Goal: Task Accomplishment & Management: Manage account settings

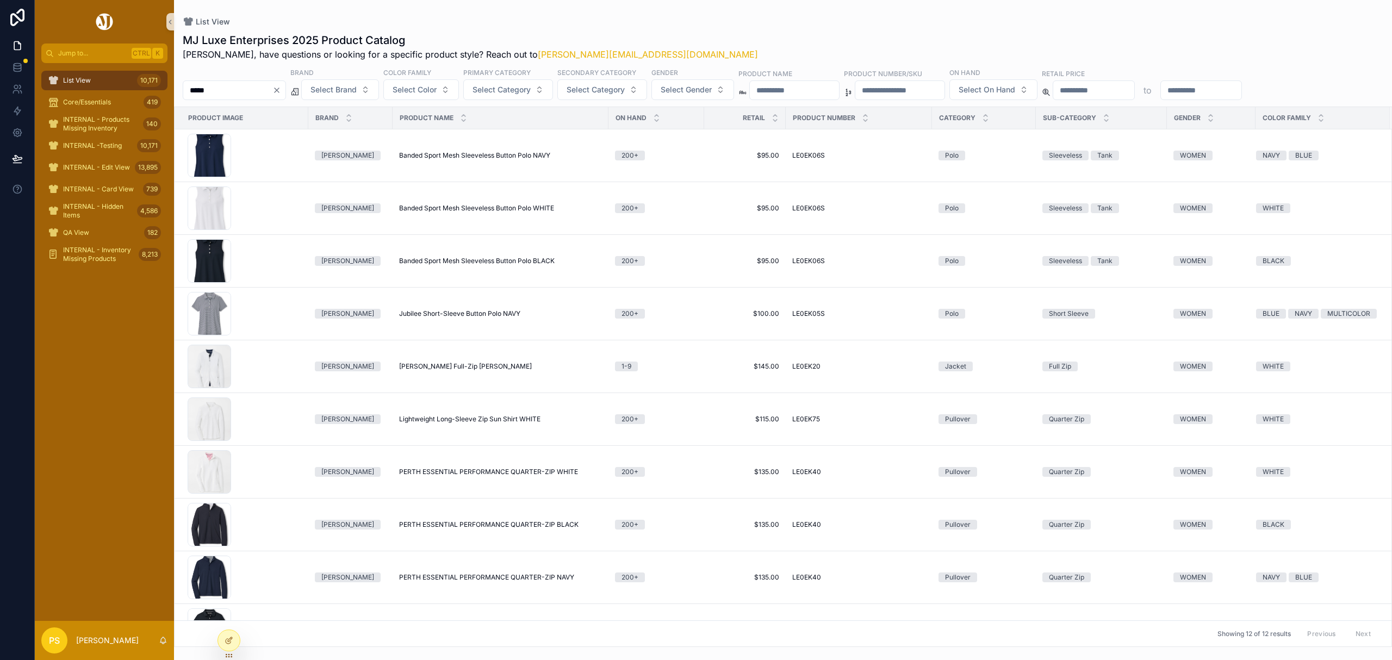
click at [101, 79] on div "List View 10,171" at bounding box center [104, 80] width 113 height 17
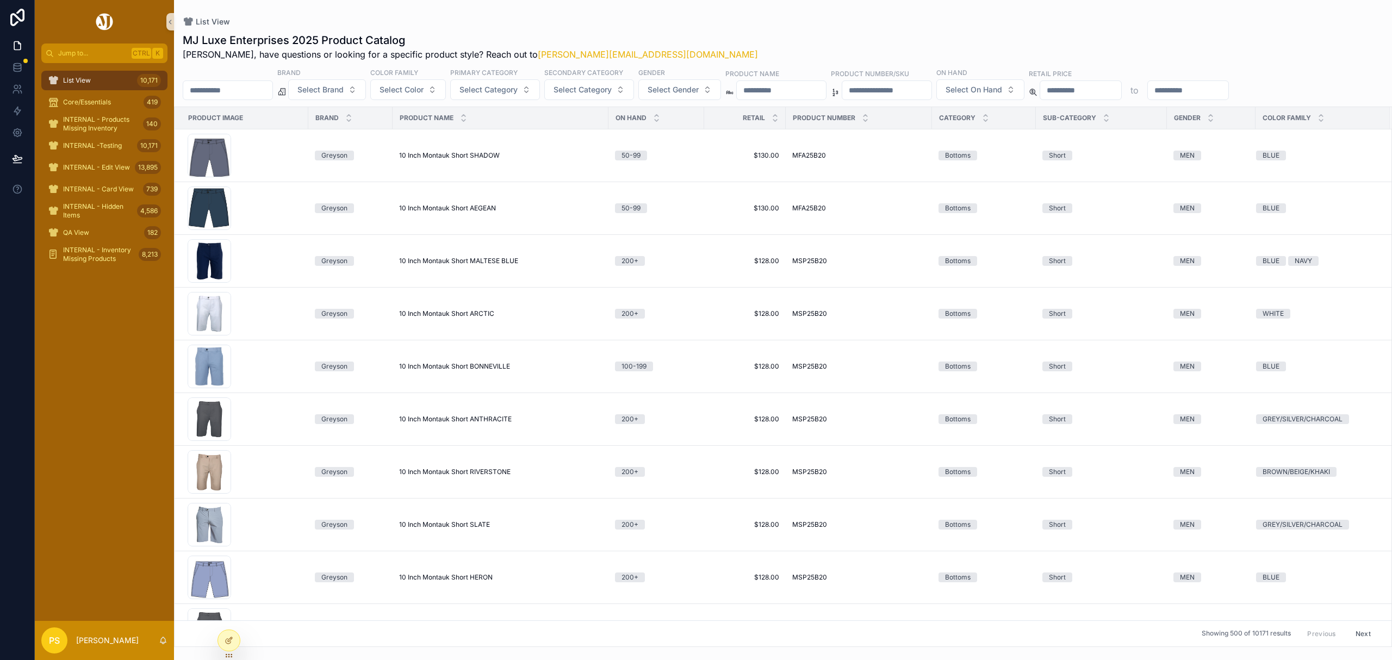
click at [242, 90] on input "*****" at bounding box center [227, 90] width 89 height 15
click at [705, 79] on button "Select Gender" at bounding box center [679, 89] width 83 height 21
click at [670, 155] on div "WOMEN" at bounding box center [710, 151] width 130 height 17
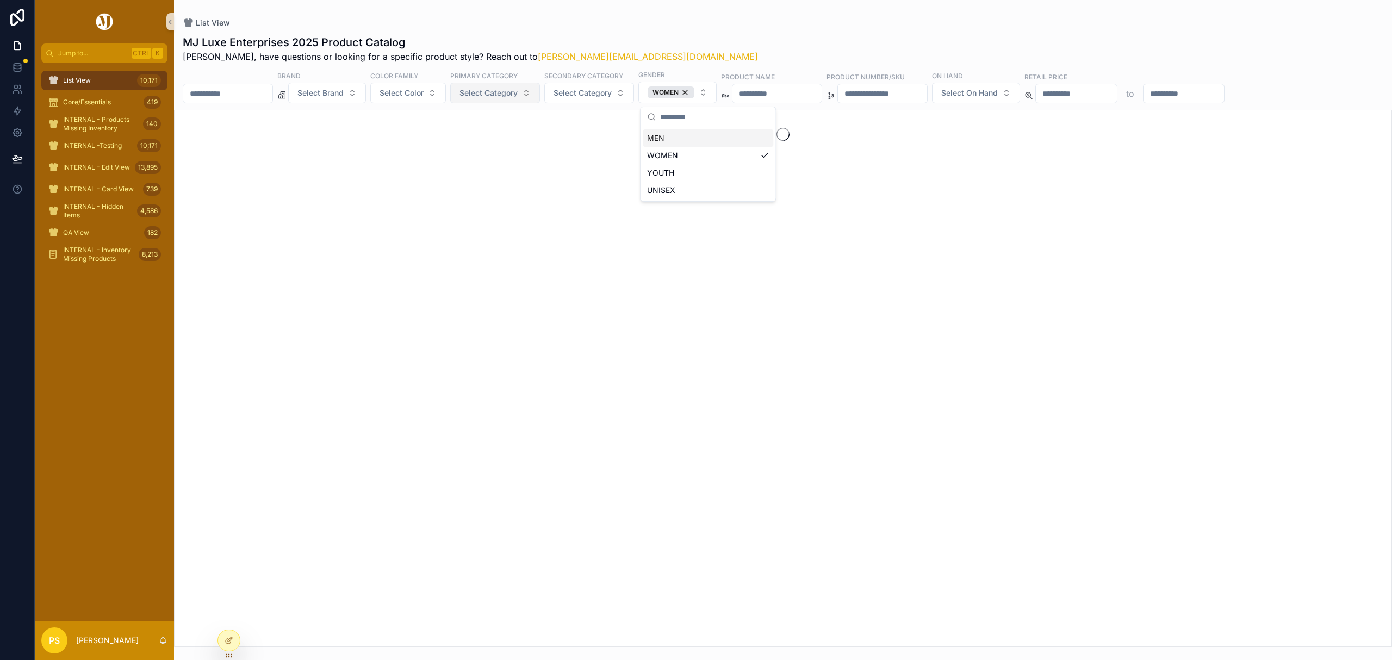
click at [502, 92] on span "Select Category" at bounding box center [488, 93] width 58 height 11
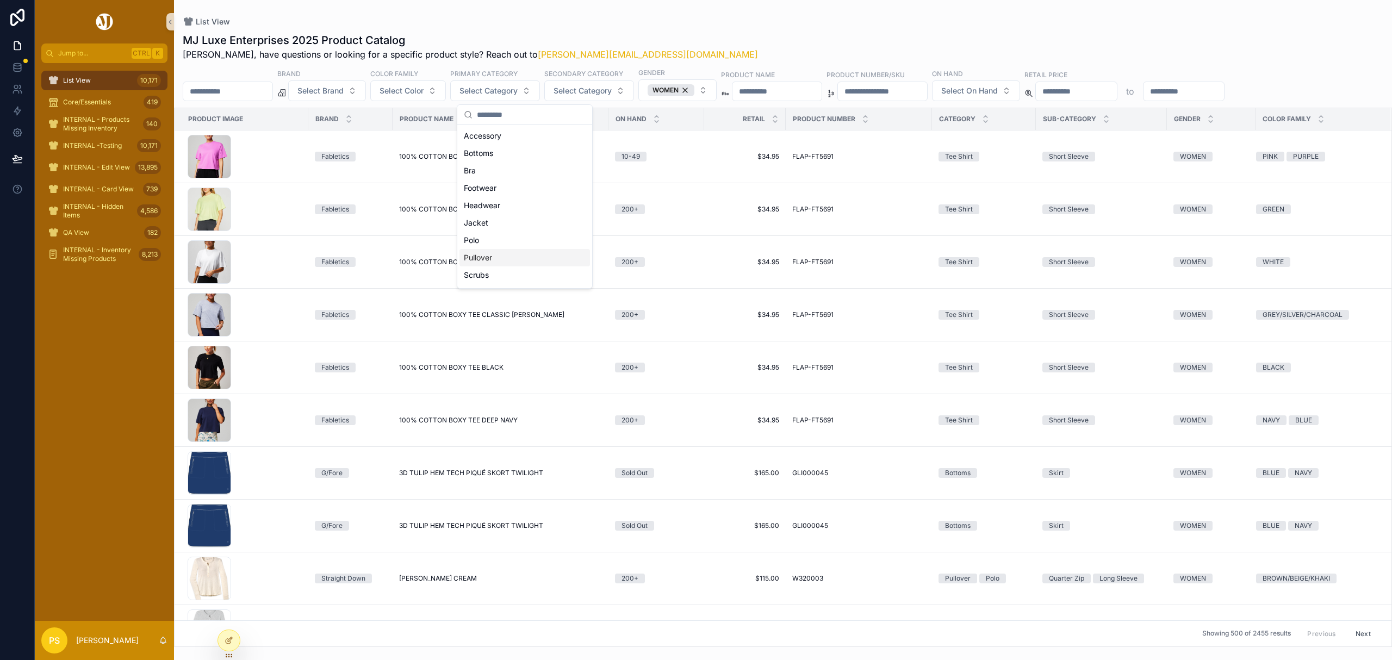
click at [491, 255] on div "Pullover" at bounding box center [524, 257] width 130 height 17
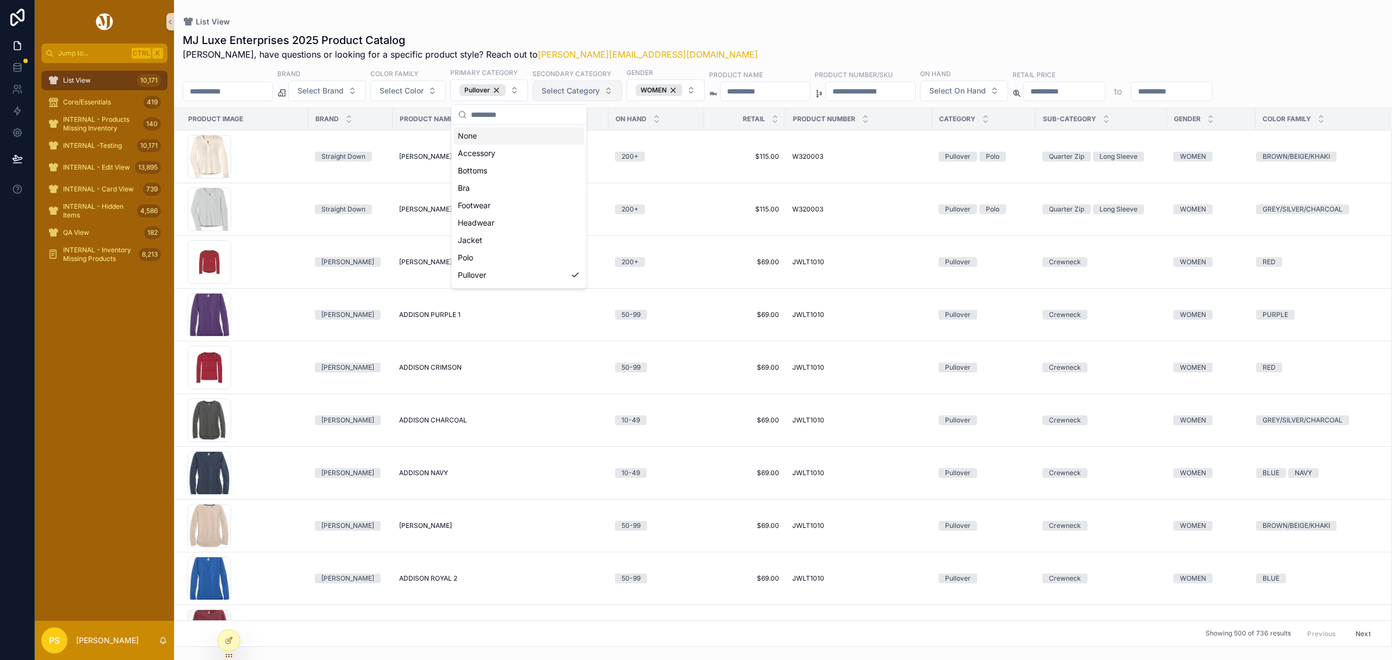
click at [600, 90] on span "Select Category" at bounding box center [570, 90] width 58 height 11
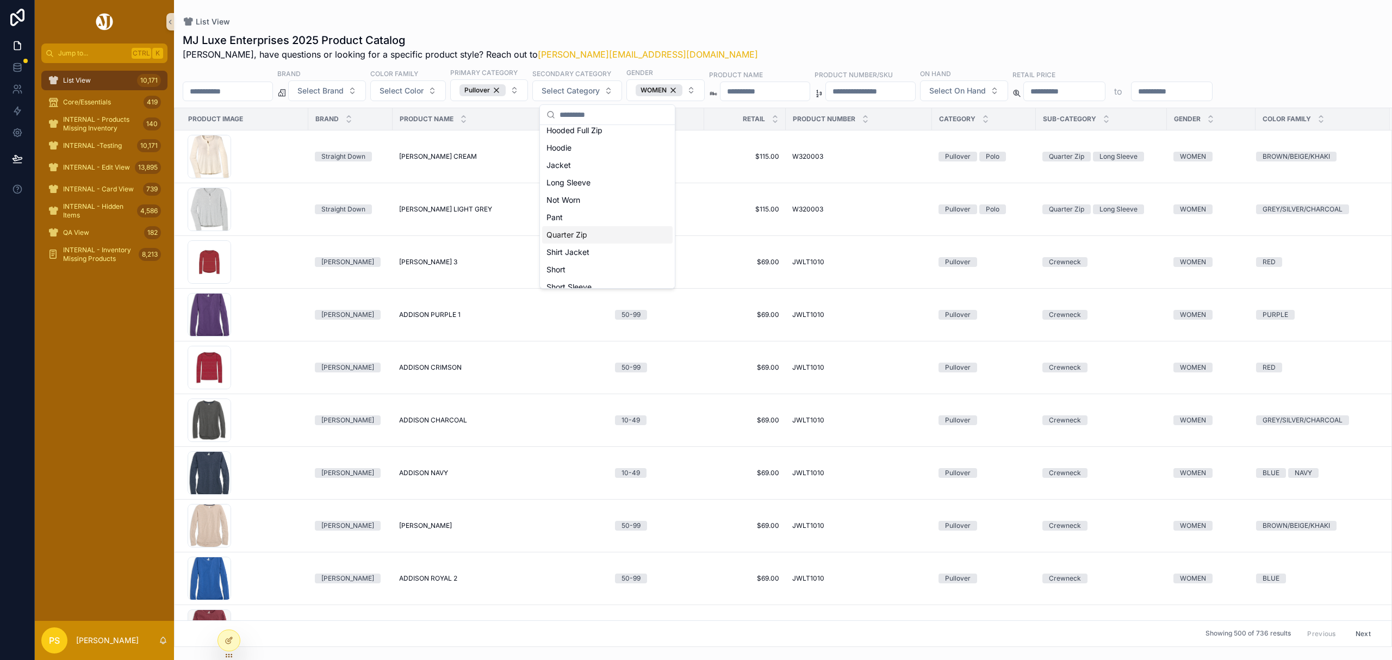
click at [591, 232] on div "Quarter Zip" at bounding box center [607, 234] width 130 height 17
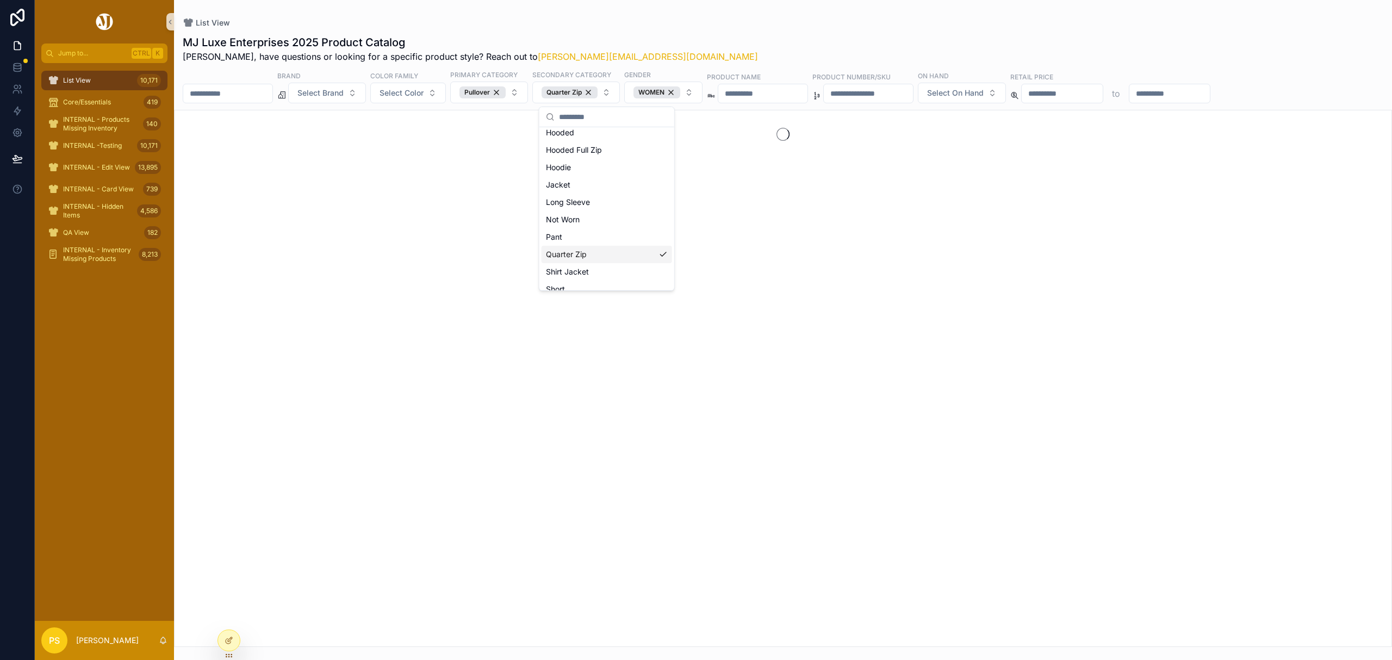
scroll to position [162, 0]
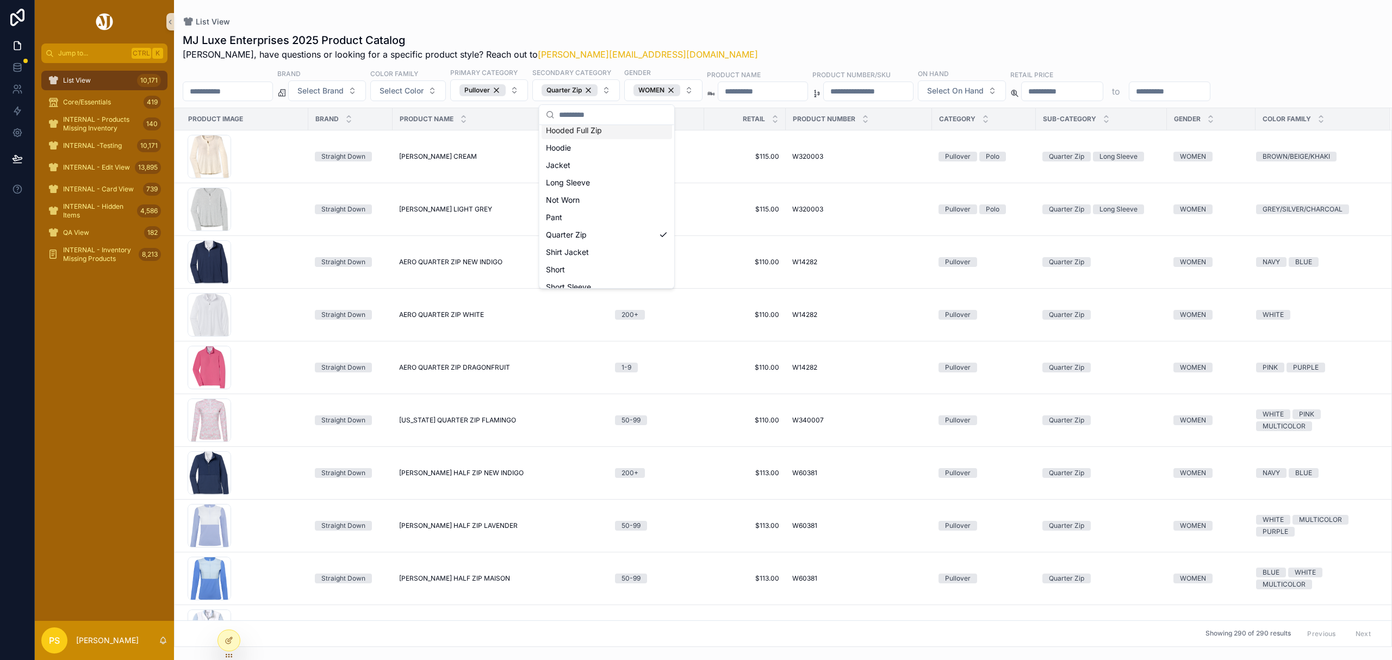
click at [755, 11] on div "List View MJ Luxe Enterprises 2025 Product Catalog Philip, have questions or lo…" at bounding box center [783, 323] width 1218 height 647
click at [1006, 85] on button "Select On Hand" at bounding box center [962, 90] width 88 height 21
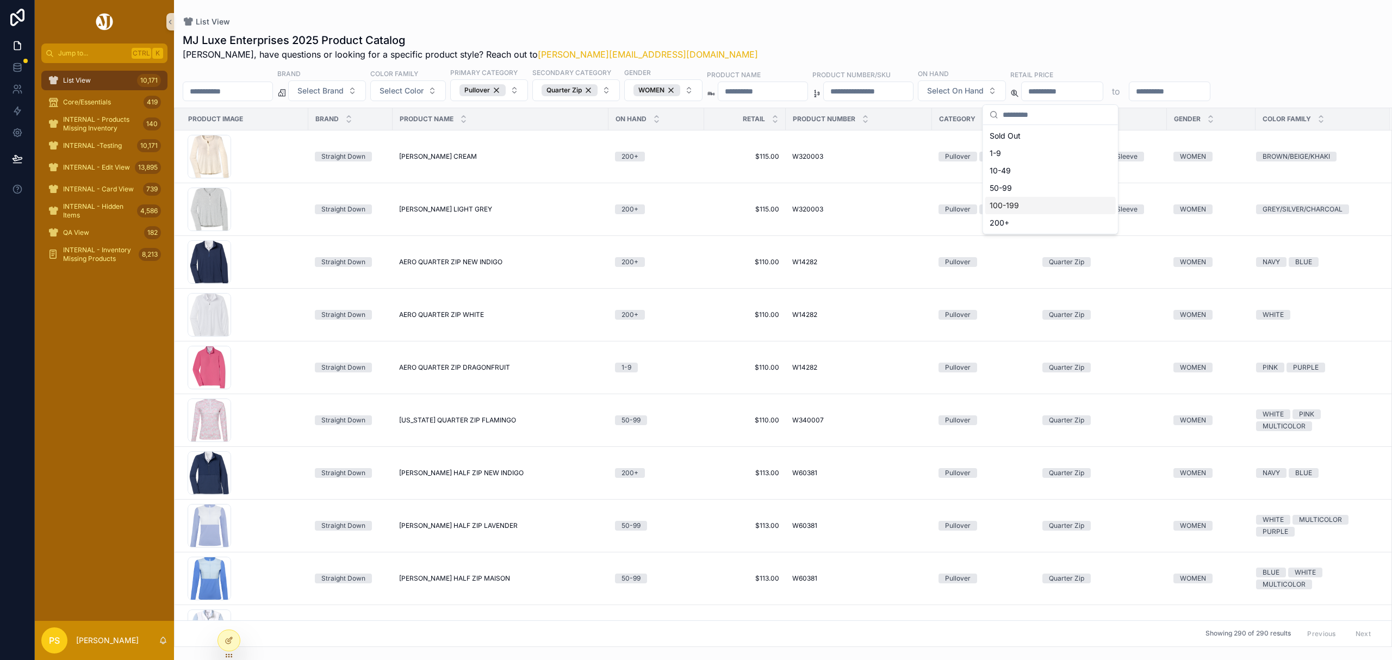
click at [1007, 207] on div "100-199" at bounding box center [1050, 205] width 130 height 17
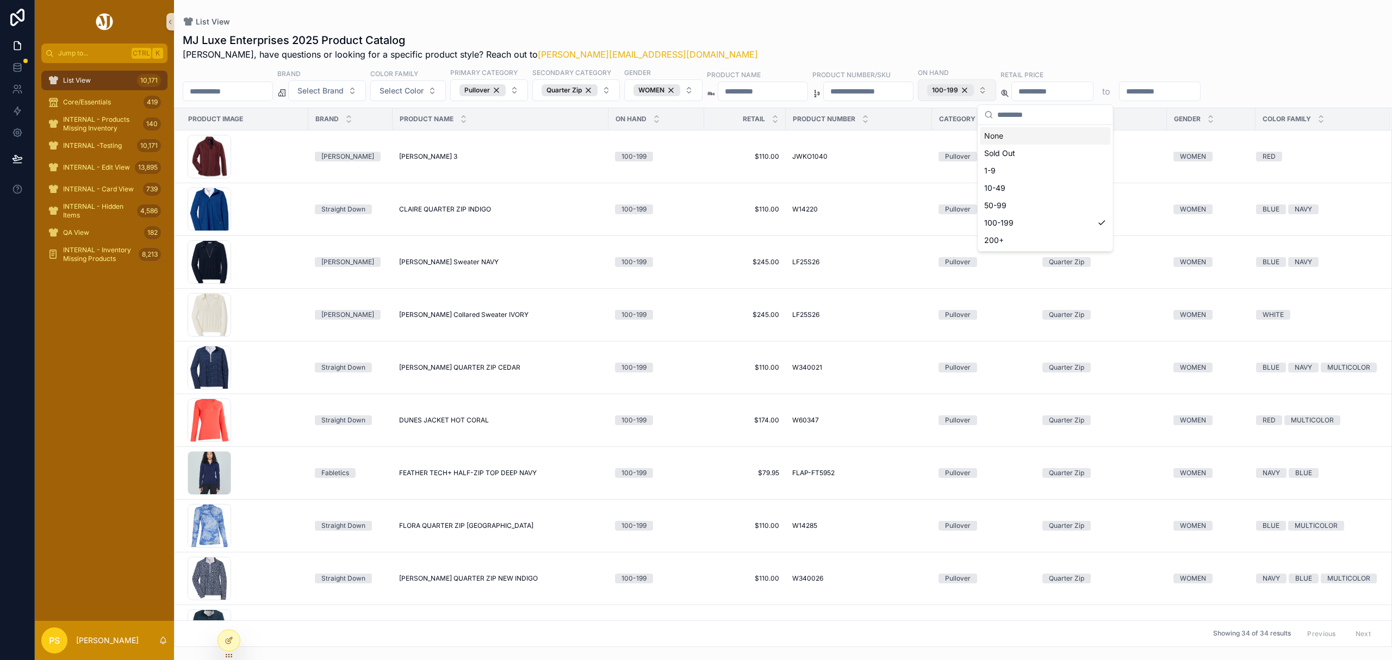
click at [996, 93] on button "100-199" at bounding box center [957, 90] width 78 height 22
click at [996, 88] on button "100-199" at bounding box center [957, 90] width 78 height 22
click at [1028, 241] on div "200+" at bounding box center [1045, 240] width 130 height 17
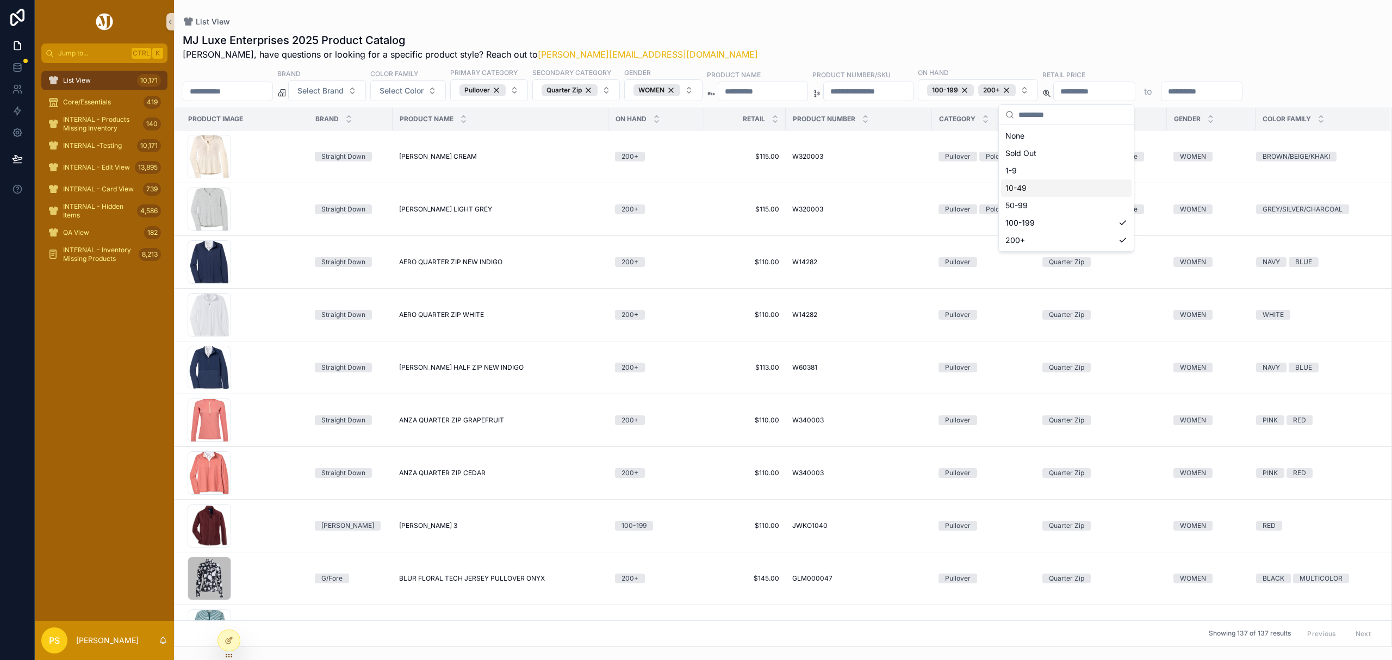
click at [887, 27] on div "MJ Luxe Enterprises 2025 Product Catalog Philip, have questions or looking for …" at bounding box center [783, 336] width 1218 height 621
click at [777, 116] on icon at bounding box center [774, 116] width 7 height 7
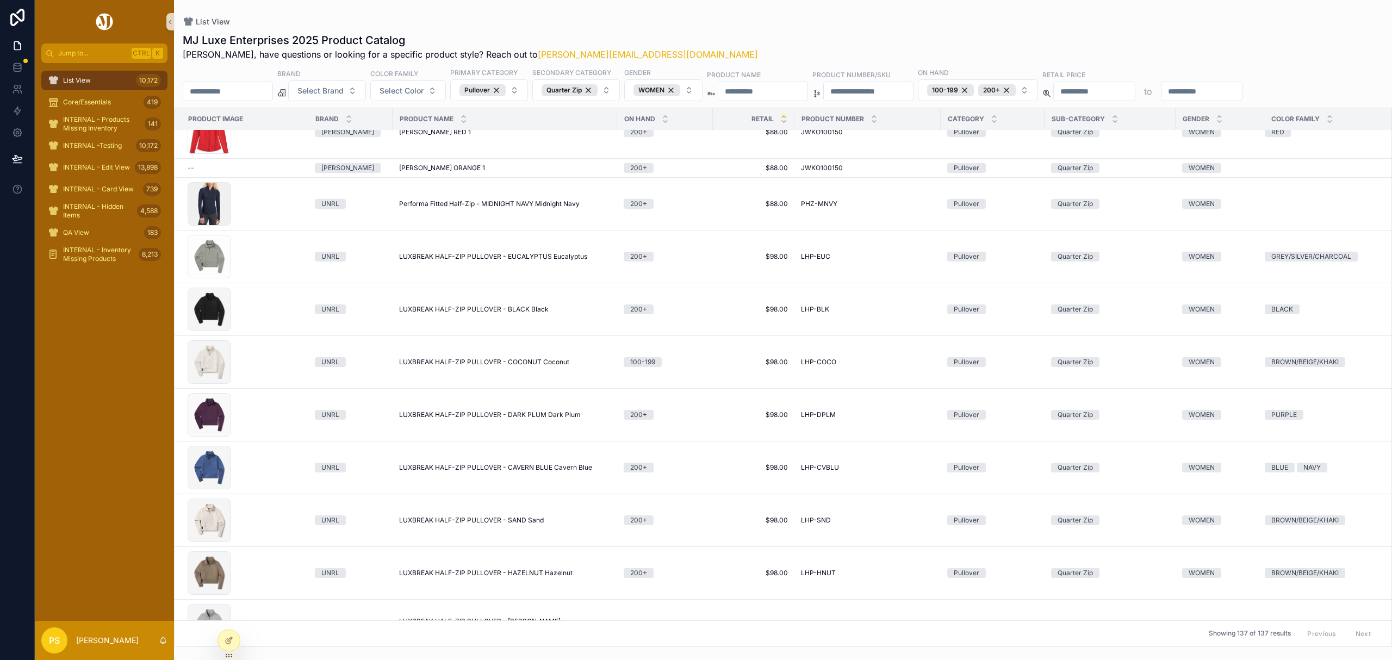
scroll to position [434, 0]
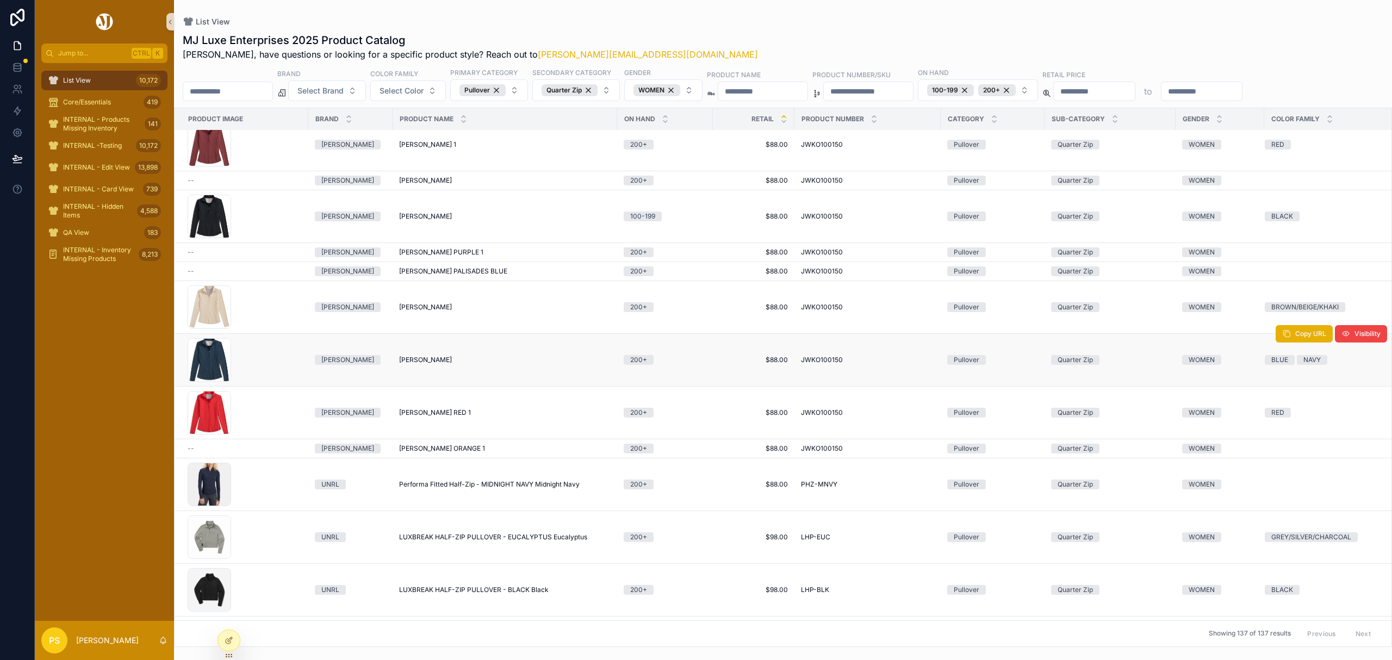
click at [422, 362] on span "SUSIE WAKE" at bounding box center [425, 359] width 53 height 9
click at [410, 217] on span "SUSIE BLACK" at bounding box center [425, 216] width 53 height 9
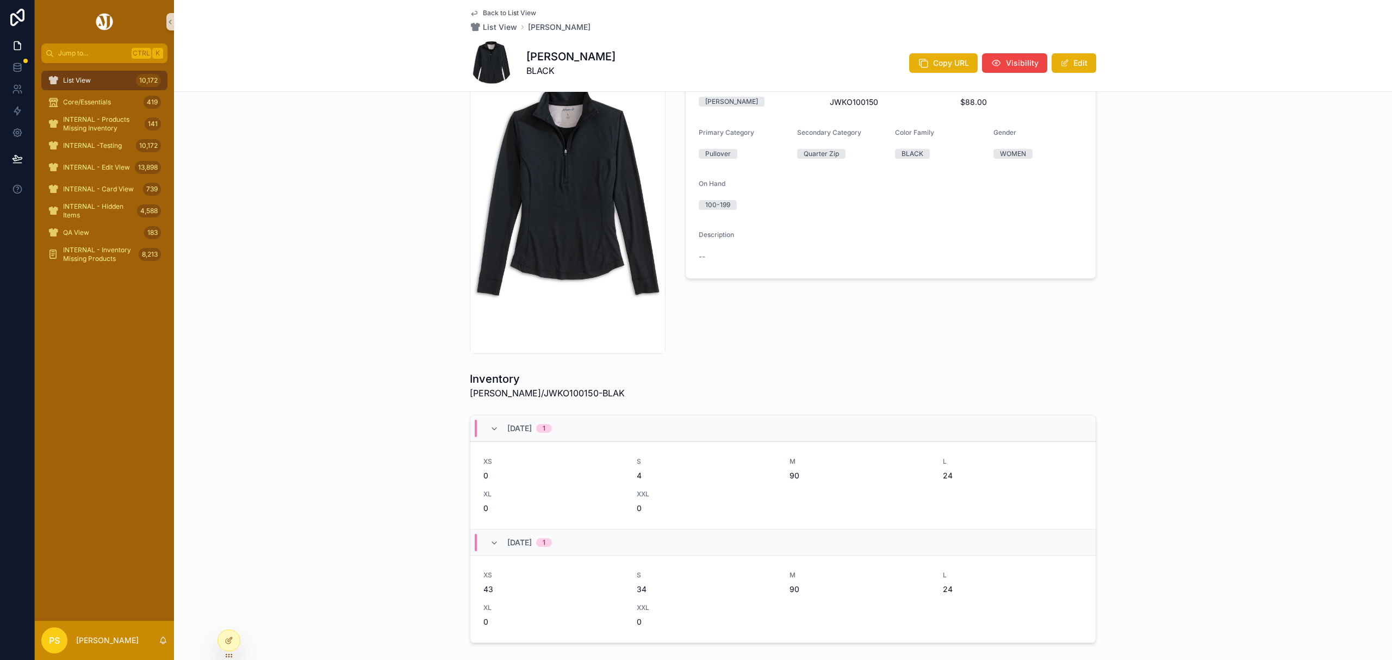
scroll to position [72, 0]
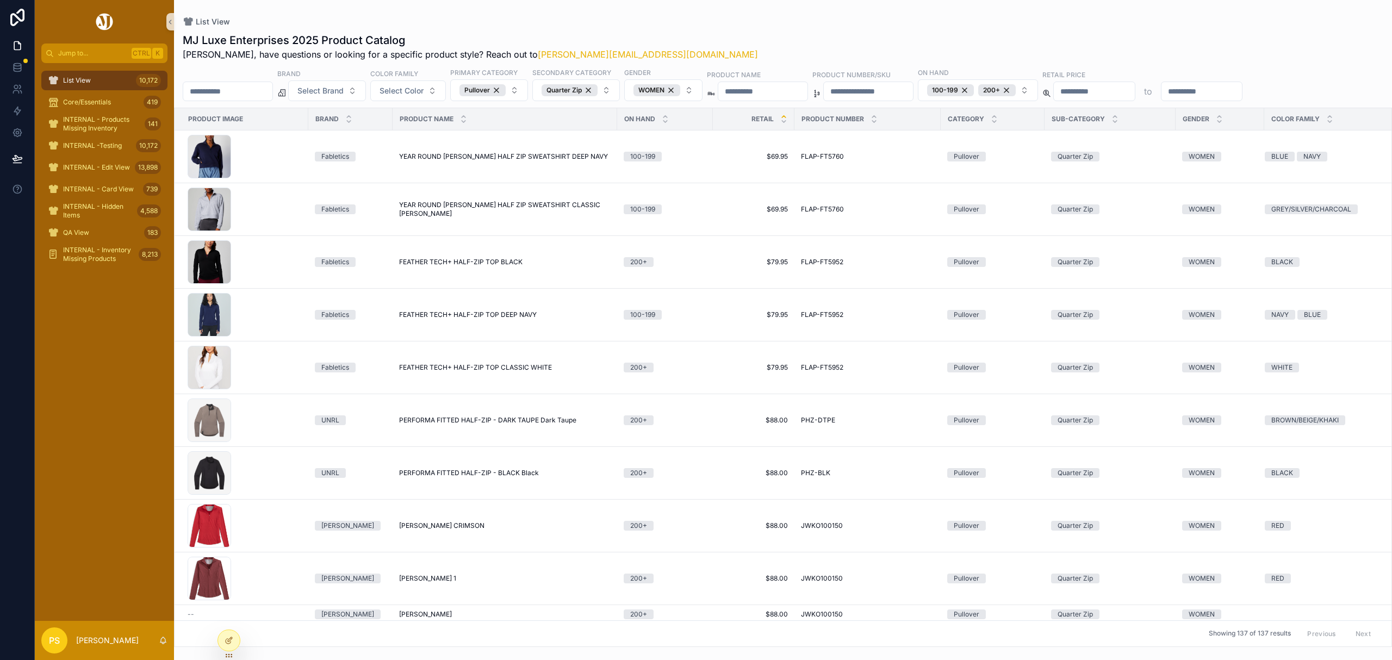
scroll to position [434, 0]
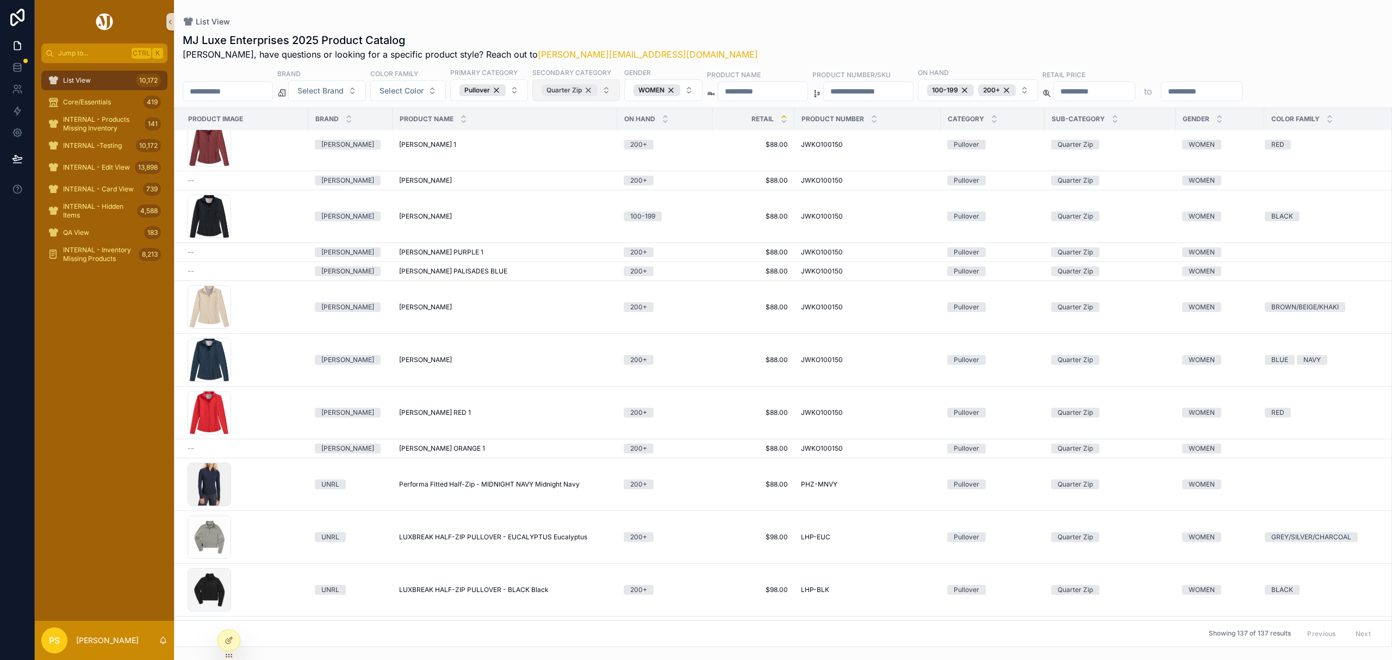
click at [597, 92] on div "Quarter Zip" at bounding box center [569, 90] width 56 height 12
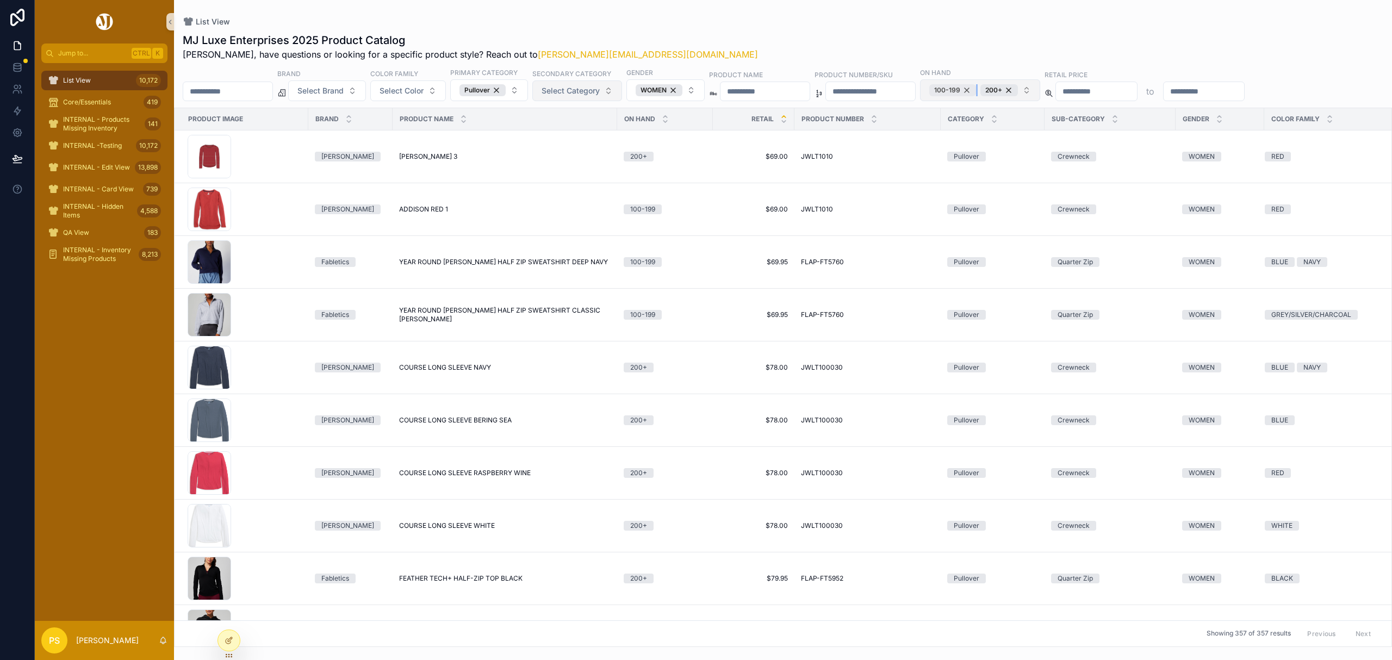
click at [976, 92] on div "100-199" at bounding box center [952, 90] width 47 height 12
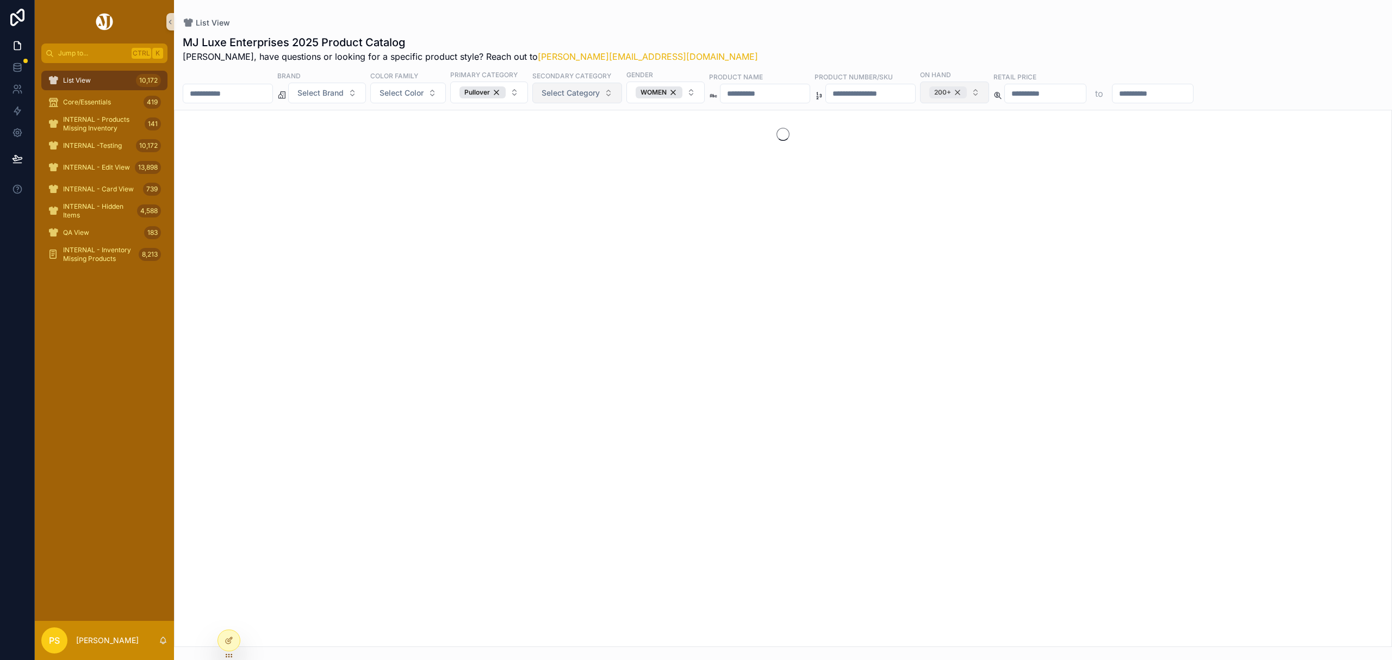
click at [966, 92] on div "200+" at bounding box center [948, 92] width 38 height 12
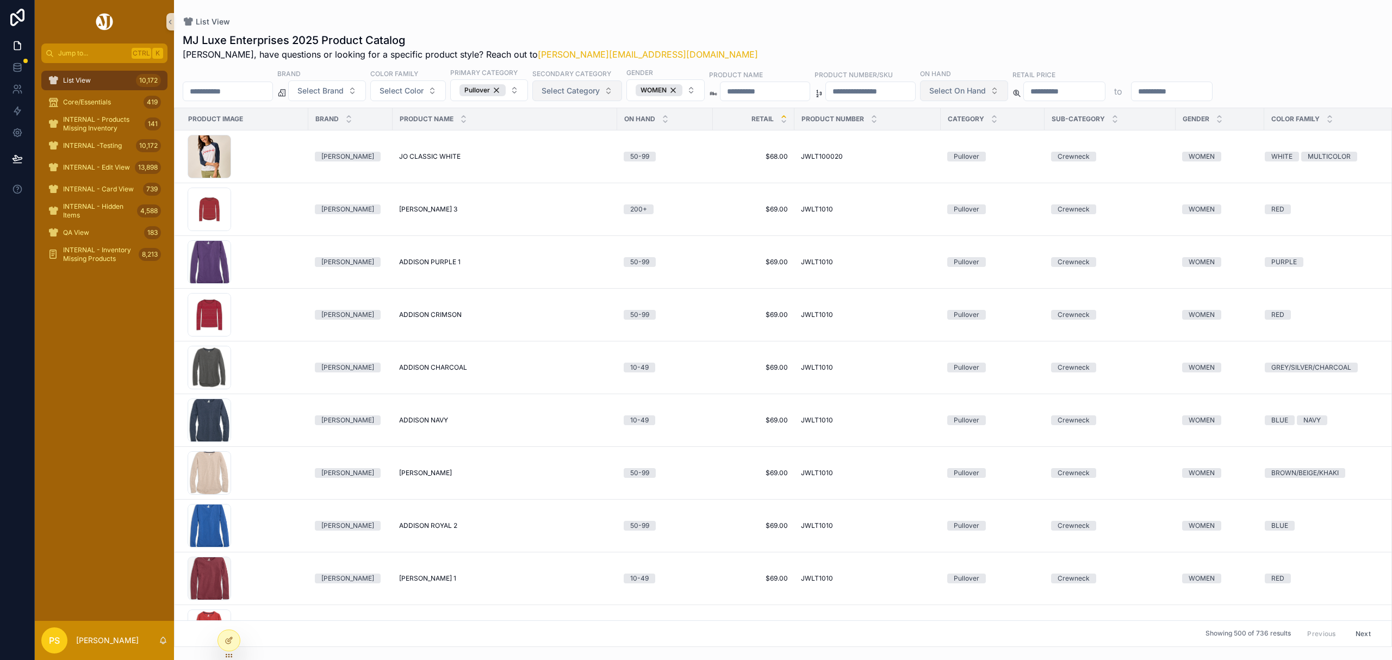
click at [237, 97] on input "text" at bounding box center [227, 91] width 89 height 15
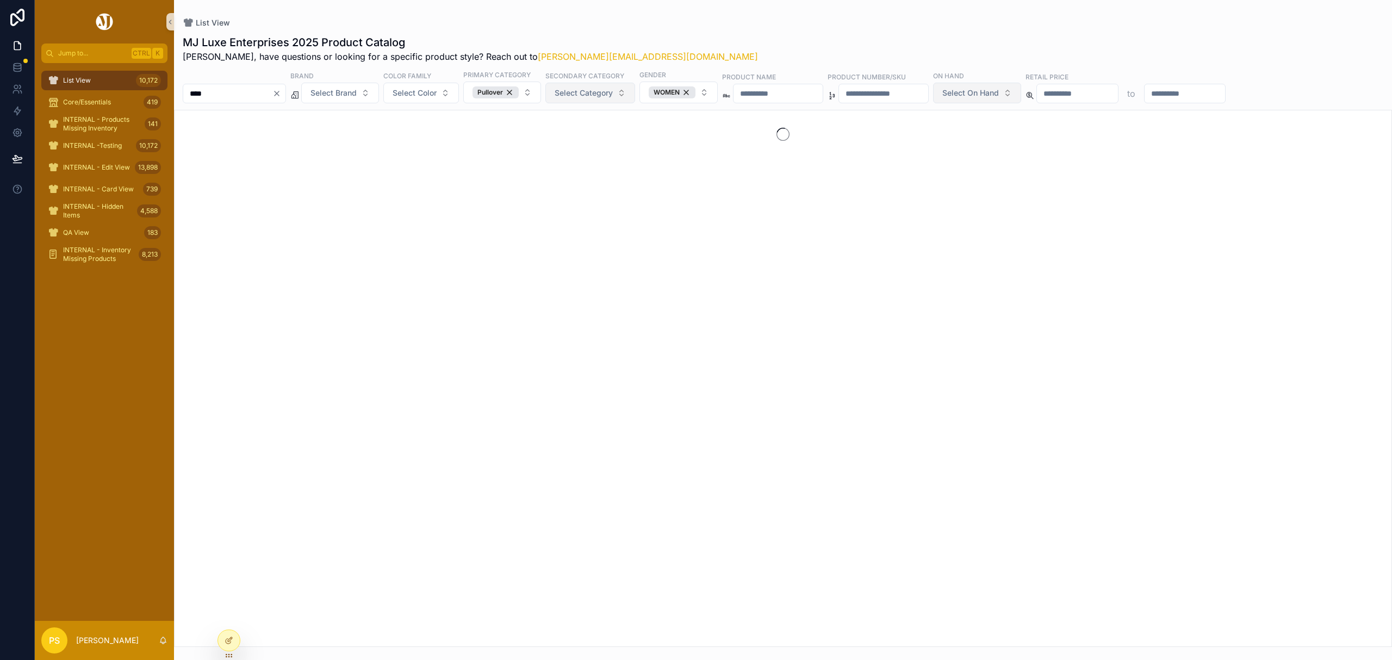
click at [199, 97] on input "****" at bounding box center [227, 93] width 89 height 15
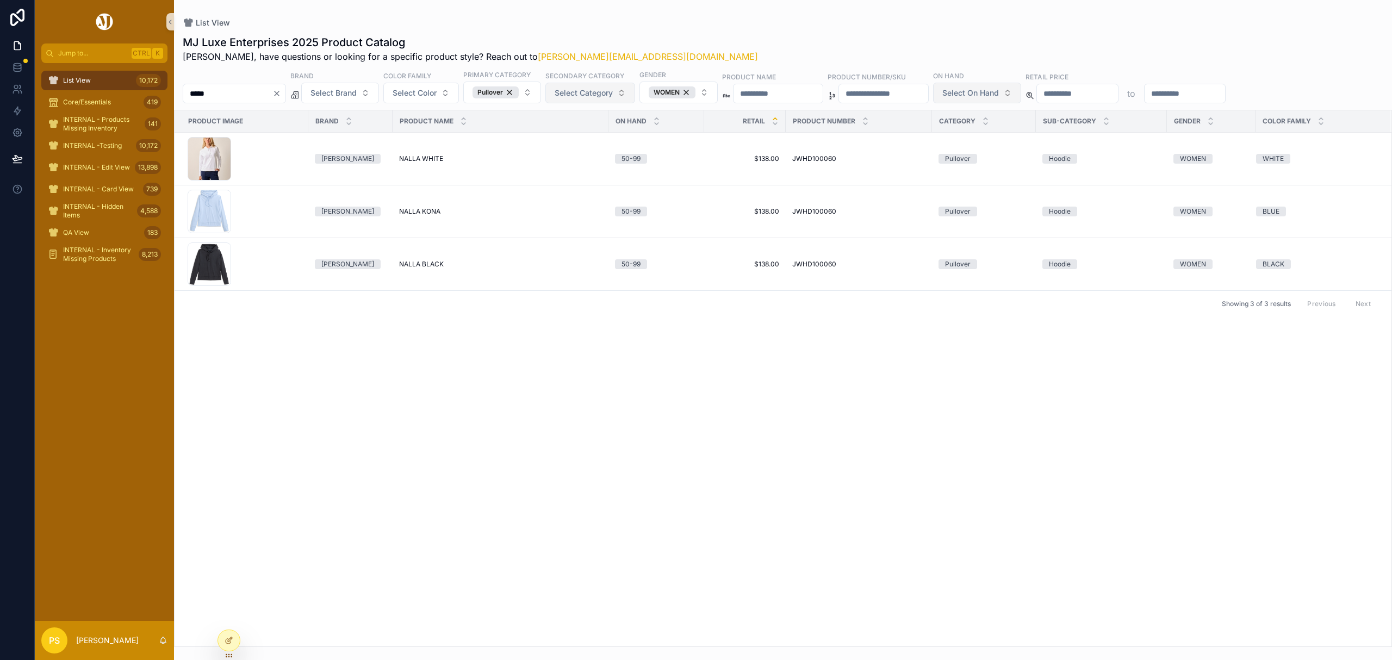
drag, startPoint x: 88, startPoint y: 83, endPoint x: 133, endPoint y: 81, distance: 45.1
click at [88, 83] on span "List View" at bounding box center [77, 80] width 28 height 9
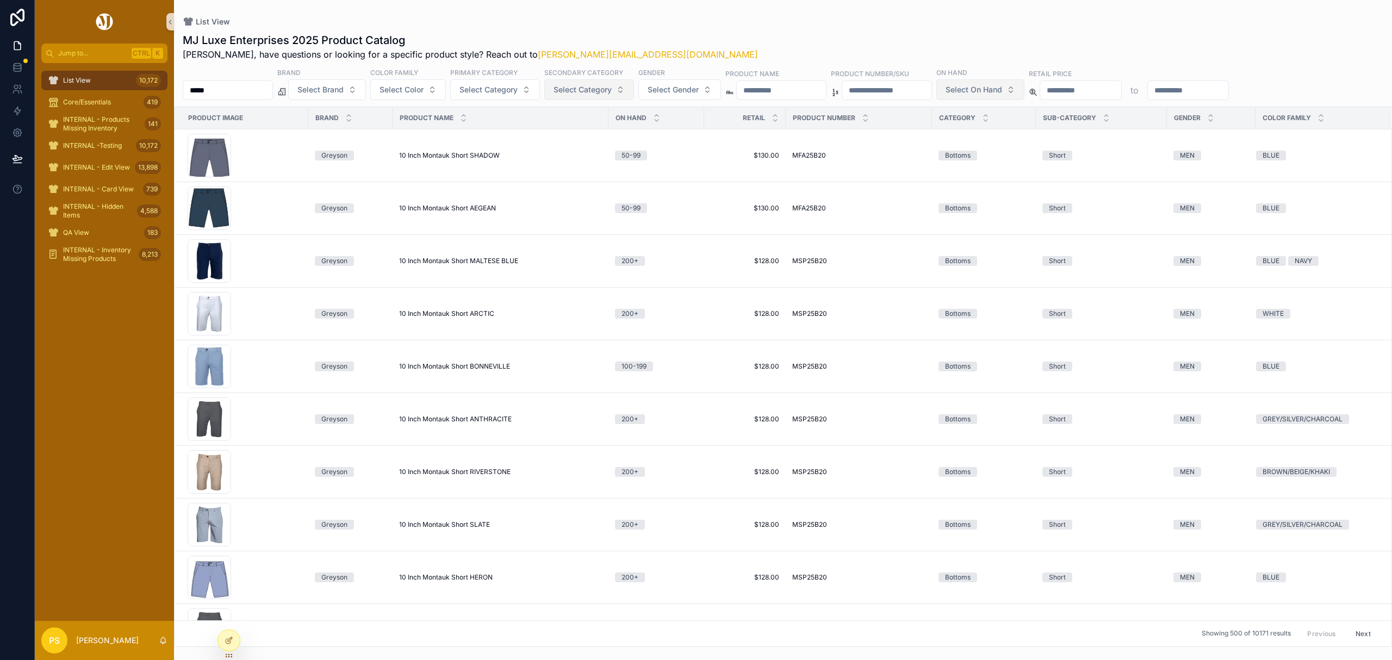
click at [245, 85] on input "*****" at bounding box center [227, 90] width 89 height 15
type input "*****"
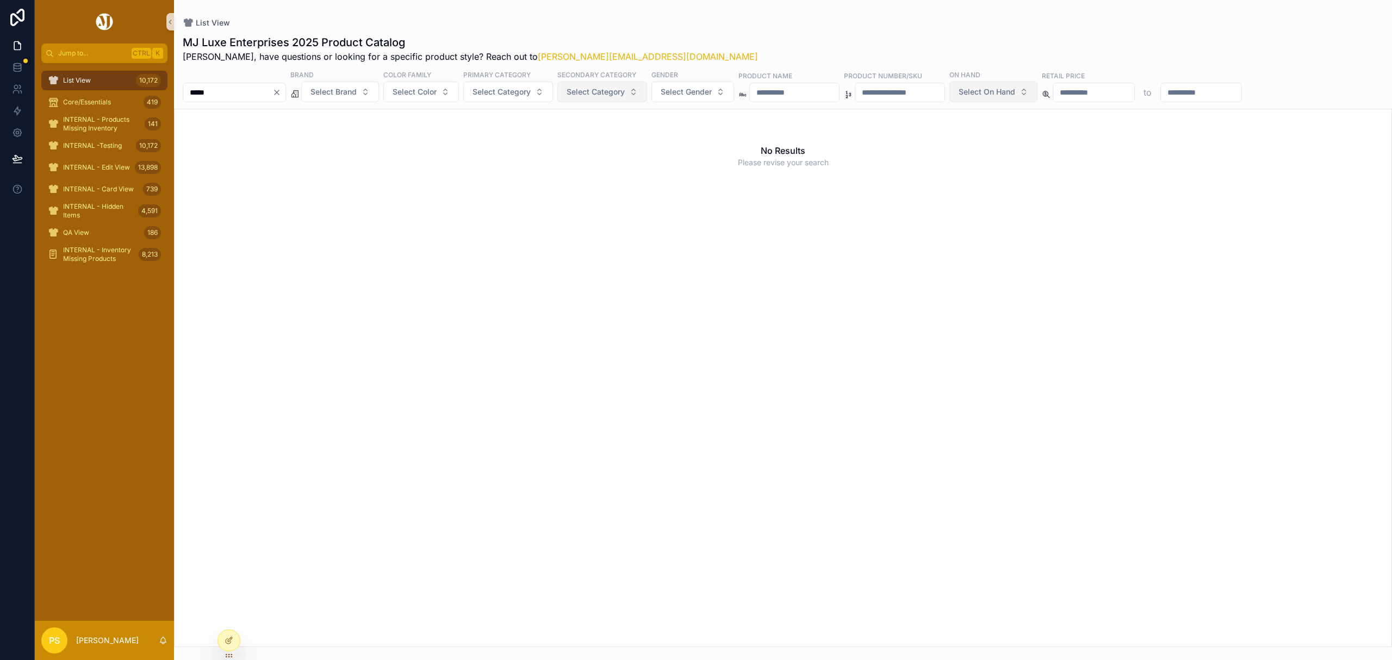
click at [89, 79] on span "List View" at bounding box center [77, 80] width 28 height 9
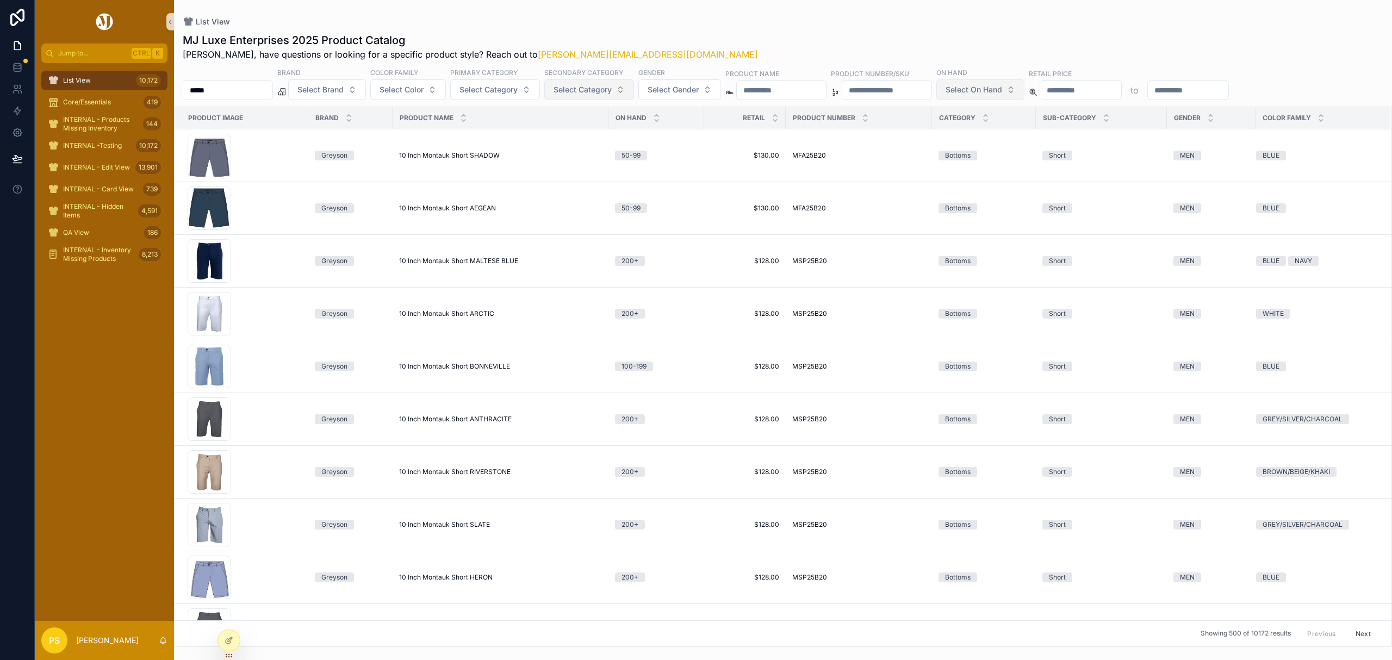
click at [263, 91] on input "*****" at bounding box center [227, 90] width 89 height 15
click at [698, 92] on span "Select Gender" at bounding box center [672, 89] width 51 height 11
click at [678, 147] on div "WOMEN" at bounding box center [710, 151] width 130 height 17
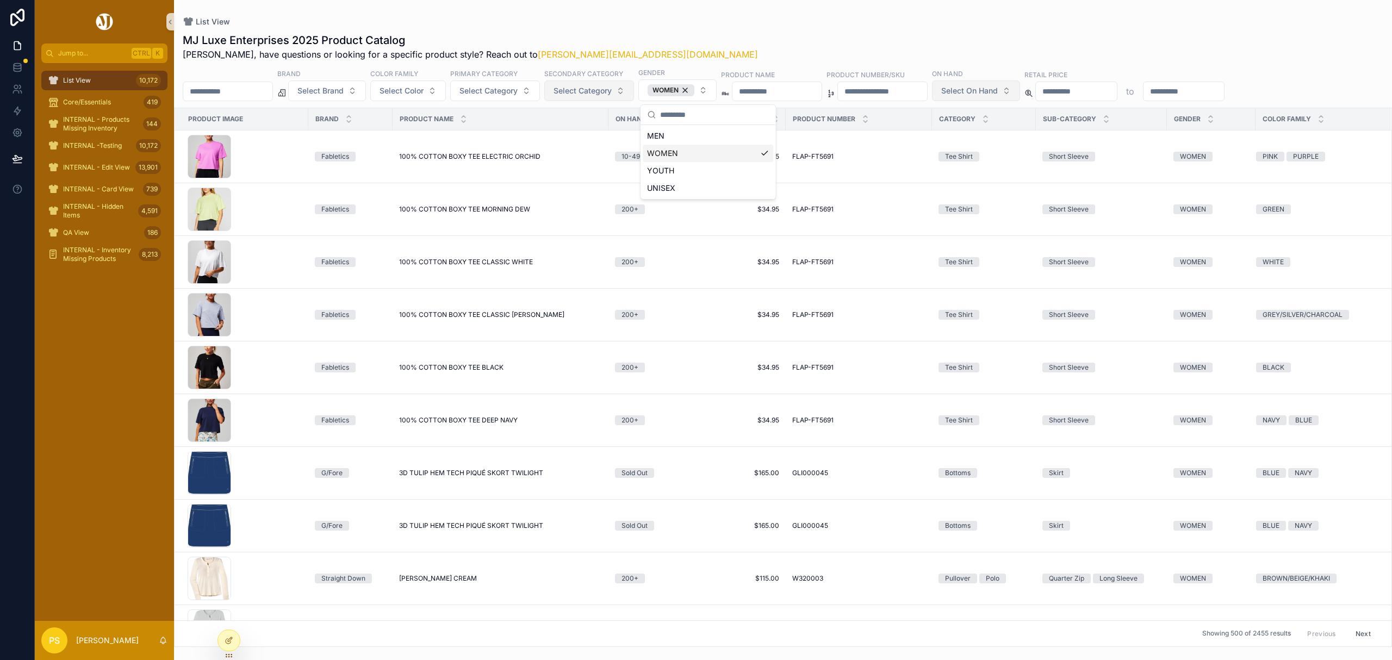
click at [720, 16] on div "List View MJ Luxe Enterprises 2025 Product Catalog Philip, have questions or lo…" at bounding box center [783, 323] width 1218 height 647
click at [423, 96] on span "Select Color" at bounding box center [401, 90] width 44 height 11
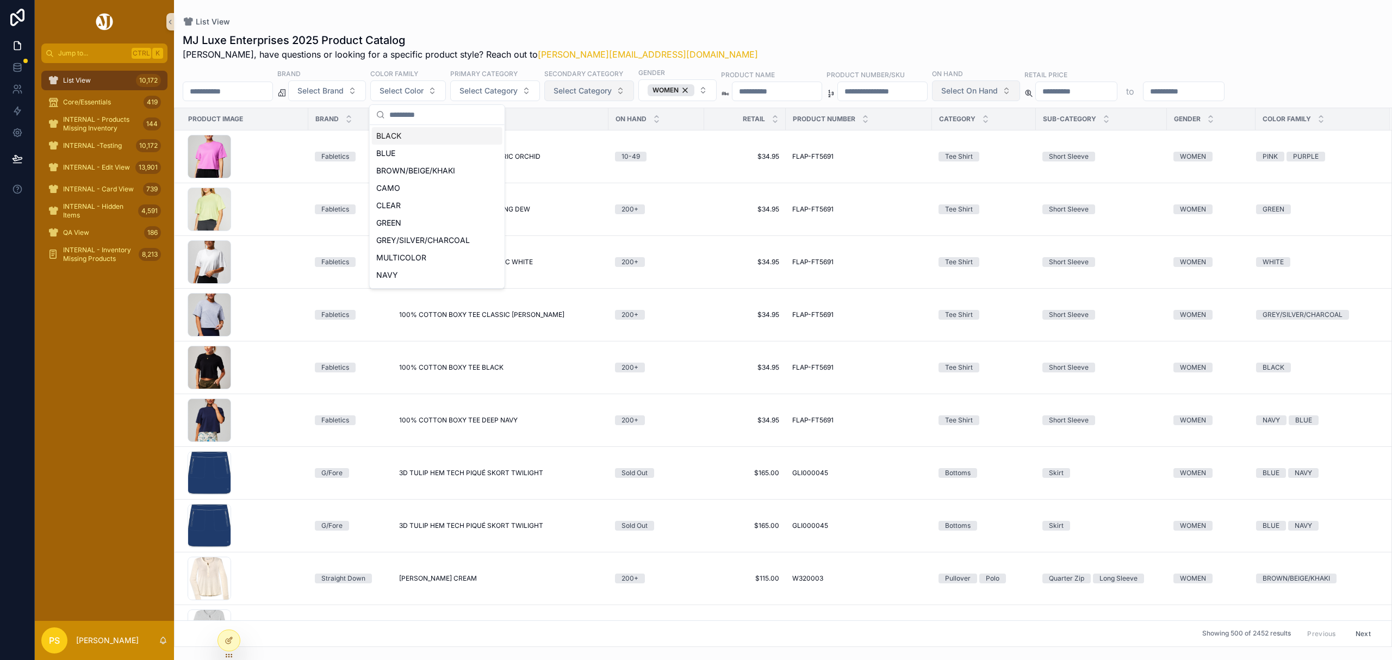
click at [427, 136] on div "BLACK" at bounding box center [437, 135] width 130 height 17
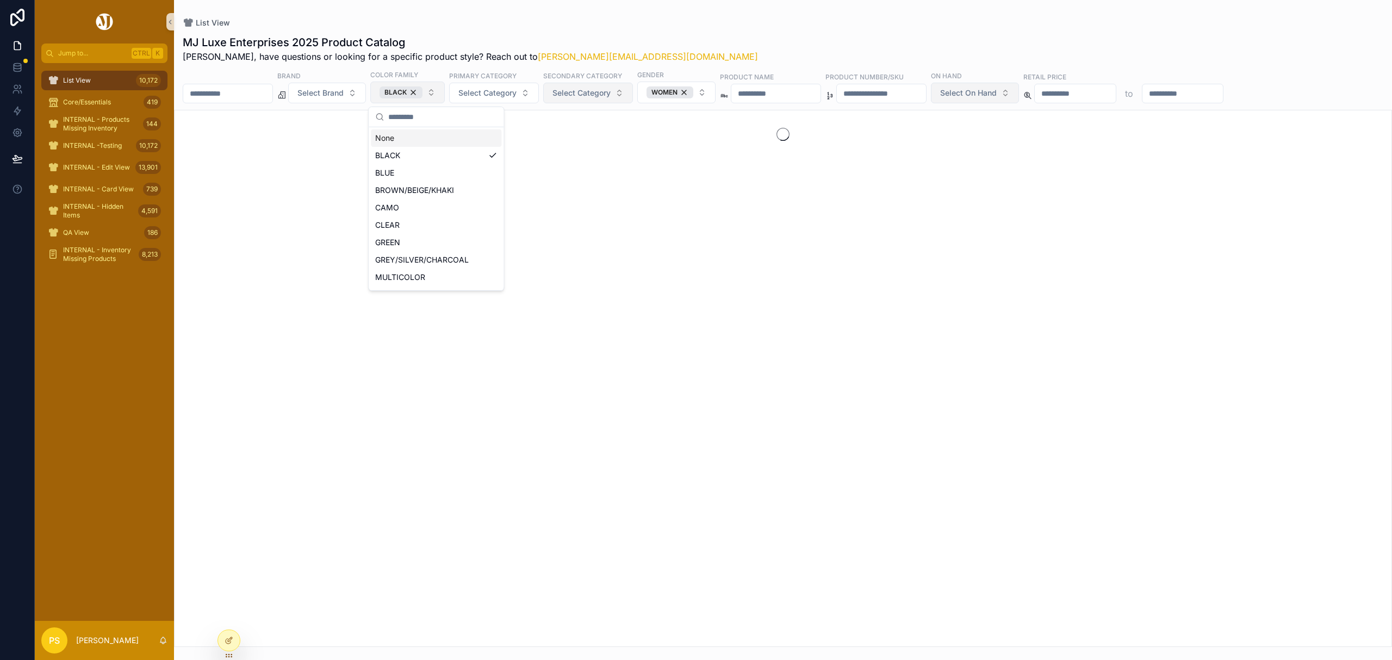
click at [445, 96] on button "BLACK" at bounding box center [407, 93] width 74 height 22
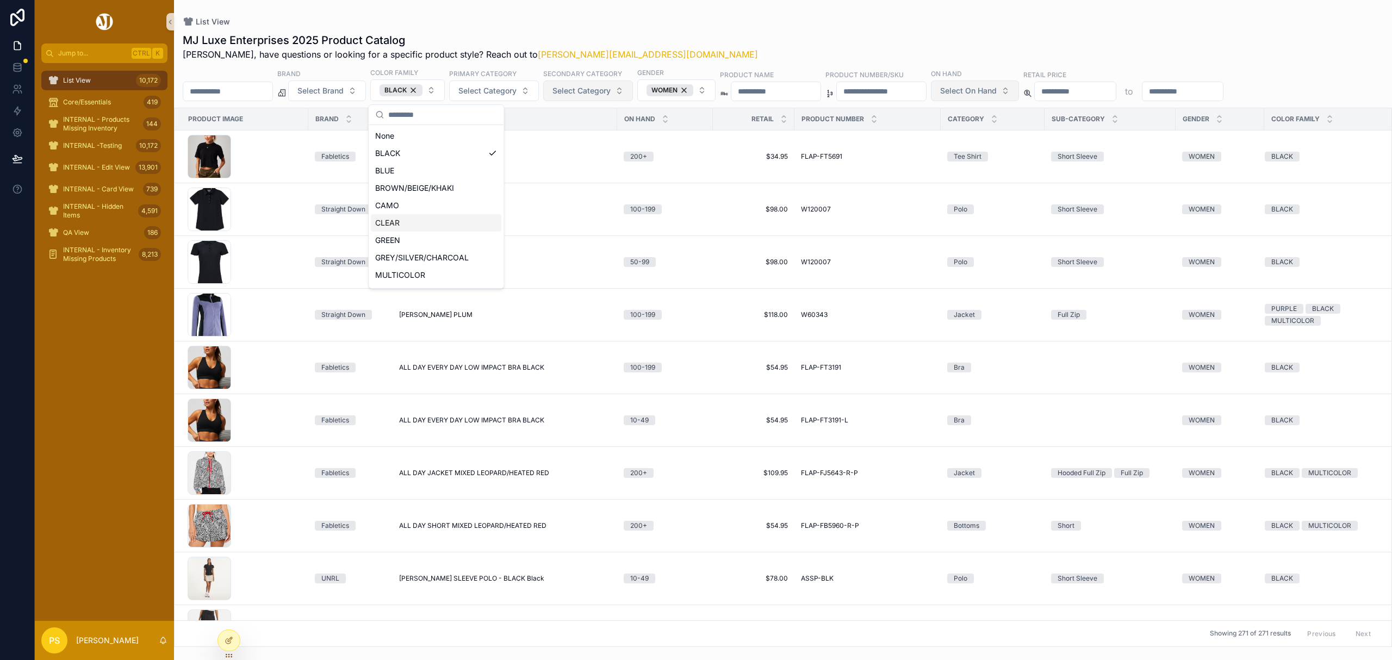
scroll to position [72, 0]
click at [410, 219] on div "NAVY" at bounding box center [436, 219] width 130 height 17
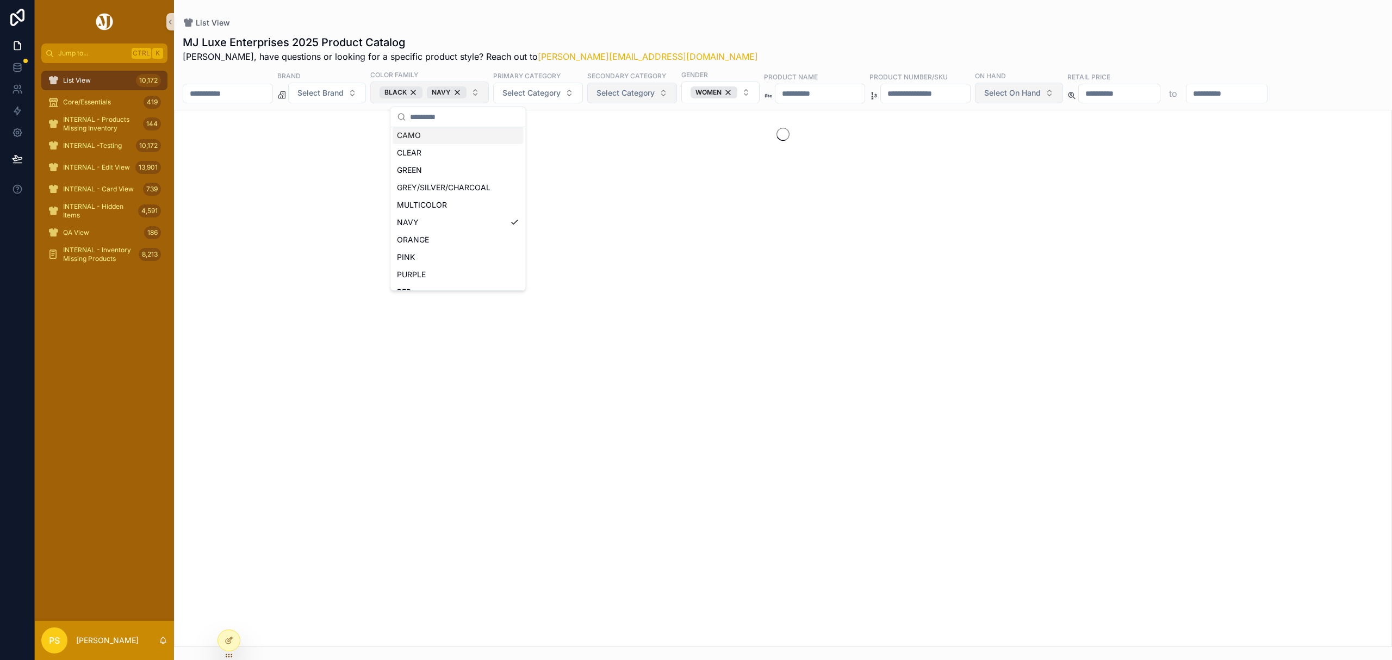
click at [489, 93] on button "BLACK NAVY" at bounding box center [429, 93] width 118 height 22
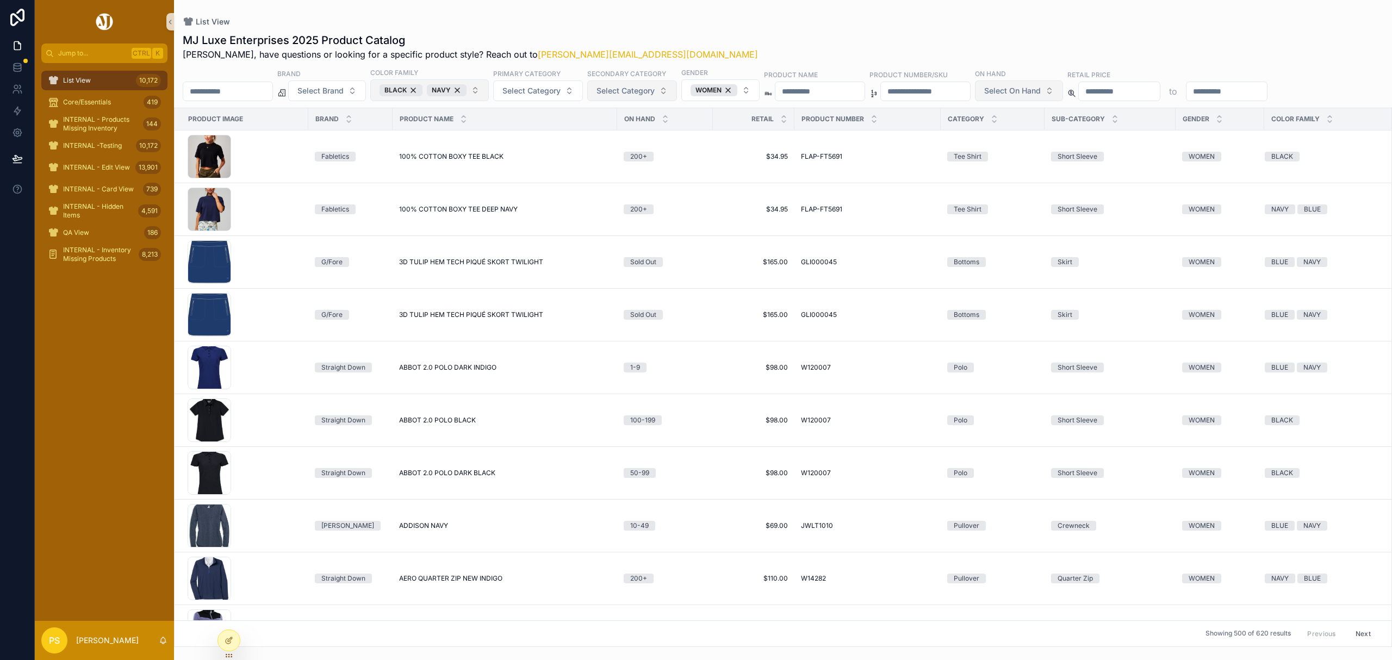
click at [489, 93] on button "BLACK NAVY" at bounding box center [429, 90] width 118 height 22
click at [440, 176] on div "BLUE" at bounding box center [457, 170] width 130 height 17
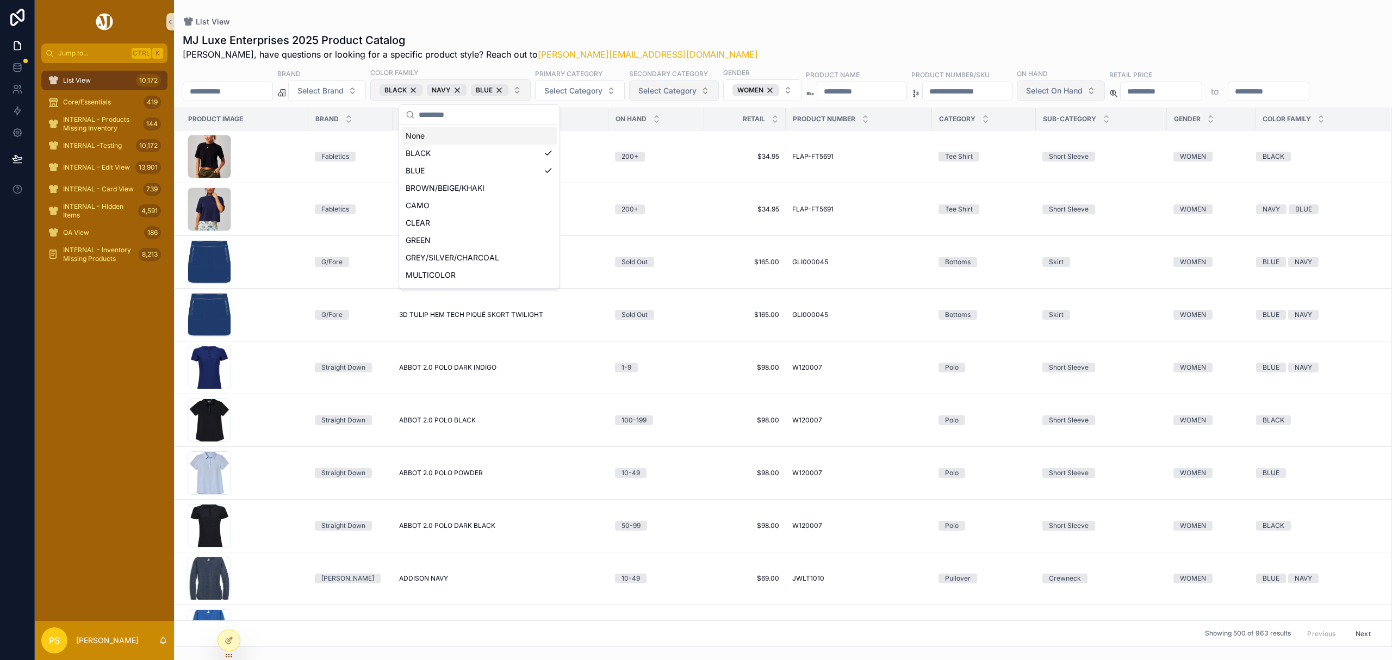
click at [531, 96] on button "BLACK NAVY BLUE" at bounding box center [450, 90] width 160 height 22
click at [531, 88] on button "BLACK NAVY BLUE" at bounding box center [450, 90] width 160 height 22
click at [472, 250] on div "GREY/SILVER/CHARCOAL" at bounding box center [478, 257] width 155 height 17
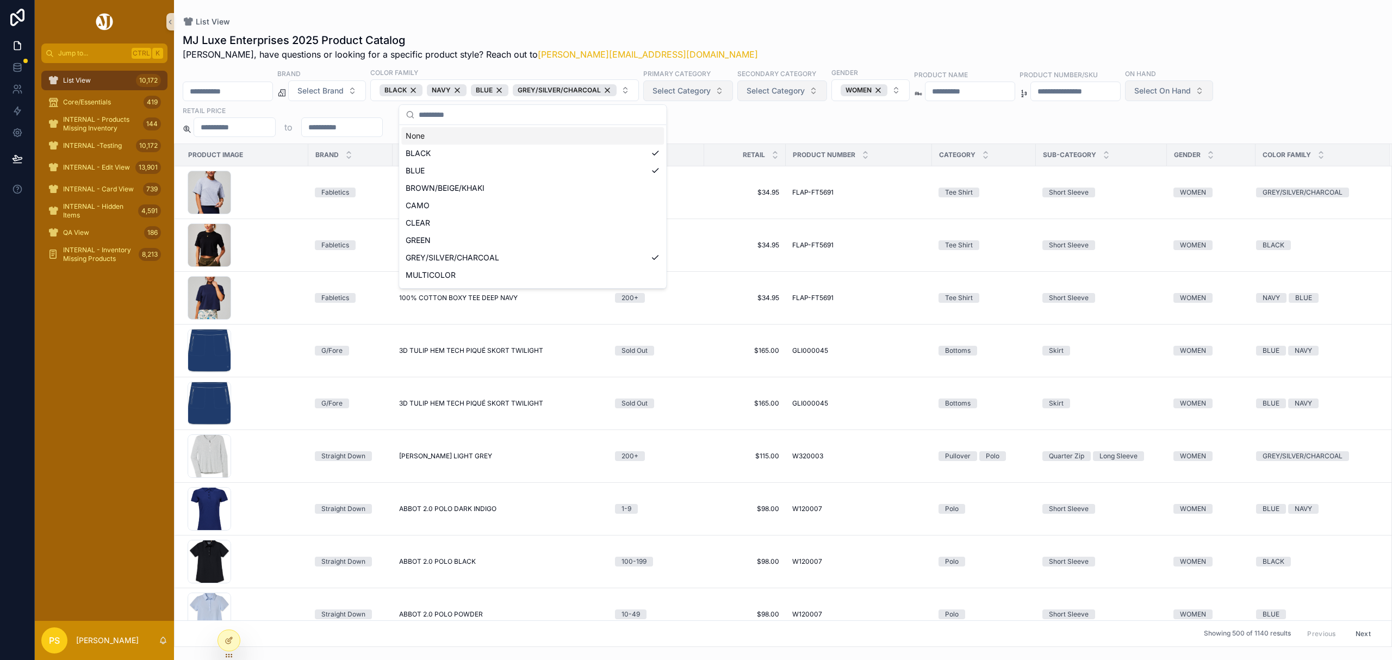
click at [733, 90] on button "Select Category" at bounding box center [688, 90] width 90 height 21
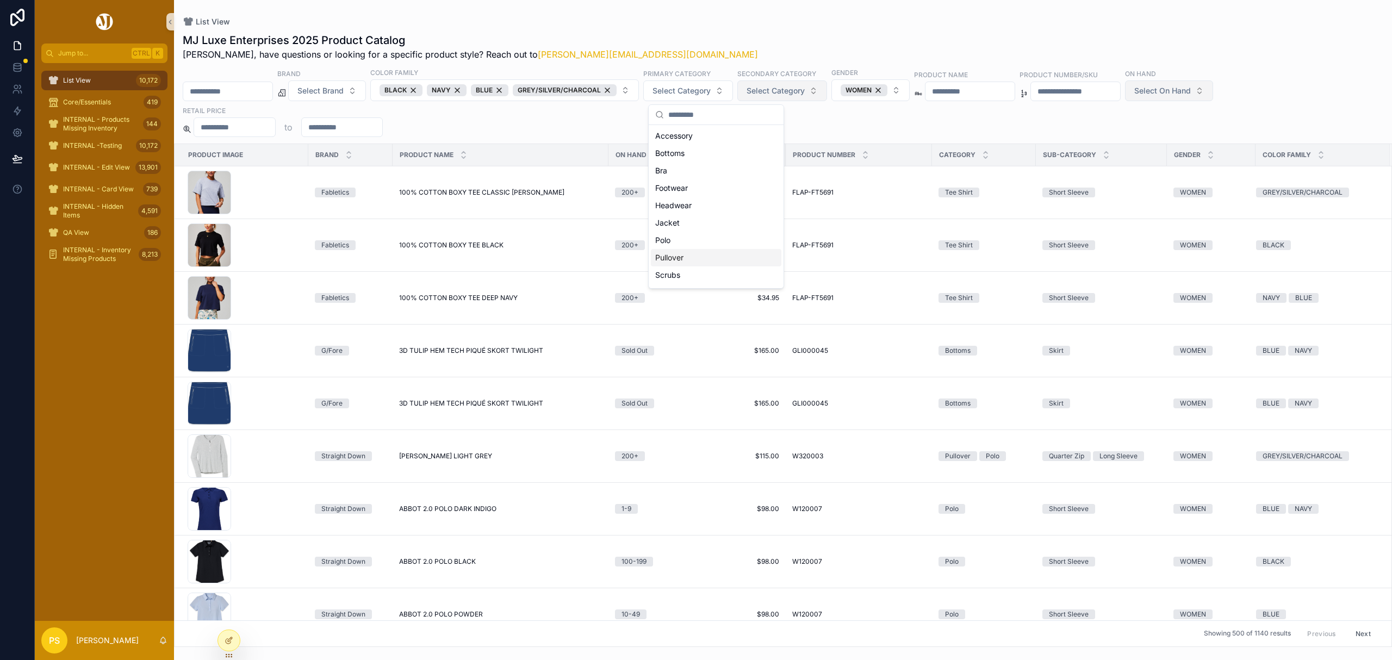
click at [682, 258] on div "Pullover" at bounding box center [716, 257] width 130 height 17
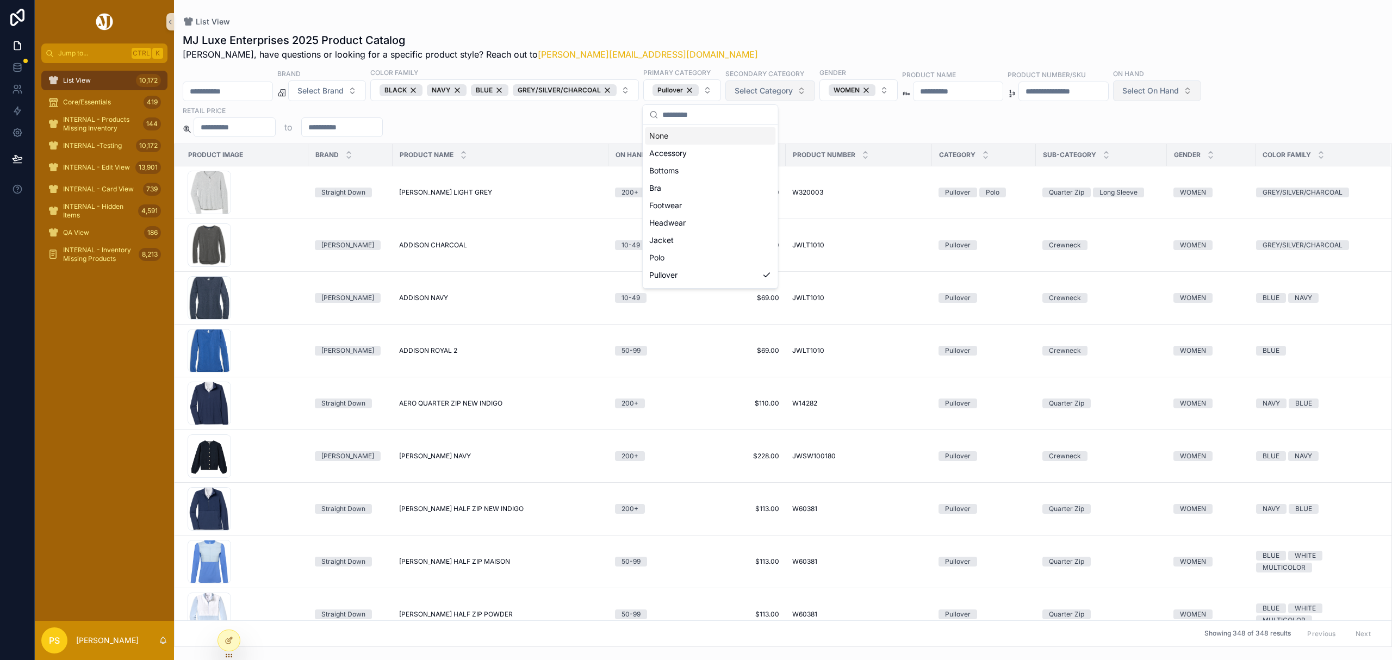
click at [781, 13] on div "List View MJ Luxe Enterprises 2025 Product Catalog Philip, have questions or lo…" at bounding box center [783, 323] width 1218 height 647
click at [793, 87] on span "Select Category" at bounding box center [763, 90] width 58 height 11
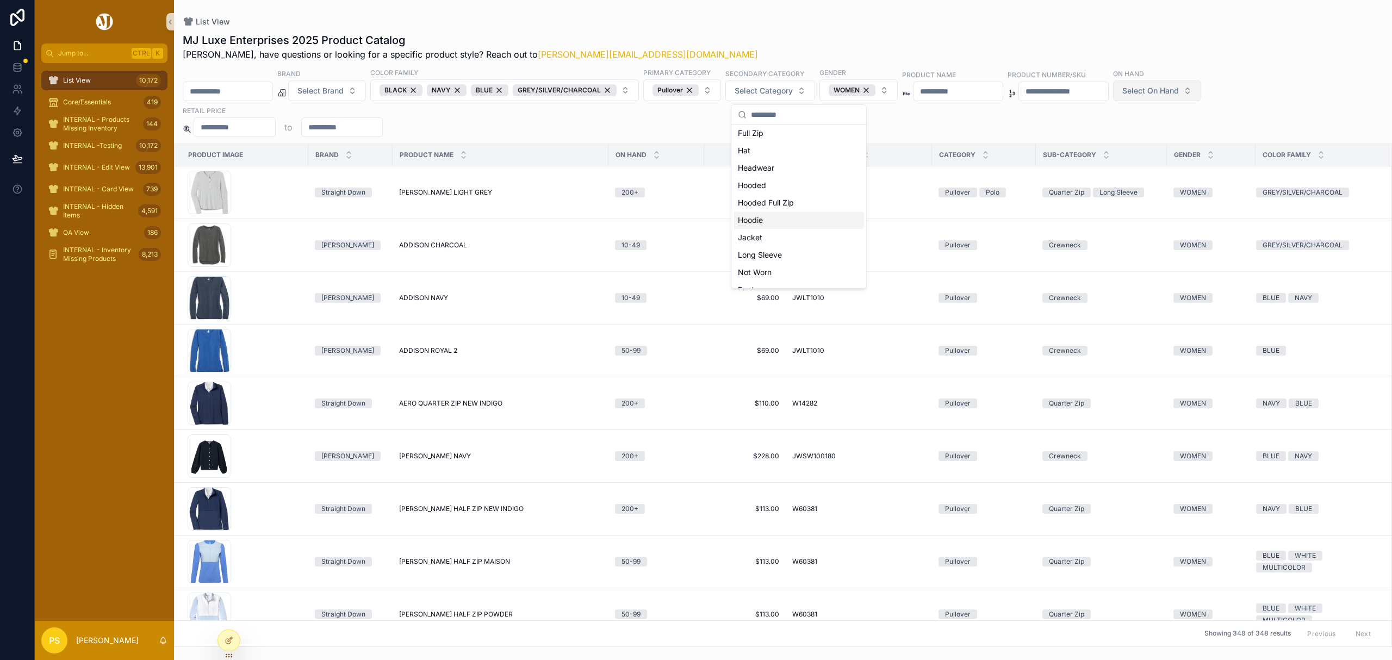
click at [775, 222] on div "Hoodie" at bounding box center [798, 219] width 130 height 17
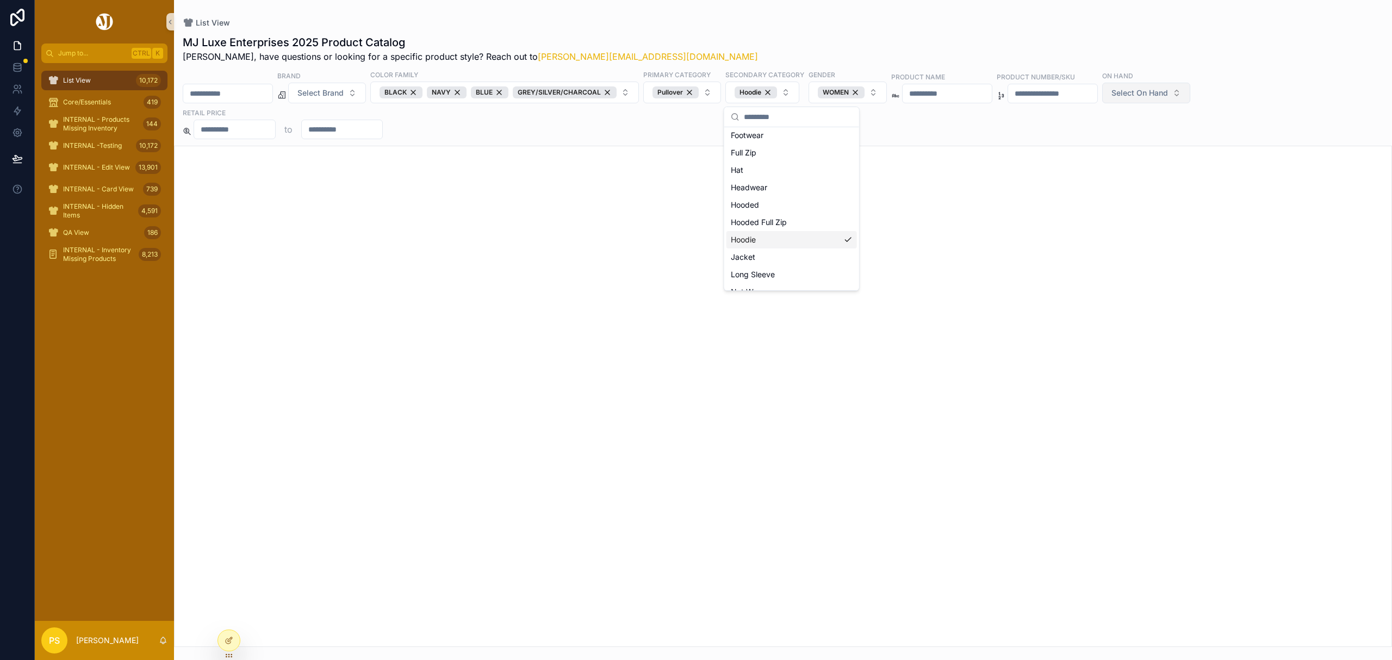
scroll to position [90, 0]
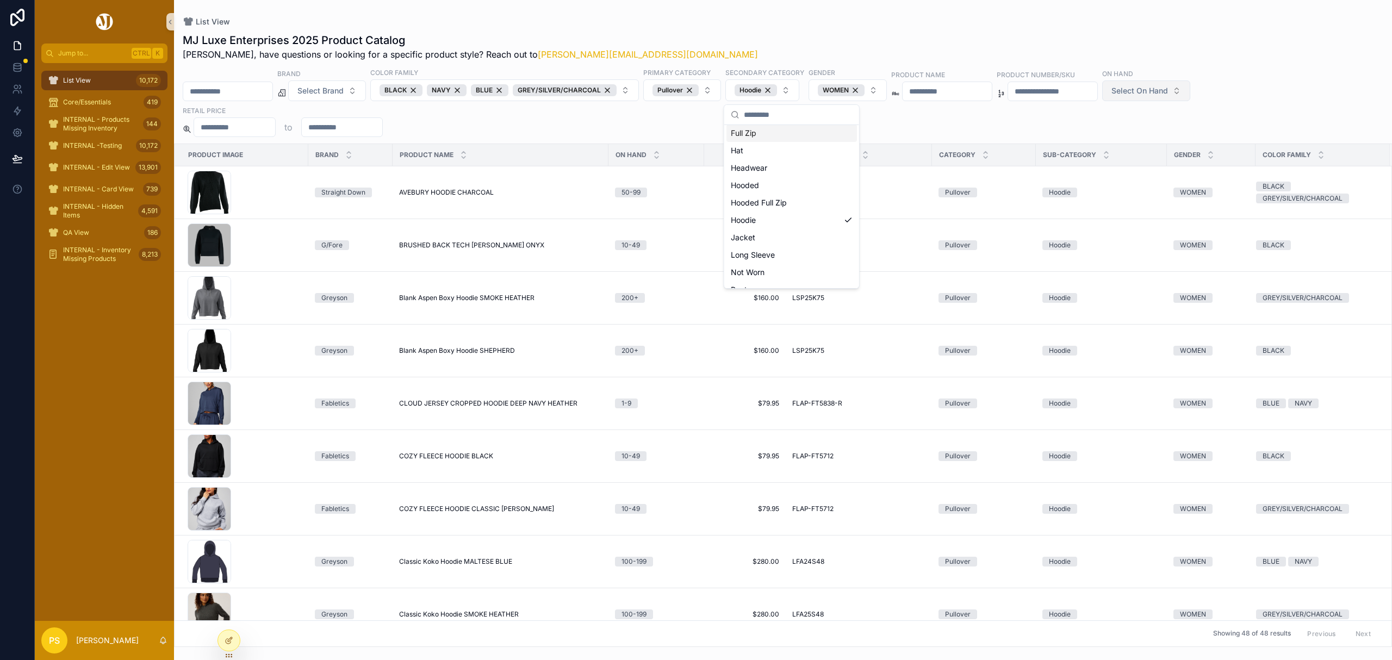
click at [770, 25] on div "List View" at bounding box center [783, 21] width 1200 height 9
click at [1168, 92] on span "Select On Hand" at bounding box center [1139, 90] width 57 height 11
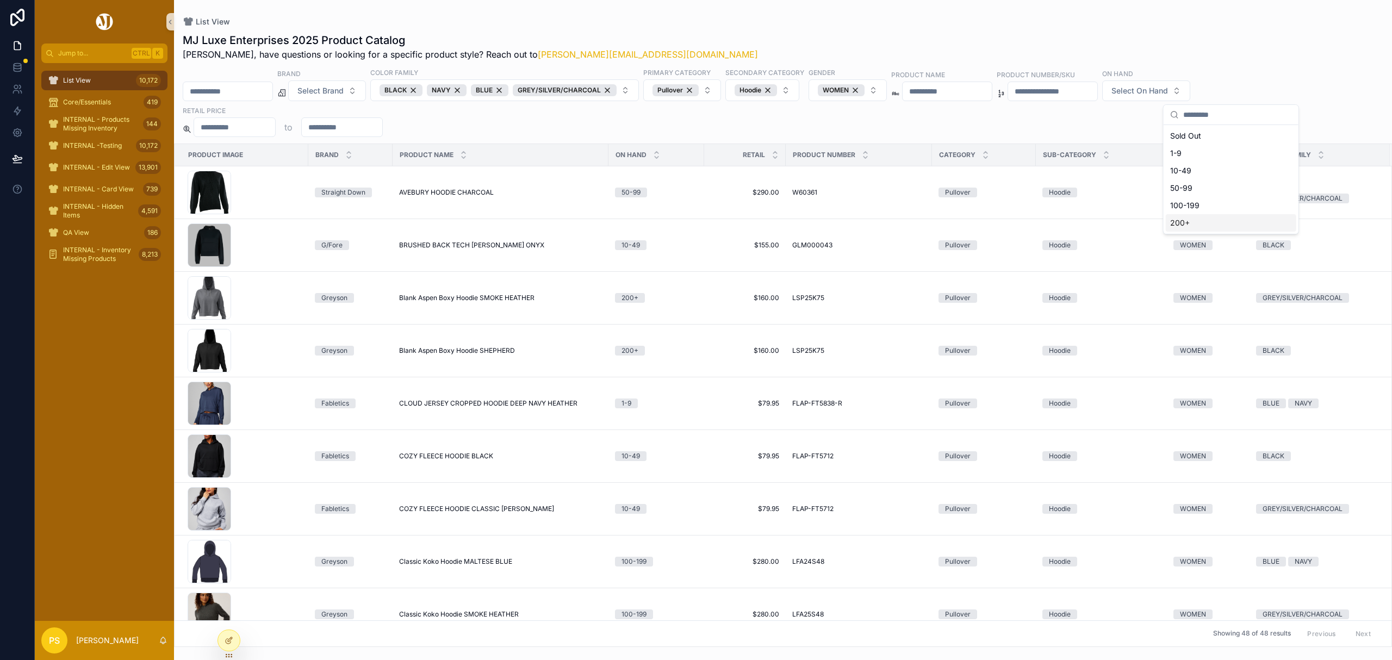
click at [1192, 220] on div "200+" at bounding box center [1230, 222] width 130 height 17
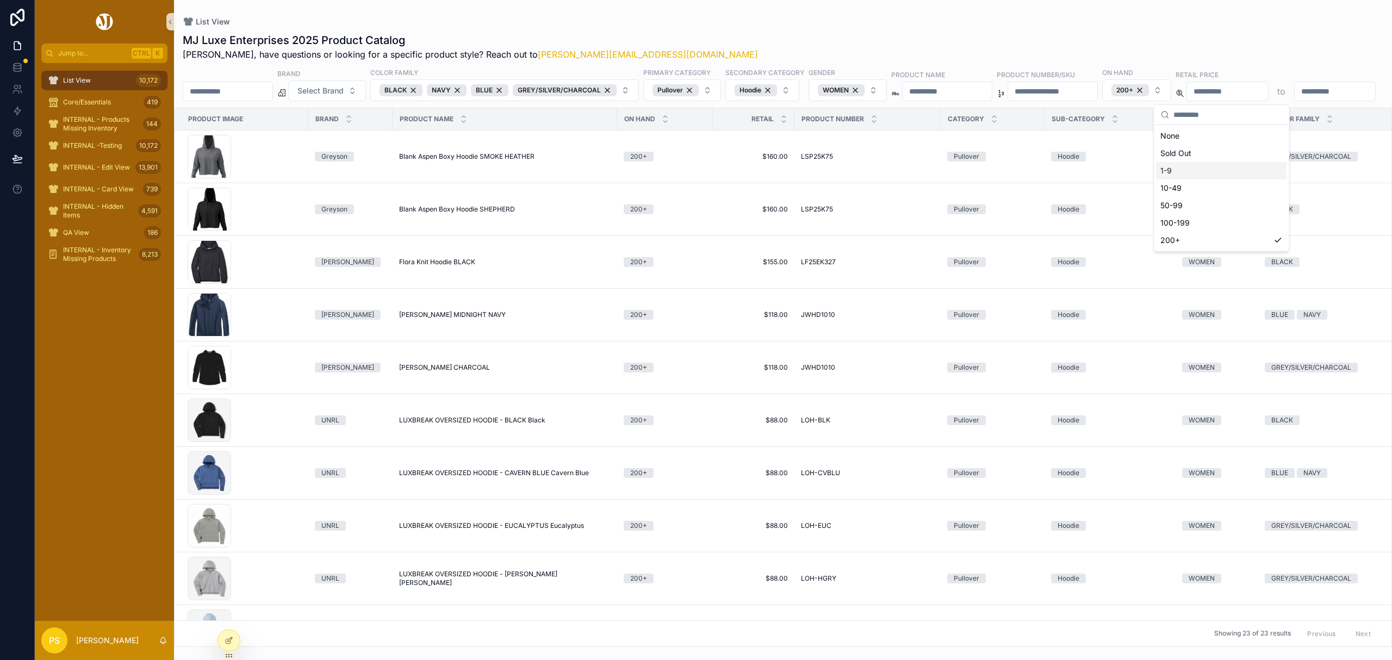
click at [1016, 1] on div "List View MJ Luxe Enterprises 2025 Product Catalog Philip, have questions or lo…" at bounding box center [783, 323] width 1218 height 647
click at [366, 92] on button "Select Brand" at bounding box center [327, 90] width 78 height 21
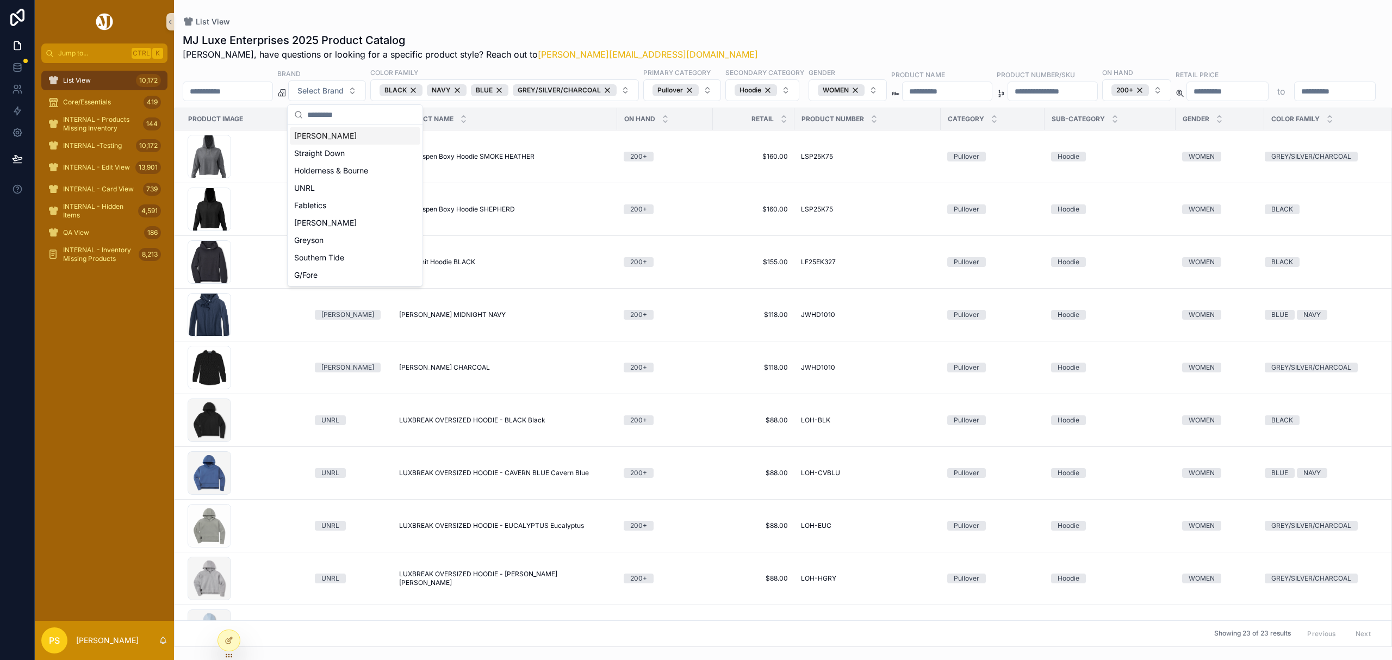
click at [345, 139] on div "[PERSON_NAME]" at bounding box center [355, 135] width 130 height 17
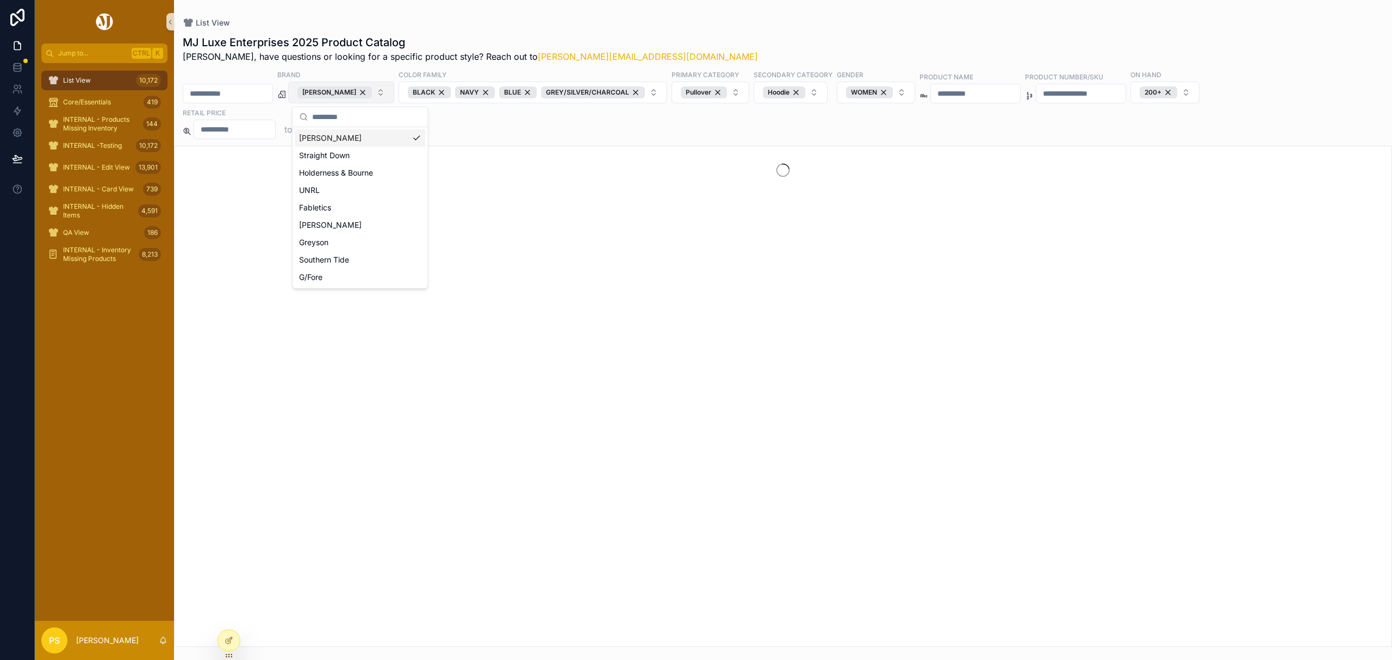
click at [390, 96] on button "[PERSON_NAME]" at bounding box center [341, 93] width 106 height 22
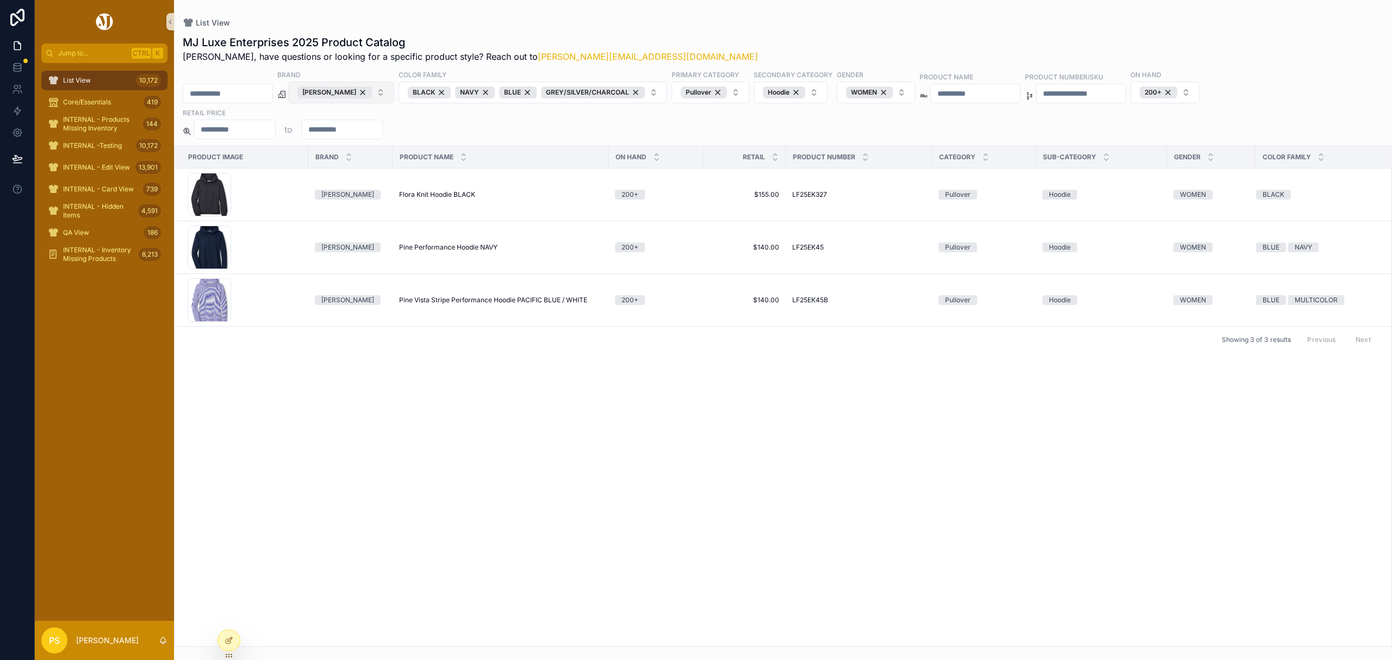
click at [391, 95] on button "[PERSON_NAME]" at bounding box center [341, 93] width 106 height 22
click at [361, 159] on div "Straight Down" at bounding box center [360, 155] width 130 height 17
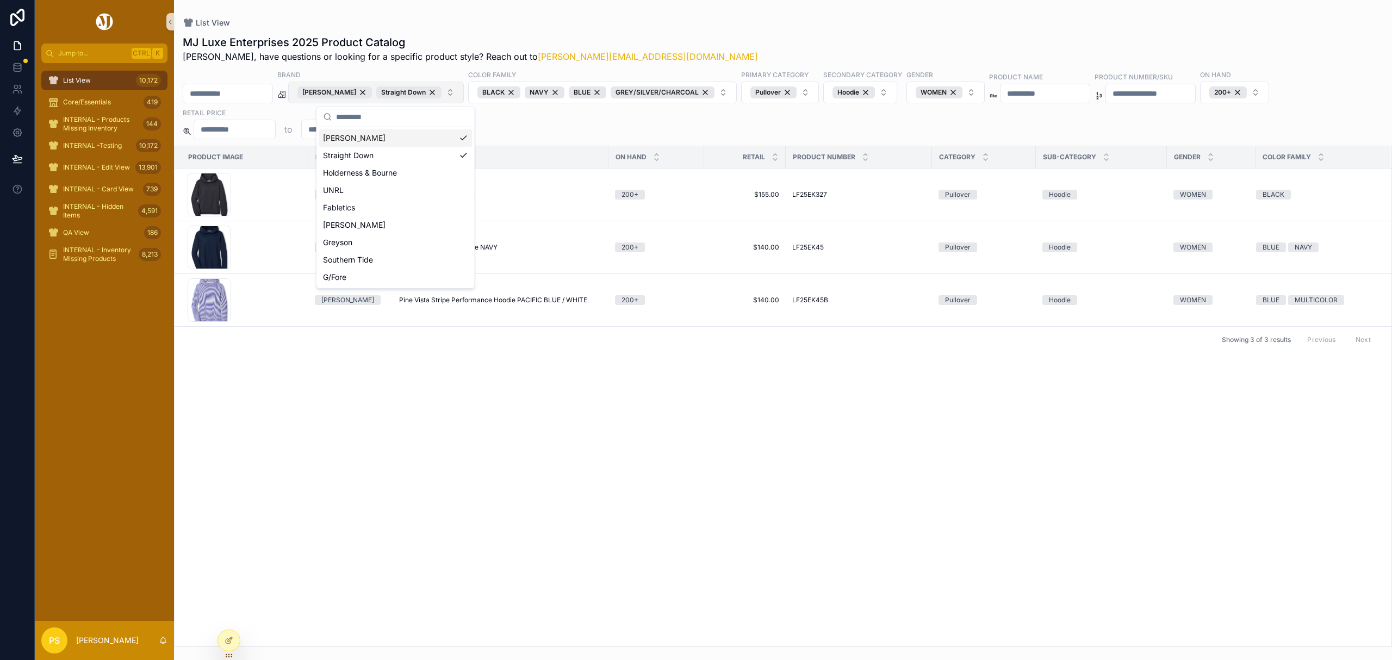
click at [460, 92] on button "Peter Millar Straight Down" at bounding box center [376, 93] width 176 height 22
click at [406, 167] on div "Holderness & Bourne" at bounding box center [395, 172] width 153 height 17
click at [532, 91] on div "Holderness & Bourne" at bounding box center [489, 92] width 86 height 12
click at [459, 92] on button "Peter Millar Straight Down" at bounding box center [376, 93] width 176 height 22
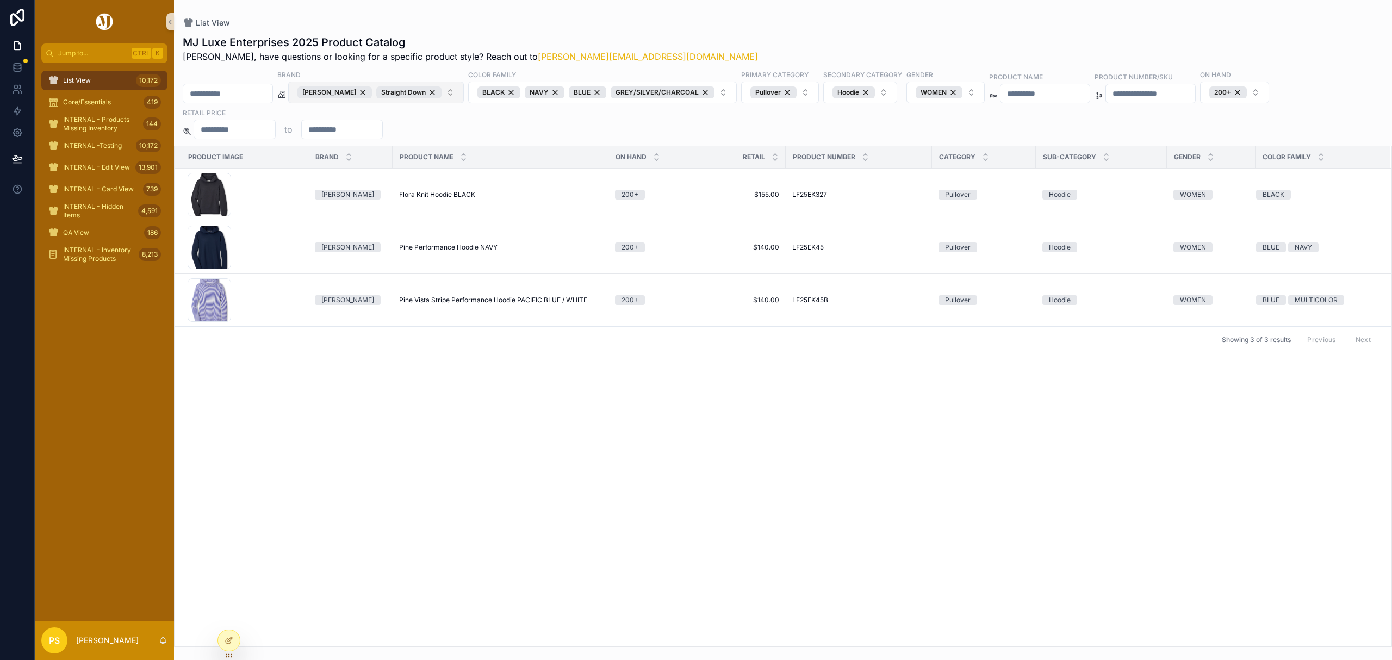
click at [460, 92] on button "Peter Millar Straight Down" at bounding box center [376, 93] width 176 height 22
click at [396, 220] on div "Johnnie-O" at bounding box center [395, 224] width 153 height 17
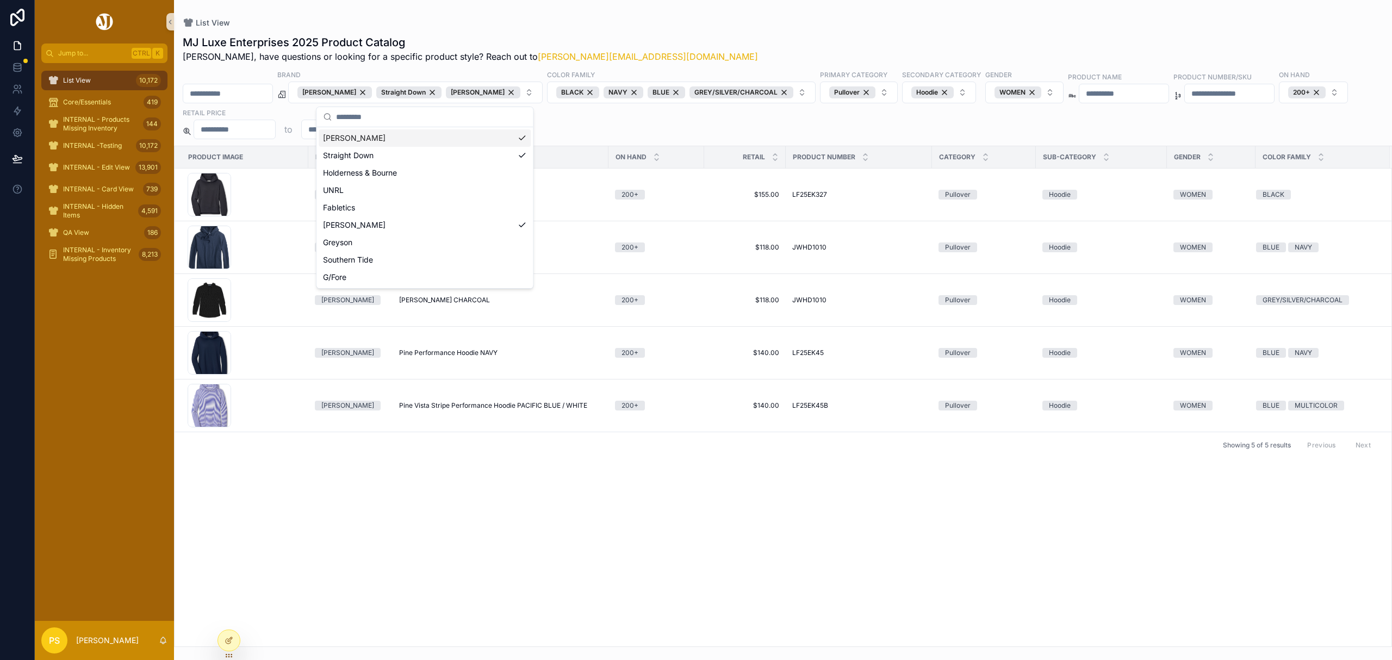
click at [733, 17] on div "List View" at bounding box center [783, 22] width 1200 height 11
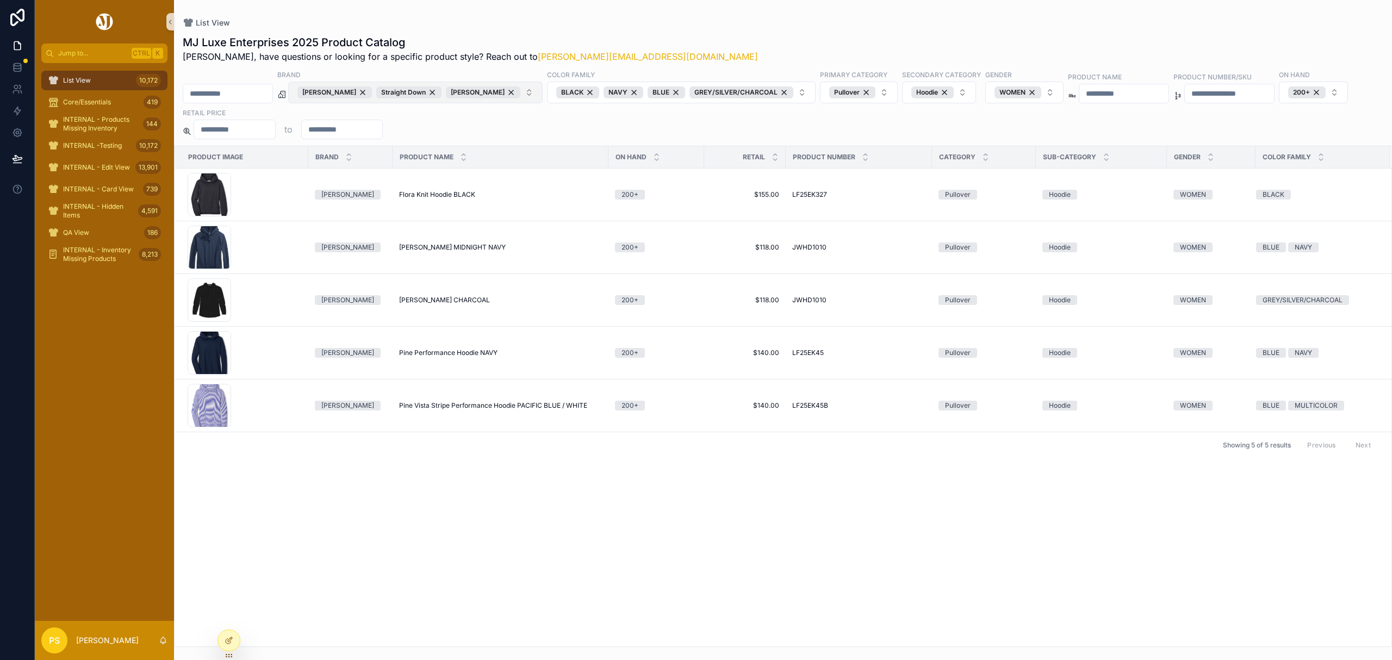
click at [522, 92] on button "Peter Millar Straight Down Johnnie-O" at bounding box center [415, 93] width 254 height 22
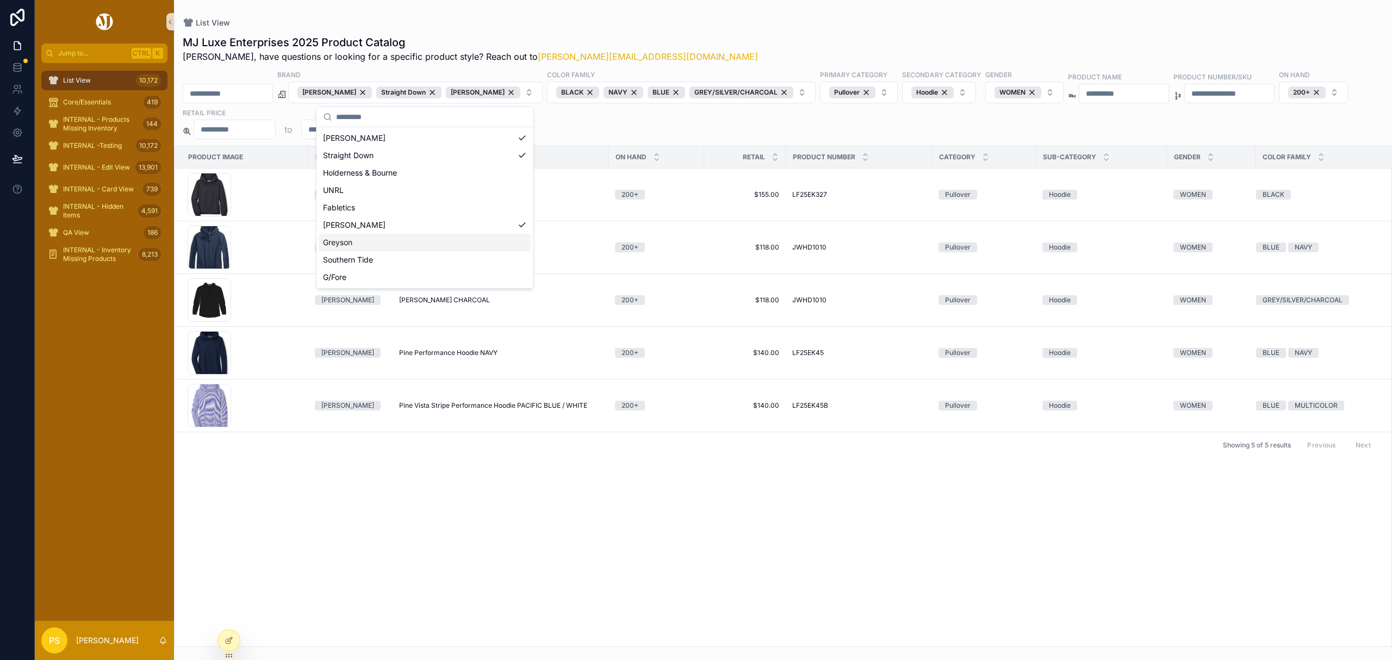
click at [470, 238] on div "Greyson" at bounding box center [425, 242] width 212 height 17
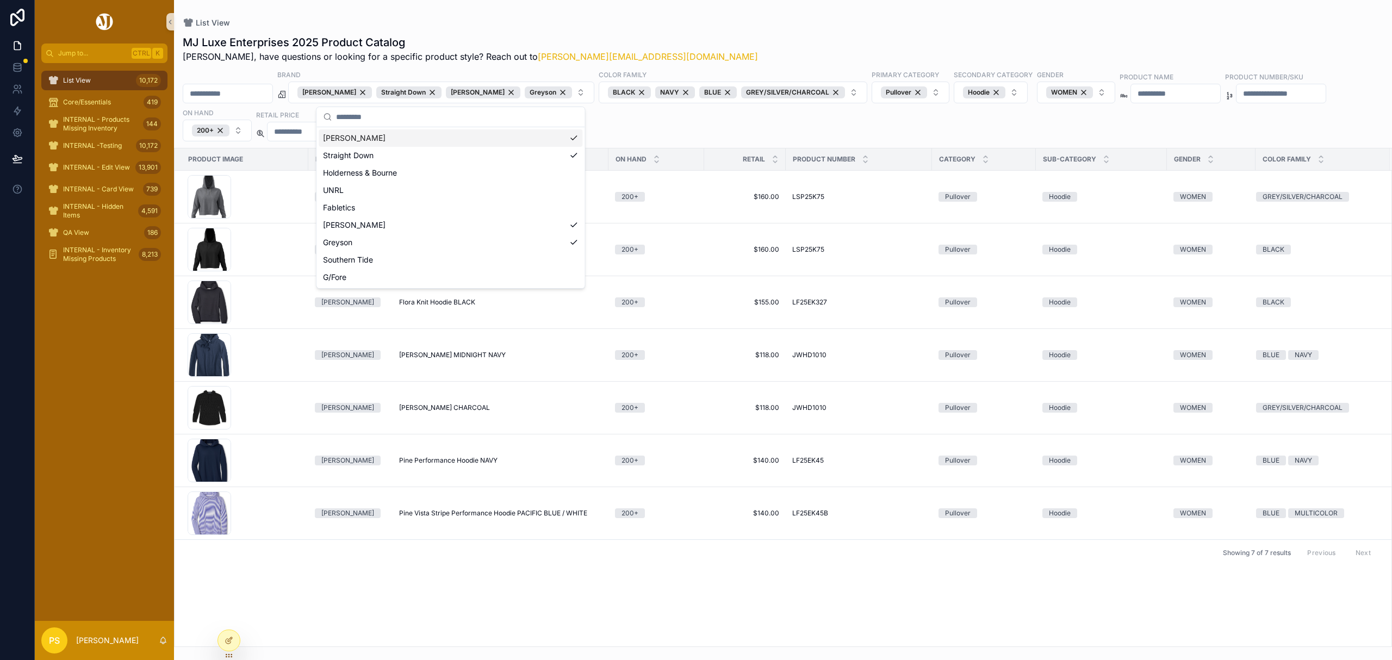
click at [721, 21] on div "List View" at bounding box center [783, 22] width 1200 height 11
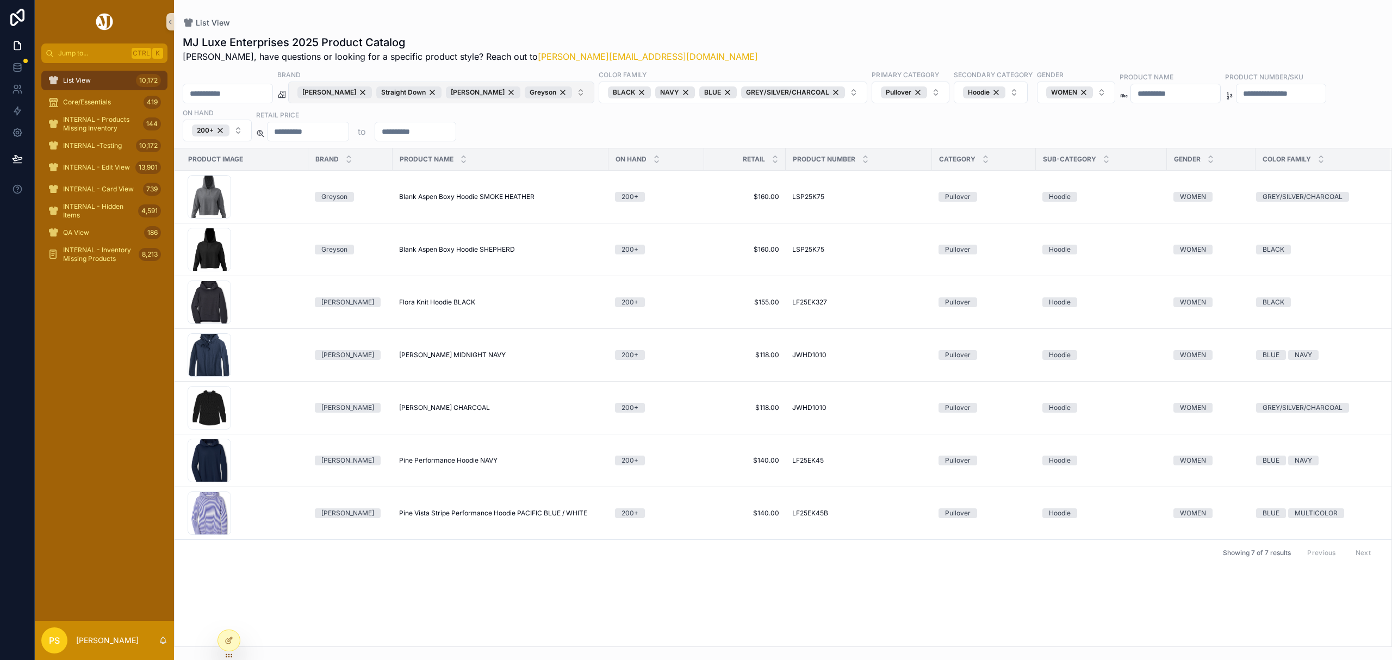
click at [571, 93] on button "Peter Millar Straight Down Johnnie-O Greyson" at bounding box center [441, 93] width 306 height 22
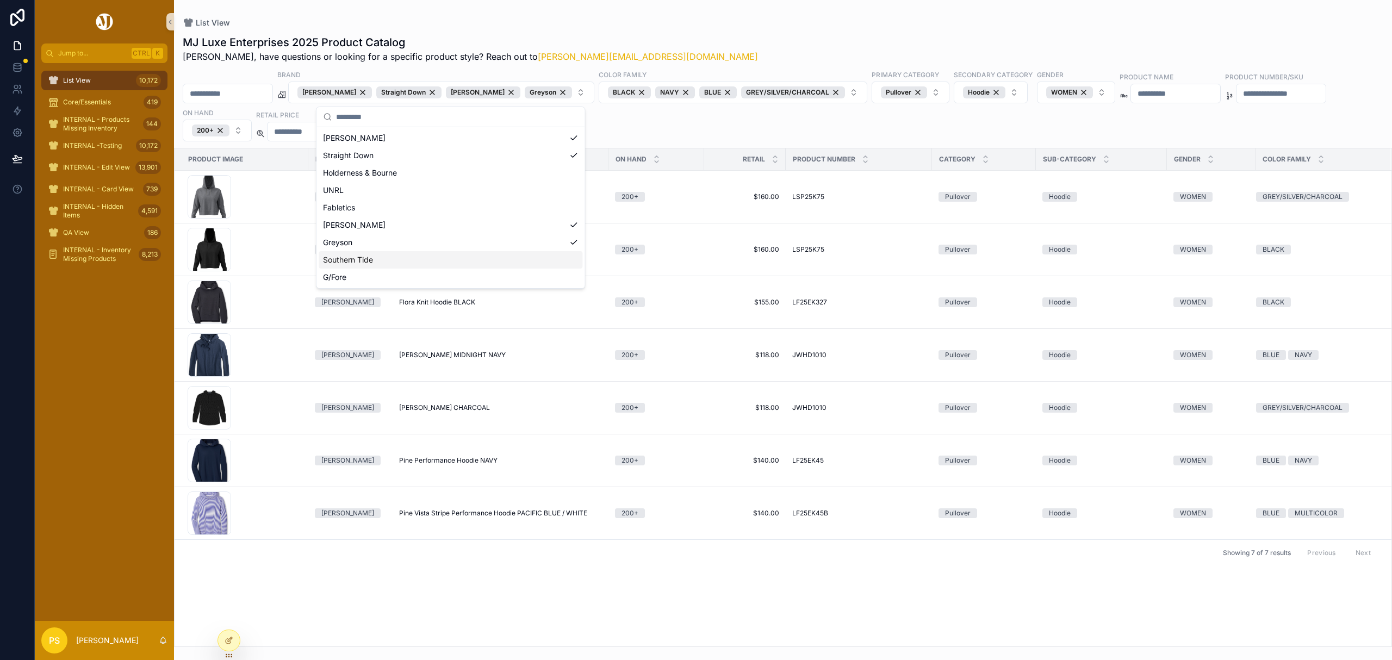
click at [499, 257] on div "Southern Tide" at bounding box center [451, 259] width 264 height 17
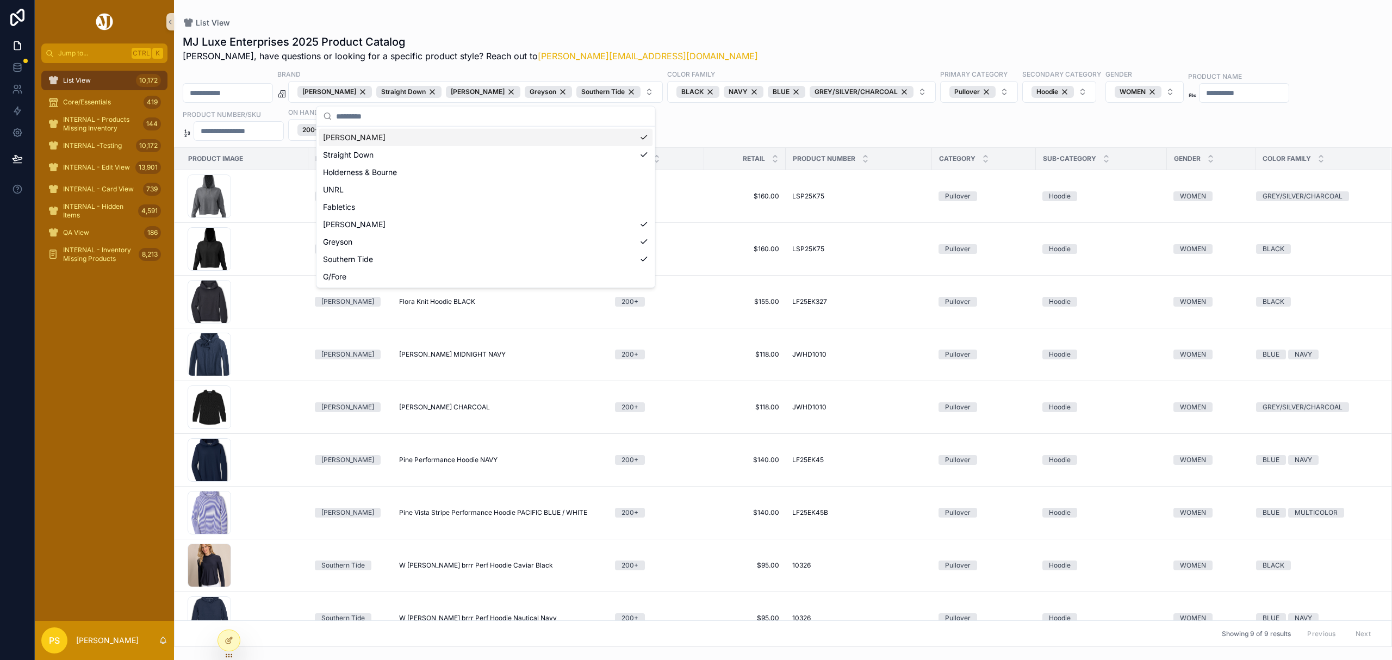
click at [734, 31] on div "MJ Luxe Enterprises 2025 Product Catalog Philip, have questions or looking for …" at bounding box center [783, 337] width 1218 height 619
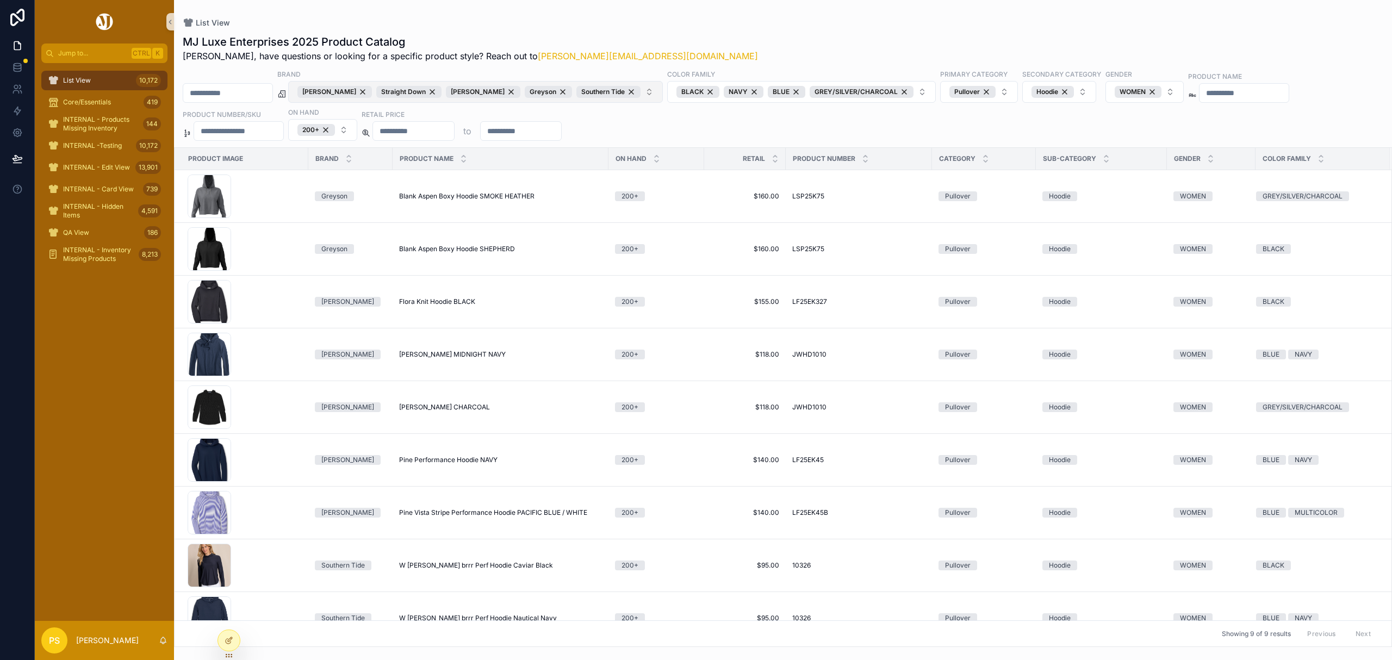
click at [638, 92] on button "Peter Millar Straight Down Johnnie-O Greyson Southern Tide" at bounding box center [475, 92] width 375 height 22
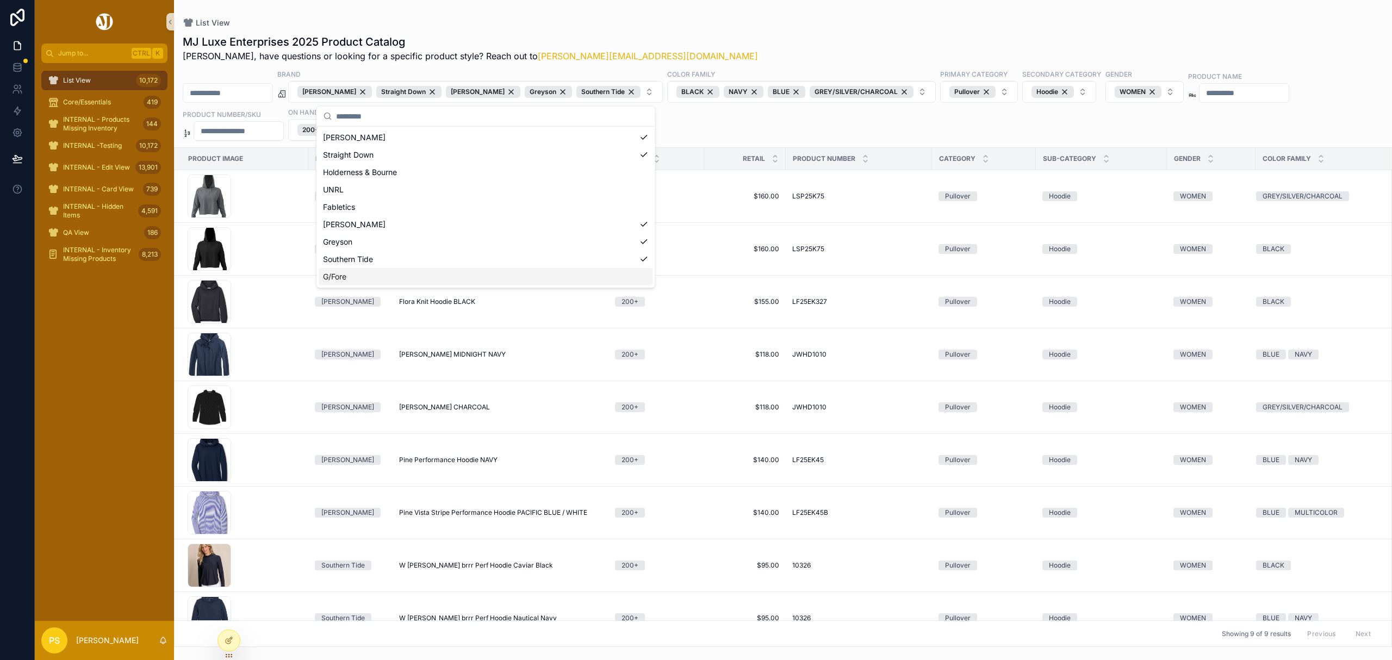
click at [536, 271] on div "G/Fore" at bounding box center [486, 276] width 334 height 17
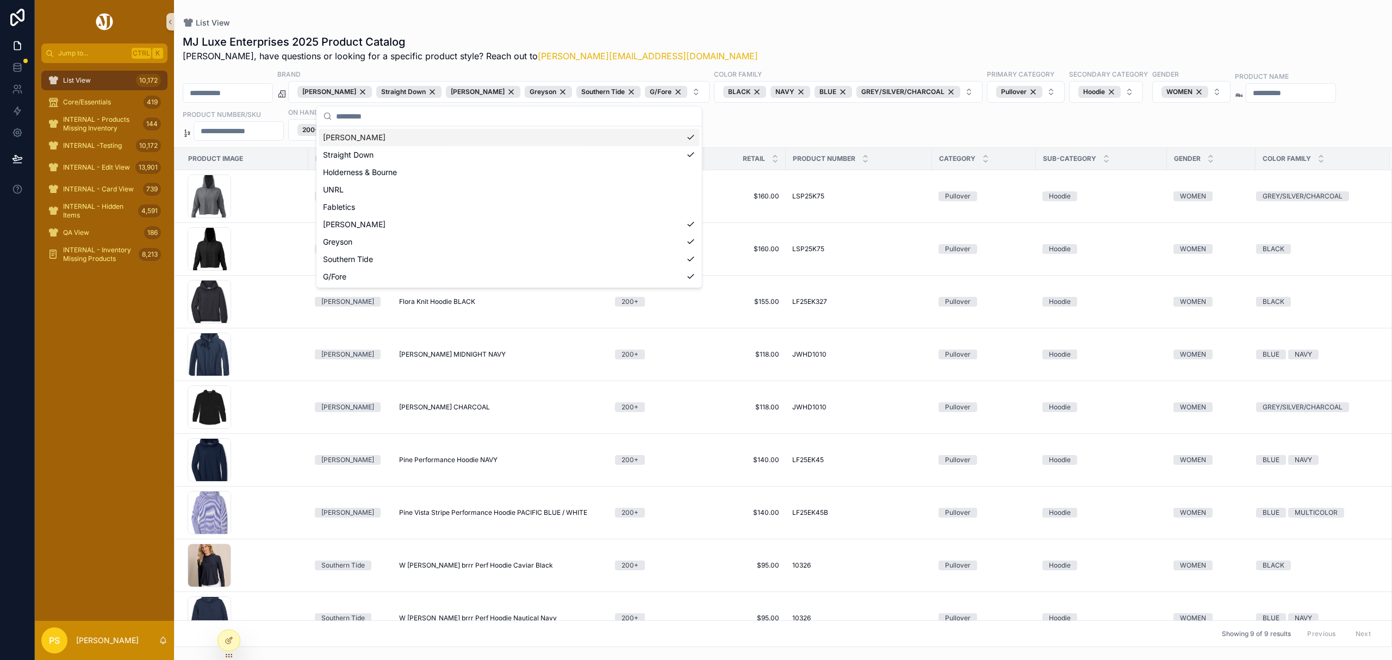
click at [764, 15] on div "List View MJ Luxe Enterprises 2025 Product Catalog Philip, have questions or lo…" at bounding box center [783, 323] width 1218 height 647
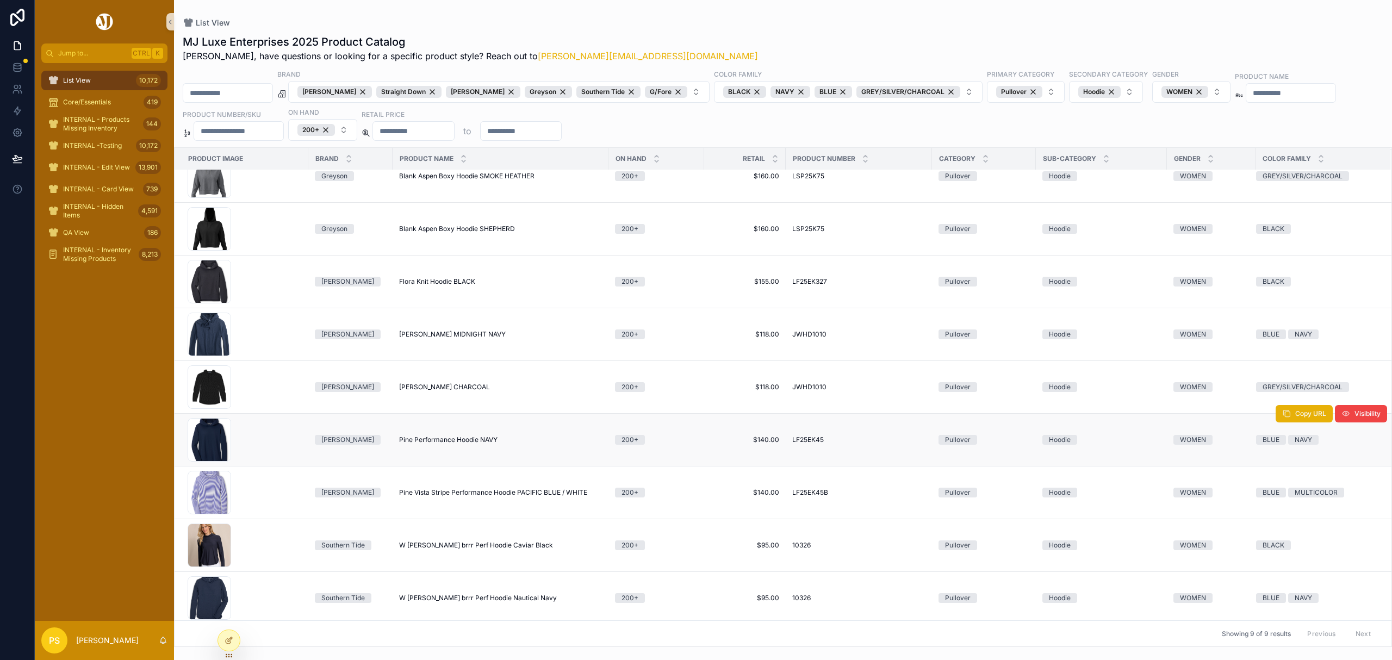
scroll to position [37, 0]
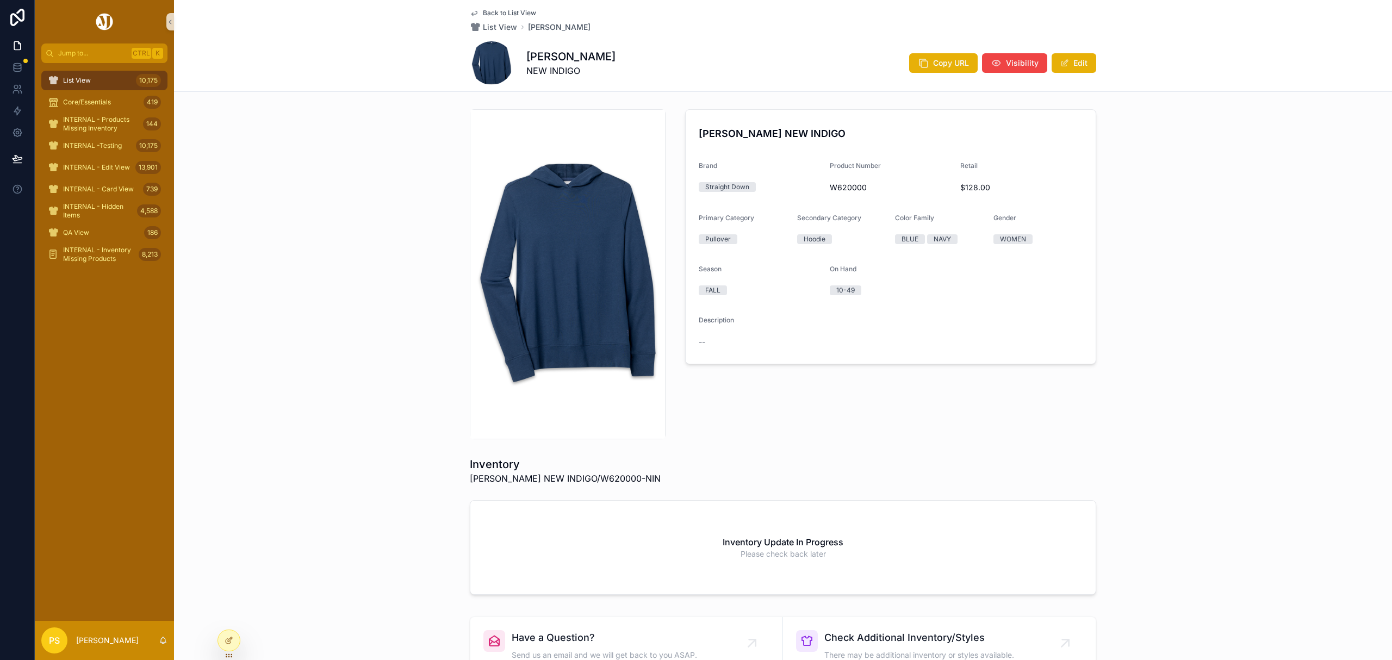
click at [840, 183] on span "W620000" at bounding box center [890, 187] width 122 height 11
copy span "W620000"
click at [1016, 59] on span "Visibility" at bounding box center [1022, 63] width 33 height 11
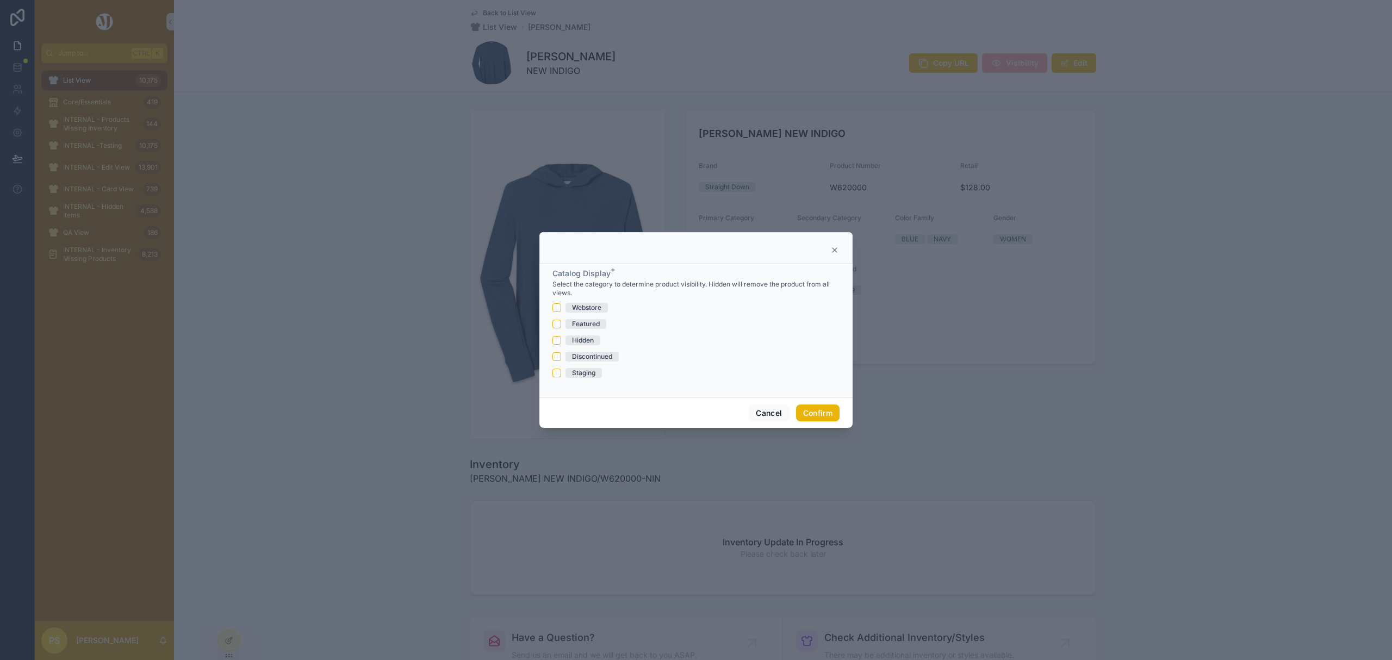
click at [582, 339] on div "Hidden" at bounding box center [583, 340] width 22 height 10
click at [561, 339] on button "Hidden" at bounding box center [556, 340] width 9 height 9
click at [808, 411] on button "Confirm" at bounding box center [817, 412] width 43 height 17
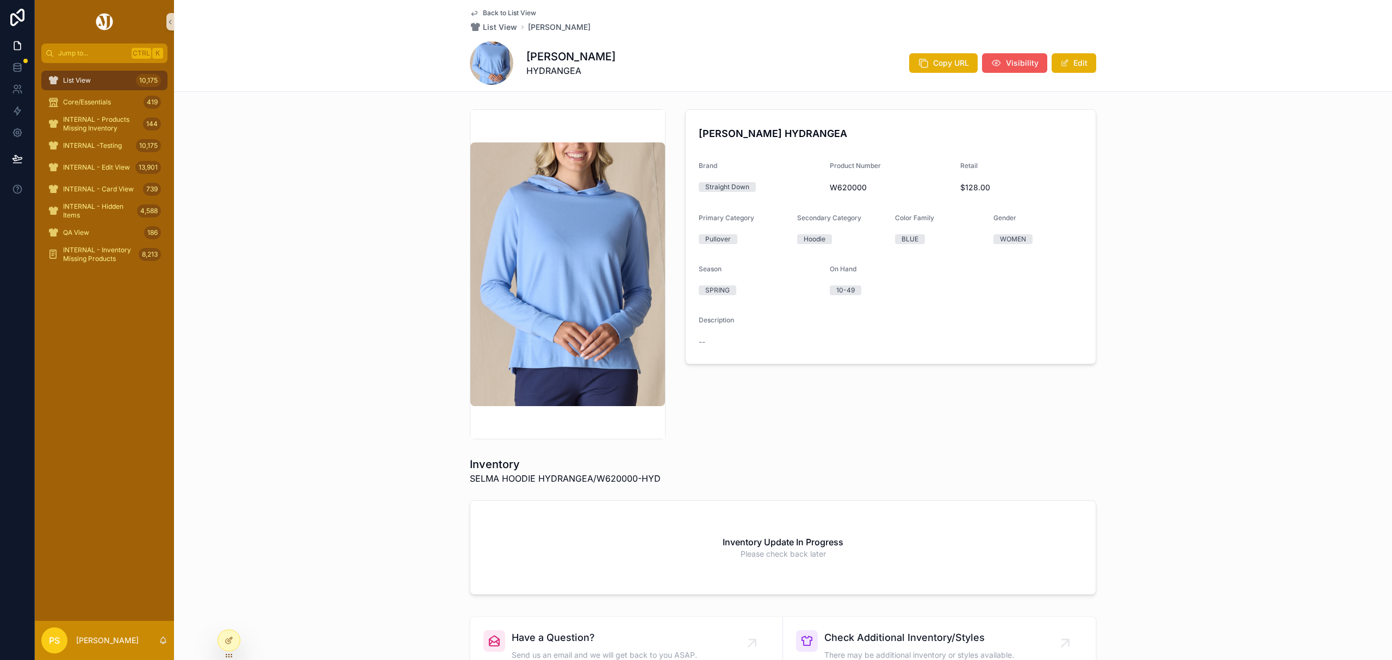
click at [1010, 61] on span "Visibility" at bounding box center [1022, 63] width 33 height 11
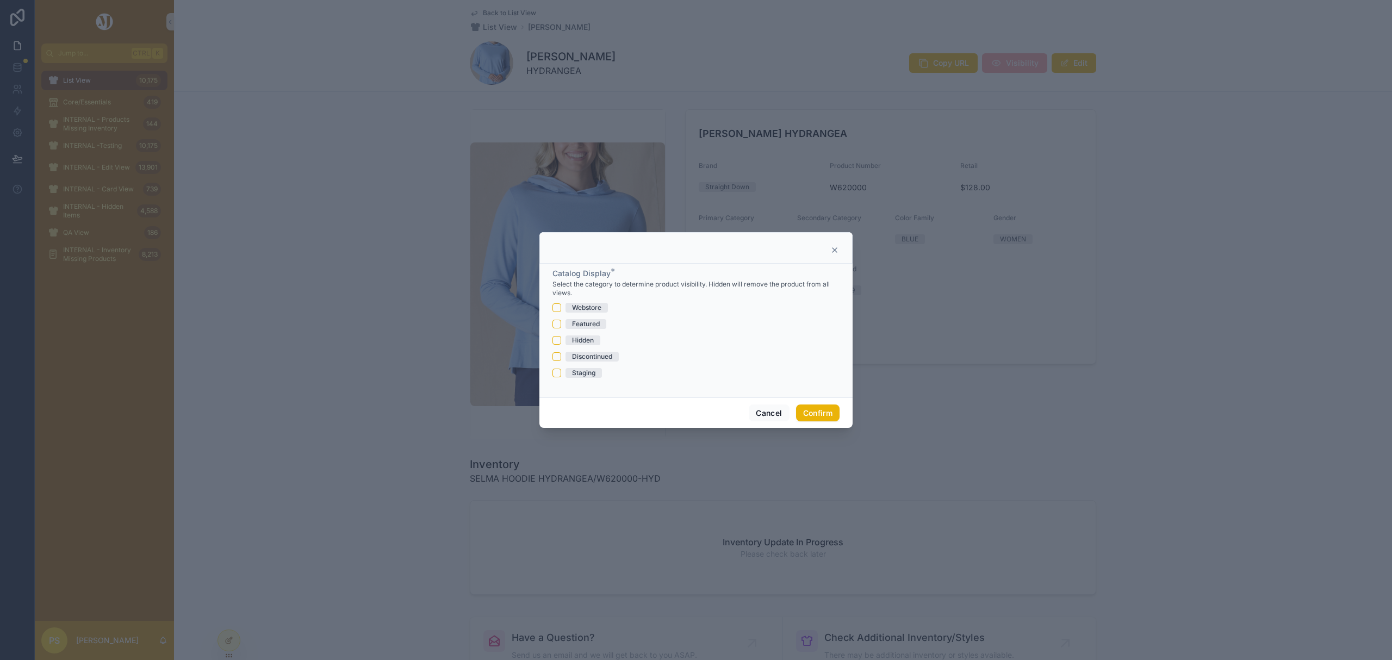
click at [583, 340] on div "Hidden" at bounding box center [583, 340] width 22 height 10
click at [561, 340] on button "Hidden" at bounding box center [556, 340] width 9 height 9
click at [815, 416] on button "Confirm" at bounding box center [817, 412] width 43 height 17
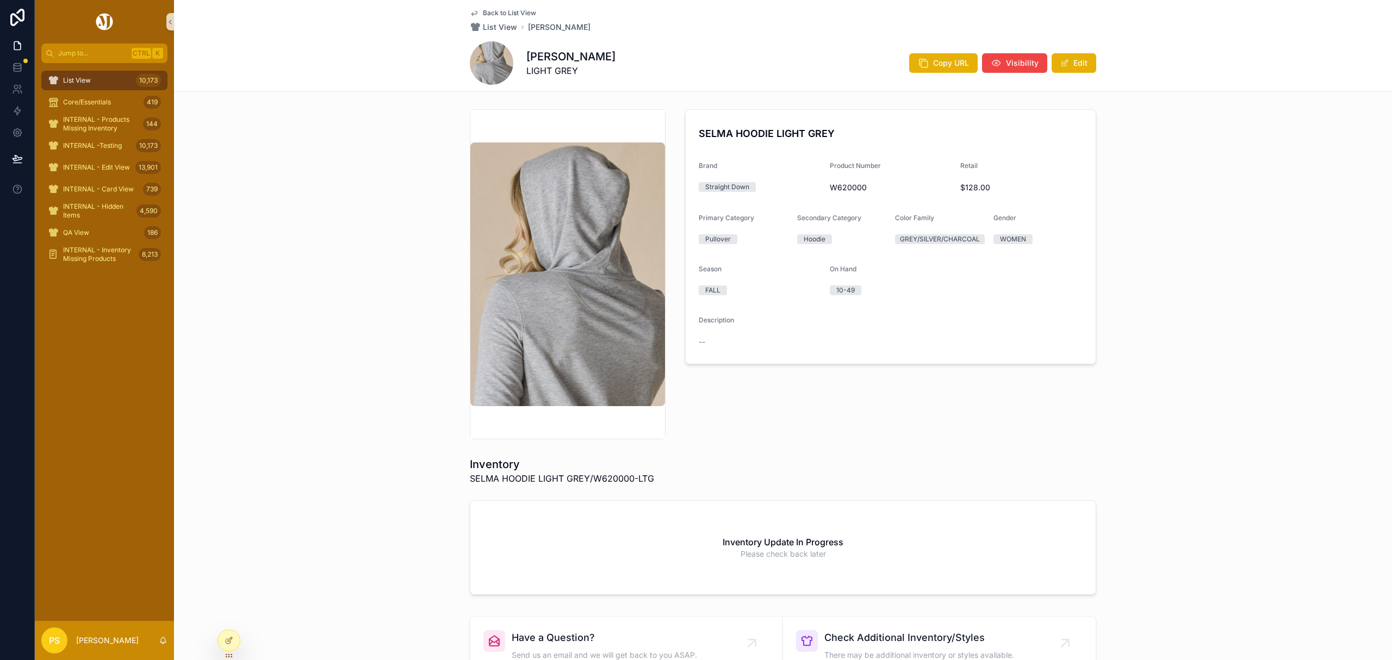
click at [1014, 73] on div "Copy URL Visibility Edit" at bounding box center [998, 63] width 196 height 21
click at [1011, 66] on span "Visibility" at bounding box center [1022, 63] width 33 height 11
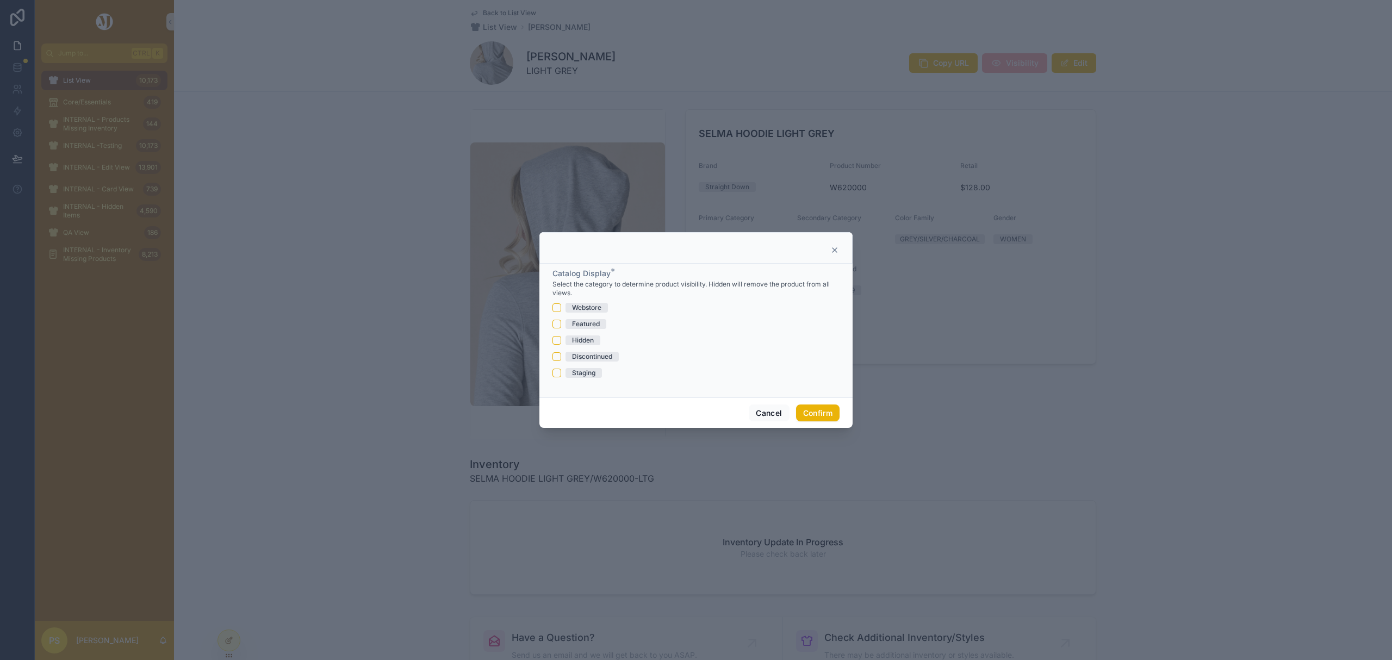
click at [577, 340] on div "Hidden" at bounding box center [583, 340] width 22 height 10
click at [561, 340] on button "Hidden" at bounding box center [556, 340] width 9 height 9
click at [819, 414] on button "Confirm" at bounding box center [817, 412] width 43 height 17
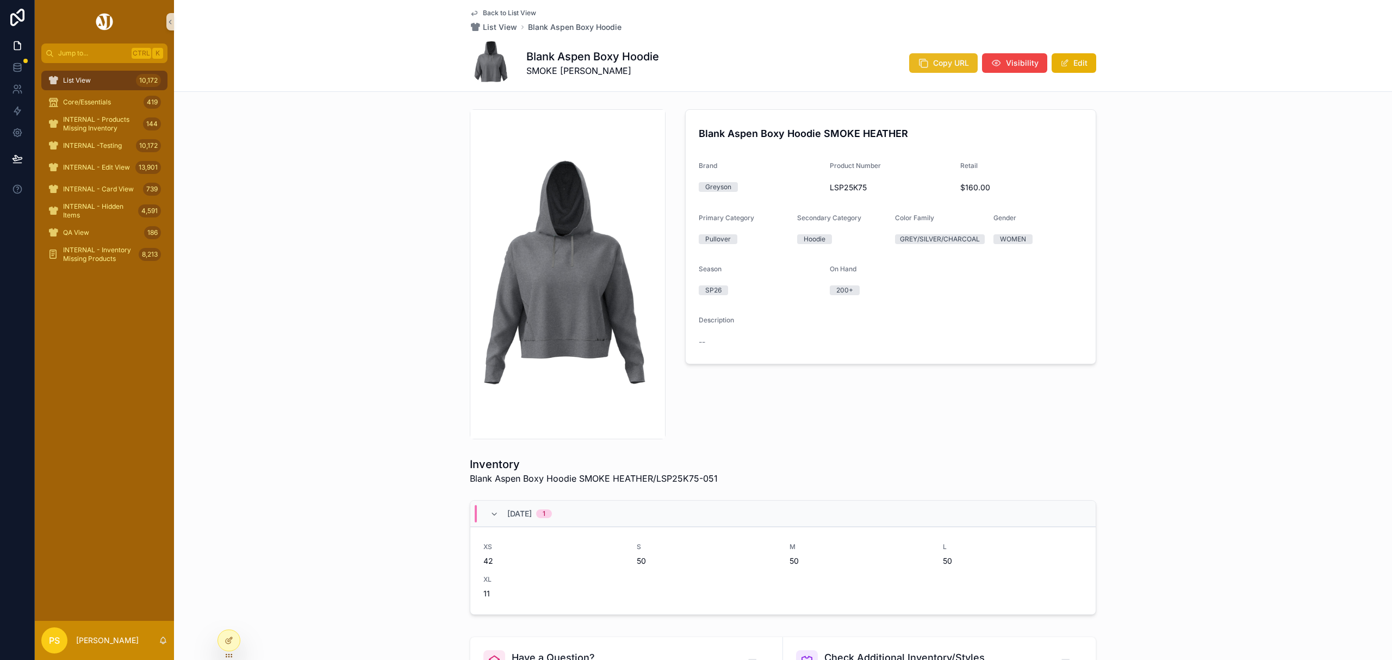
click at [934, 66] on span "Copy URL" at bounding box center [951, 63] width 36 height 11
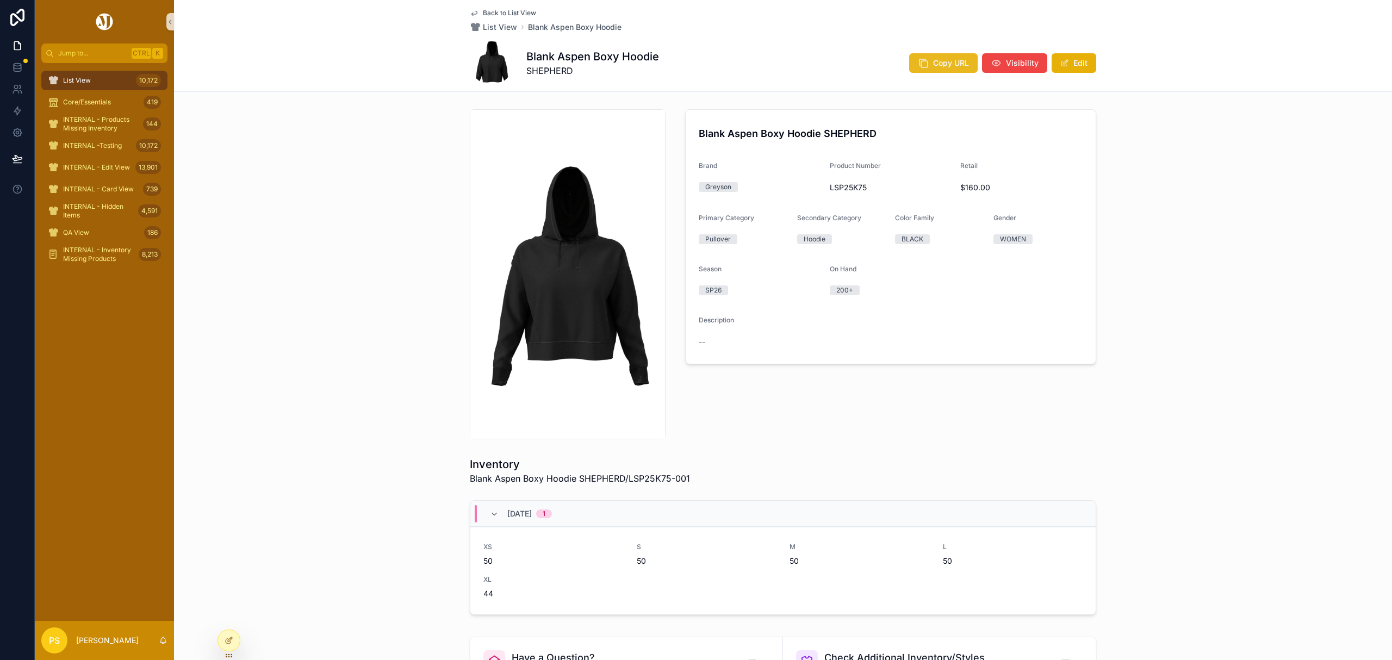
click at [927, 59] on button "Copy URL" at bounding box center [943, 63] width 68 height 20
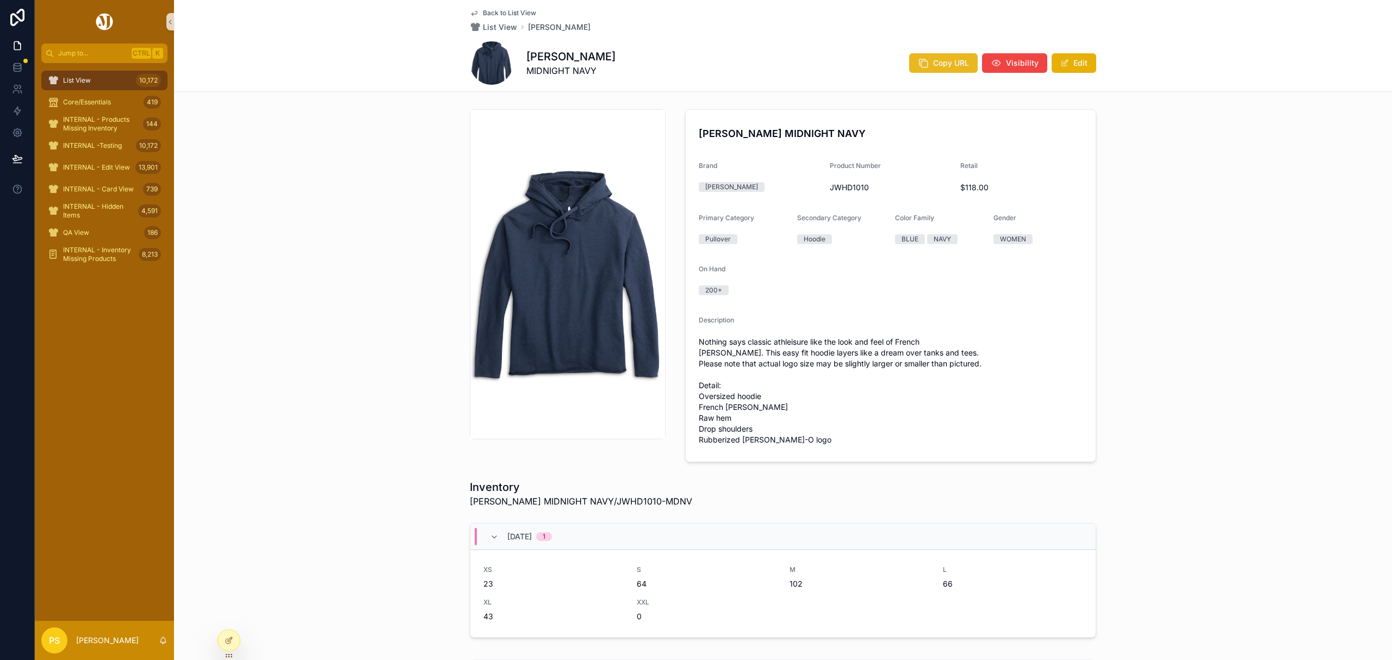
click at [946, 61] on span "Copy URL" at bounding box center [951, 63] width 36 height 11
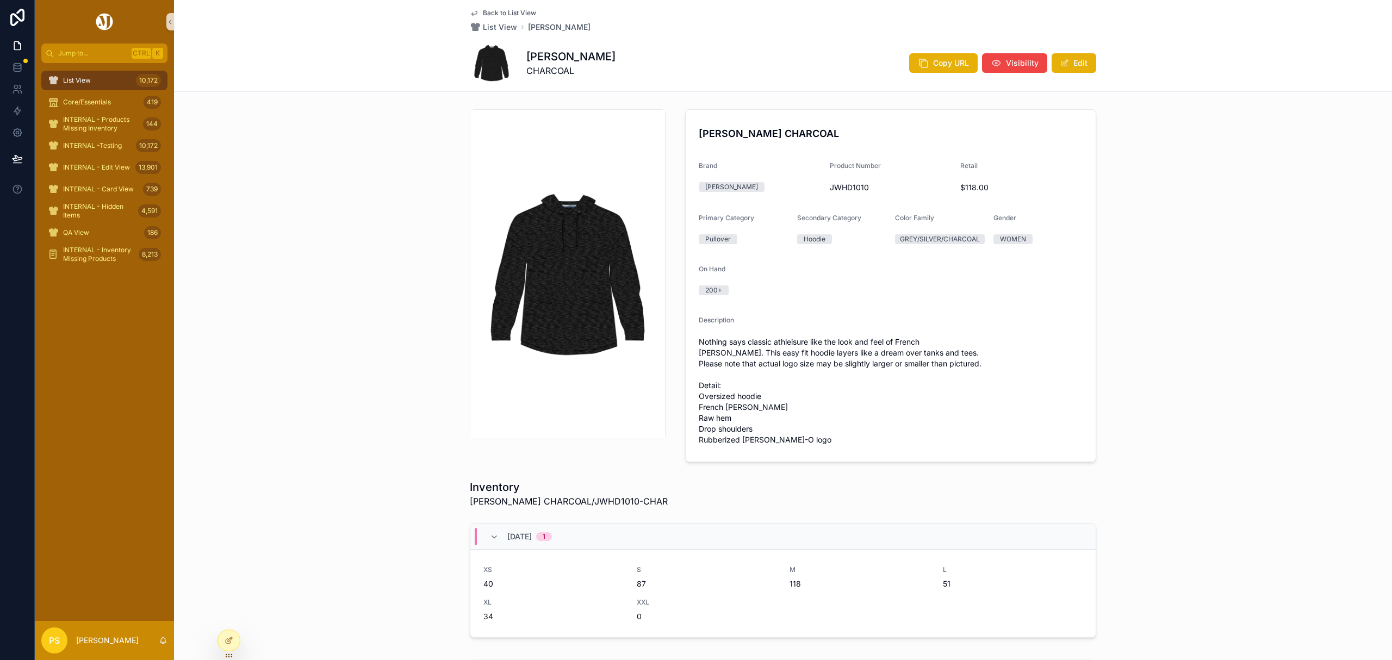
click at [841, 188] on span "JWHD1010" at bounding box center [890, 187] width 122 height 11
copy span "JWHD1010"
click at [561, 501] on span "KELLI CHARCOAL/JWHD1010-CHAR" at bounding box center [569, 501] width 198 height 13
drag, startPoint x: 625, startPoint y: 500, endPoint x: 542, endPoint y: 501, distance: 83.2
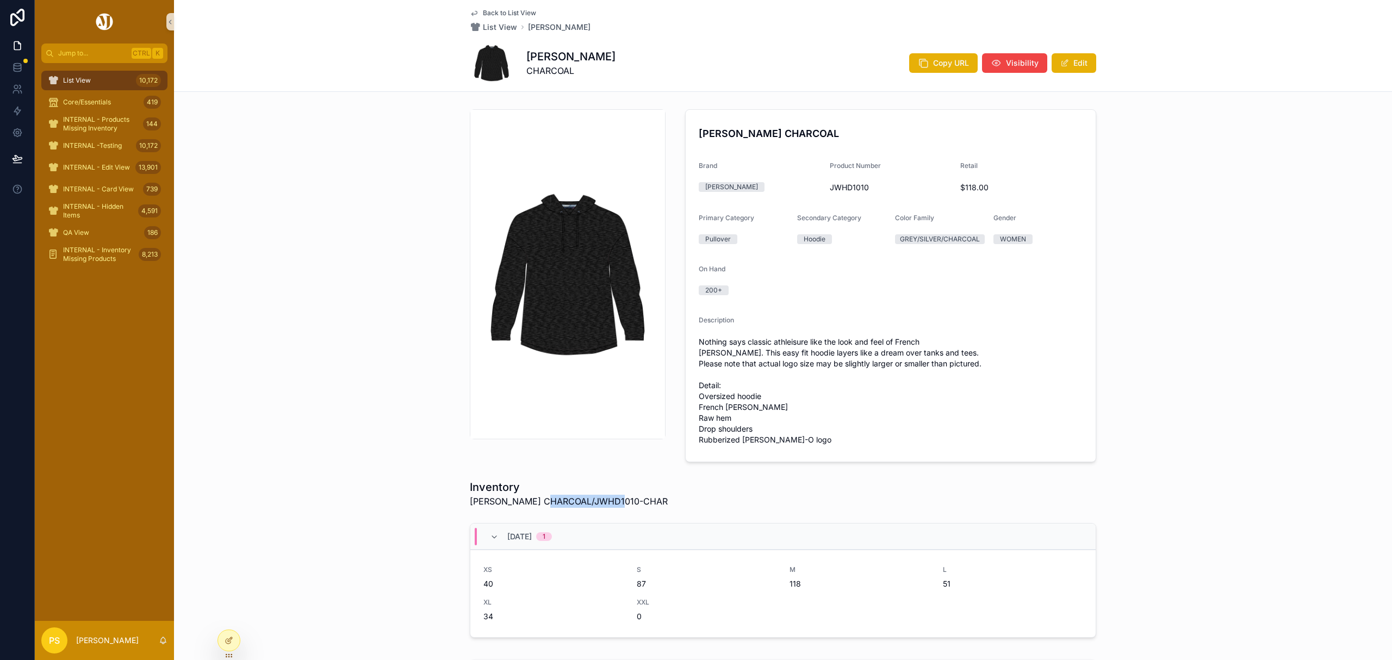
click at [542, 501] on div "Inventory KELLI CHARCOAL/JWHD1010-CHAR" at bounding box center [783, 493] width 626 height 28
copy span "JWHD1010-CHAR"
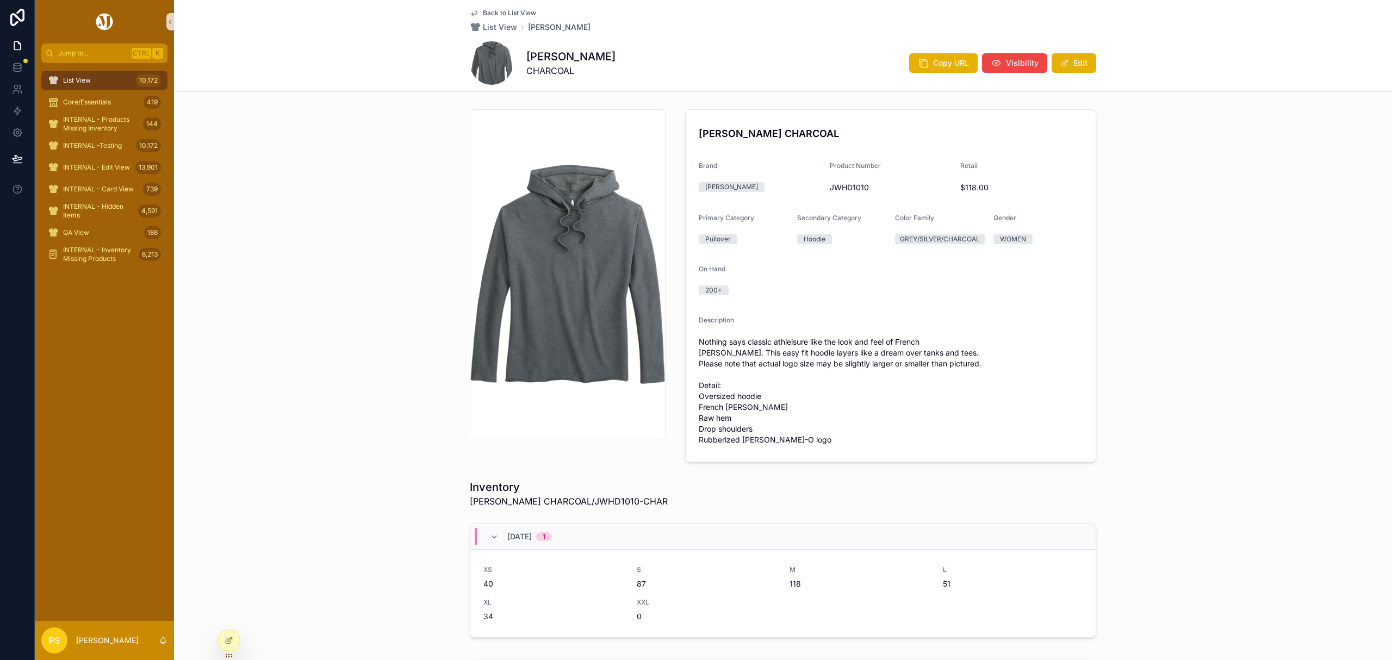
click at [1195, 266] on div "KELLI CHARCOAL Brand Johnnie-O Product Number JWHD1010 Retail $118.00 Primary C…" at bounding box center [783, 285] width 1218 height 361
click at [935, 63] on span "Copy URL" at bounding box center [951, 63] width 36 height 11
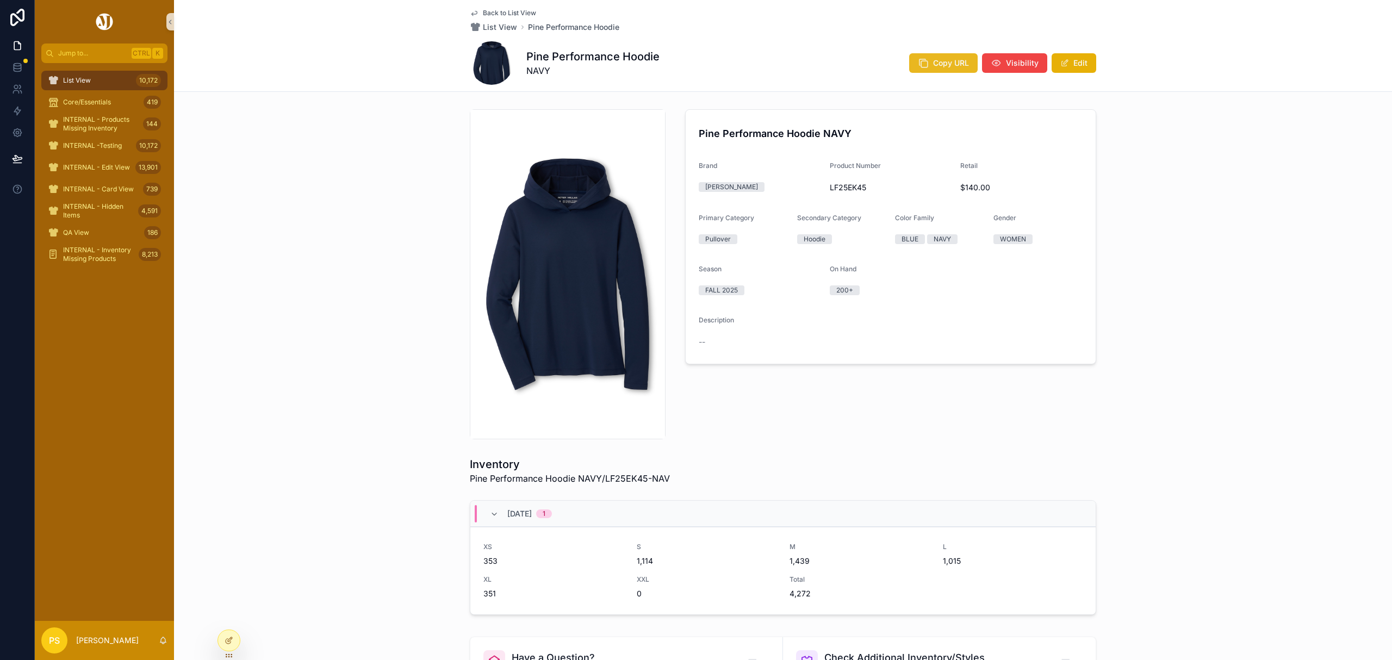
click at [948, 62] on span "Copy URL" at bounding box center [951, 63] width 36 height 11
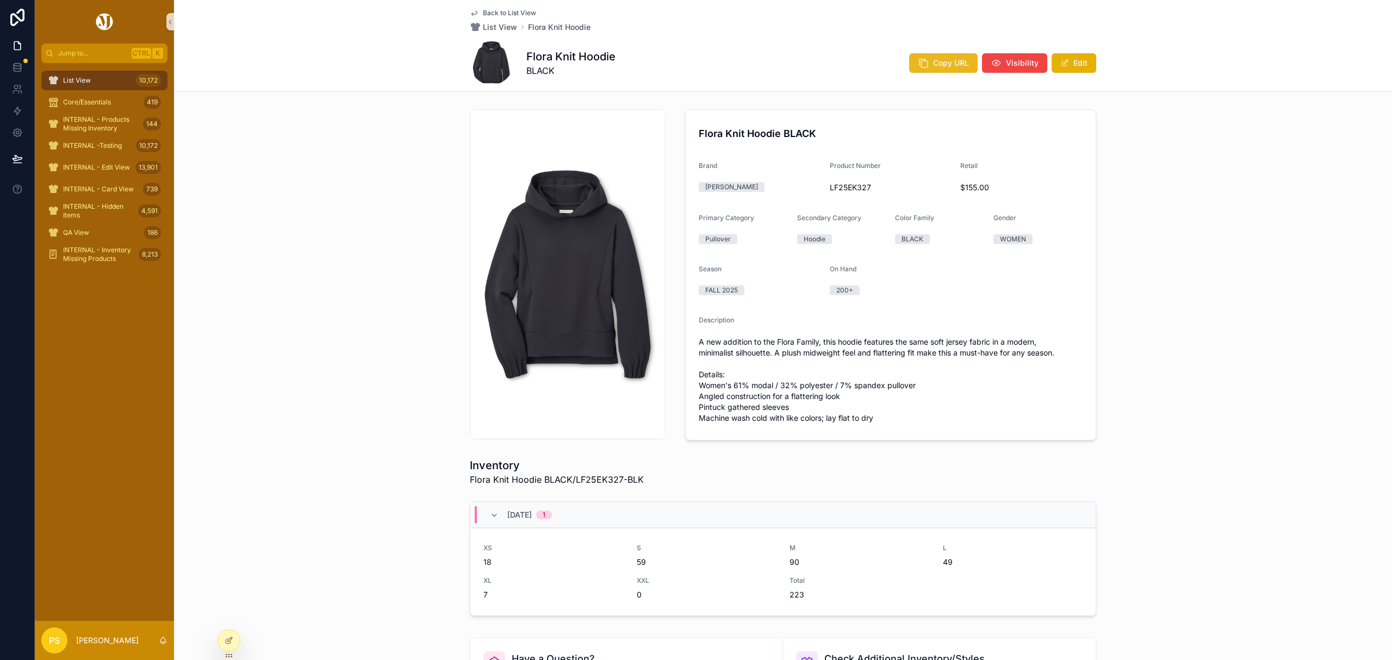
click at [933, 64] on span "Copy URL" at bounding box center [951, 63] width 36 height 11
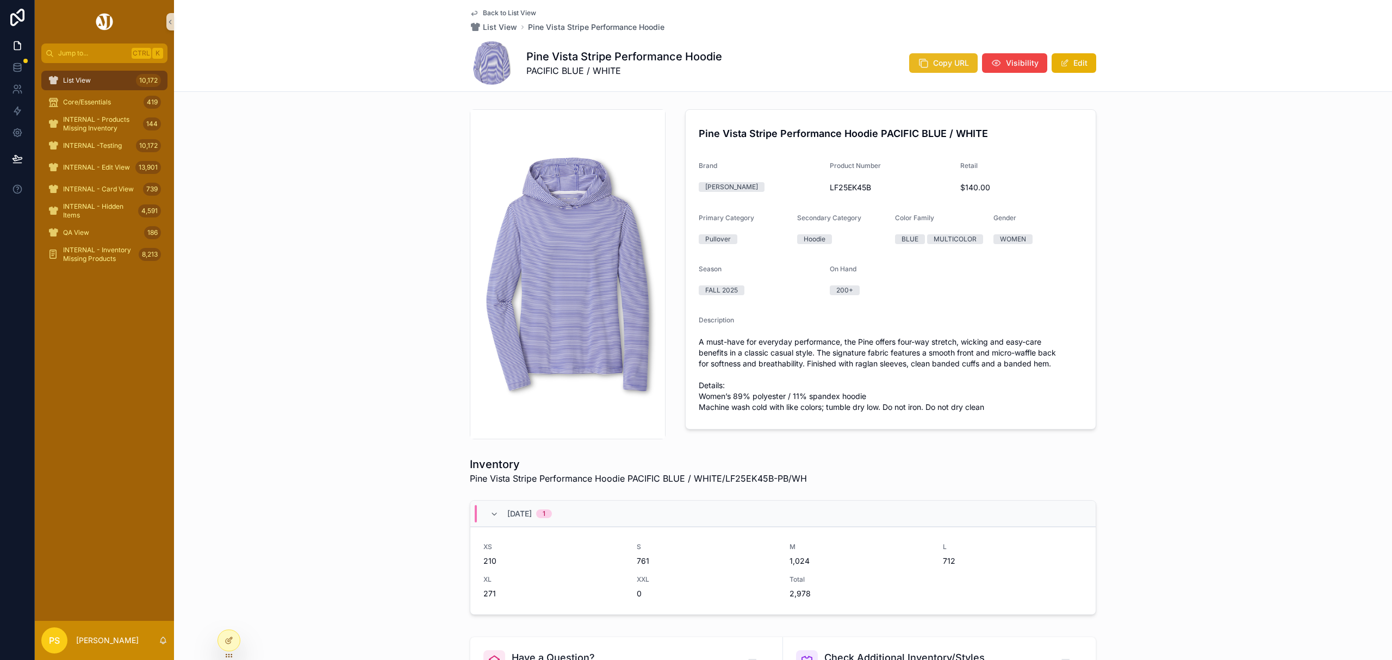
click at [922, 68] on icon "scrollable content" at bounding box center [923, 63] width 11 height 11
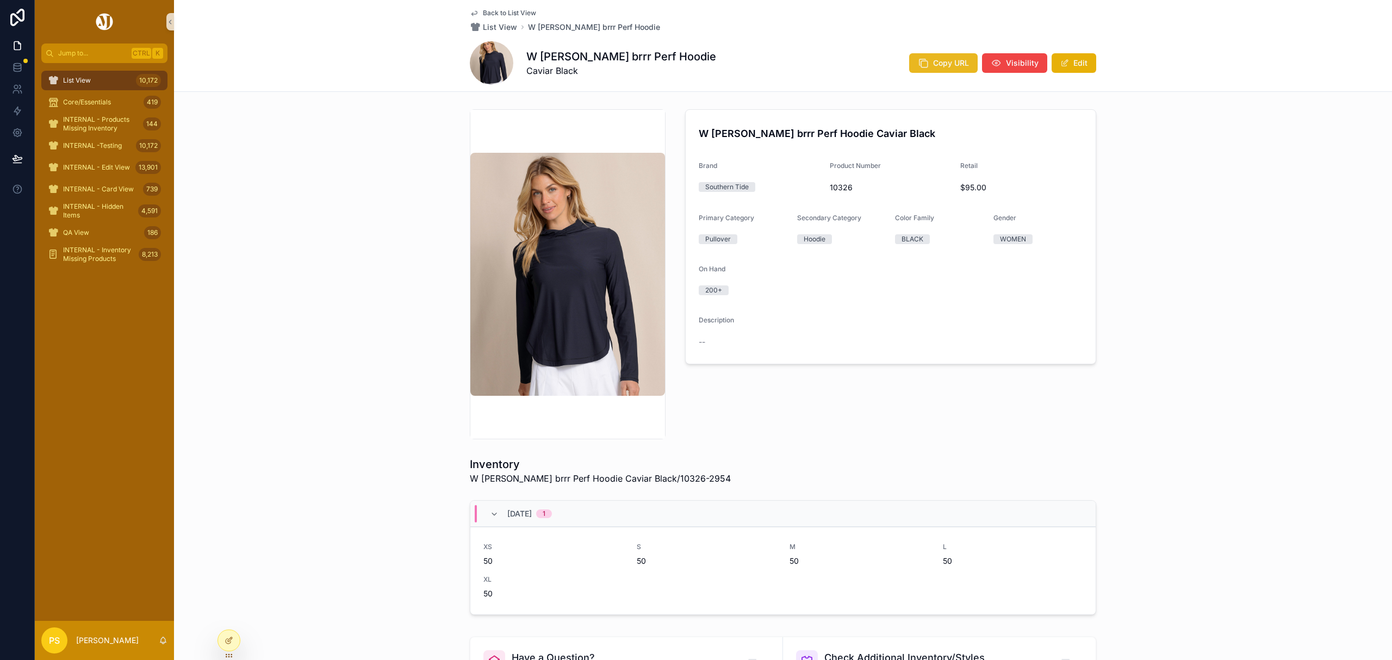
click at [924, 63] on icon "scrollable content" at bounding box center [923, 63] width 11 height 11
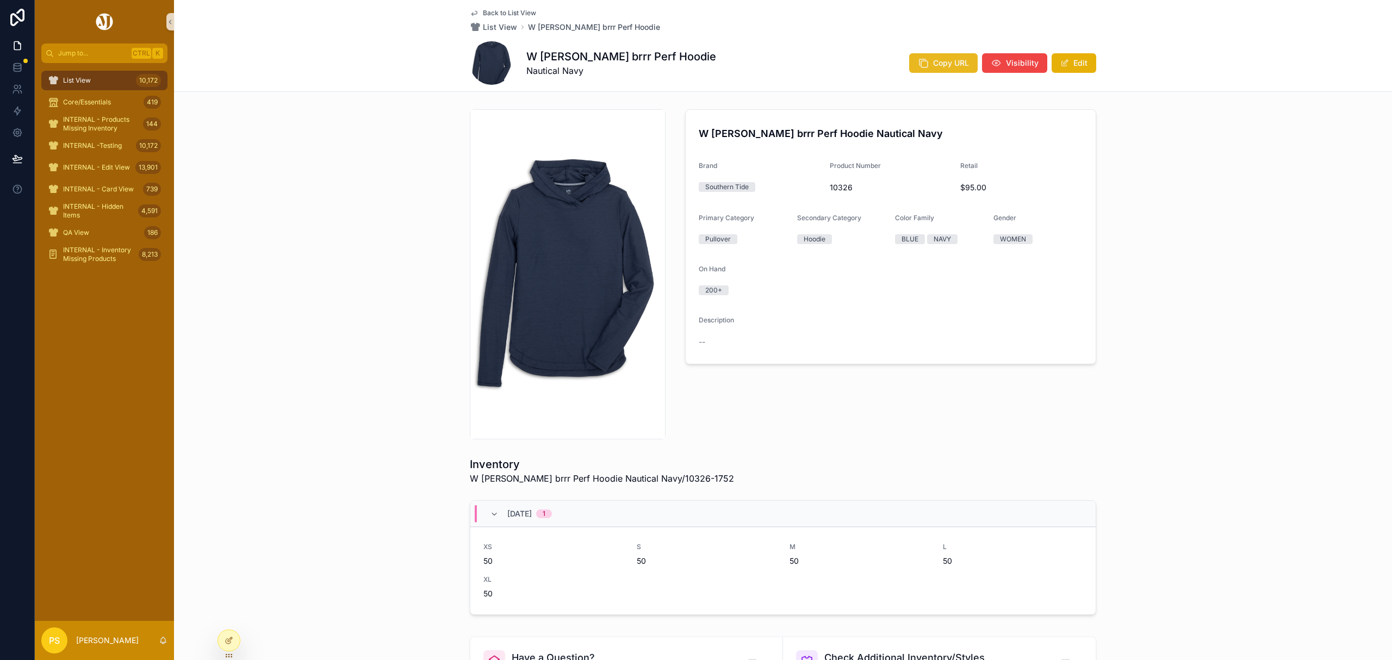
click at [943, 62] on span "Copy URL" at bounding box center [951, 63] width 36 height 11
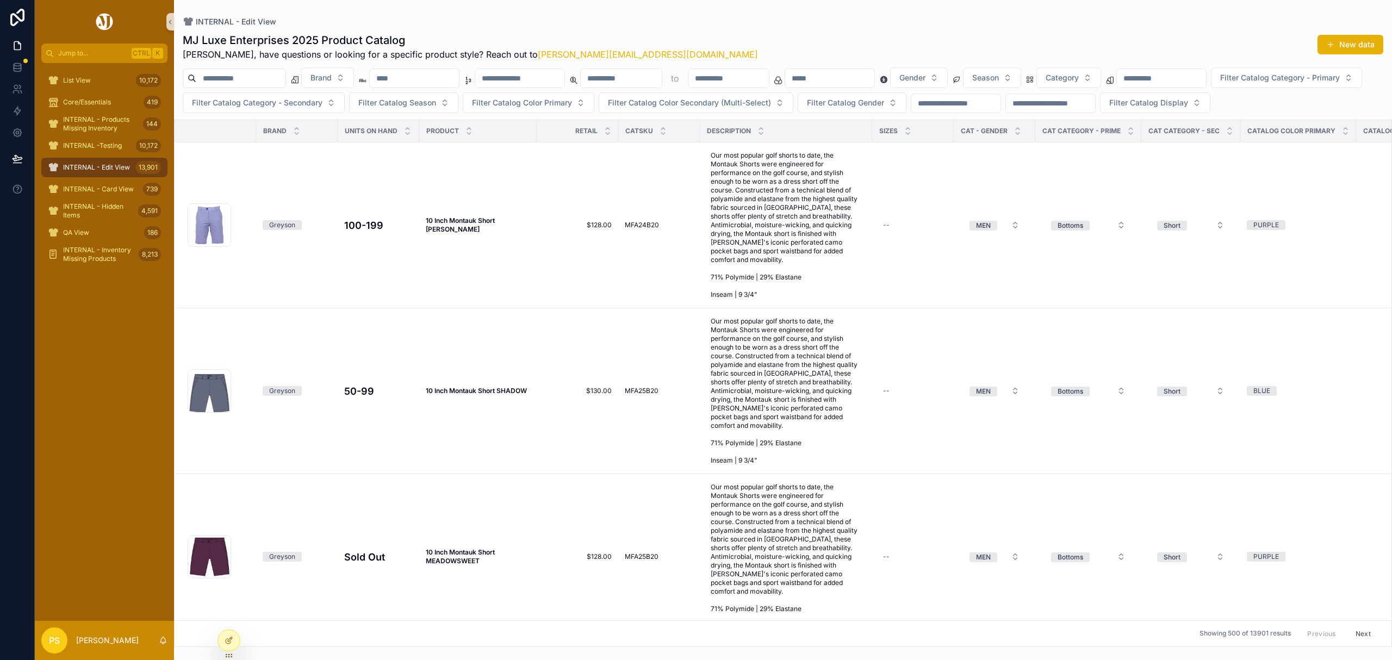
click at [242, 85] on input "scrollable content" at bounding box center [240, 78] width 89 height 15
paste input "**********"
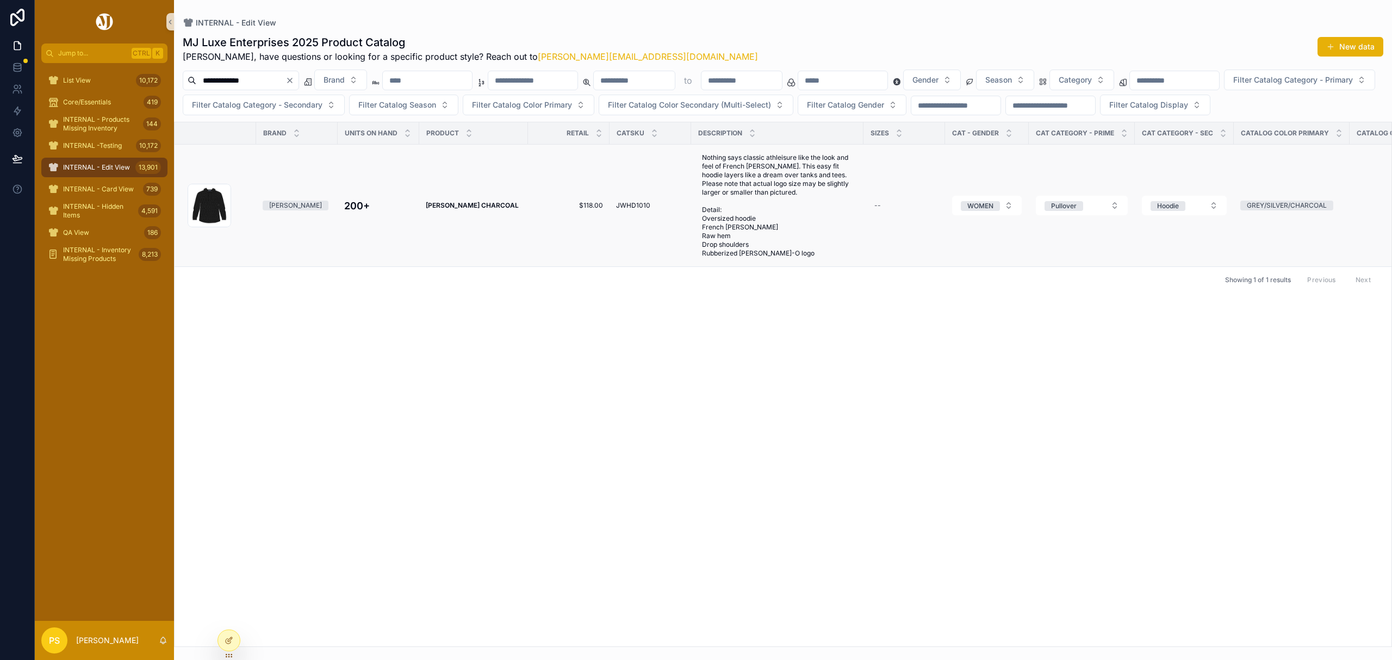
type input "**********"
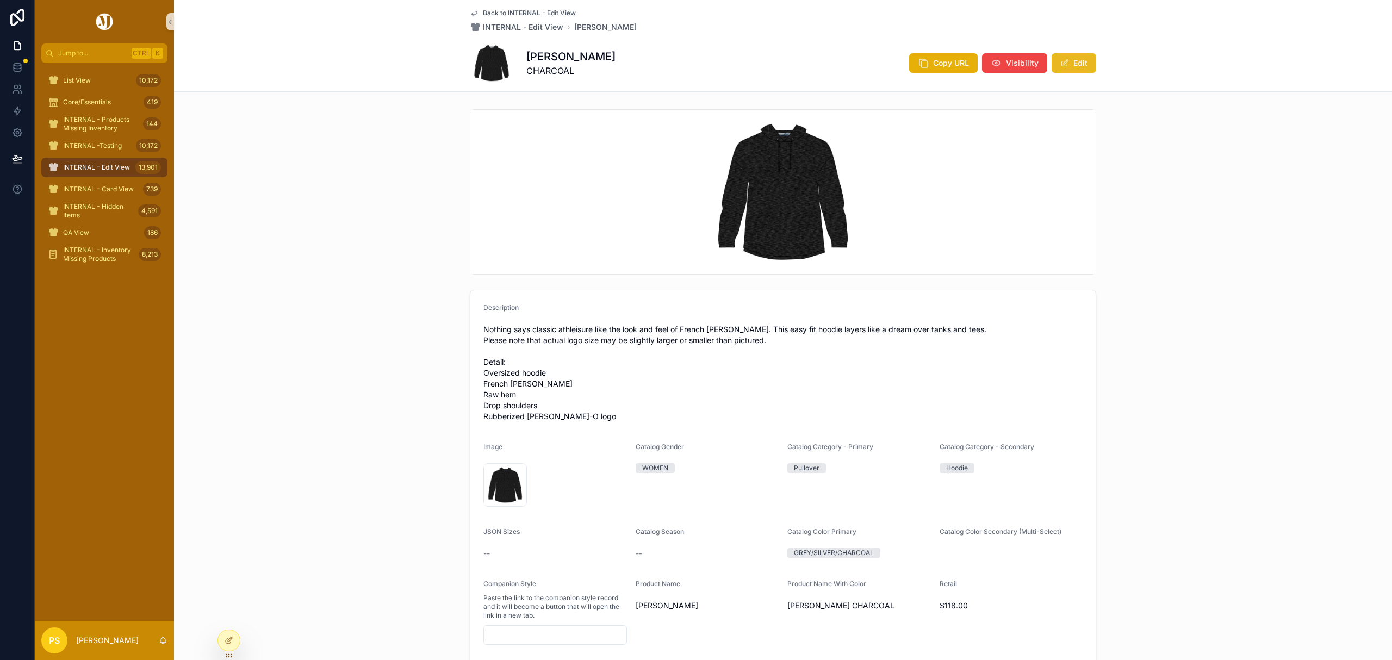
click at [1068, 59] on button "Edit" at bounding box center [1073, 63] width 45 height 20
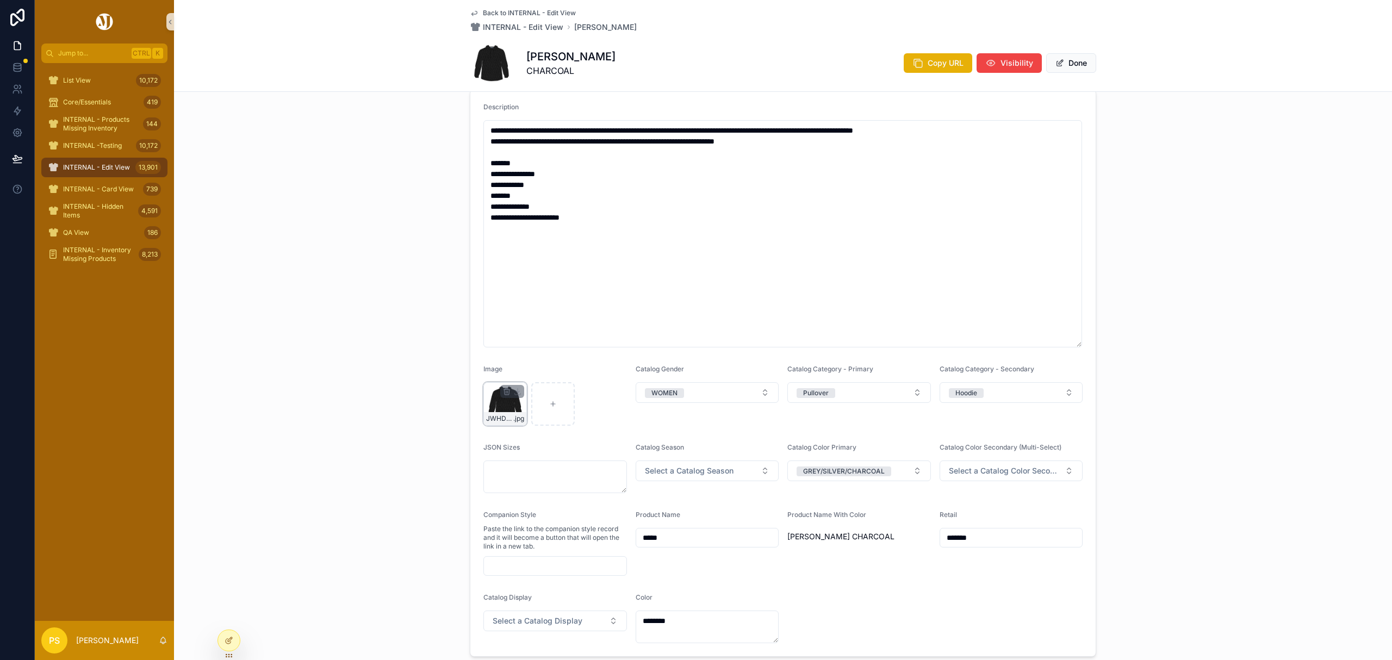
scroll to position [217, 0]
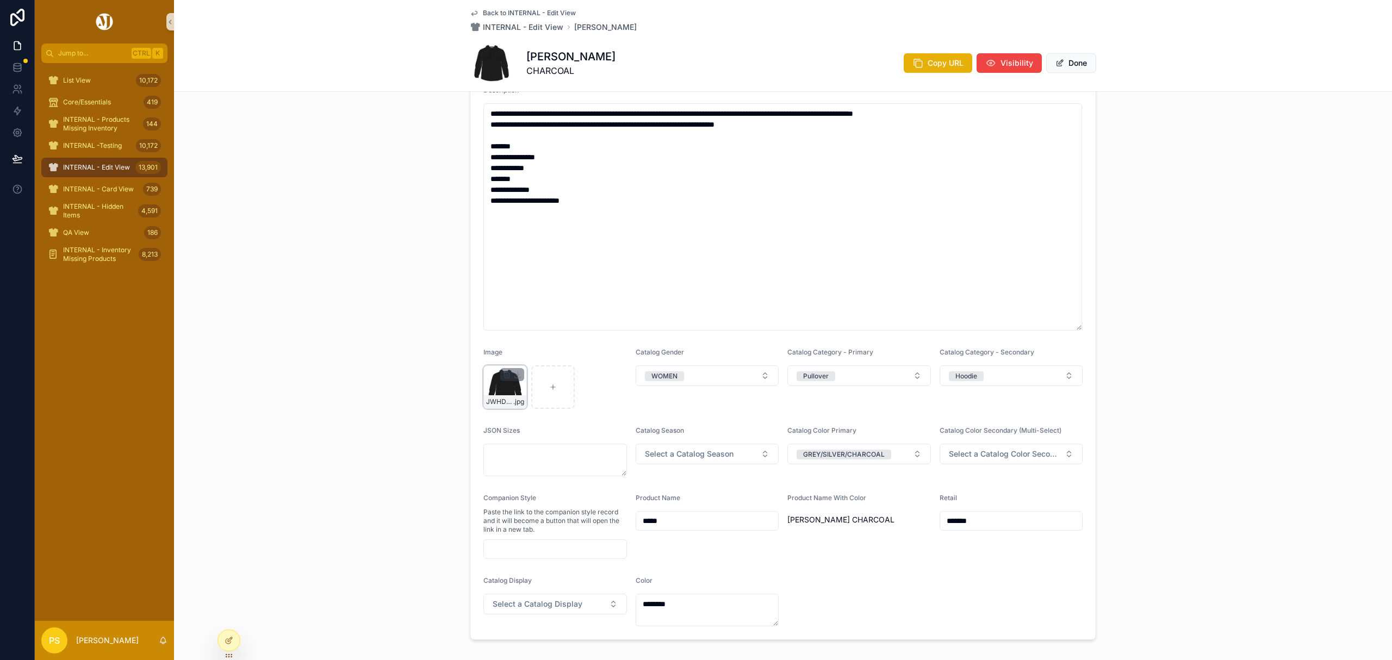
click at [504, 373] on icon "scrollable content" at bounding box center [506, 375] width 5 height 5
click at [523, 357] on icon "scrollable content" at bounding box center [523, 356] width 0 height 2
click at [501, 387] on icon "scrollable content" at bounding box center [505, 387] width 8 height 8
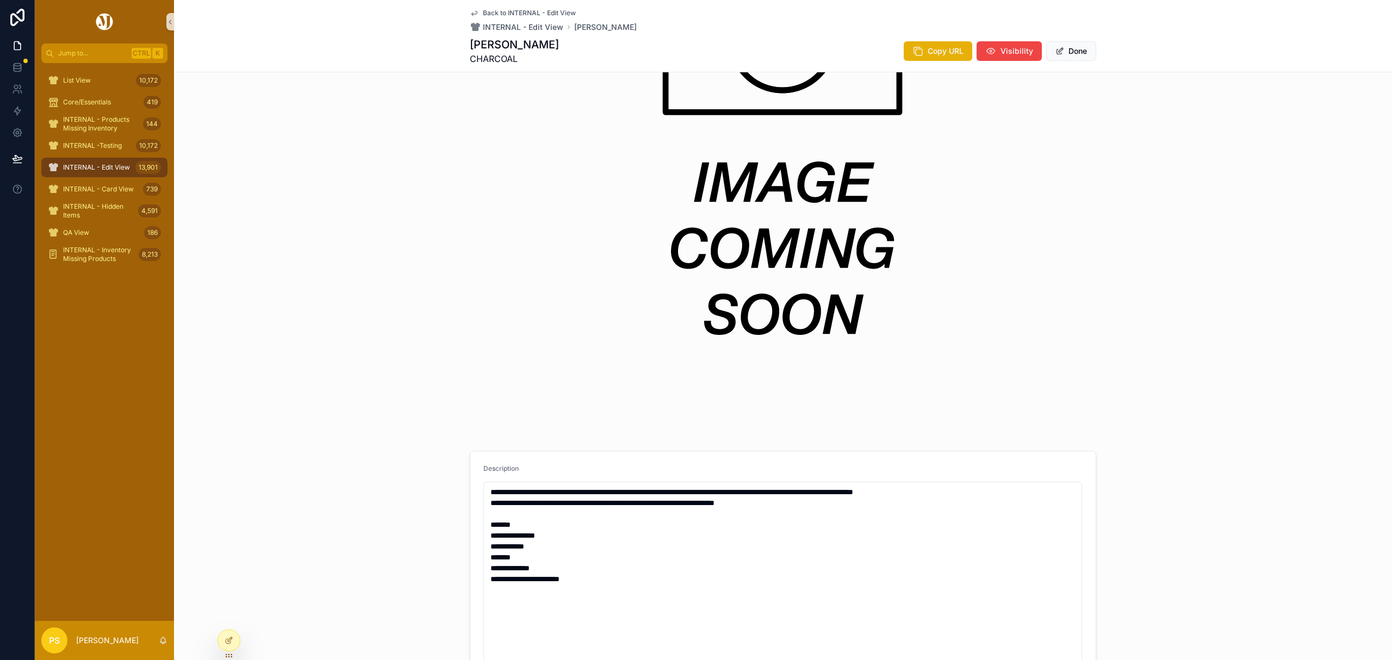
scroll to position [783, 0]
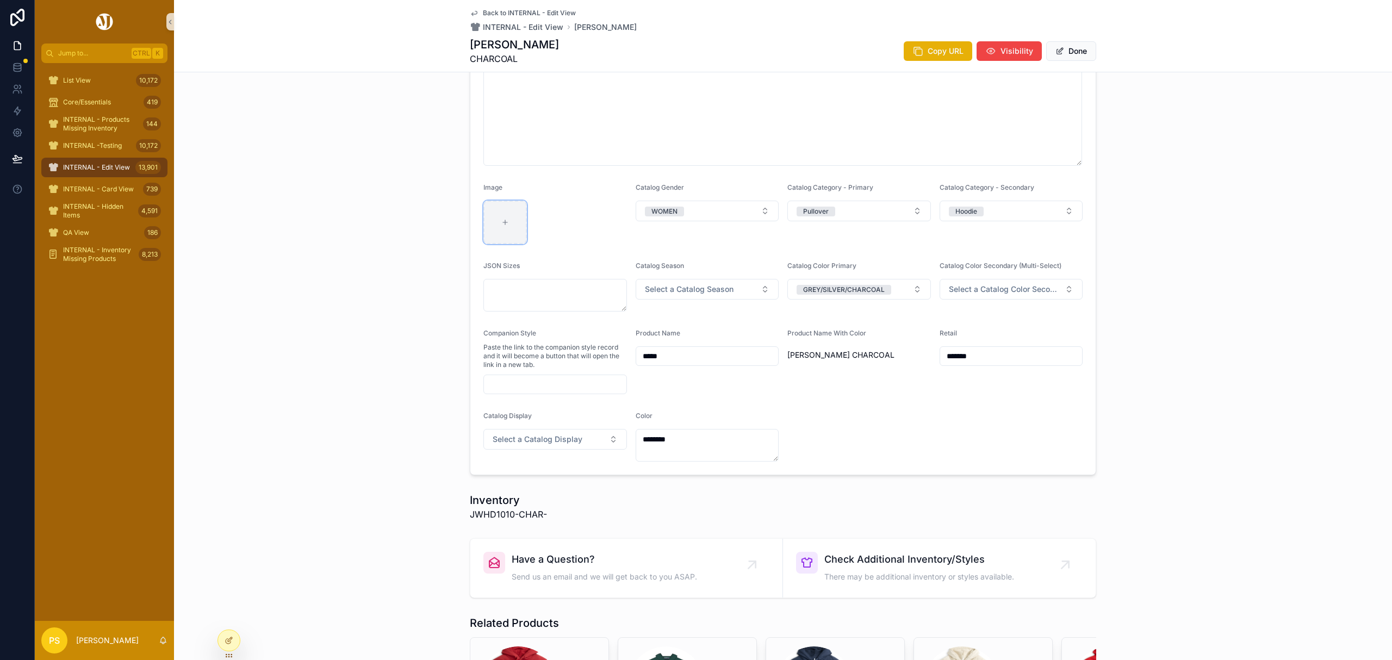
type input "**********"
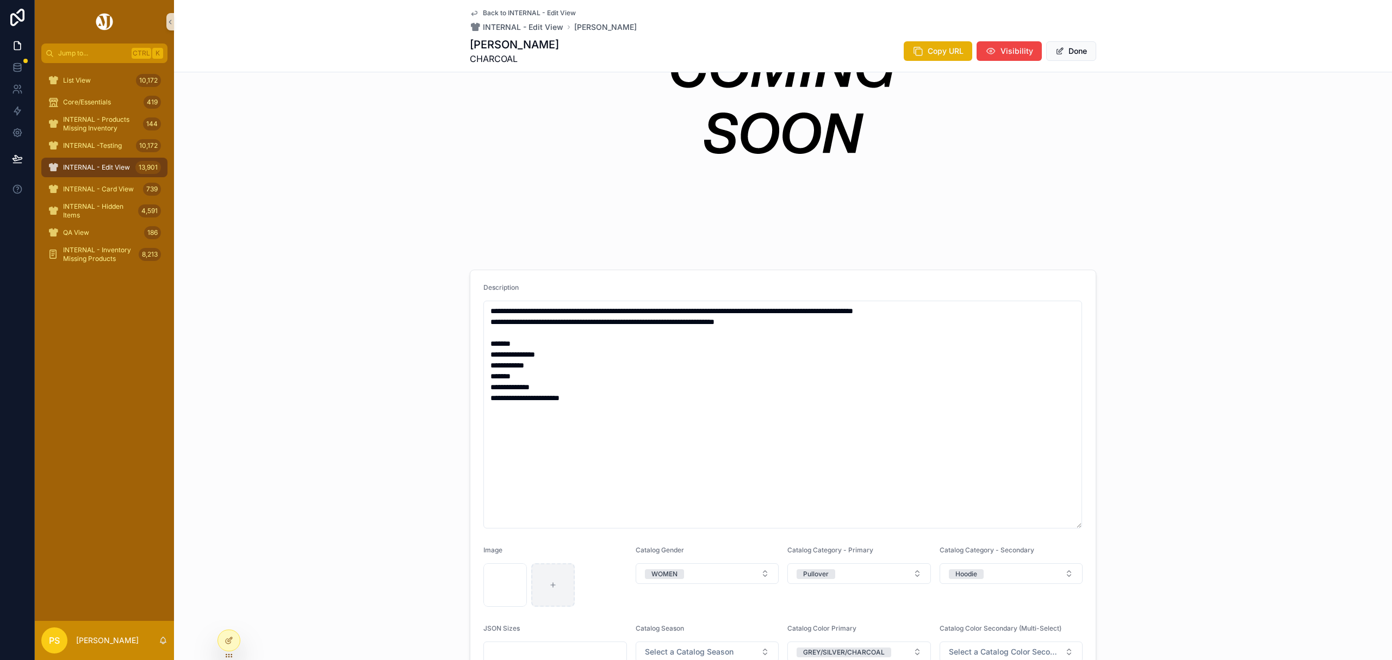
scroll to position [0, 0]
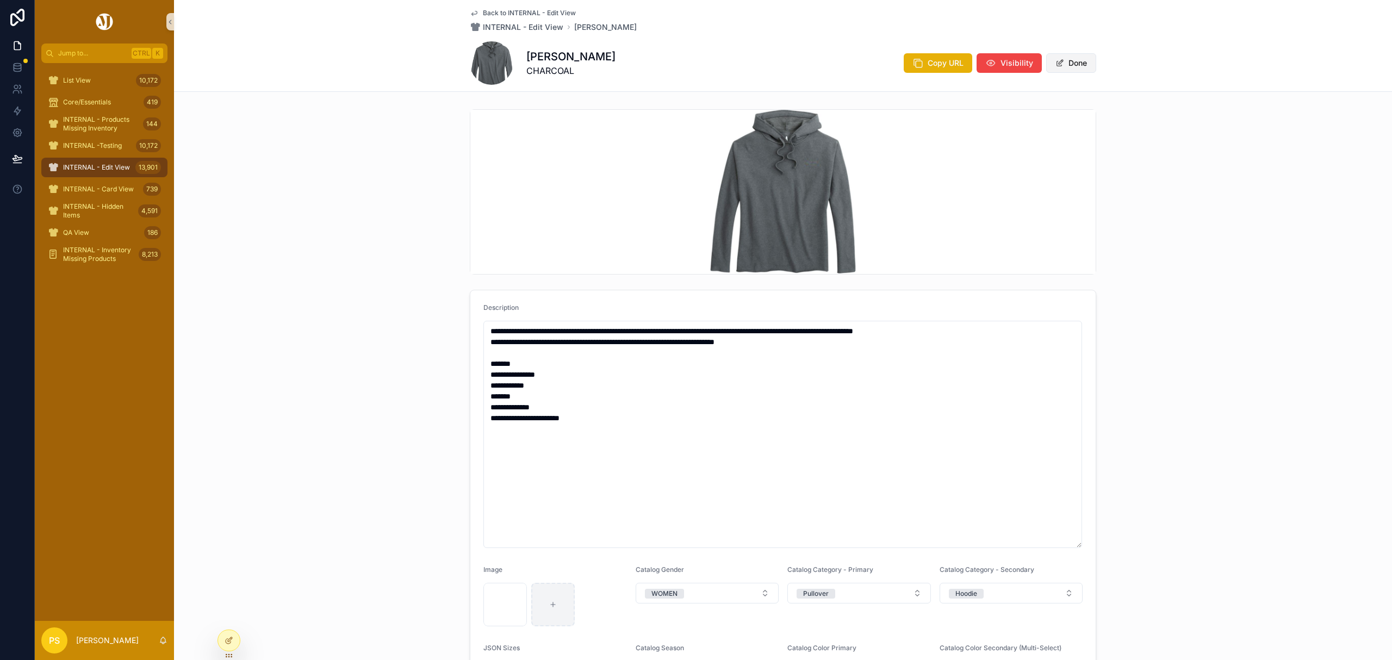
click at [1075, 66] on button "Done" at bounding box center [1071, 63] width 50 height 20
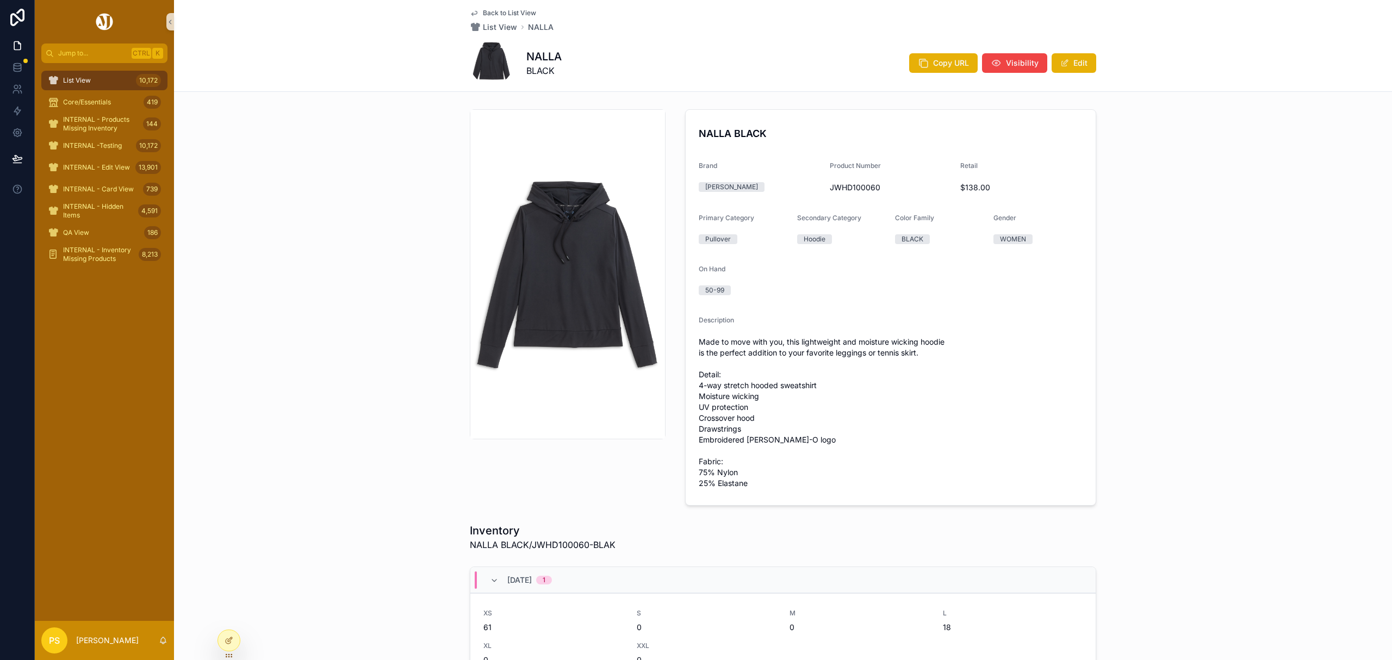
click at [86, 79] on span "List View" at bounding box center [77, 80] width 28 height 9
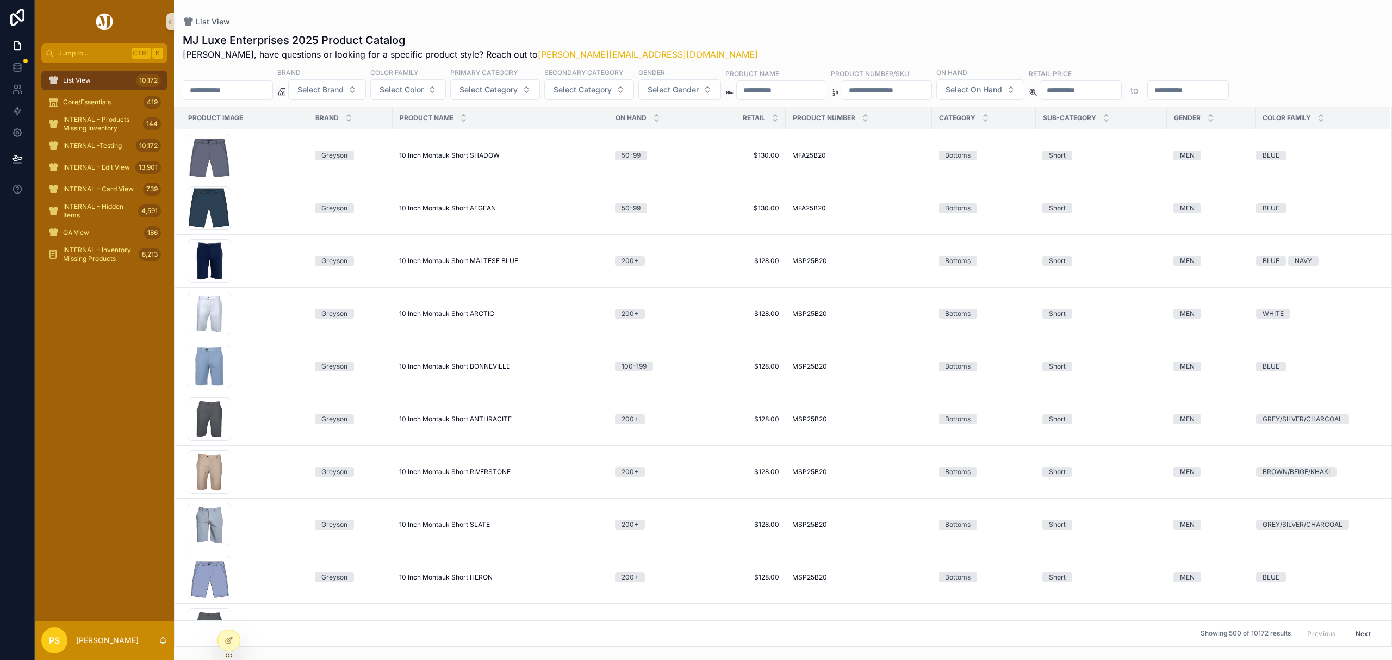
click at [269, 92] on input "scrollable content" at bounding box center [227, 90] width 89 height 15
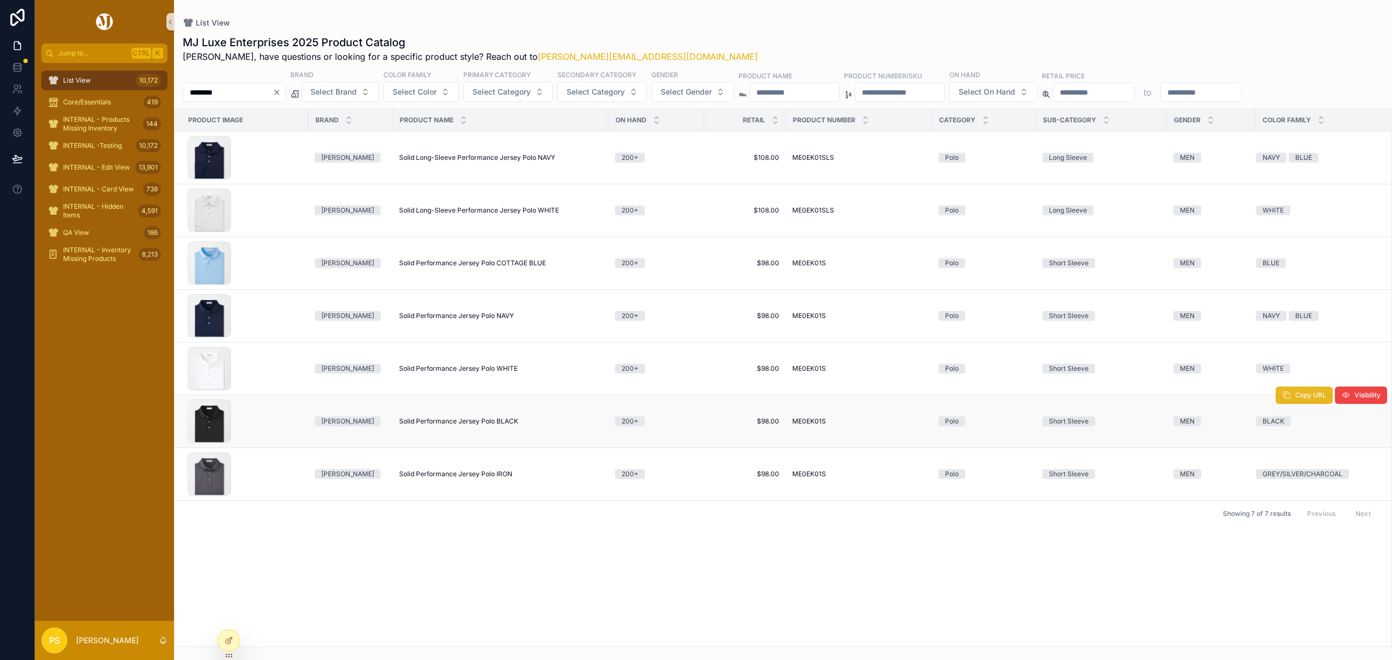
click at [1296, 395] on span "Copy URL" at bounding box center [1310, 395] width 31 height 9
click at [1292, 294] on button "Copy URL" at bounding box center [1303, 289] width 57 height 17
click at [1308, 452] on span "Copy URL" at bounding box center [1310, 448] width 31 height 9
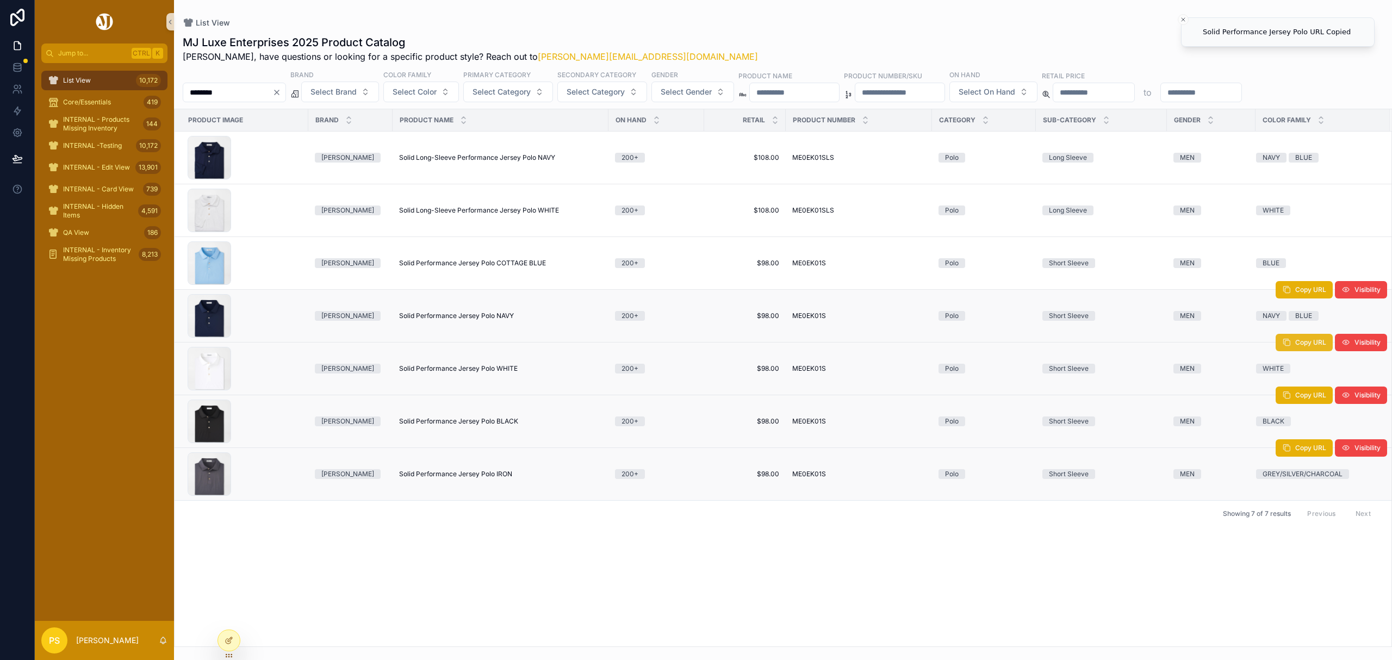
click at [1295, 347] on span "Copy URL" at bounding box center [1310, 342] width 31 height 9
click at [1307, 240] on span "Copy URL" at bounding box center [1310, 237] width 31 height 9
click at [242, 90] on input "********" at bounding box center [227, 92] width 89 height 15
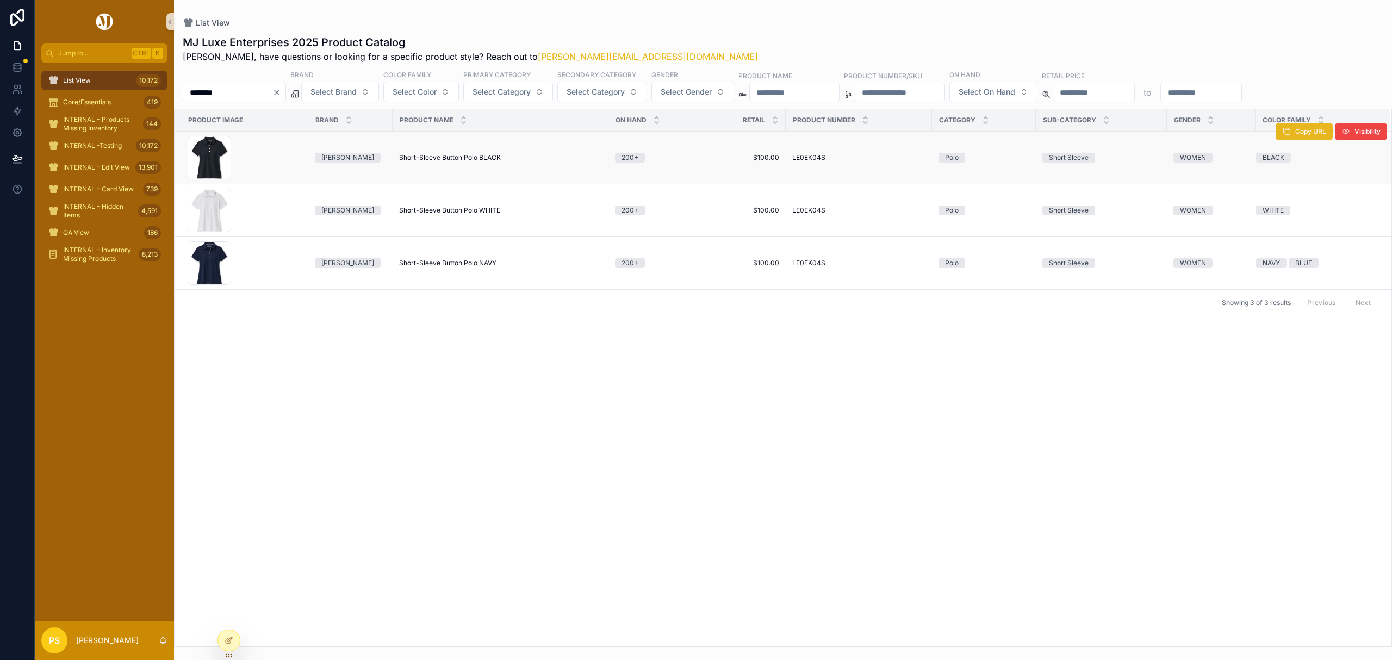
click at [1292, 135] on button "Copy URL" at bounding box center [1303, 131] width 57 height 17
click at [1299, 187] on span "Copy URL" at bounding box center [1310, 184] width 31 height 9
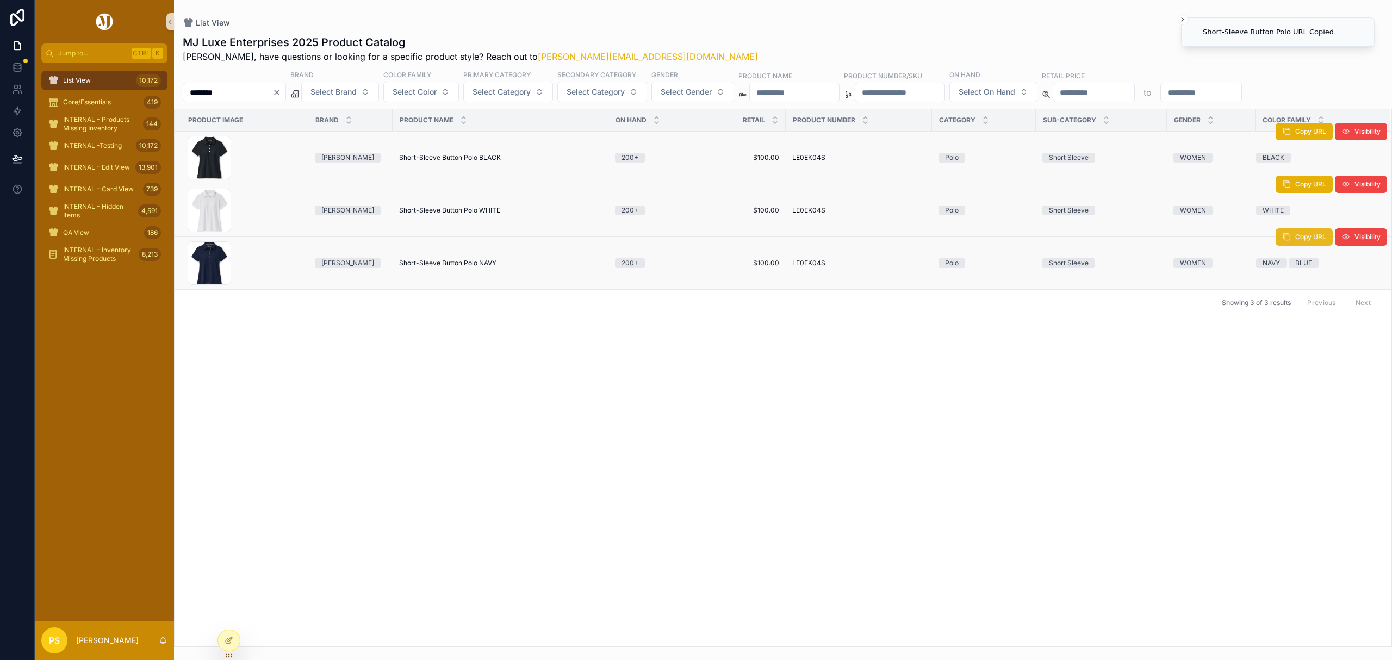
click at [1288, 241] on icon "scrollable content" at bounding box center [1286, 237] width 9 height 9
click at [258, 93] on input "********" at bounding box center [227, 92] width 89 height 15
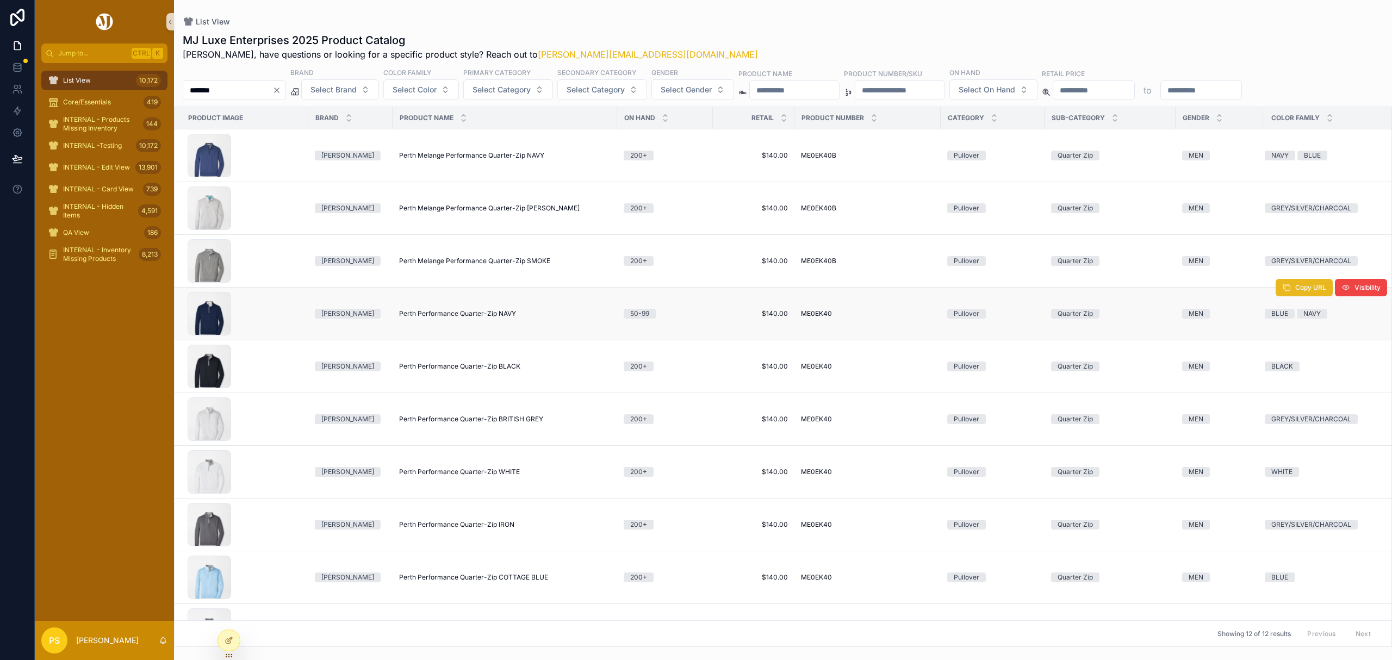
click at [1295, 292] on span "Copy URL" at bounding box center [1310, 287] width 31 height 9
click at [1295, 344] on span "Copy URL" at bounding box center [1310, 340] width 31 height 9
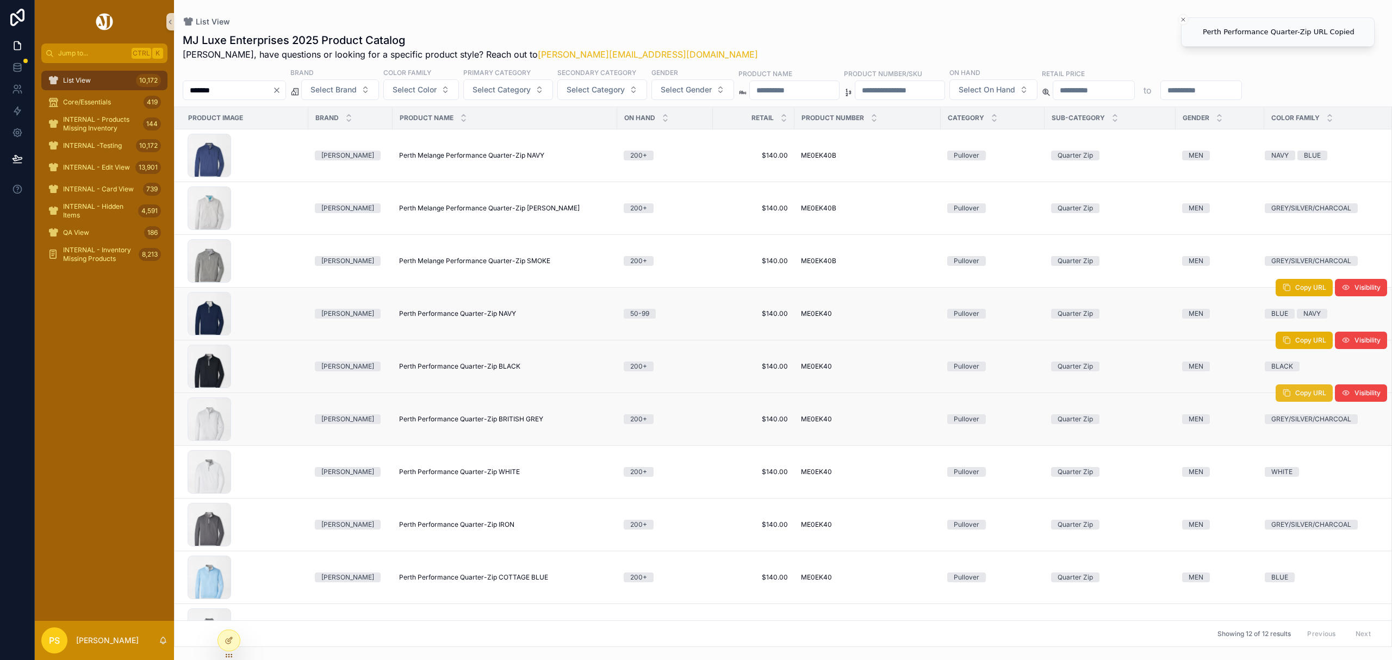
click at [1286, 400] on button "Copy URL" at bounding box center [1303, 392] width 57 height 17
click at [1295, 447] on span "Copy URL" at bounding box center [1310, 445] width 31 height 9
click at [1295, 503] on span "Copy URL" at bounding box center [1310, 498] width 31 height 9
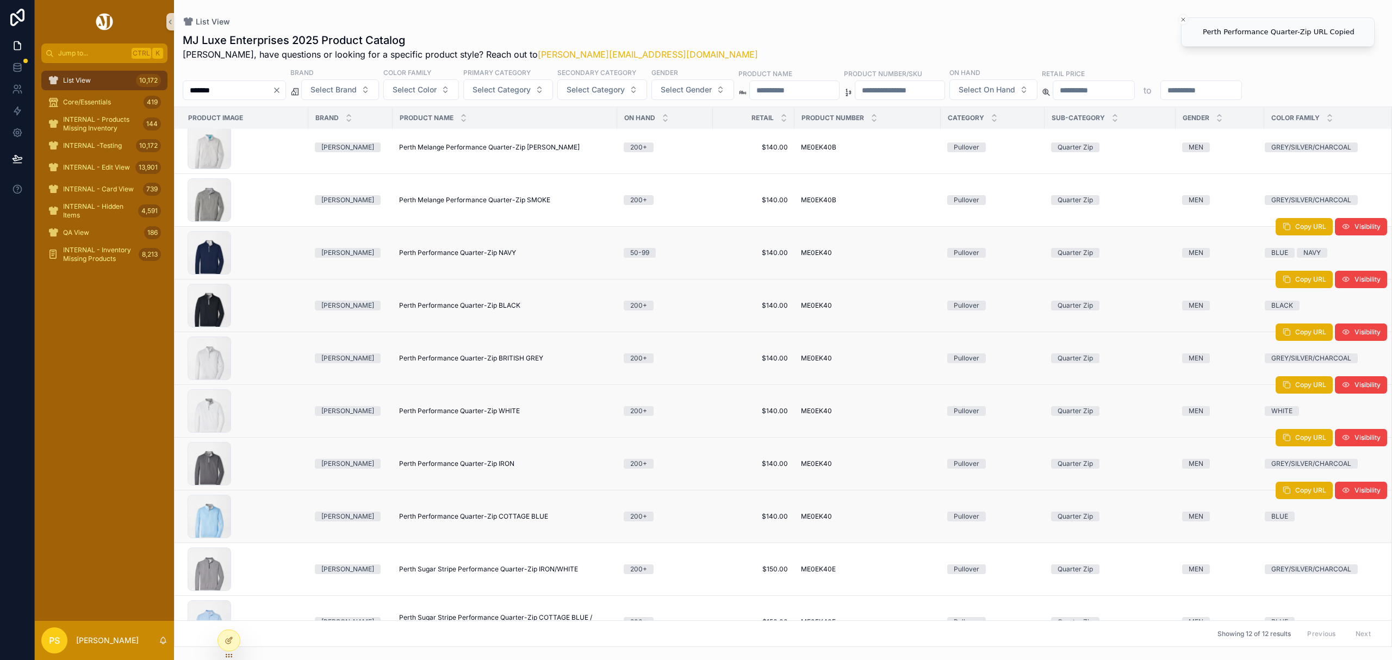
scroll to position [145, 0]
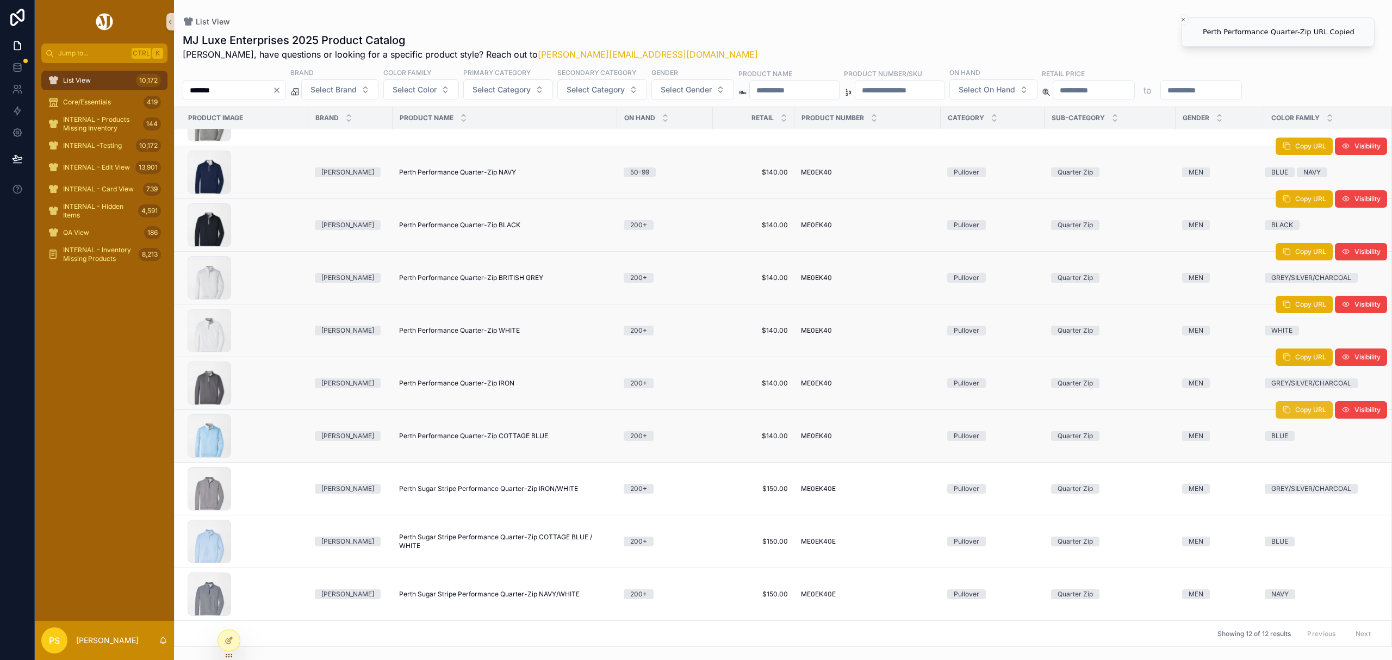
click at [1282, 411] on icon "scrollable content" at bounding box center [1286, 410] width 9 height 9
click at [196, 90] on input "*******" at bounding box center [227, 90] width 89 height 15
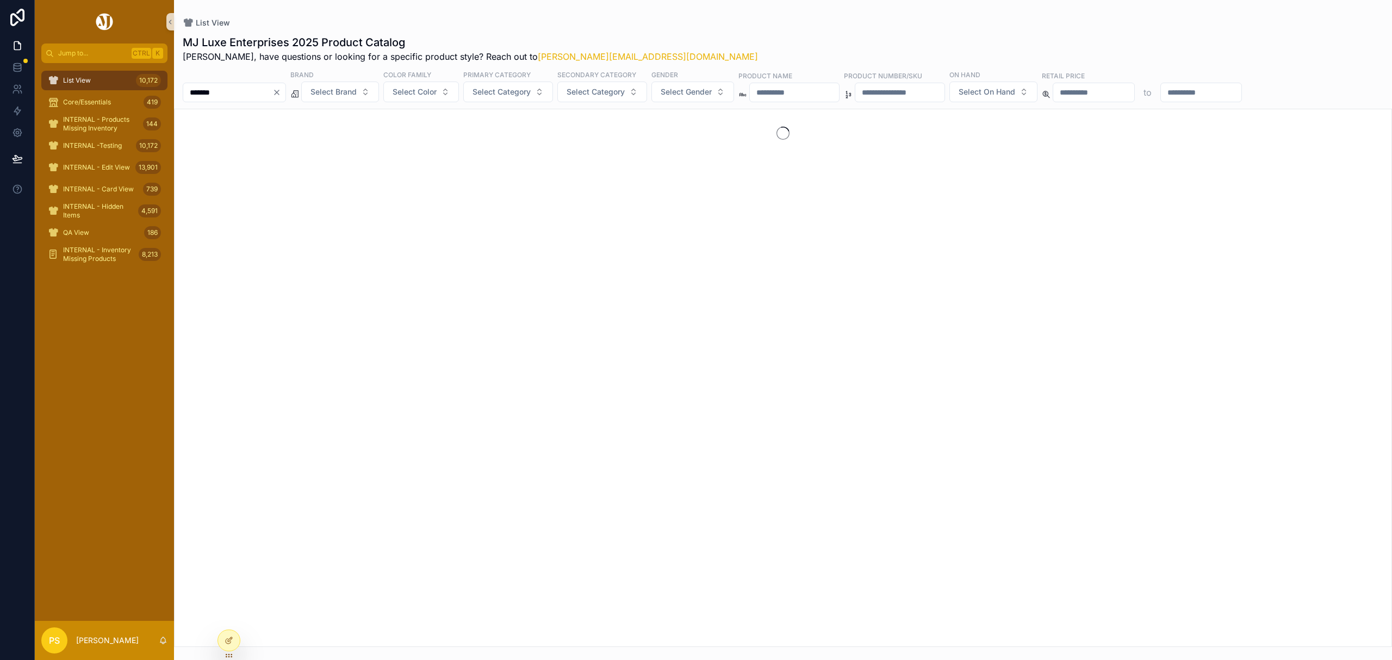
type input "*******"
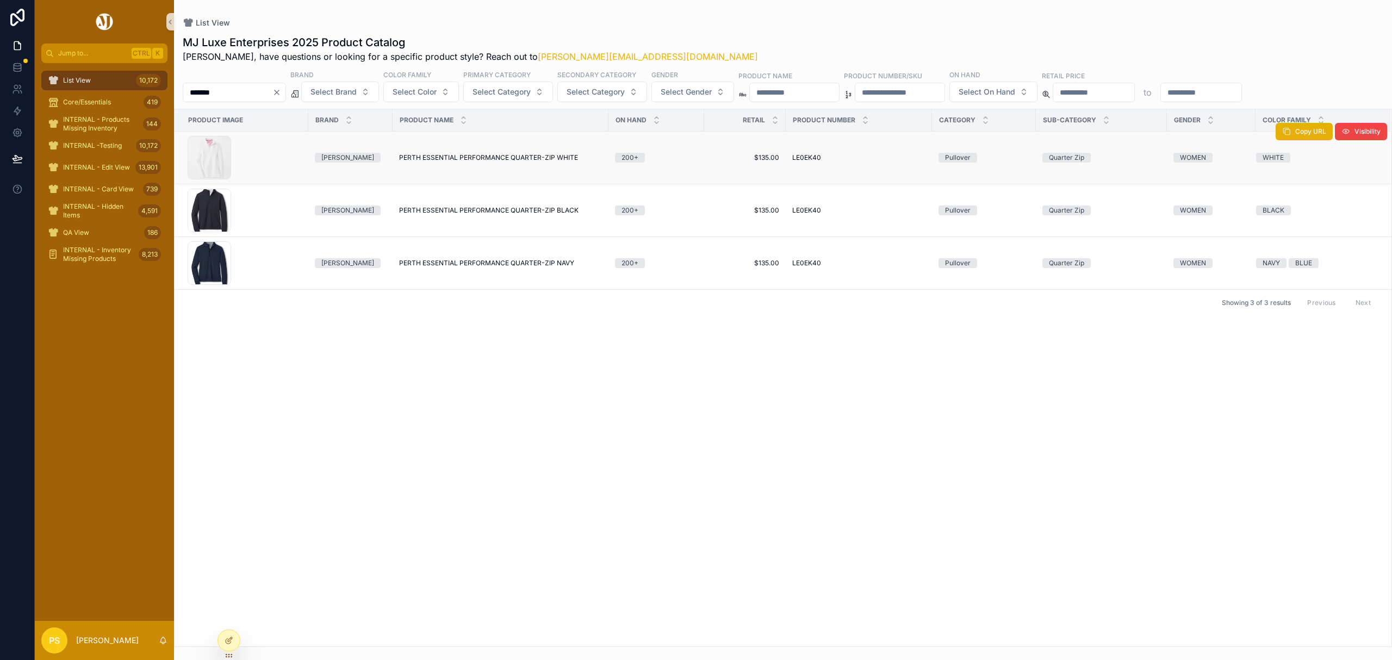
click at [1301, 142] on div "Copy URL Visibility" at bounding box center [1330, 131] width 111 height 52
click at [1299, 138] on button "Copy URL" at bounding box center [1303, 131] width 57 height 17
click at [1290, 188] on button "Copy URL" at bounding box center [1303, 184] width 57 height 17
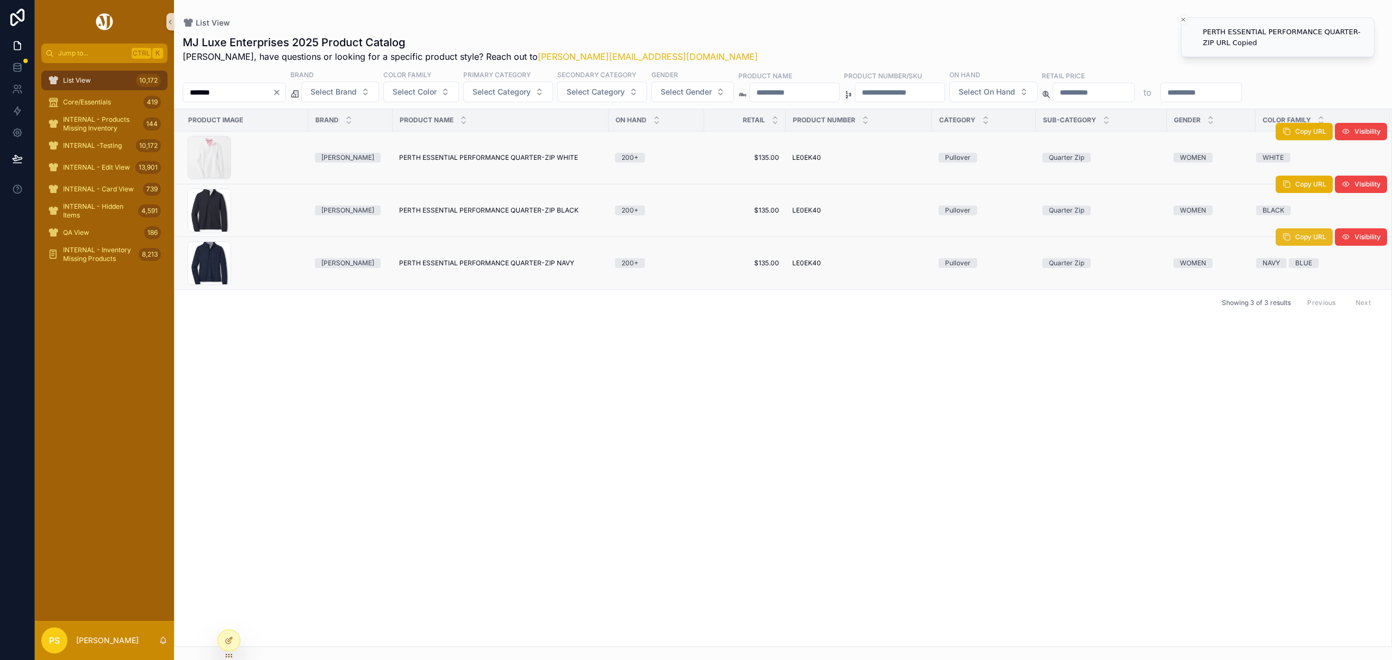
click at [1309, 241] on span "Copy URL" at bounding box center [1310, 237] width 31 height 9
click at [16, 92] on icon at bounding box center [17, 89] width 11 height 11
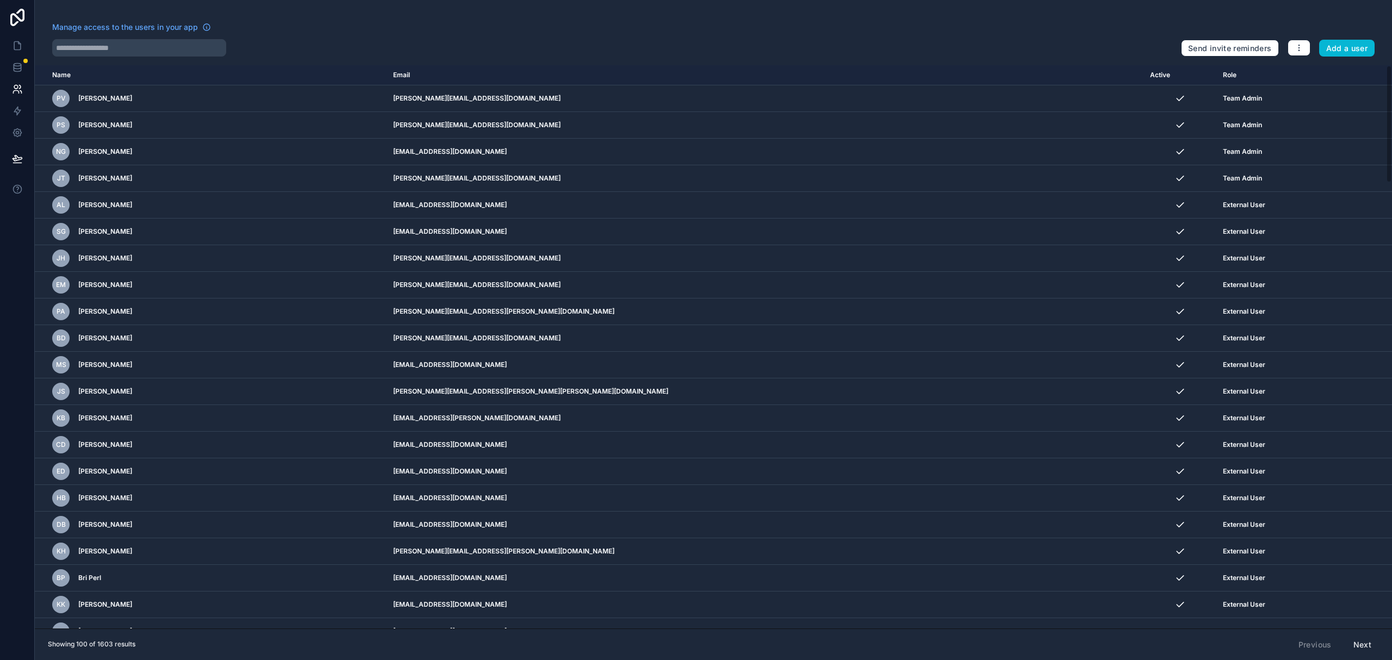
click at [201, 57] on div "Manage access to the users in your app Send invite reminders Add a user Name Em…" at bounding box center [713, 330] width 1357 height 660
click at [199, 45] on input "text" at bounding box center [139, 47] width 174 height 17
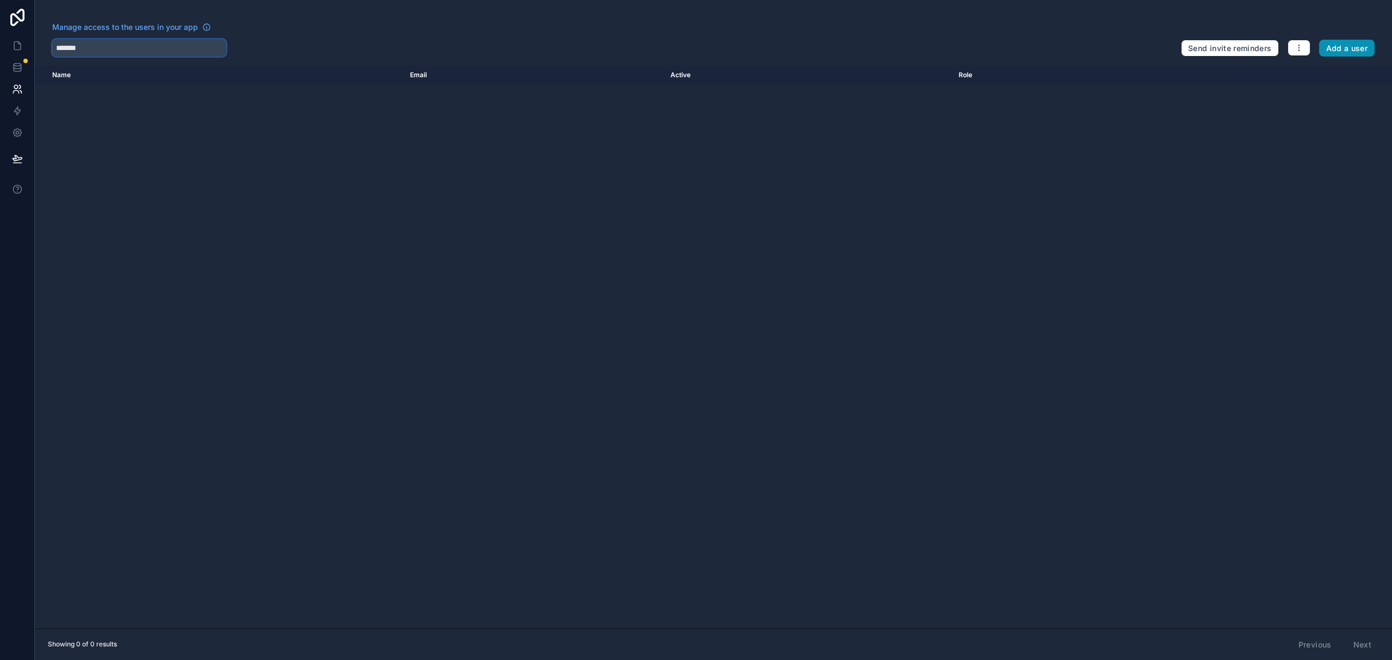
type input "*******"
click at [1332, 47] on button "Add a user" at bounding box center [1347, 48] width 56 height 17
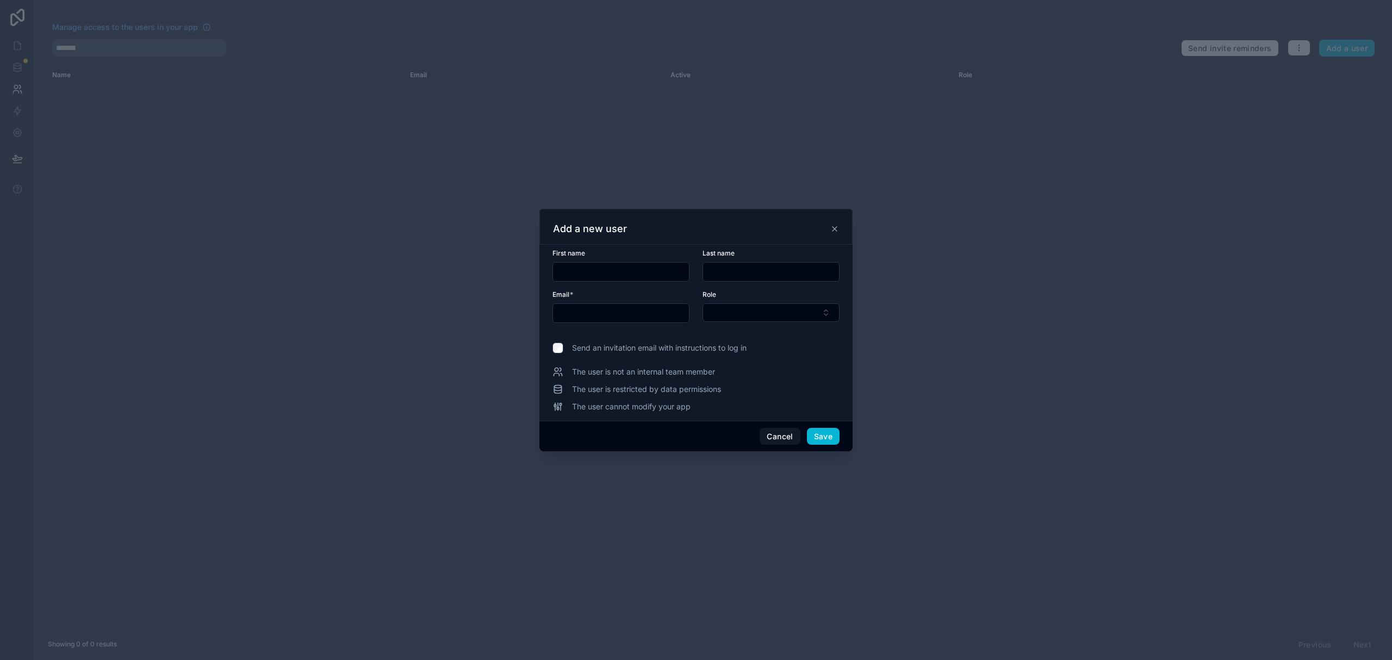
click at [585, 268] on input "text" at bounding box center [621, 271] width 136 height 15
paste input "*******"
type input "*******"
click at [755, 265] on input "text" at bounding box center [771, 271] width 136 height 15
paste input "*****"
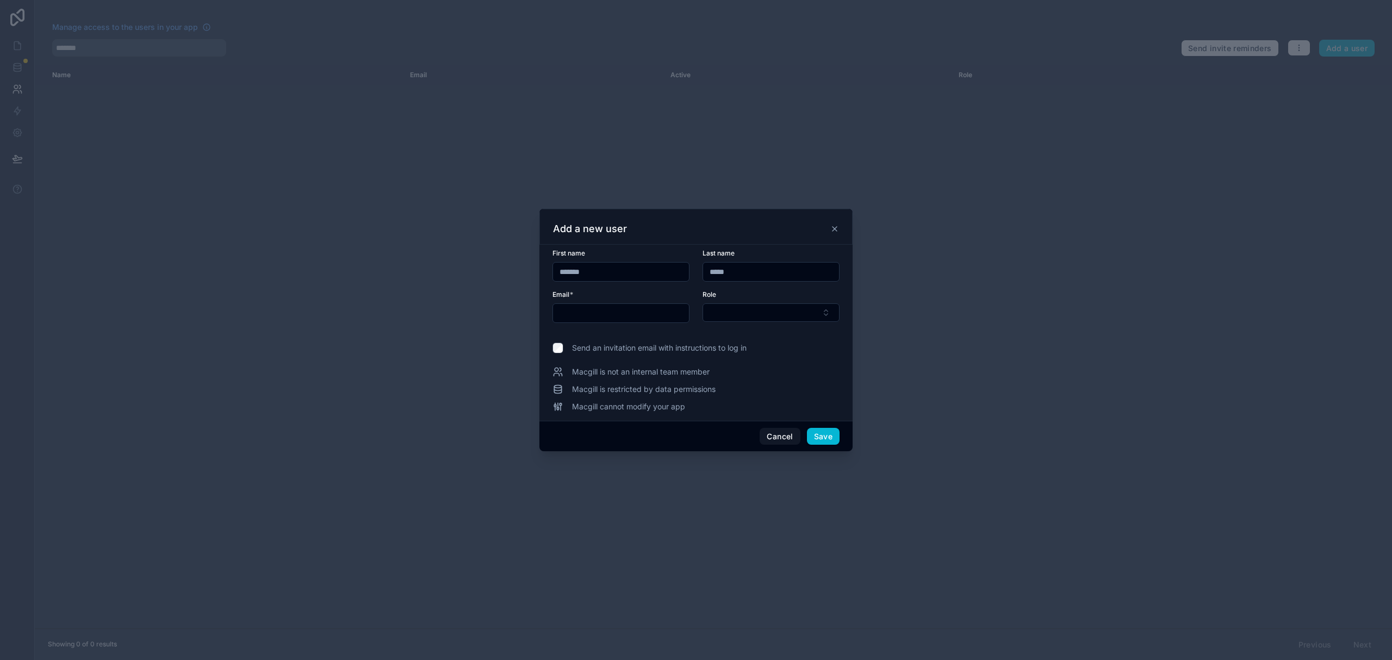
type input "*****"
drag, startPoint x: 588, startPoint y: 307, endPoint x: 594, endPoint y: 307, distance: 6.0
click at [588, 307] on input "text" at bounding box center [621, 312] width 136 height 15
paste input "**********"
type input "**********"
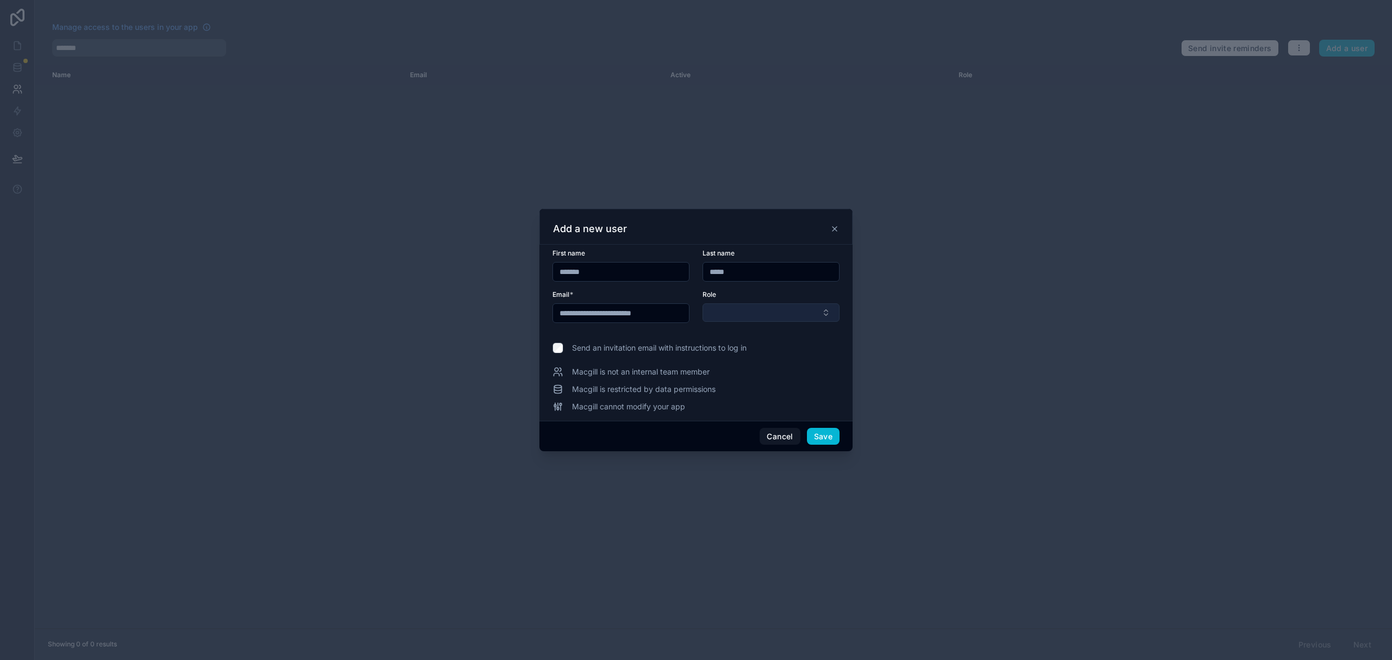
click at [746, 304] on button "Select Button" at bounding box center [770, 312] width 137 height 18
click at [747, 385] on span "External User" at bounding box center [732, 390] width 47 height 11
click at [827, 432] on button "Save" at bounding box center [823, 436] width 33 height 17
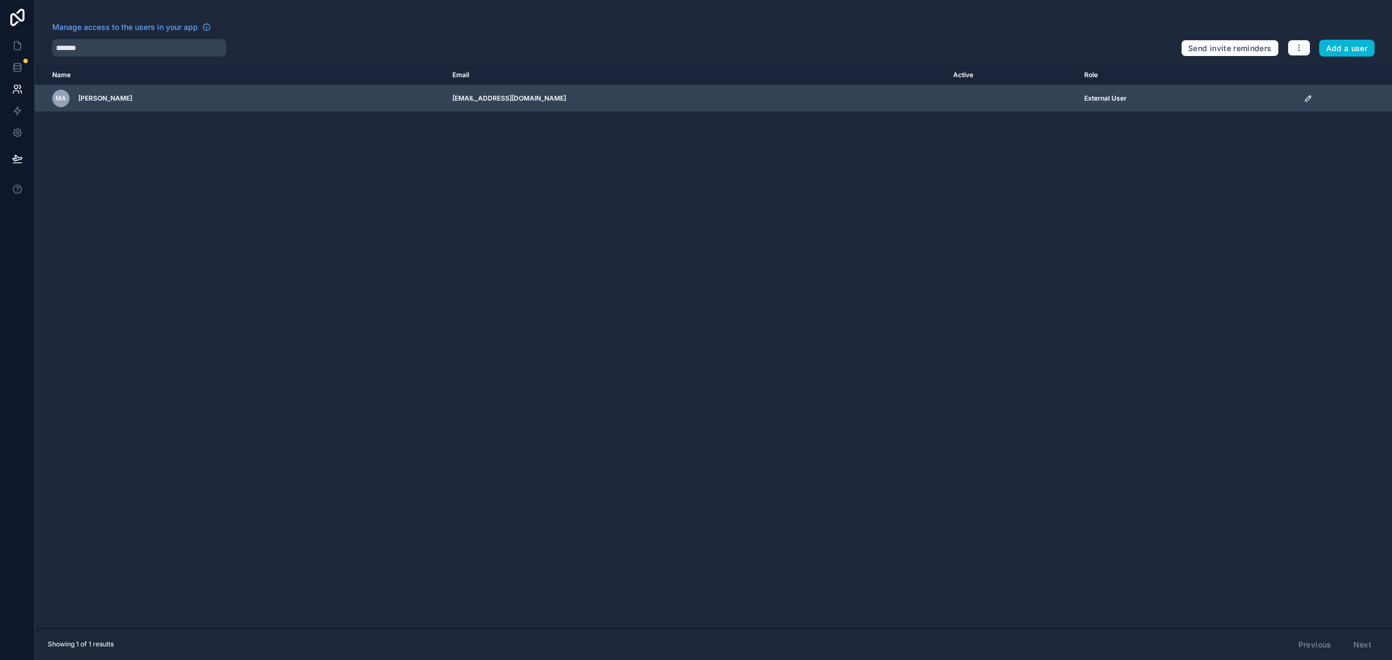
click at [1303, 100] on icon "scrollable content" at bounding box center [1307, 98] width 9 height 9
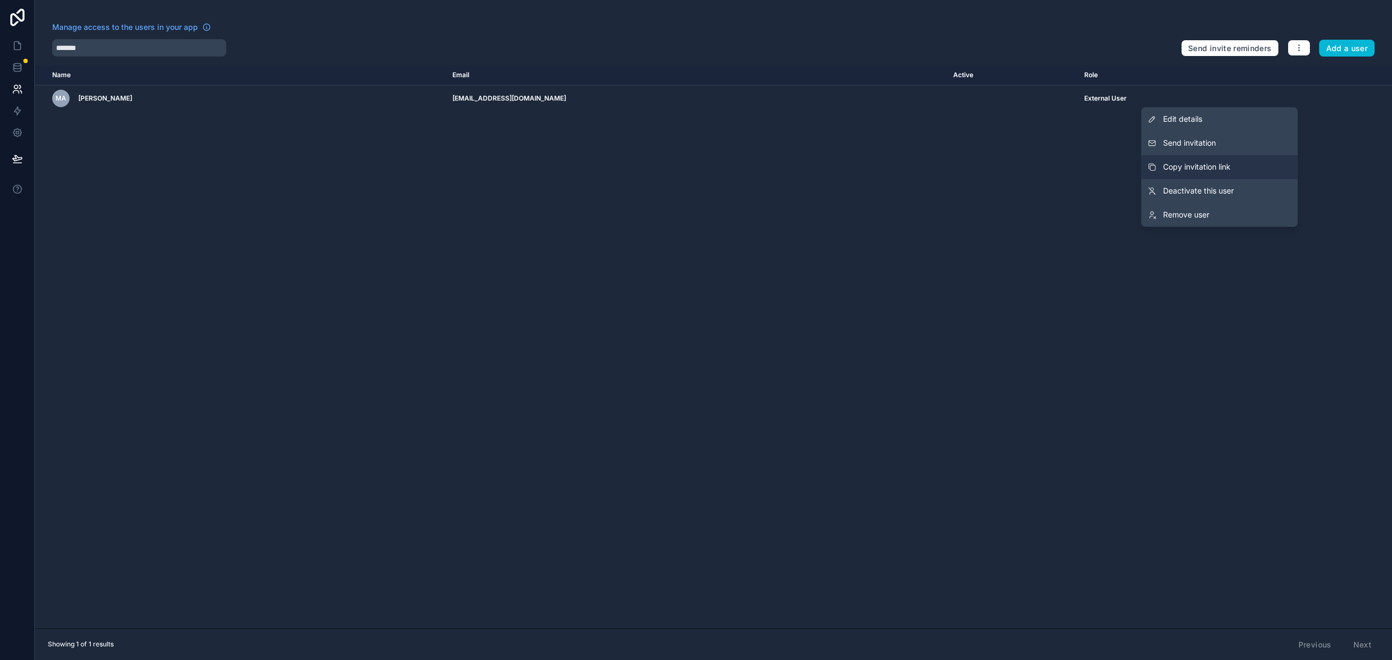
click at [1214, 161] on button "Copy invitation link" at bounding box center [1219, 167] width 157 height 24
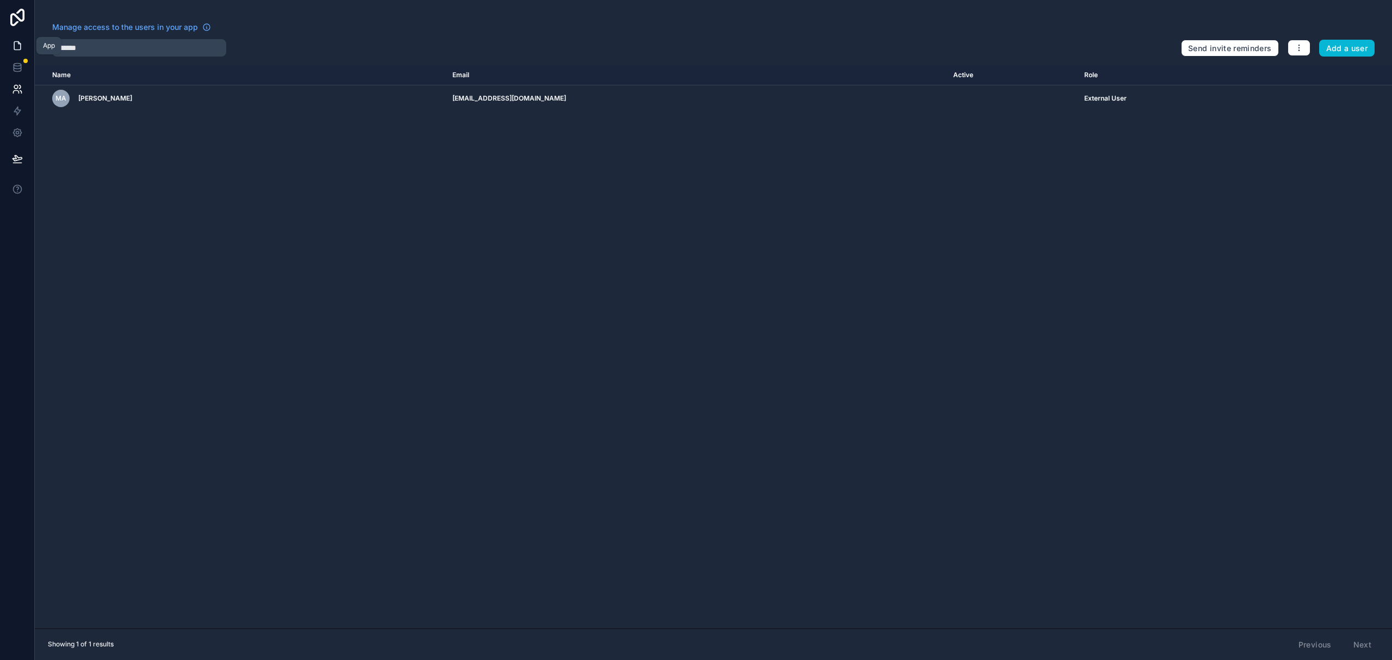
click at [20, 46] on icon at bounding box center [17, 46] width 7 height 8
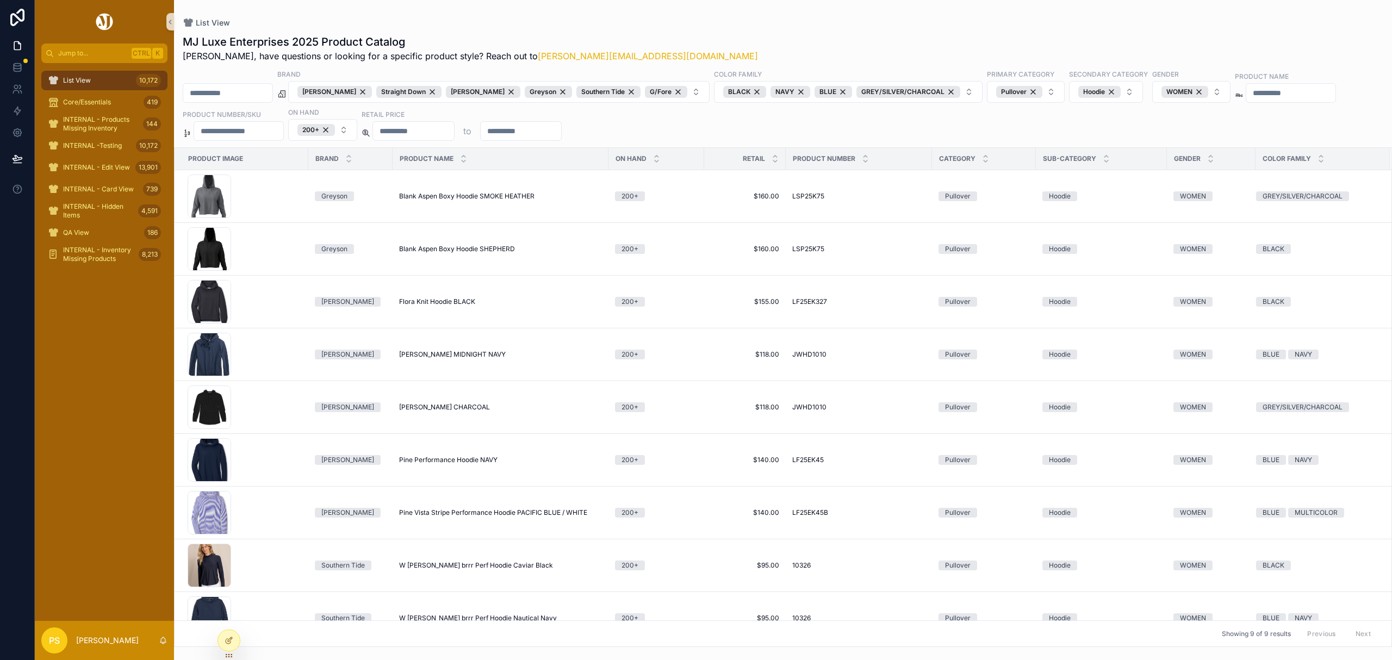
scroll to position [37, 0]
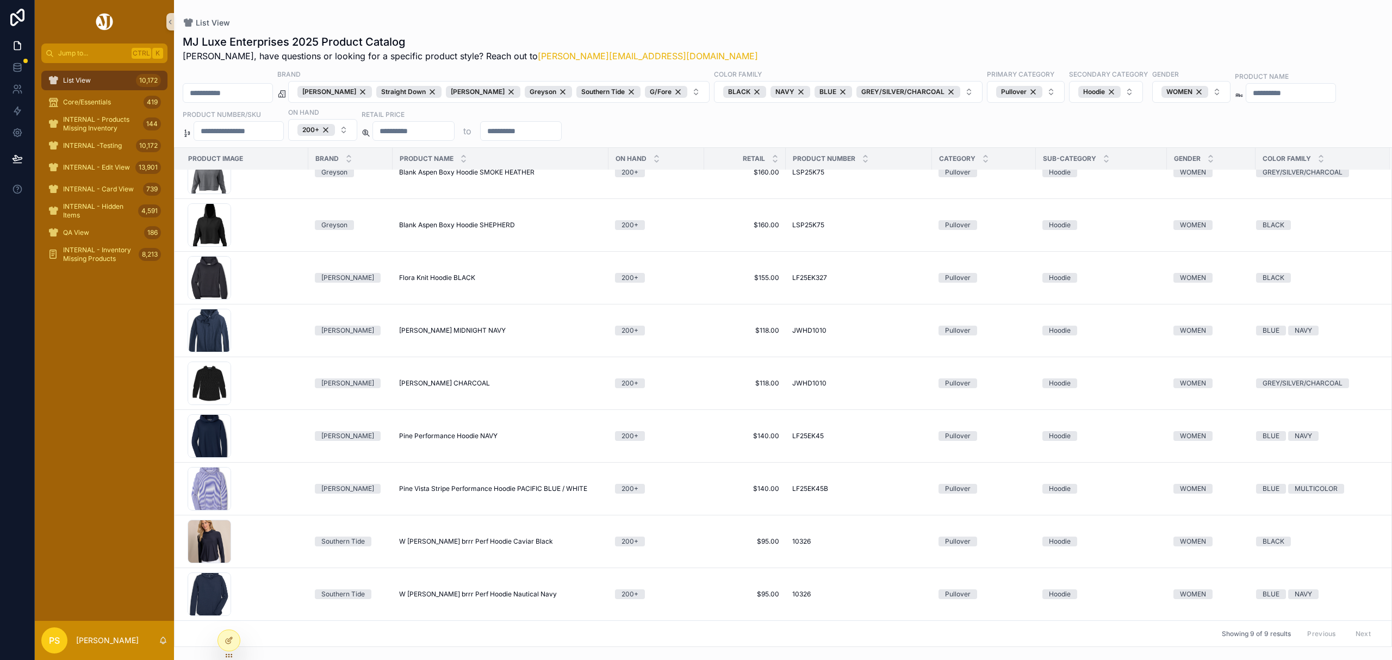
click at [94, 74] on div "List View 10,172" at bounding box center [104, 80] width 113 height 17
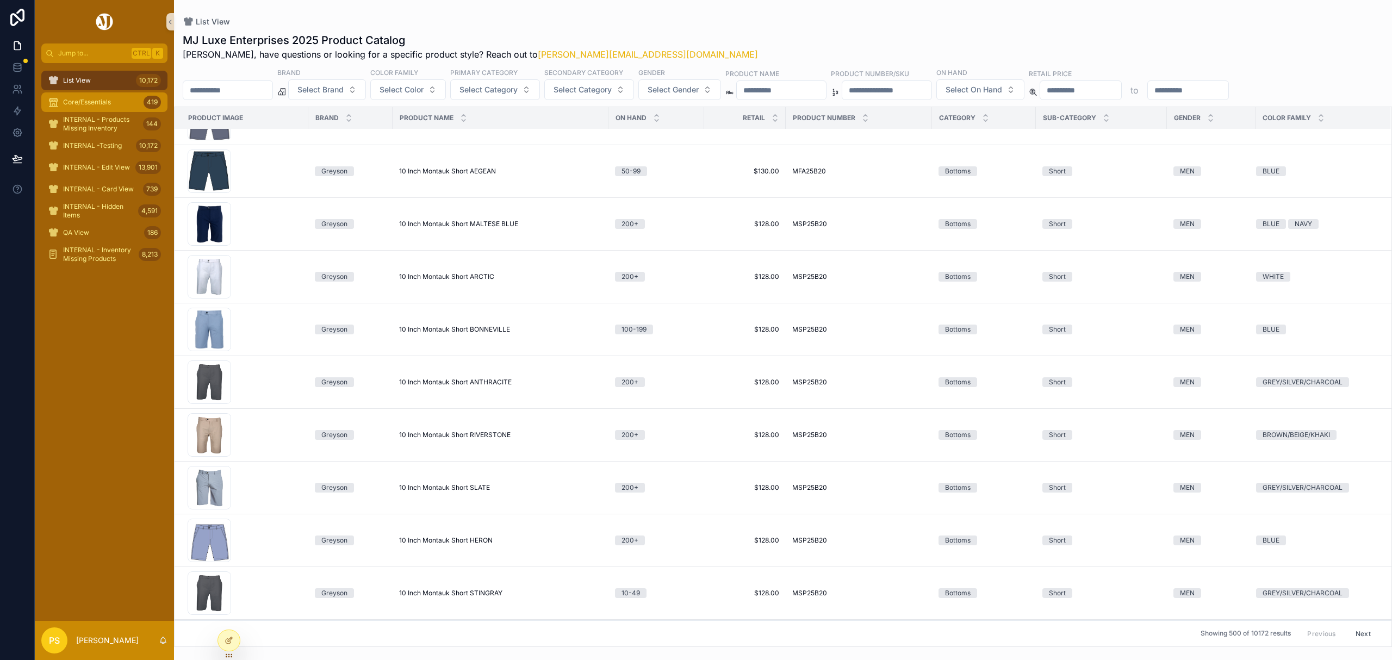
click at [82, 105] on span "Core/Essentials" at bounding box center [87, 102] width 48 height 9
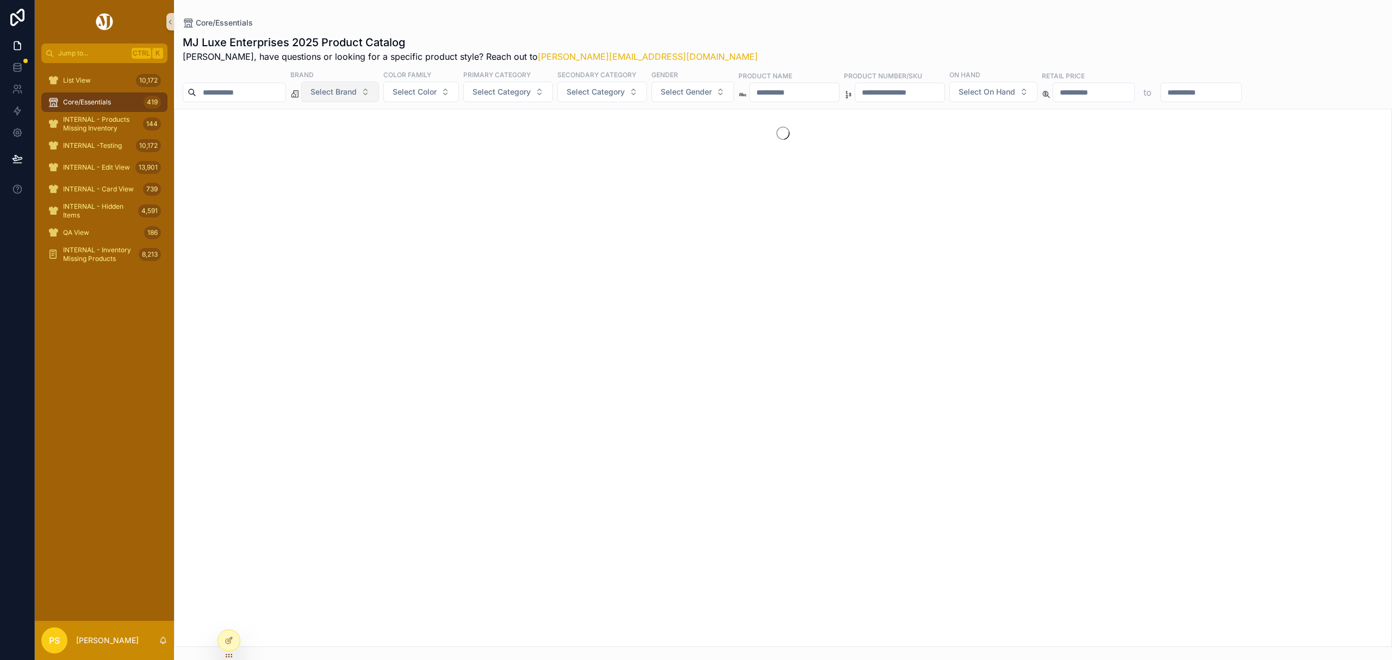
click at [357, 92] on span "Select Brand" at bounding box center [333, 91] width 46 height 11
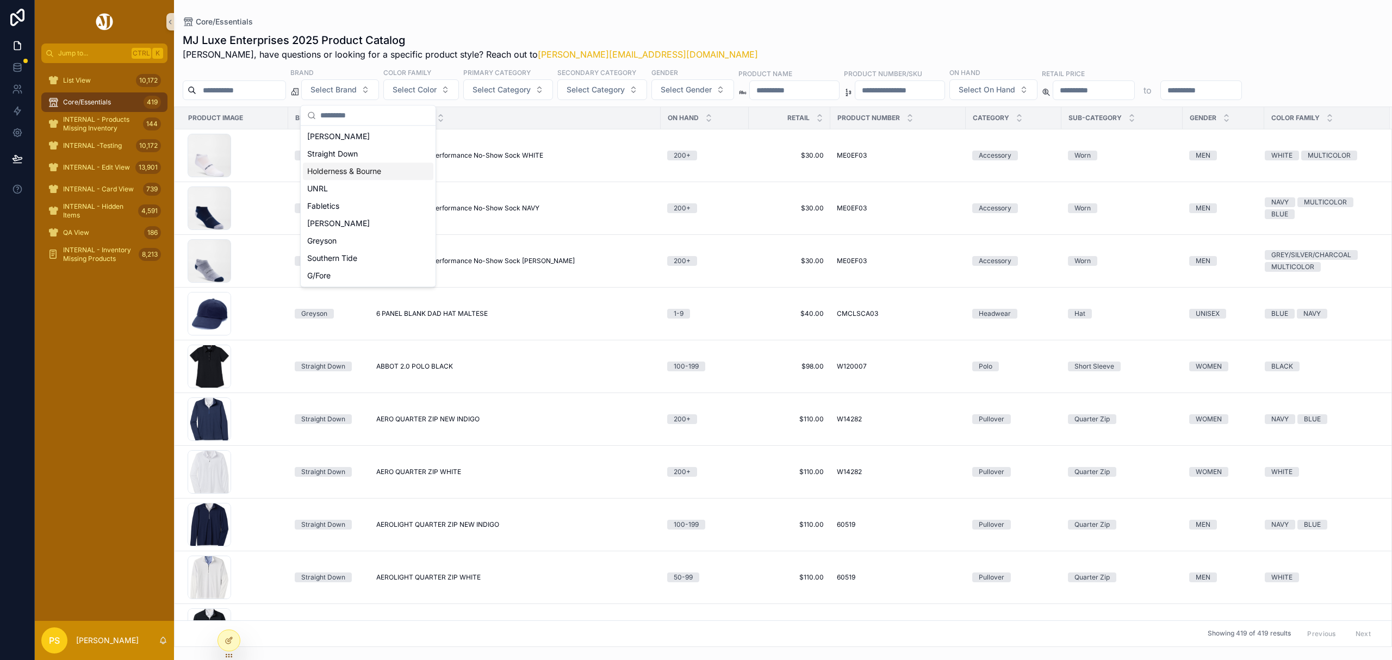
click at [342, 174] on div "Holderness & Bourne" at bounding box center [368, 171] width 130 height 17
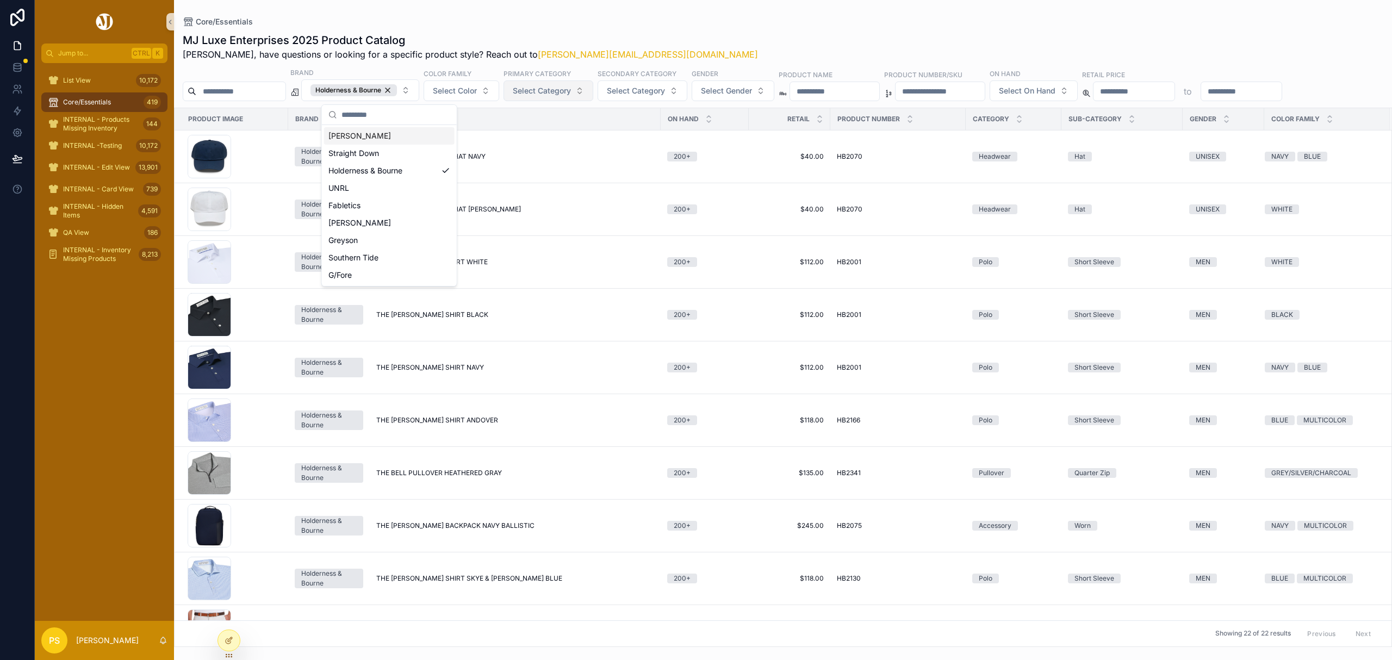
click at [571, 93] on span "Select Category" at bounding box center [542, 90] width 58 height 11
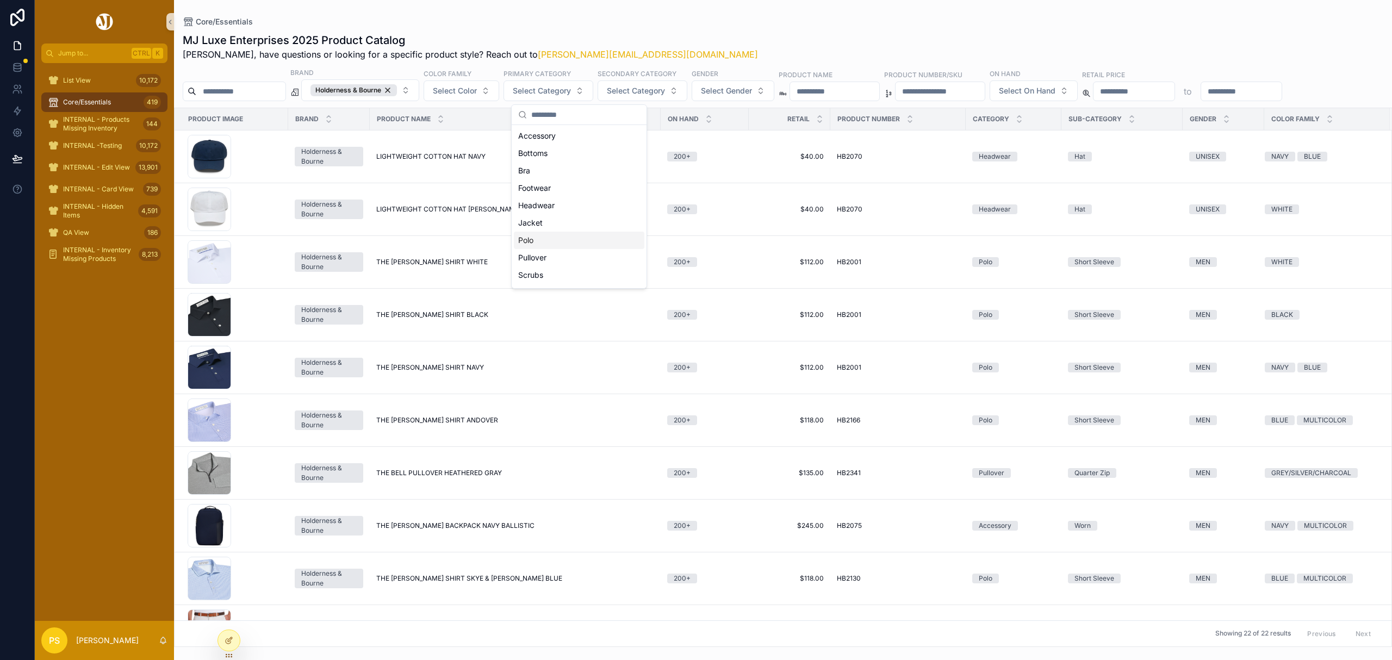
click at [540, 244] on div "Polo" at bounding box center [579, 240] width 130 height 17
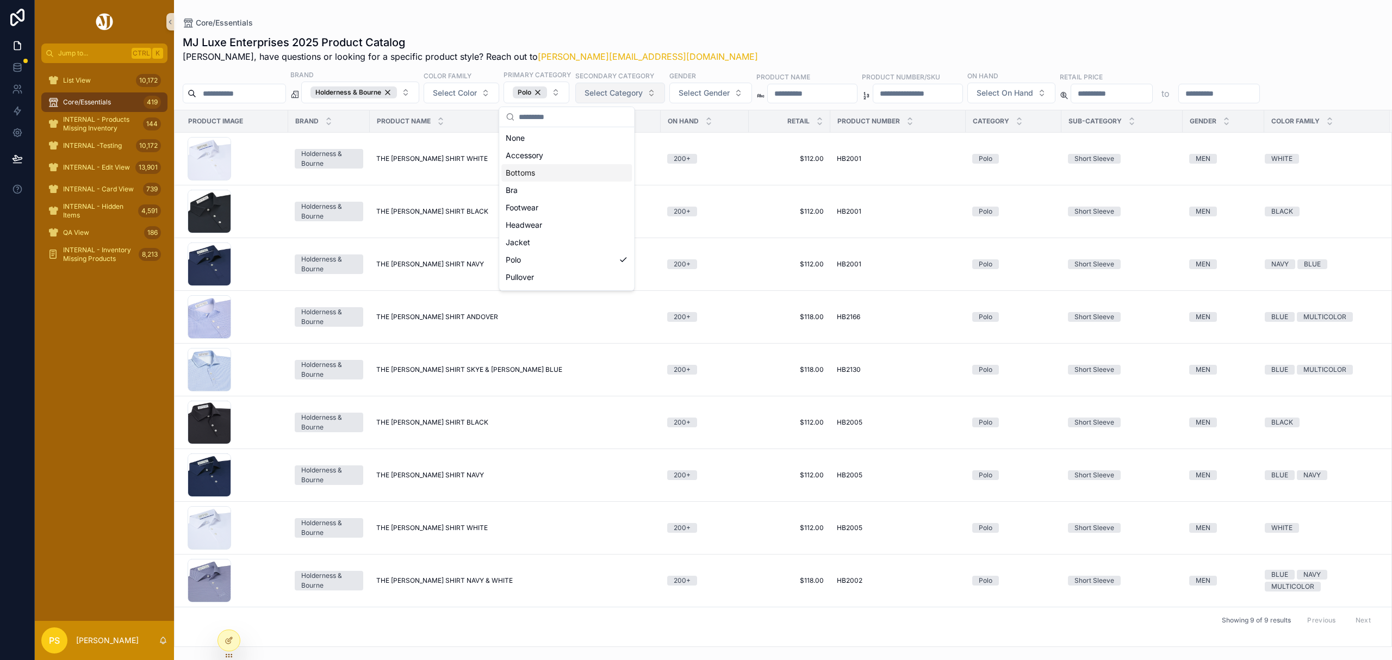
click at [665, 91] on button "Select Category" at bounding box center [620, 93] width 90 height 21
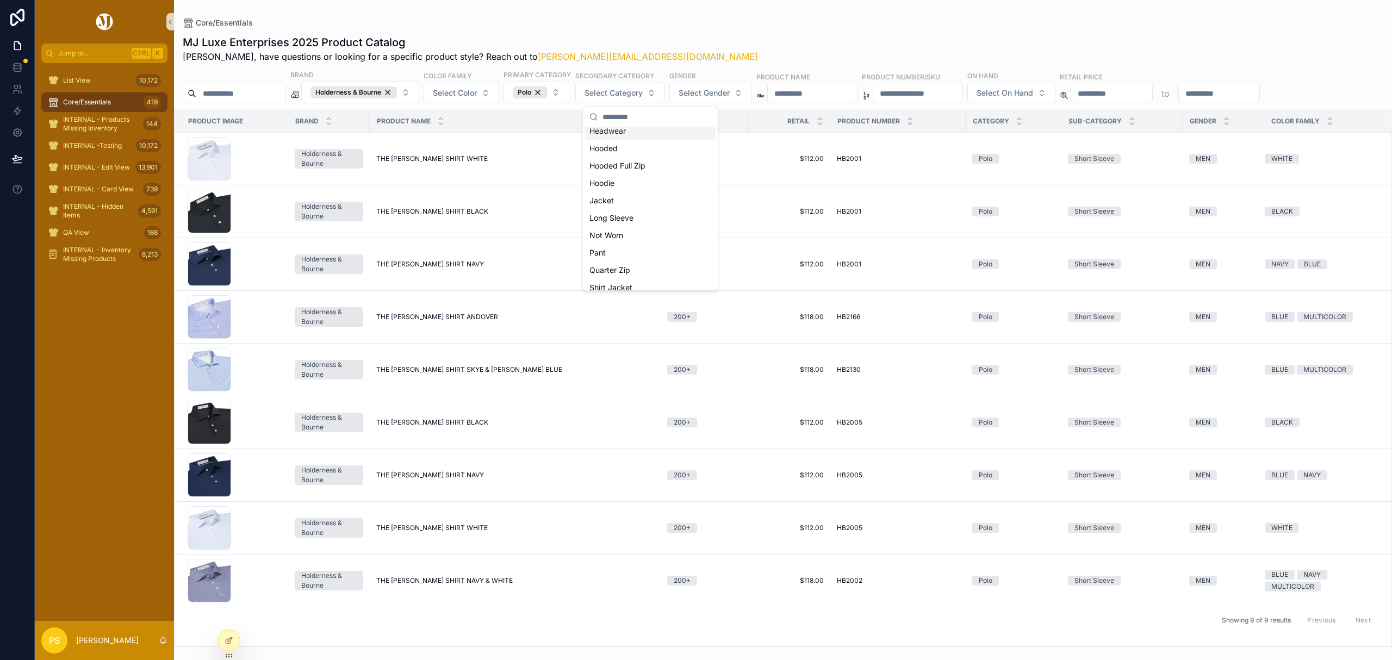
scroll to position [145, 0]
click at [628, 216] on div "Short Sleeve" at bounding box center [650, 216] width 130 height 17
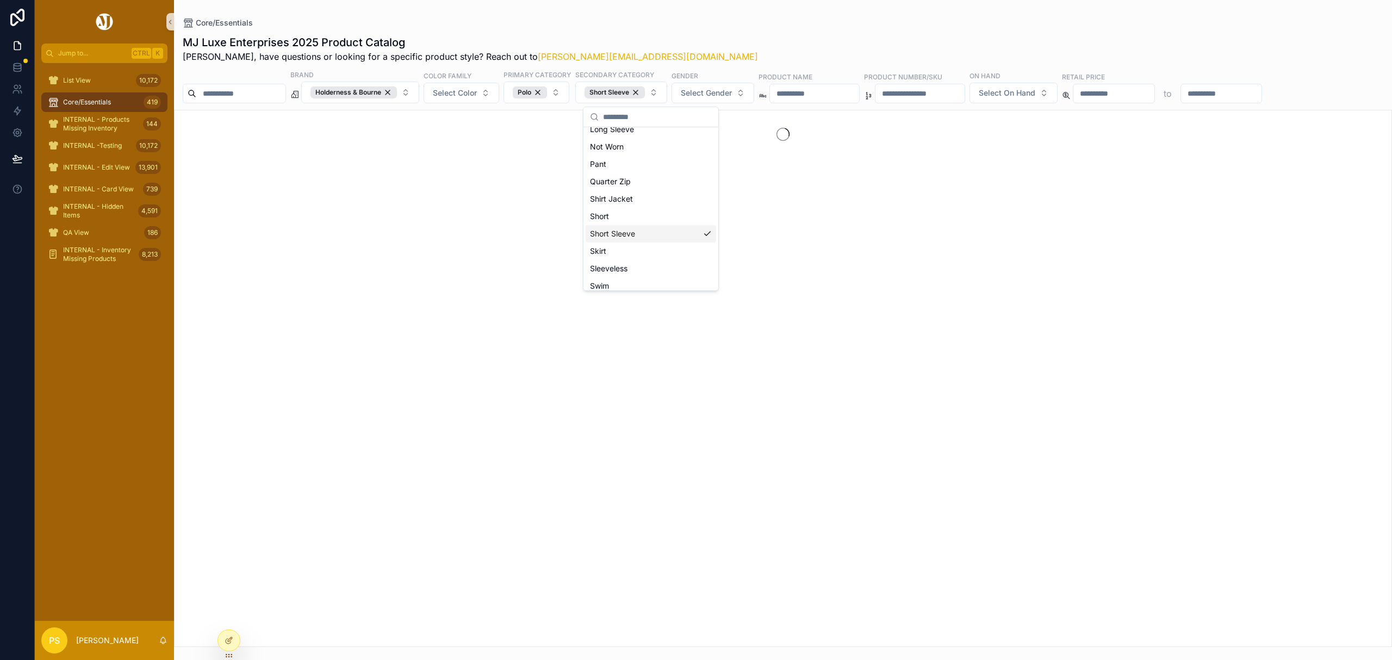
scroll to position [235, 0]
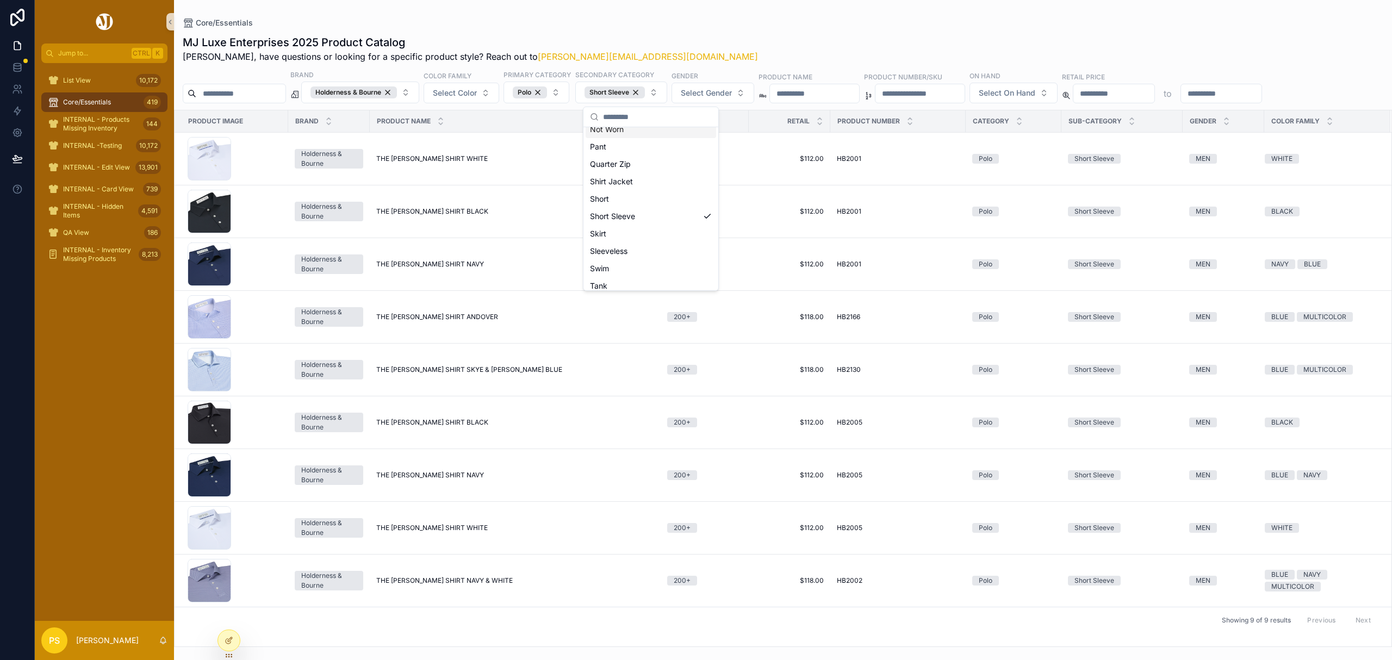
click at [659, 18] on div "Core/Essentials" at bounding box center [783, 22] width 1200 height 11
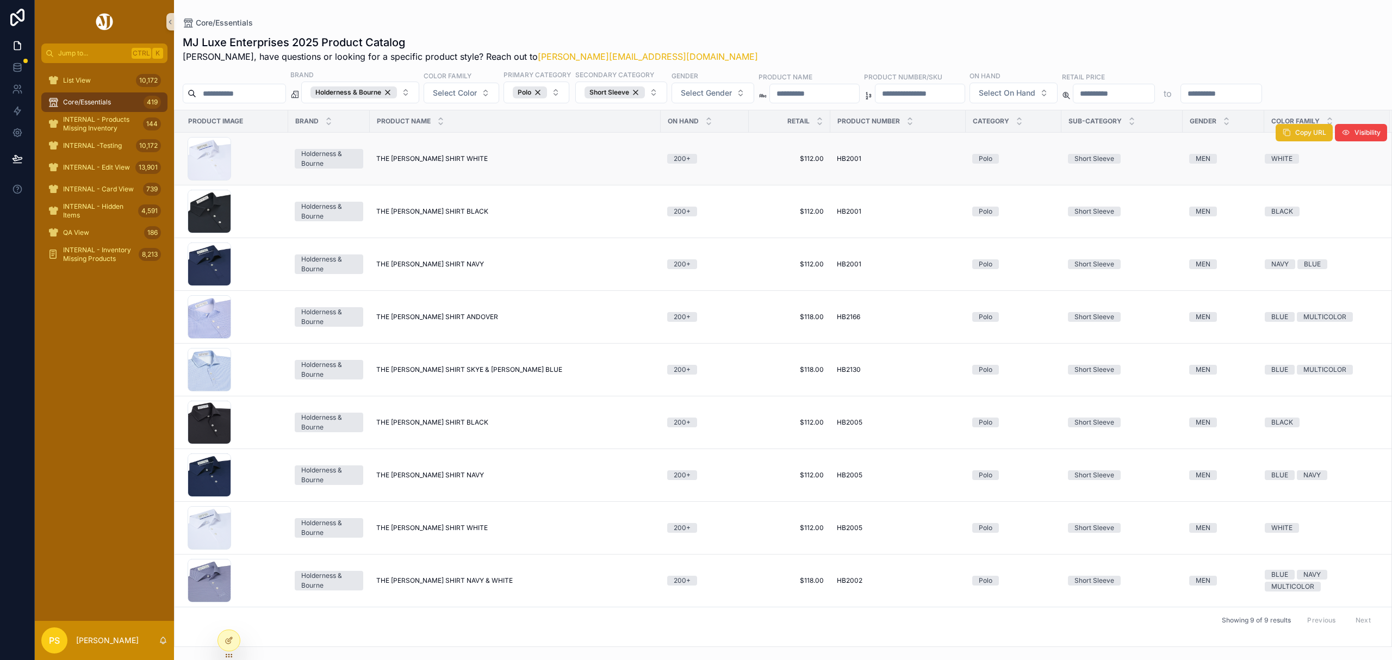
click at [1295, 135] on span "Copy URL" at bounding box center [1310, 132] width 31 height 9
click at [1290, 190] on button "Copy URL" at bounding box center [1303, 185] width 57 height 17
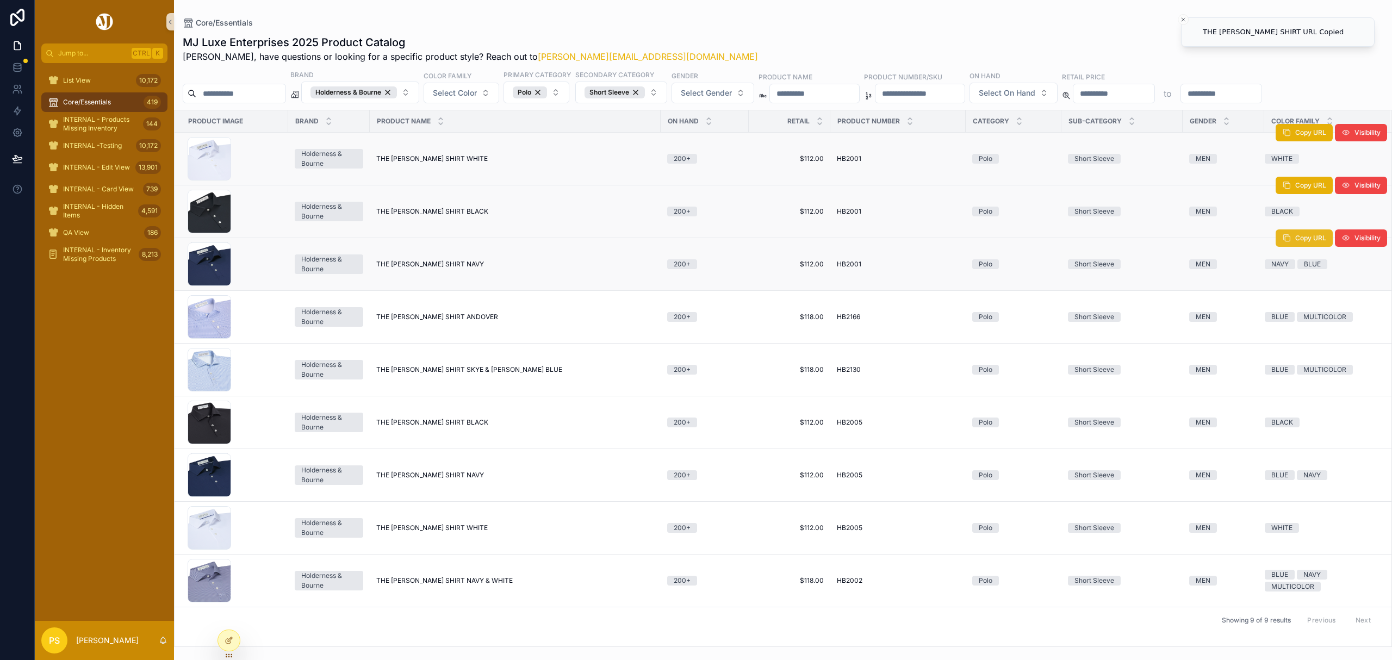
click at [1283, 242] on icon at bounding box center [1286, 238] width 9 height 9
click at [1295, 398] on span "Copy URL" at bounding box center [1310, 396] width 31 height 9
click at [1297, 453] on span "Copy URL" at bounding box center [1310, 449] width 31 height 9
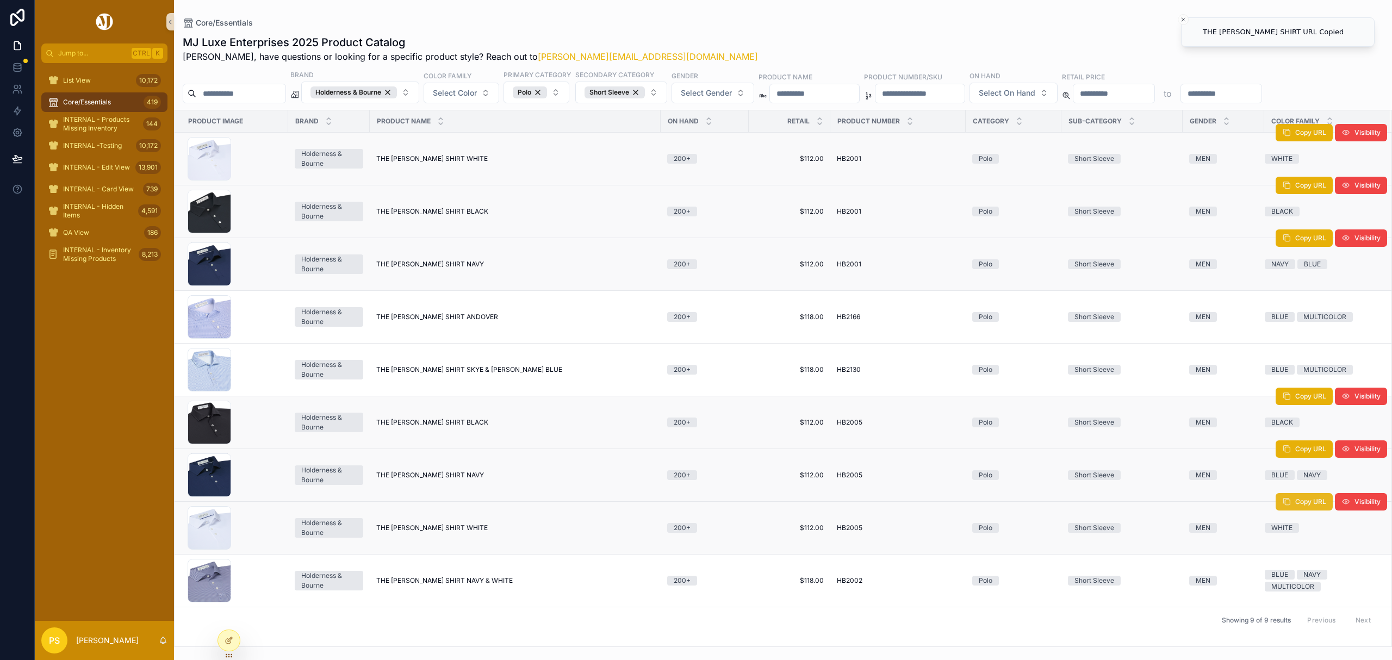
click at [1297, 506] on span "Copy URL" at bounding box center [1310, 501] width 31 height 9
click at [547, 92] on div "Polo" at bounding box center [530, 92] width 34 height 12
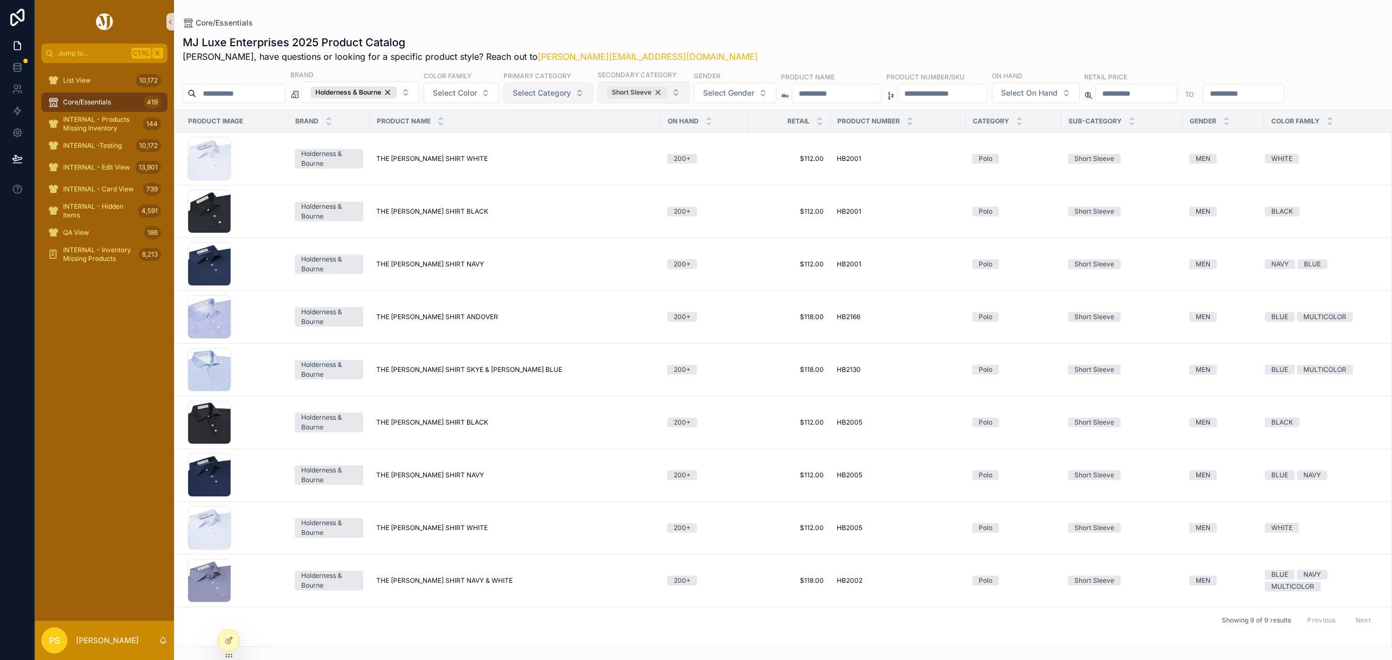
click at [667, 94] on div "Short Sleeve" at bounding box center [637, 92] width 60 height 12
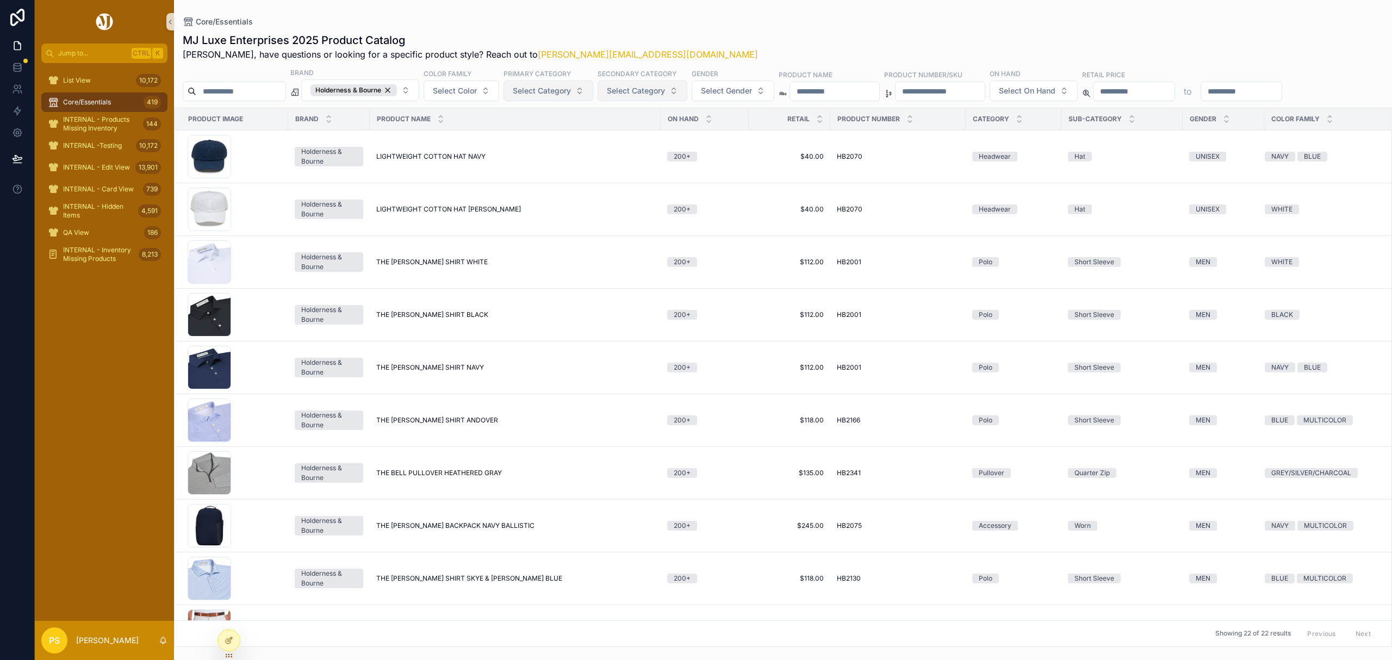
click at [590, 98] on button "Select Category" at bounding box center [548, 90] width 90 height 21
click at [539, 259] on div "Pullover" at bounding box center [579, 257] width 130 height 17
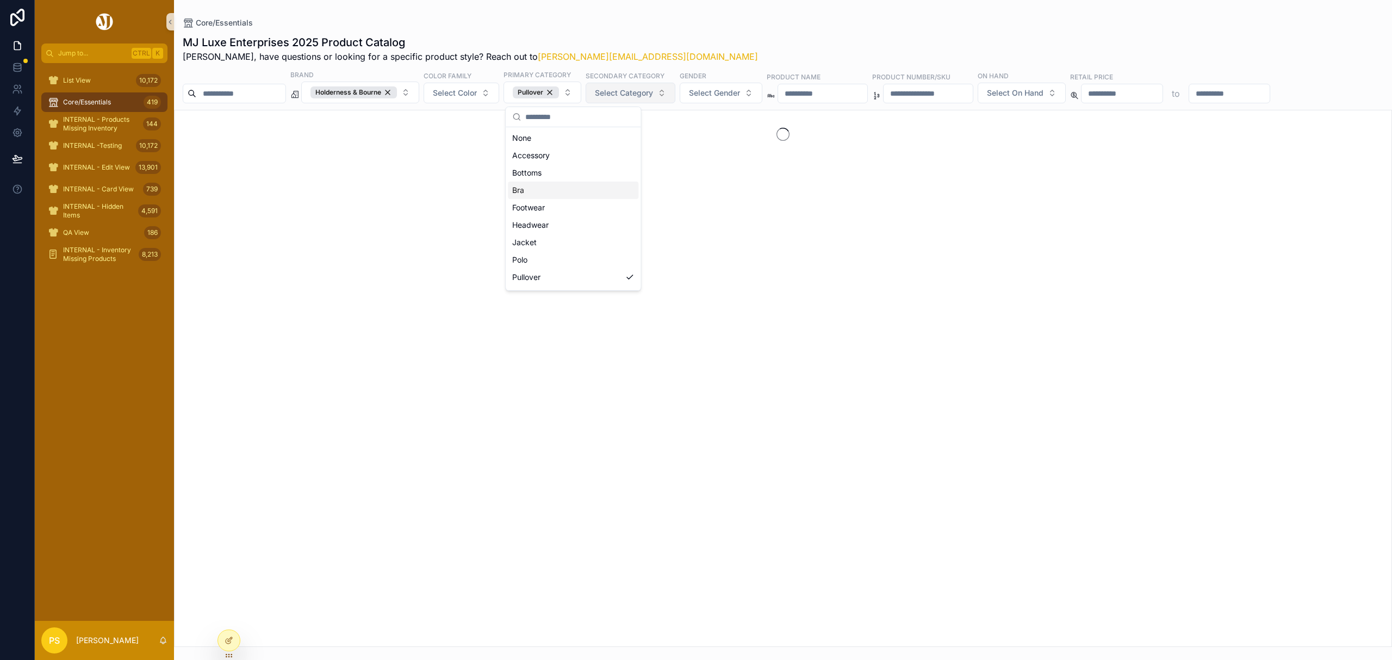
click at [653, 96] on span "Select Category" at bounding box center [624, 93] width 58 height 11
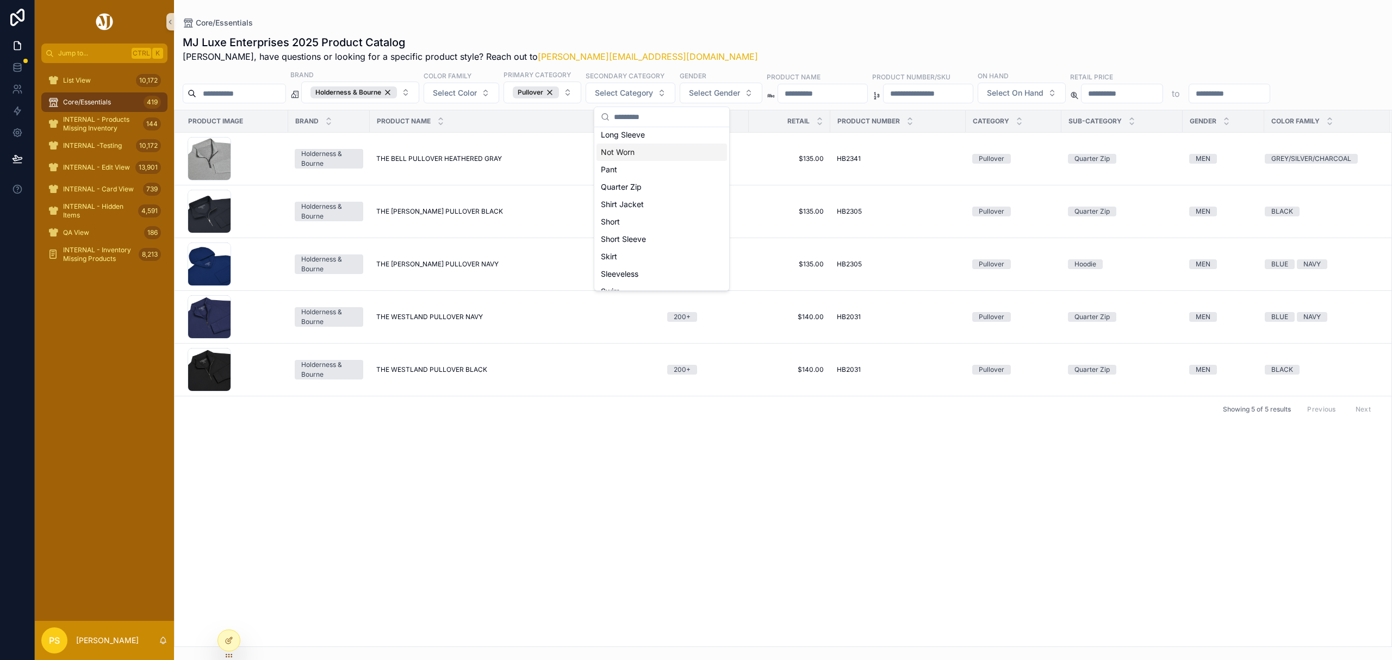
scroll to position [217, 0]
click at [631, 165] on div "Quarter Zip" at bounding box center [661, 163] width 130 height 17
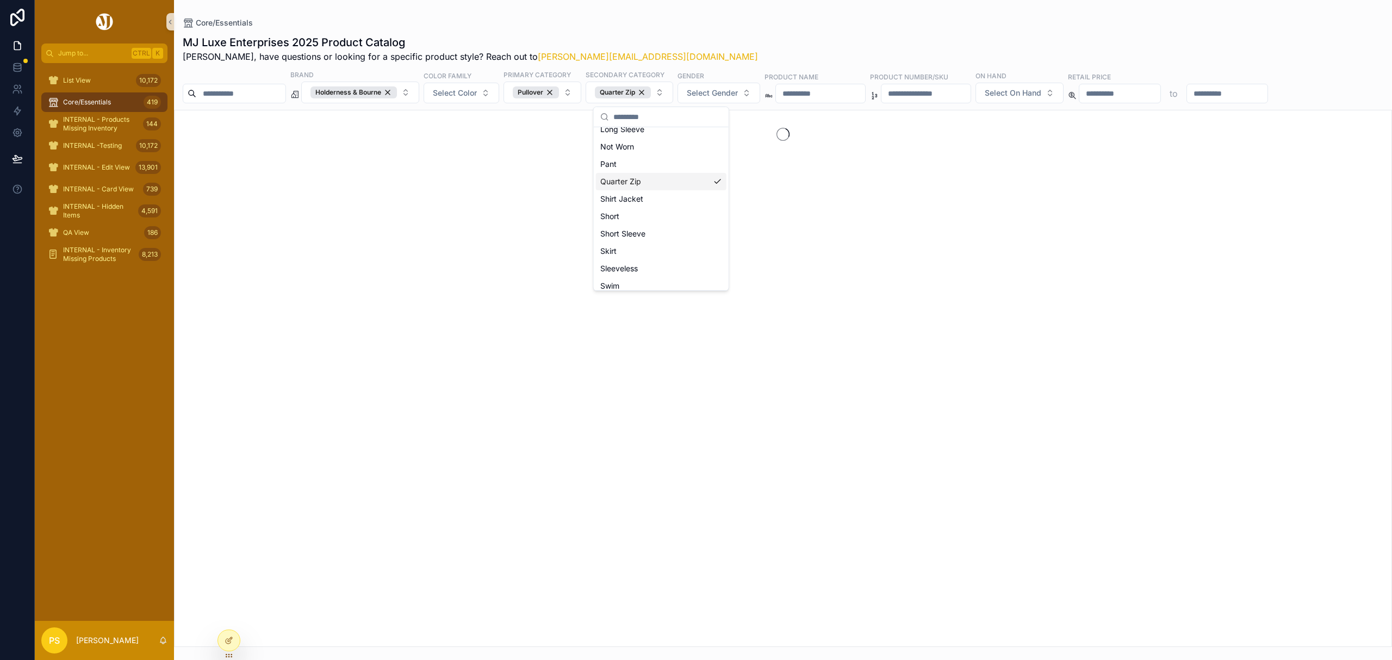
scroll to position [235, 0]
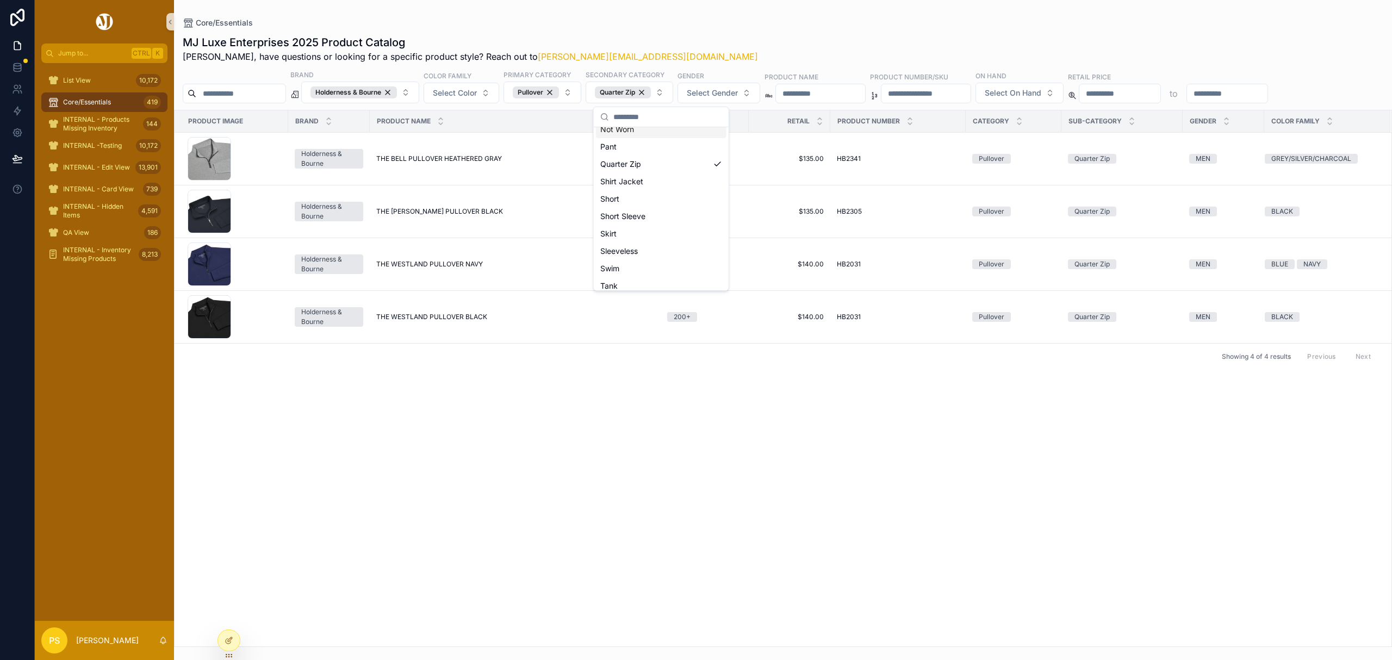
click at [681, 8] on div "Core/Essentials MJ Luxe Enterprises 2025 Product Catalog Philip, have questions…" at bounding box center [783, 323] width 1218 height 647
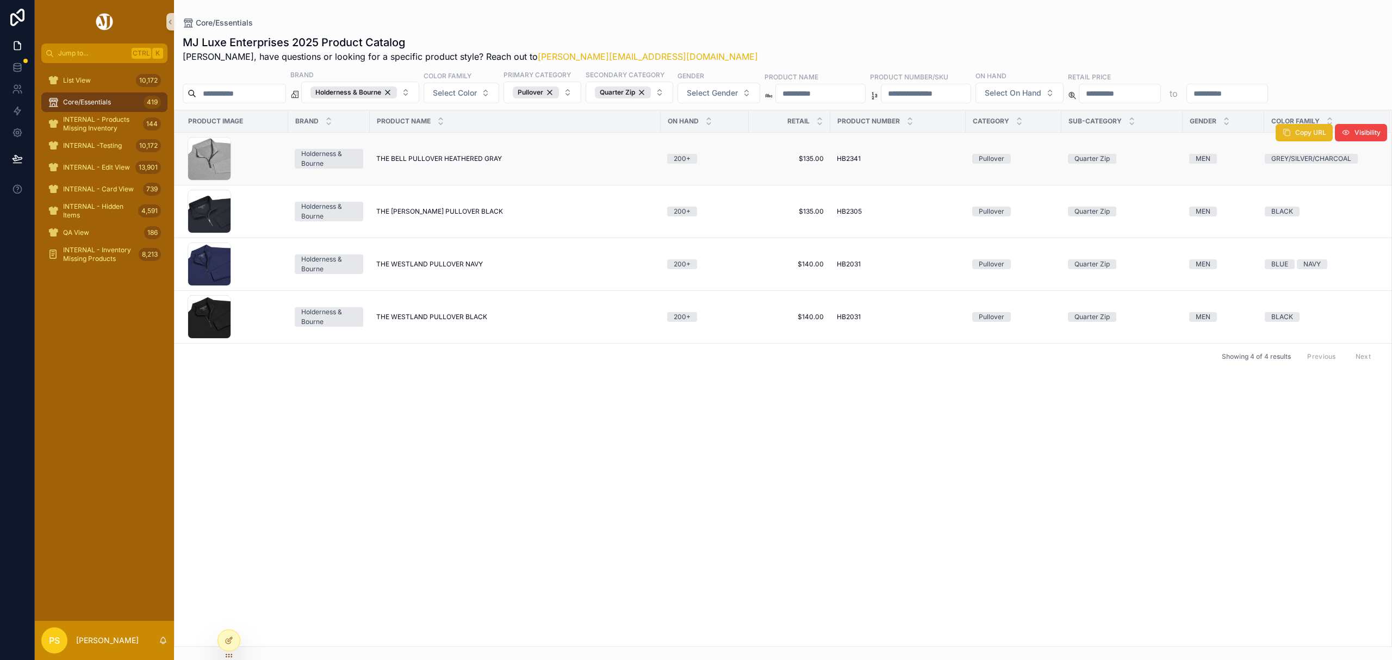
click at [1294, 141] on button "Copy URL" at bounding box center [1303, 132] width 57 height 17
click at [1288, 190] on span at bounding box center [1286, 185] width 9 height 9
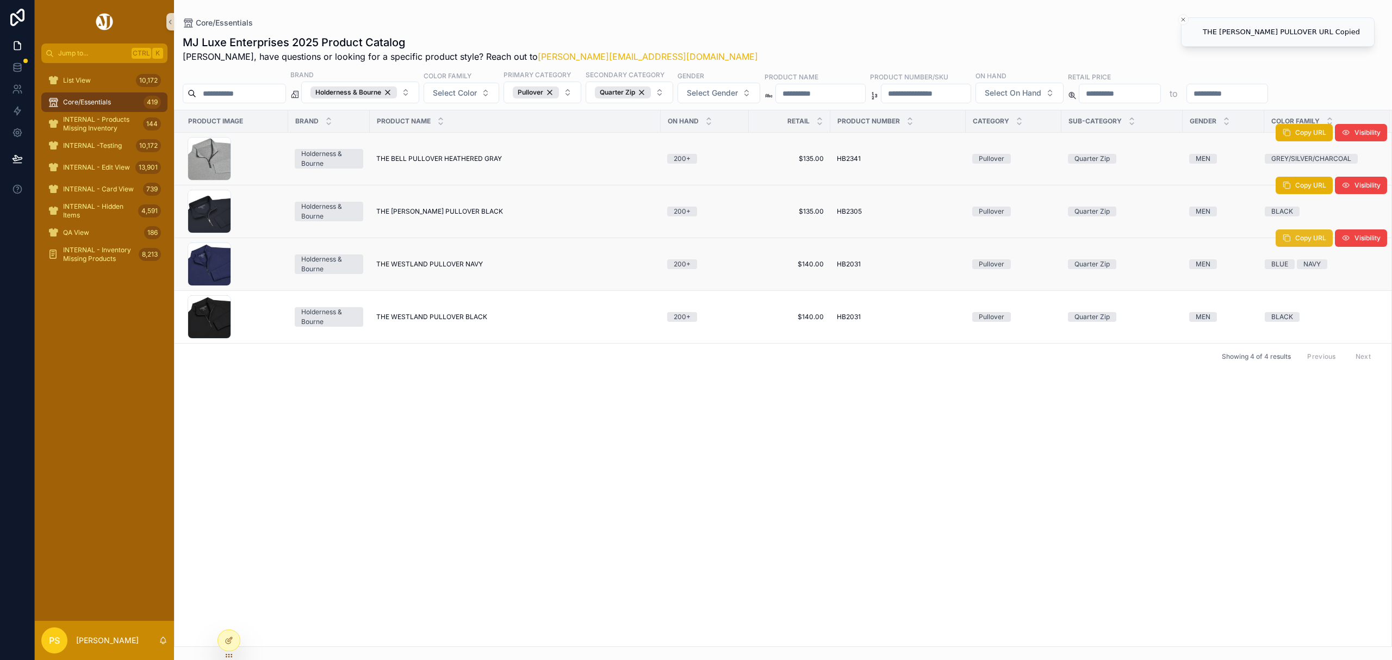
click at [1292, 240] on button "Copy URL" at bounding box center [1303, 237] width 57 height 17
click at [1307, 292] on span "Copy URL" at bounding box center [1310, 290] width 31 height 9
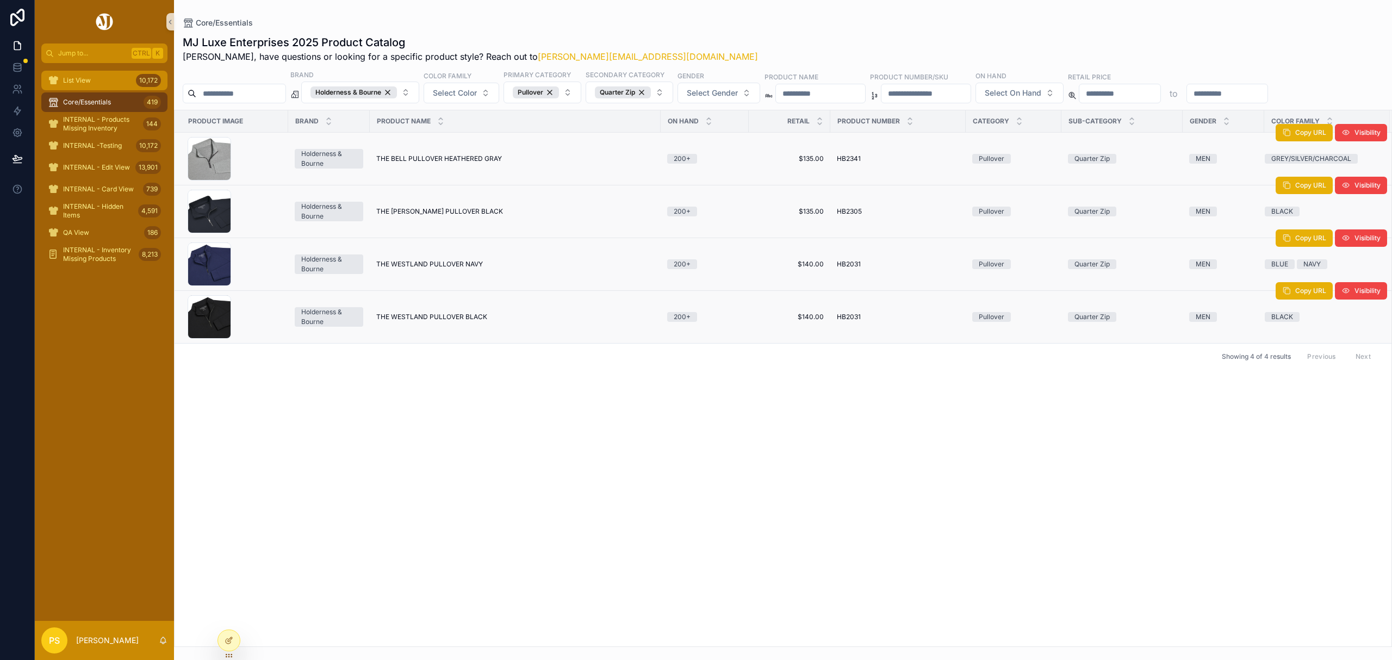
click at [79, 79] on span "List View" at bounding box center [77, 80] width 28 height 9
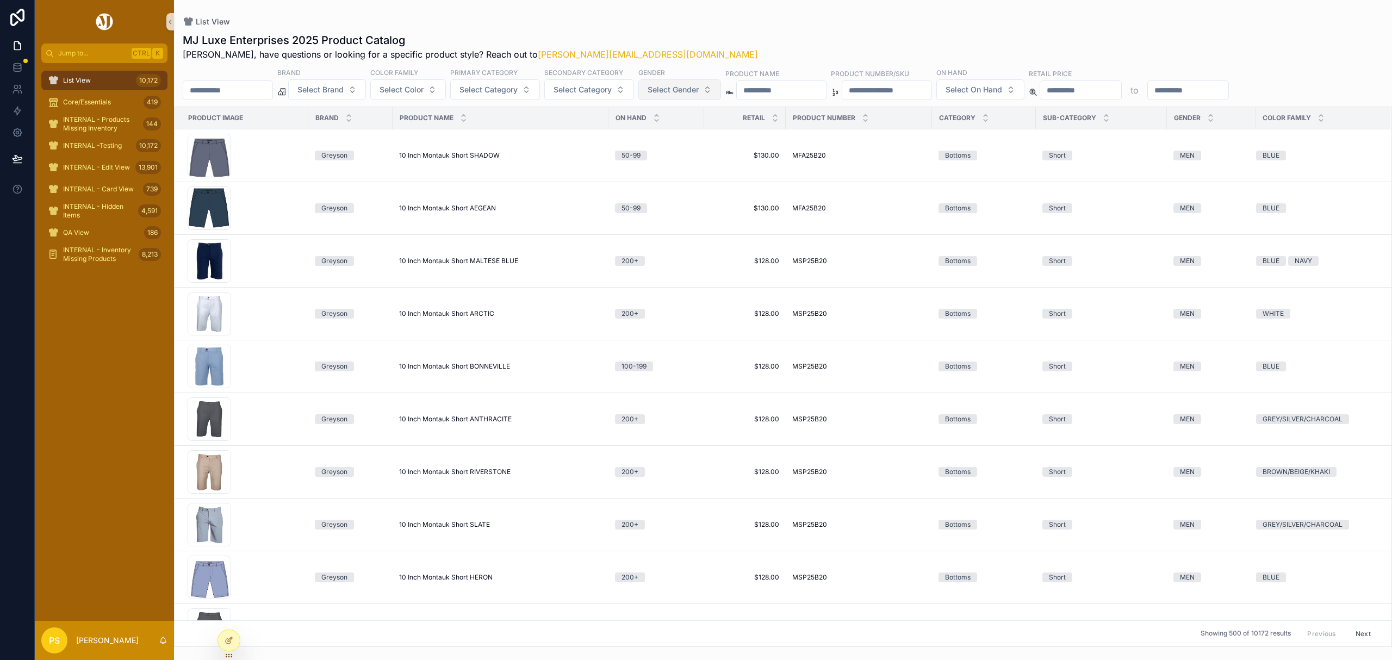
click at [688, 96] on button "Select Gender" at bounding box center [679, 89] width 83 height 21
click at [673, 133] on div "MEN" at bounding box center [710, 134] width 130 height 17
click at [423, 92] on span "Select Color" at bounding box center [401, 90] width 44 height 11
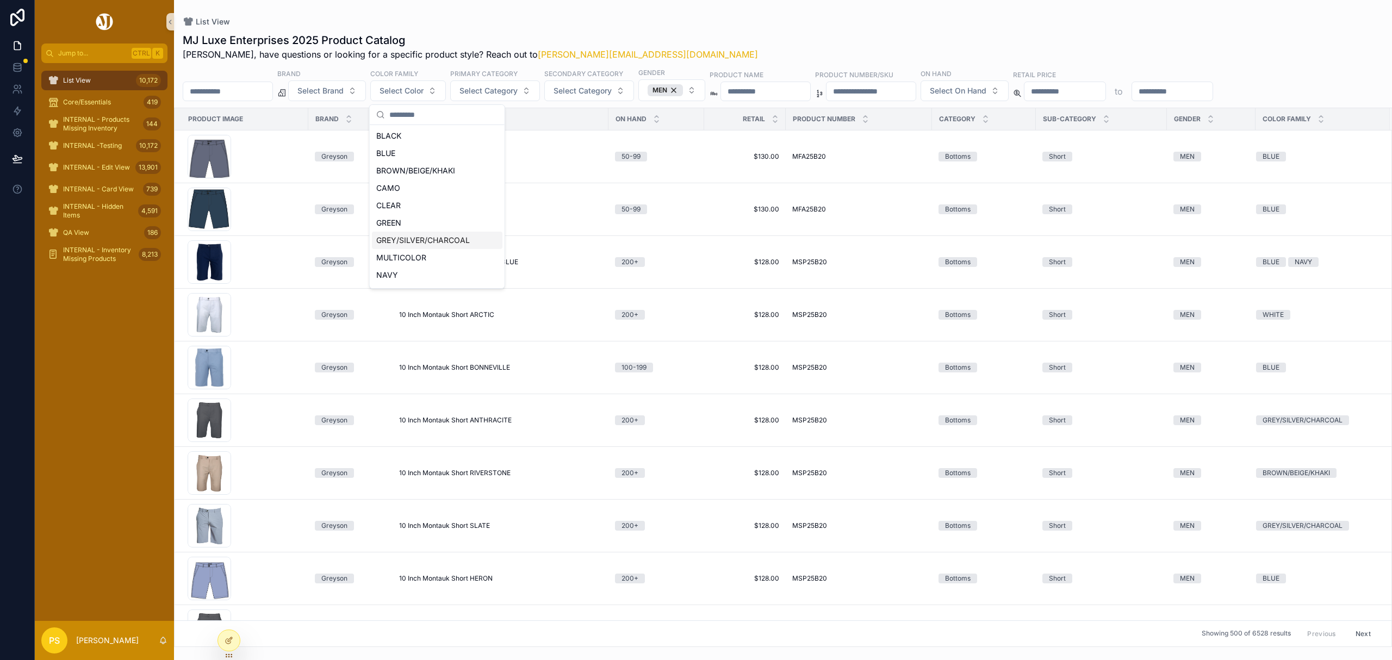
click at [449, 242] on div "GREY/SILVER/CHARCOAL" at bounding box center [437, 240] width 130 height 17
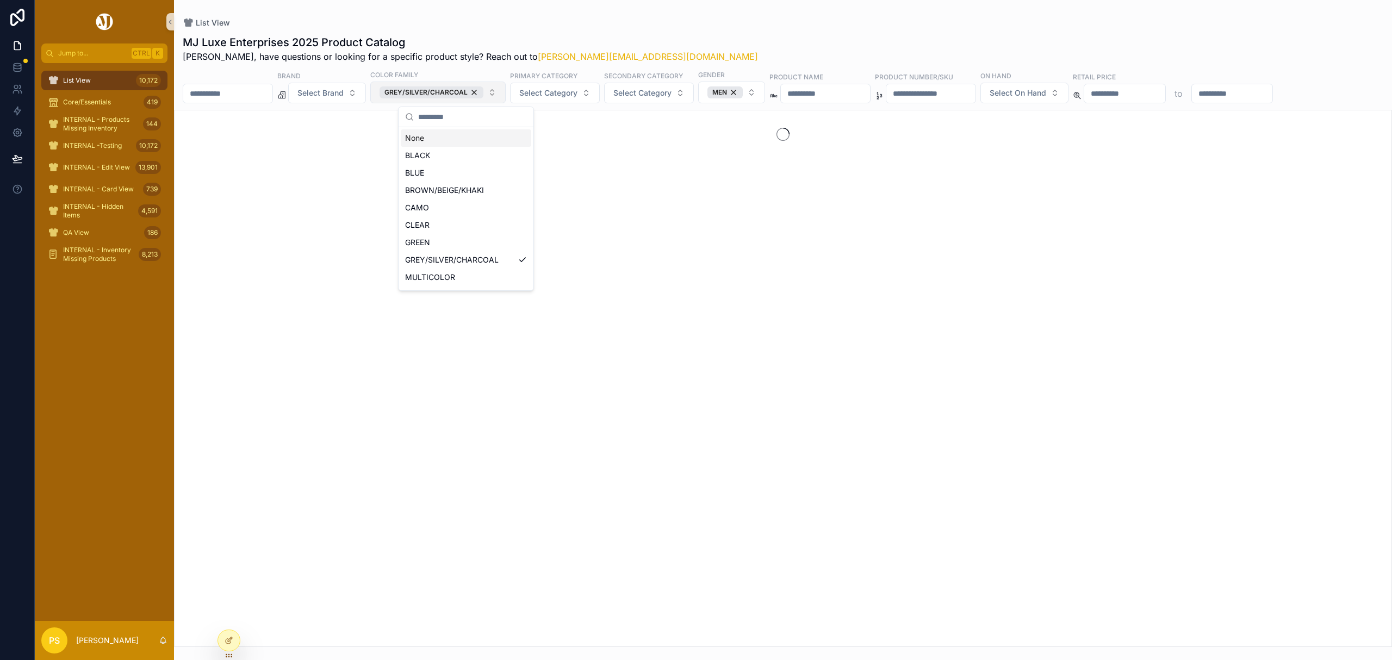
click at [506, 90] on button "GREY/SILVER/CHARCOAL" at bounding box center [437, 93] width 135 height 22
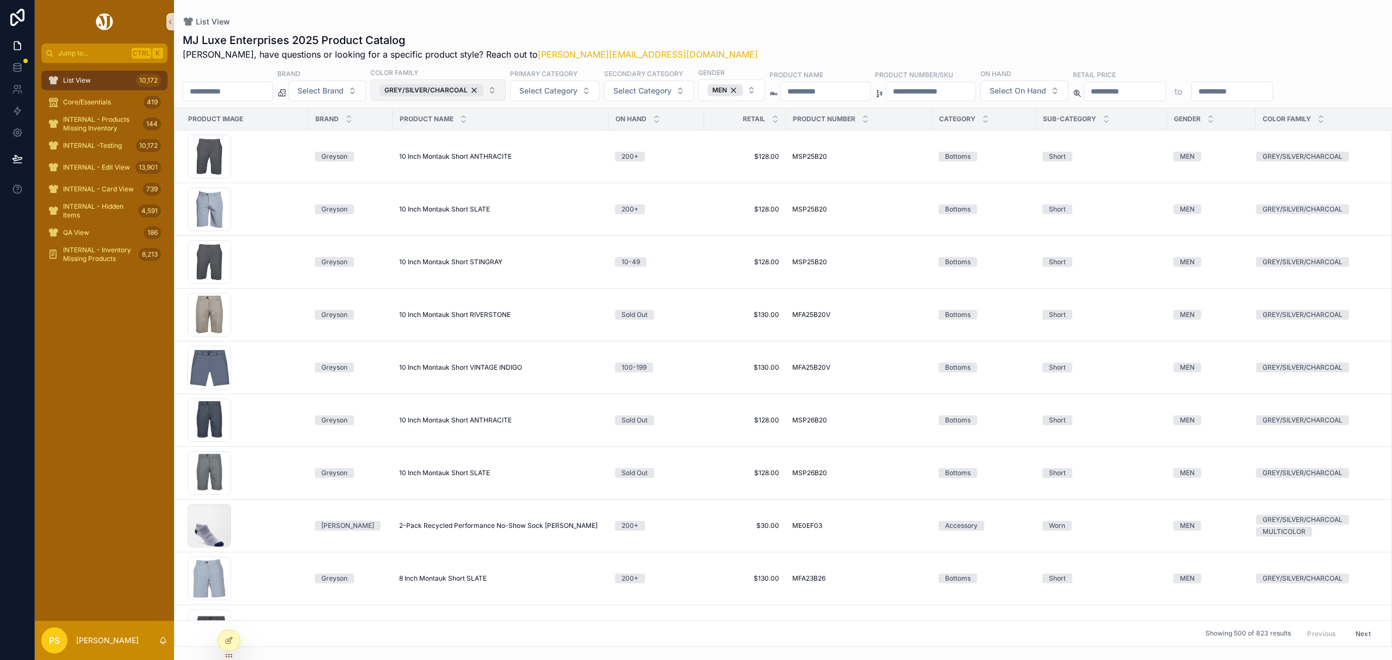
click at [506, 90] on button "GREY/SILVER/CHARCOAL" at bounding box center [437, 90] width 135 height 22
click at [447, 238] on div "WHITE" at bounding box center [466, 242] width 130 height 17
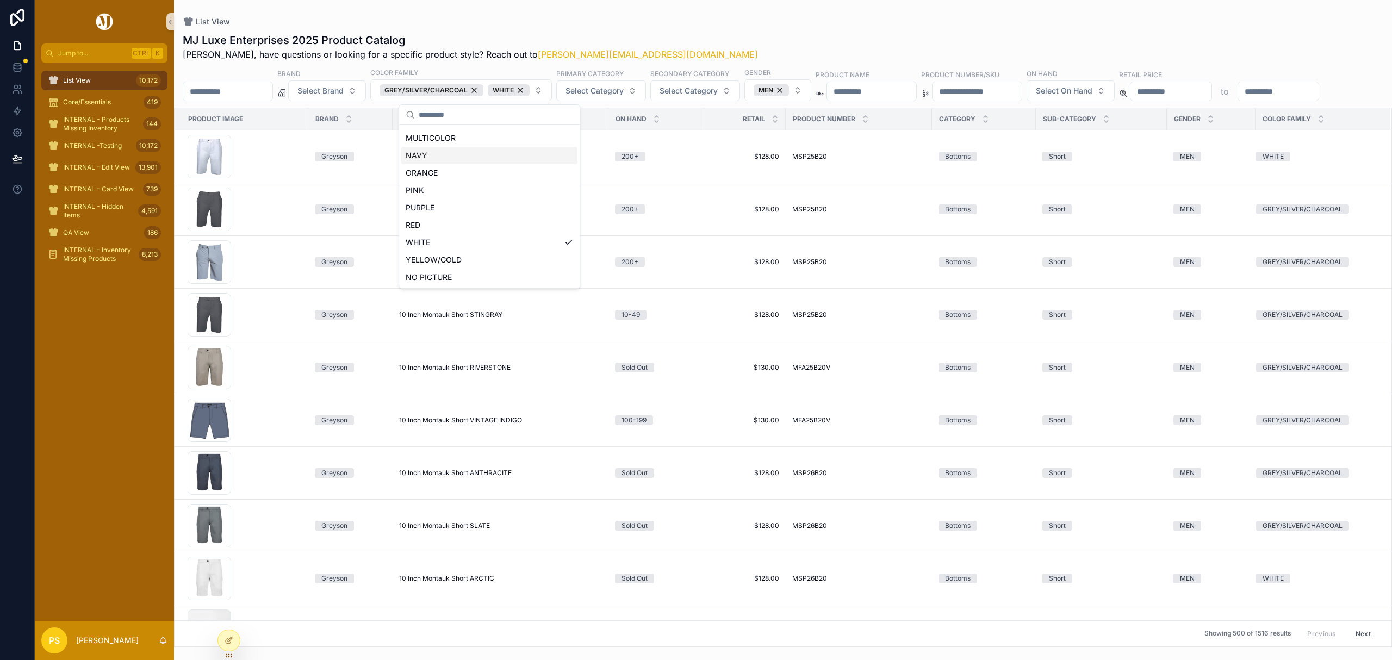
click at [764, 30] on div "MJ Luxe Enterprises 2025 Product Catalog Philip, have questions or looking for …" at bounding box center [783, 336] width 1218 height 621
click at [614, 91] on span "Select Category" at bounding box center [594, 90] width 58 height 11
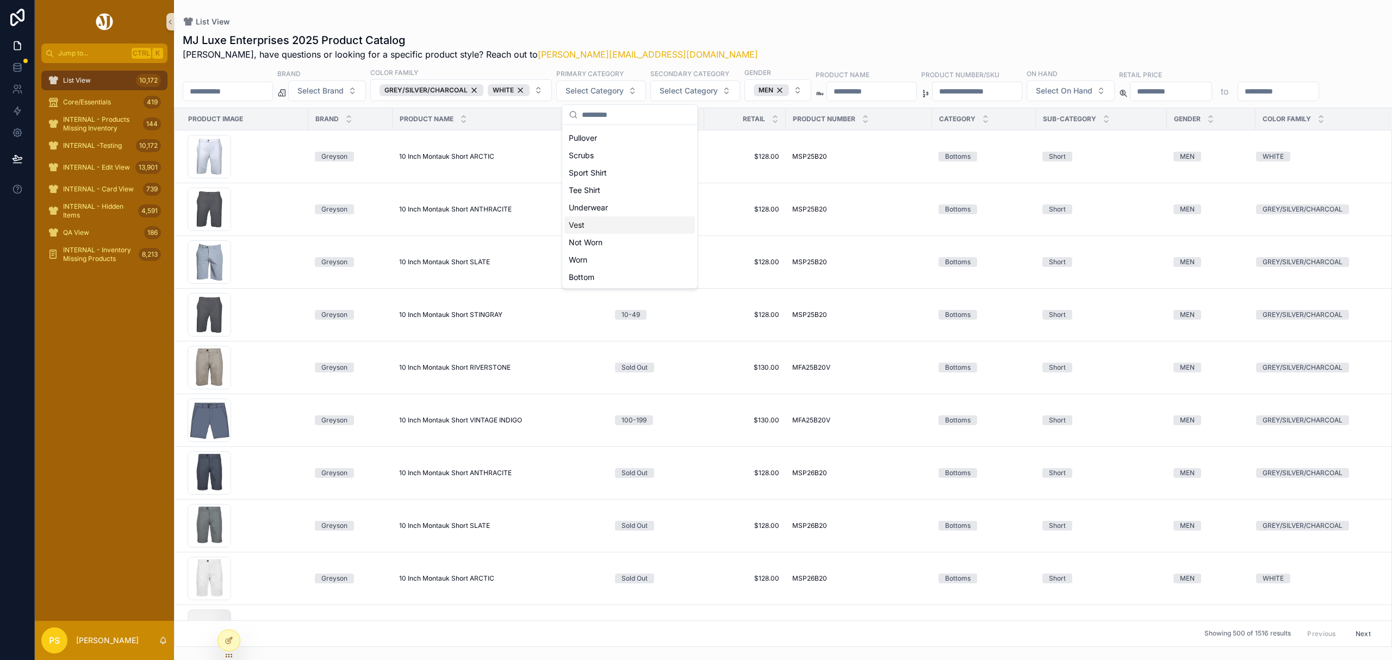
click at [602, 229] on div "Vest" at bounding box center [629, 224] width 130 height 17
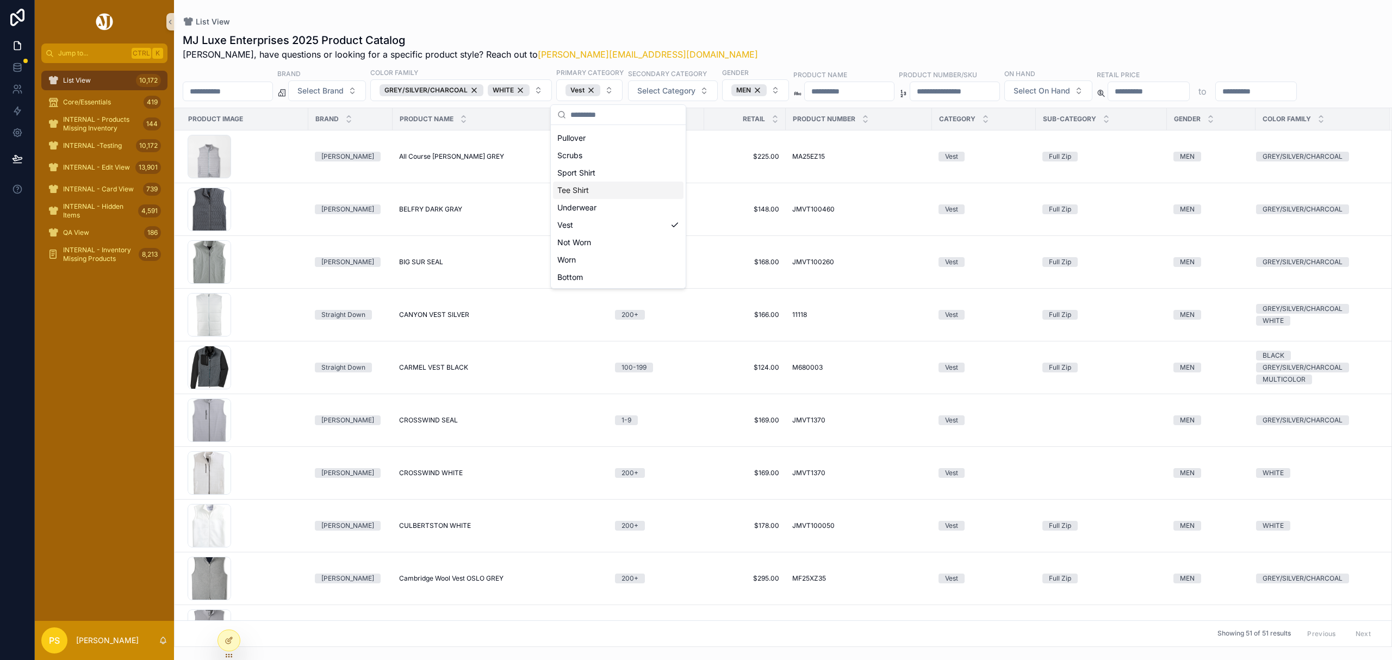
click at [846, 31] on div "MJ Luxe Enterprises 2025 Product Catalog Philip, have questions or looking for …" at bounding box center [783, 336] width 1218 height 621
click at [1070, 94] on span "Select On Hand" at bounding box center [1041, 90] width 57 height 11
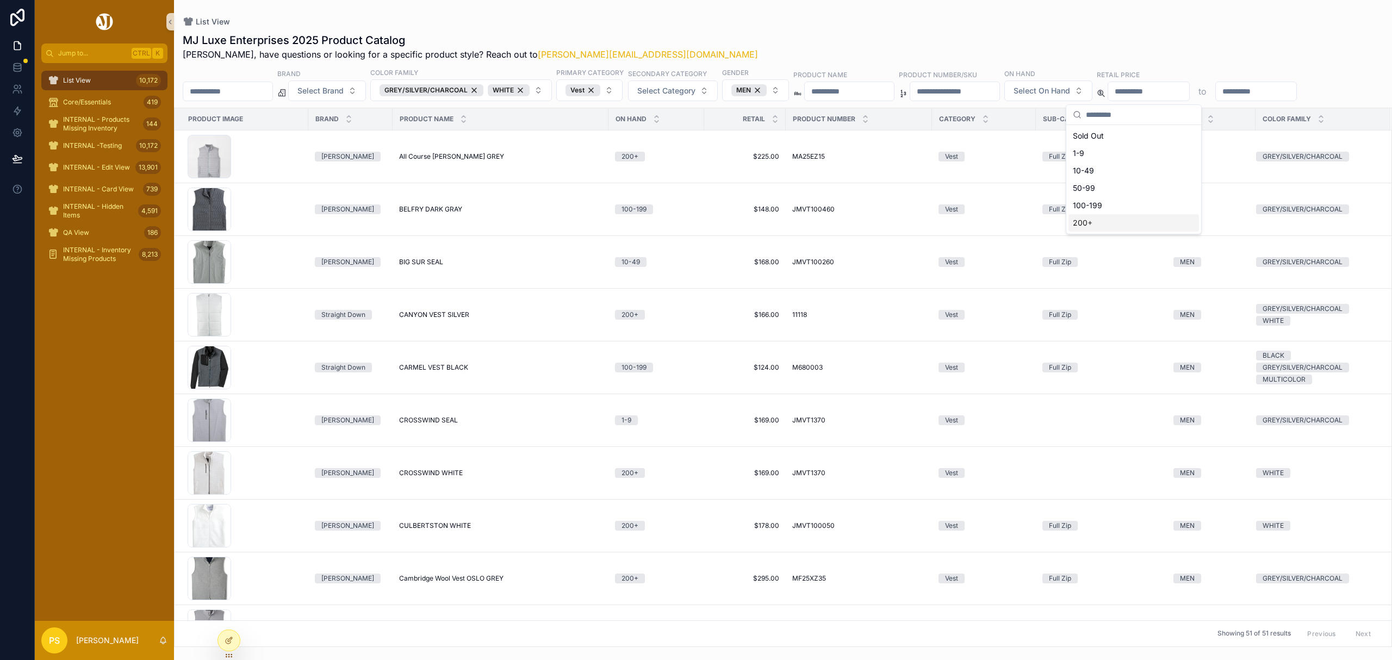
click at [1090, 220] on div "200+" at bounding box center [1133, 222] width 130 height 17
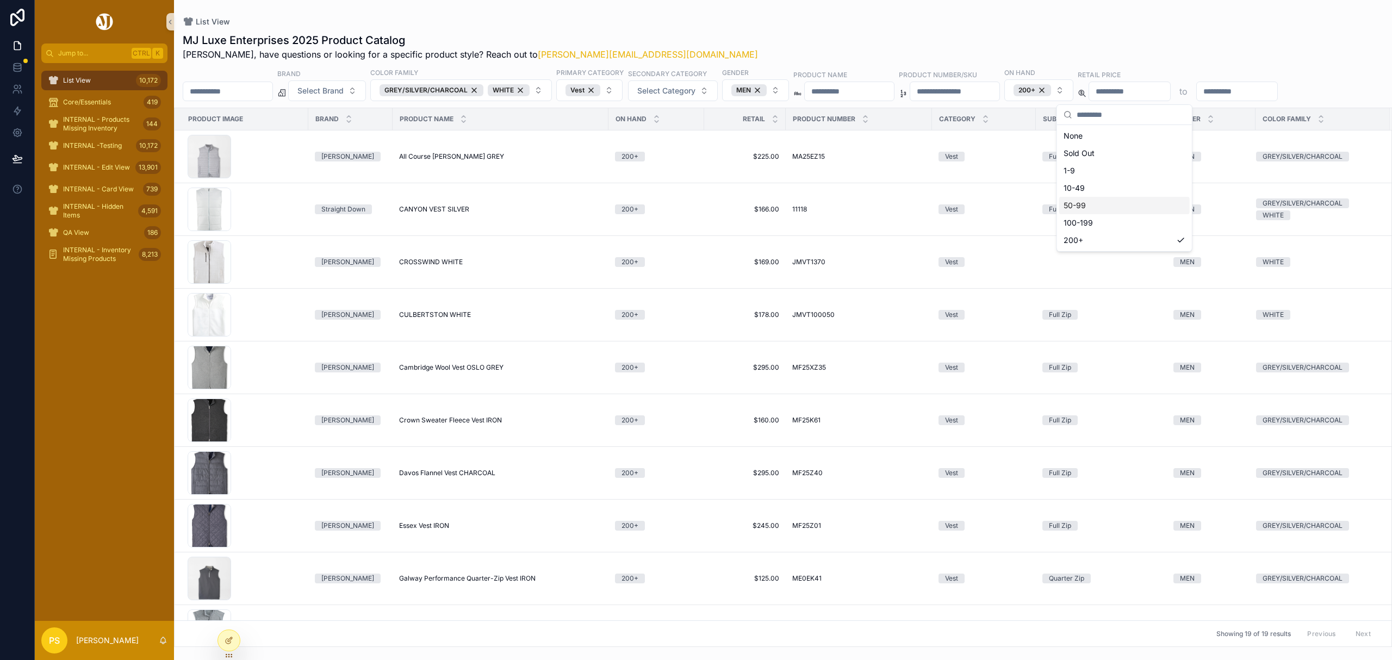
click at [777, 41] on div "MJ Luxe Enterprises 2025 Product Catalog Philip, have questions or looking for …" at bounding box center [783, 47] width 1200 height 28
click at [108, 79] on div "List View 10,172" at bounding box center [104, 80] width 113 height 17
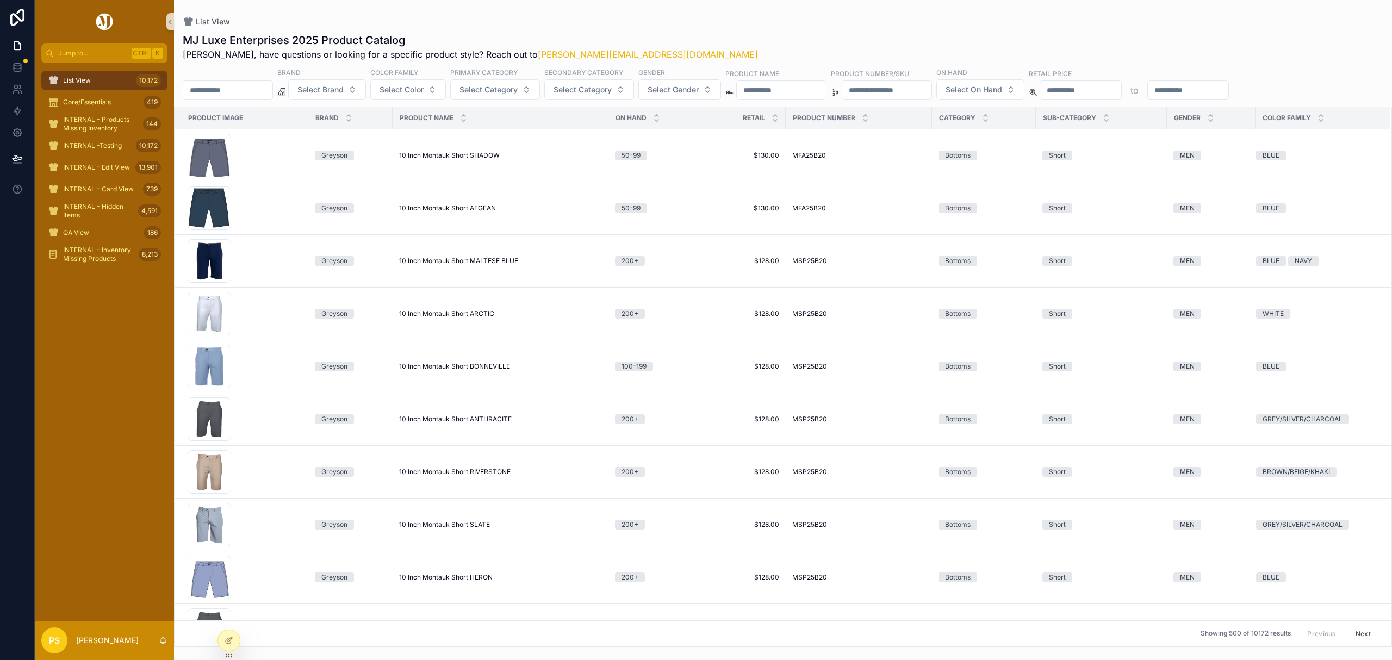
click at [240, 92] on input "text" at bounding box center [227, 90] width 89 height 15
type input "*****"
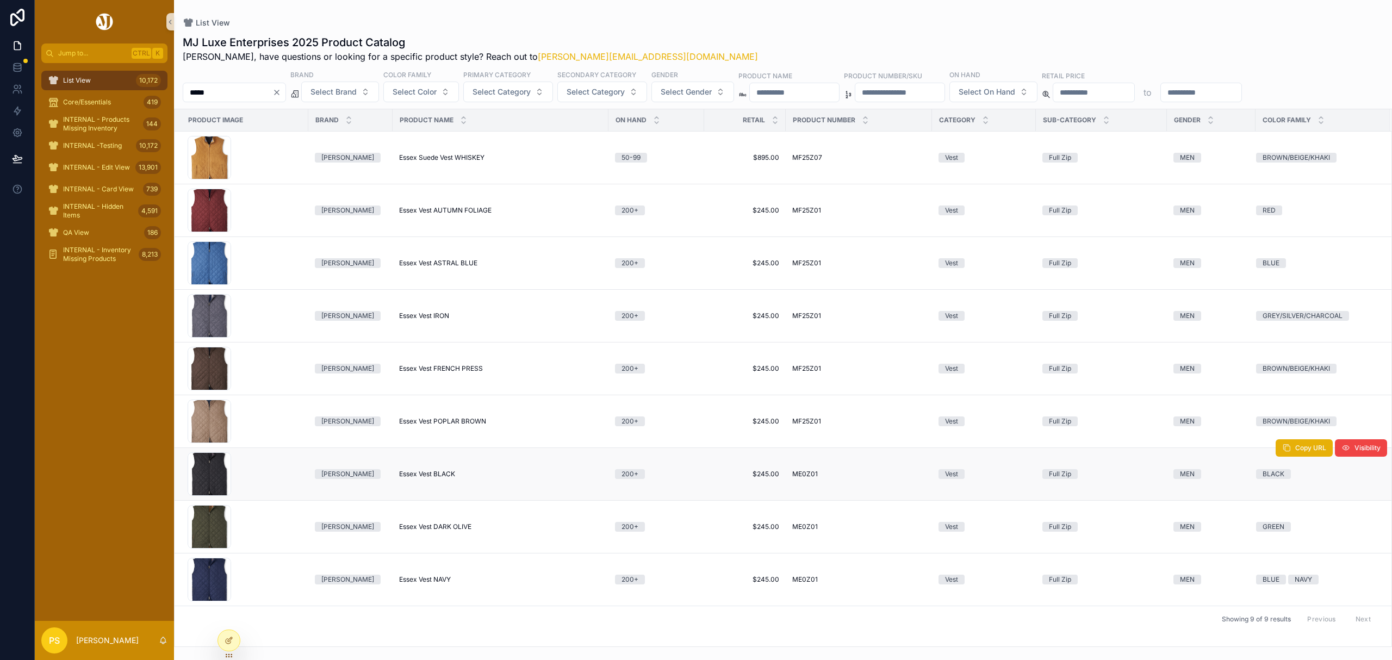
click at [416, 477] on span "Essex Vest BLACK" at bounding box center [427, 474] width 56 height 9
click at [107, 79] on div "List View 10,172" at bounding box center [104, 80] width 113 height 17
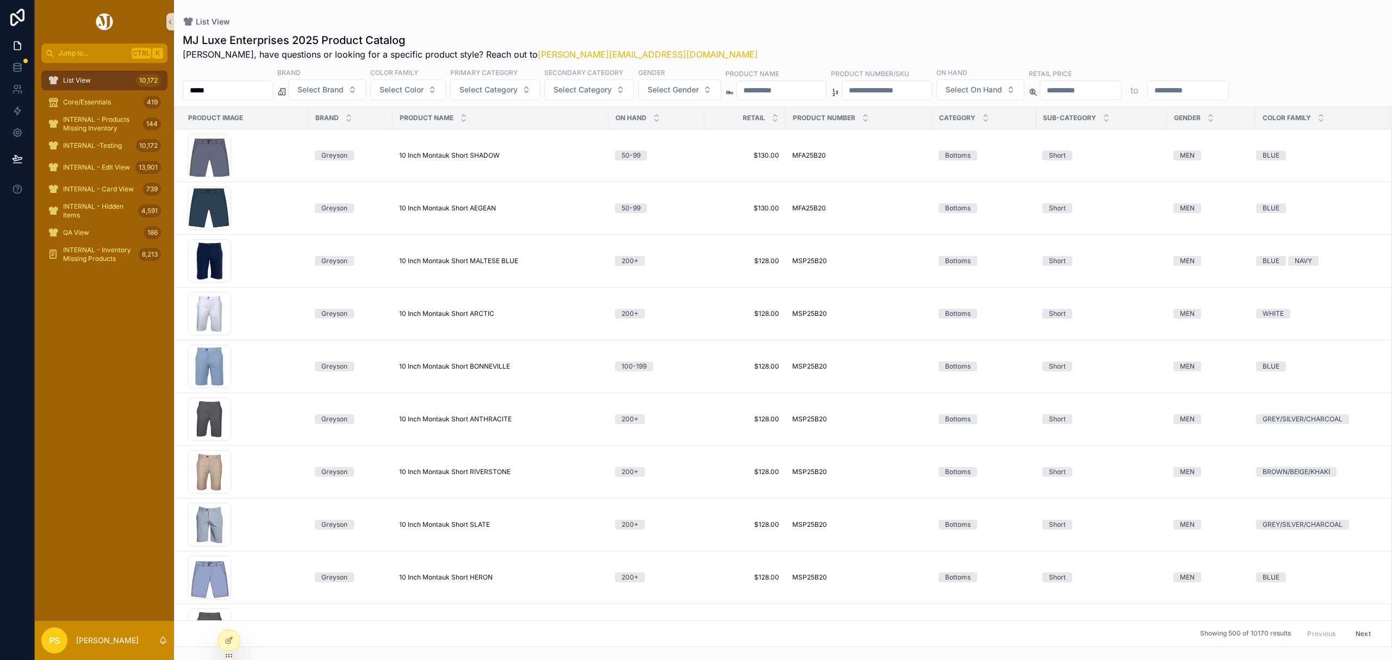
click at [257, 95] on input "*****" at bounding box center [227, 90] width 89 height 15
click at [335, 96] on button "Select Brand" at bounding box center [327, 89] width 78 height 21
click at [325, 138] on div "[PERSON_NAME]" at bounding box center [355, 134] width 130 height 17
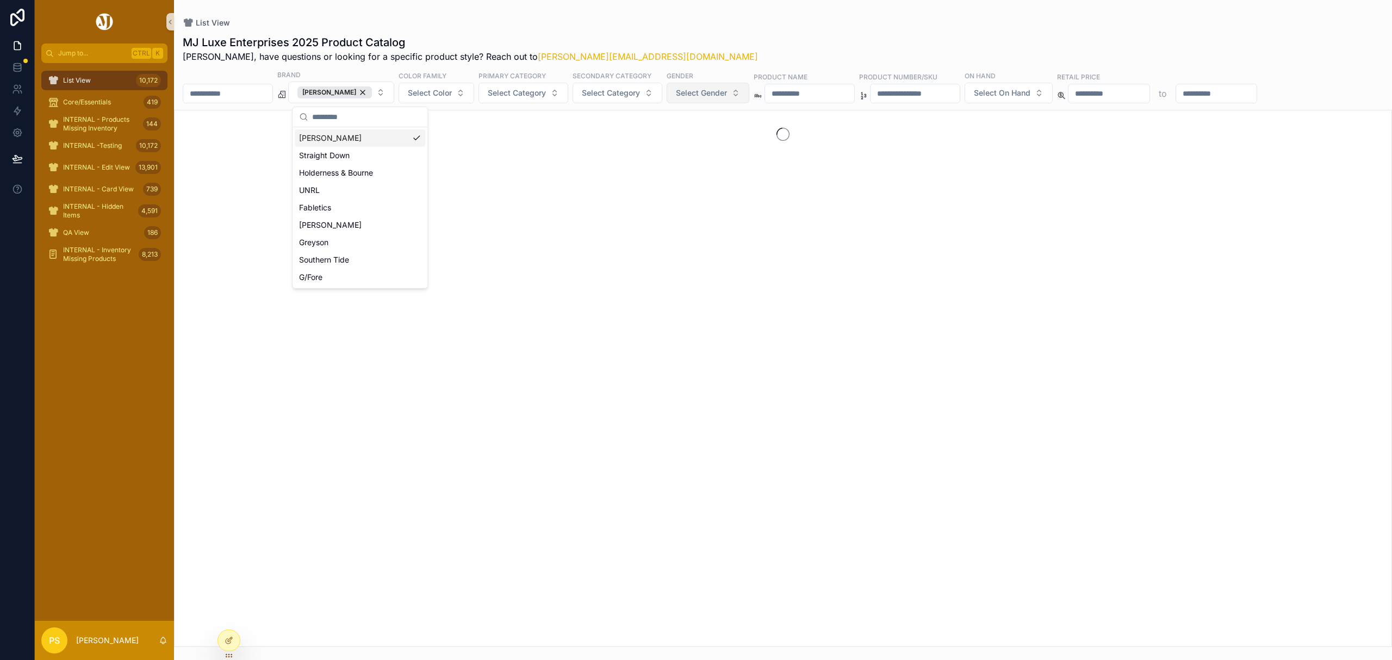
click at [708, 100] on button "Select Gender" at bounding box center [707, 93] width 83 height 21
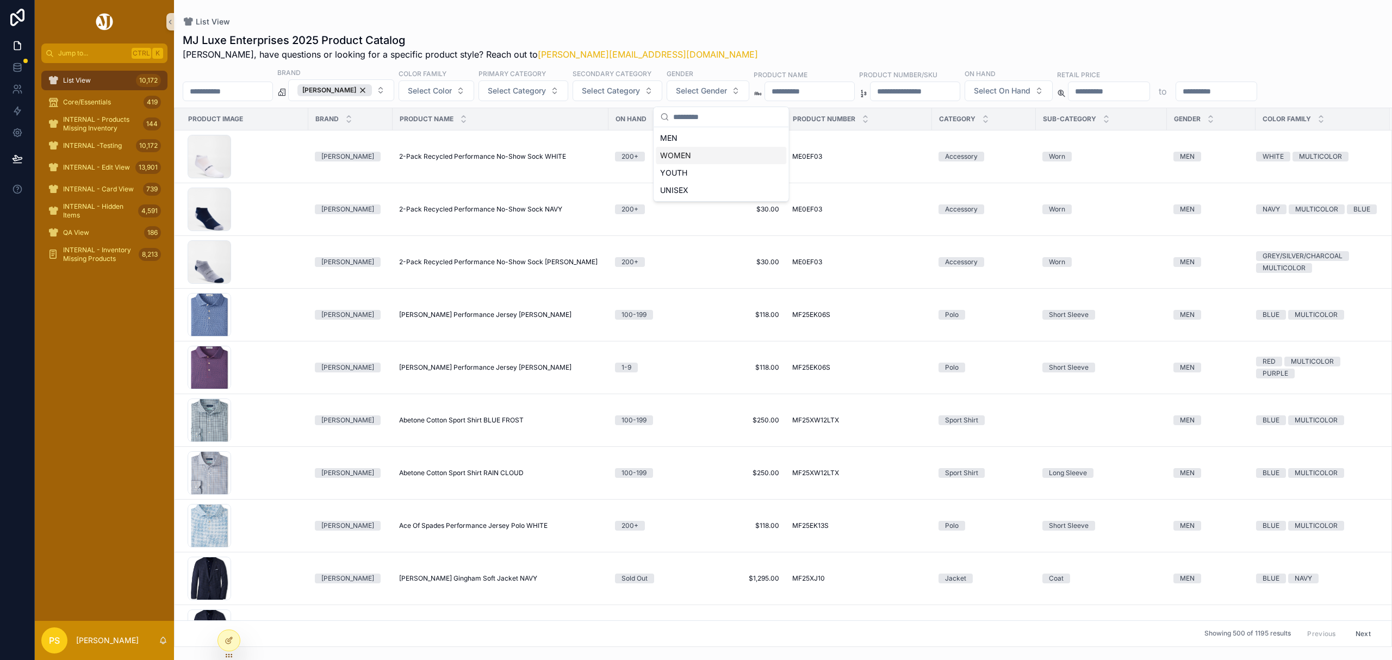
click at [685, 153] on div "WOMEN" at bounding box center [721, 155] width 130 height 17
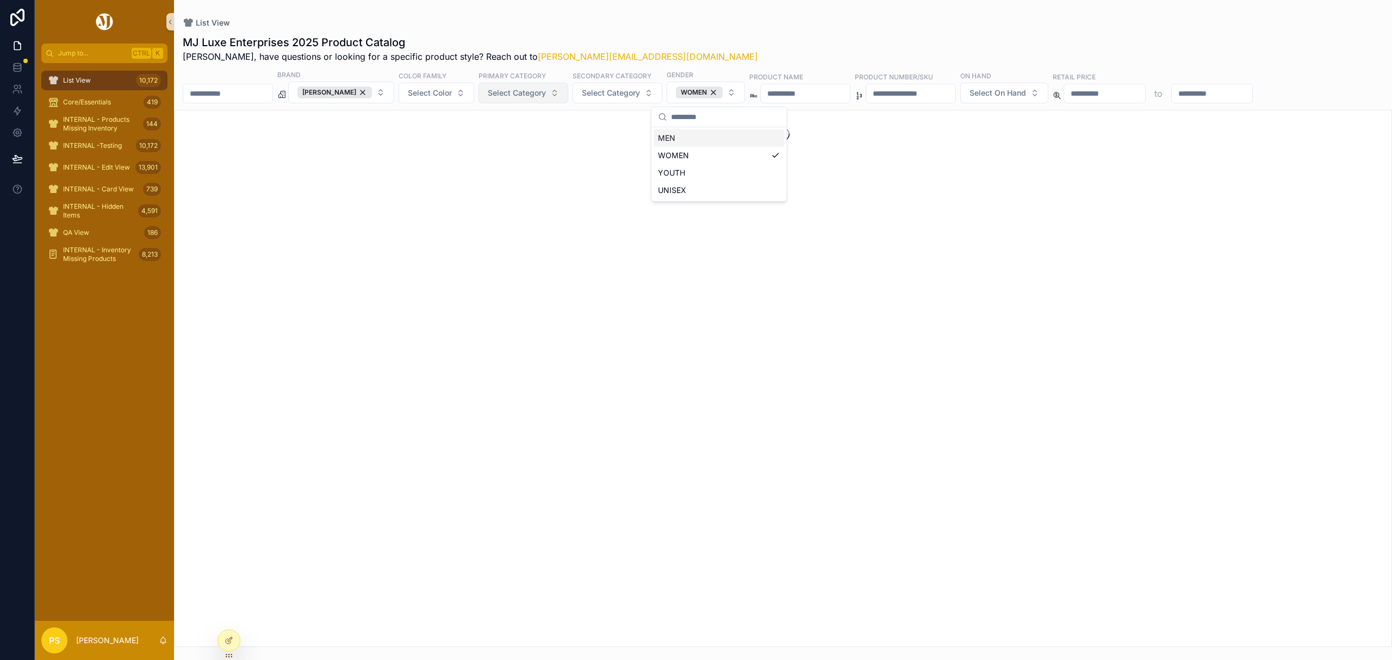
click at [505, 92] on span "Select Category" at bounding box center [517, 93] width 58 height 11
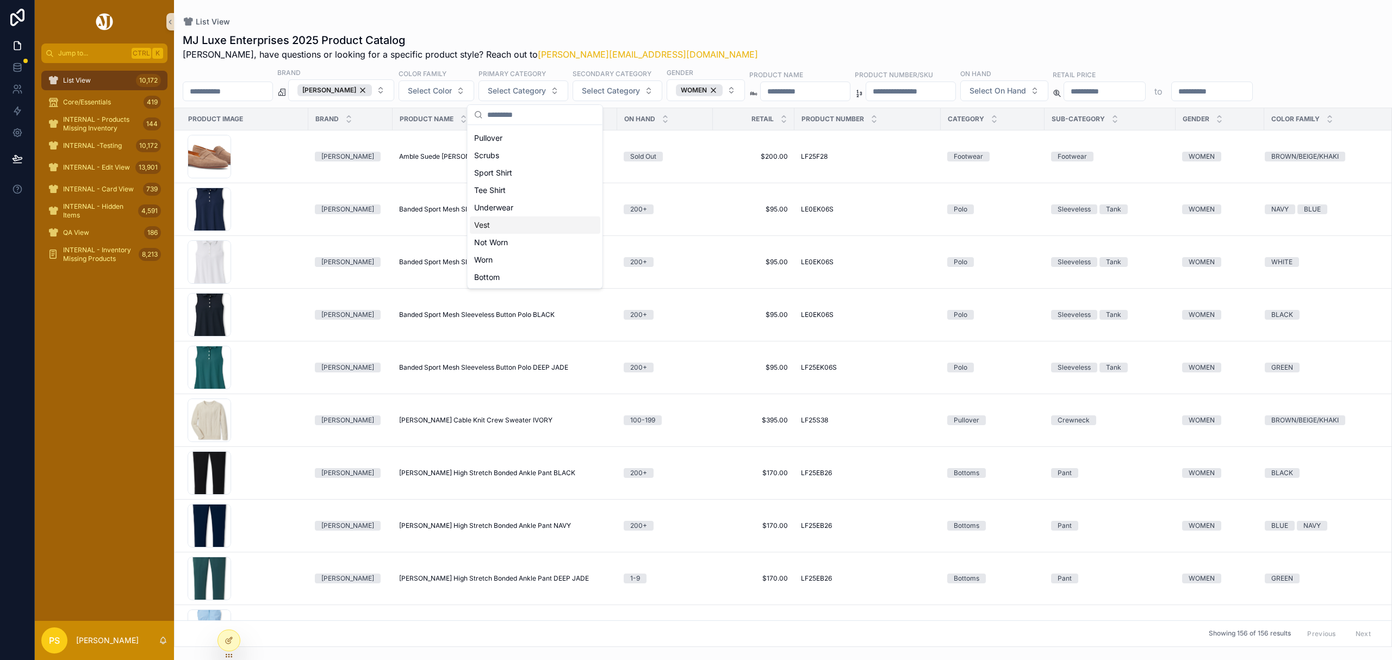
click at [497, 226] on div "Vest" at bounding box center [535, 224] width 130 height 17
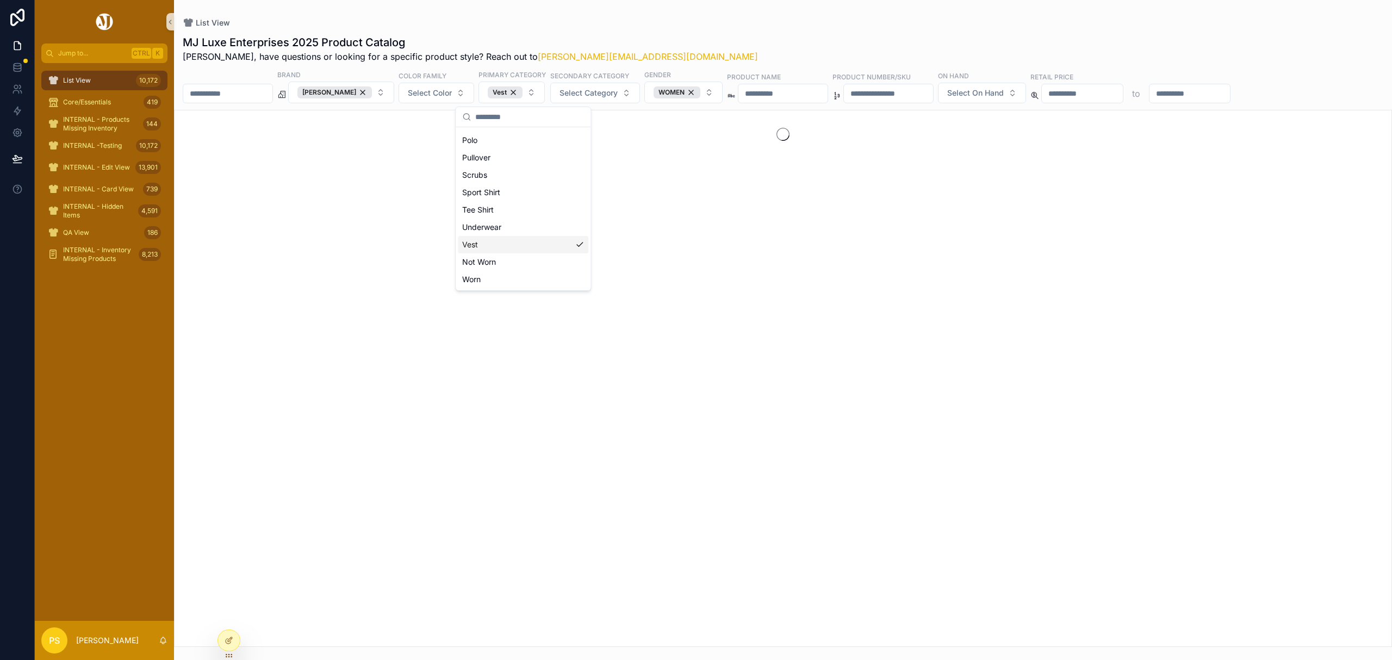
scroll to position [137, 0]
click at [722, 20] on div "List View" at bounding box center [783, 22] width 1200 height 11
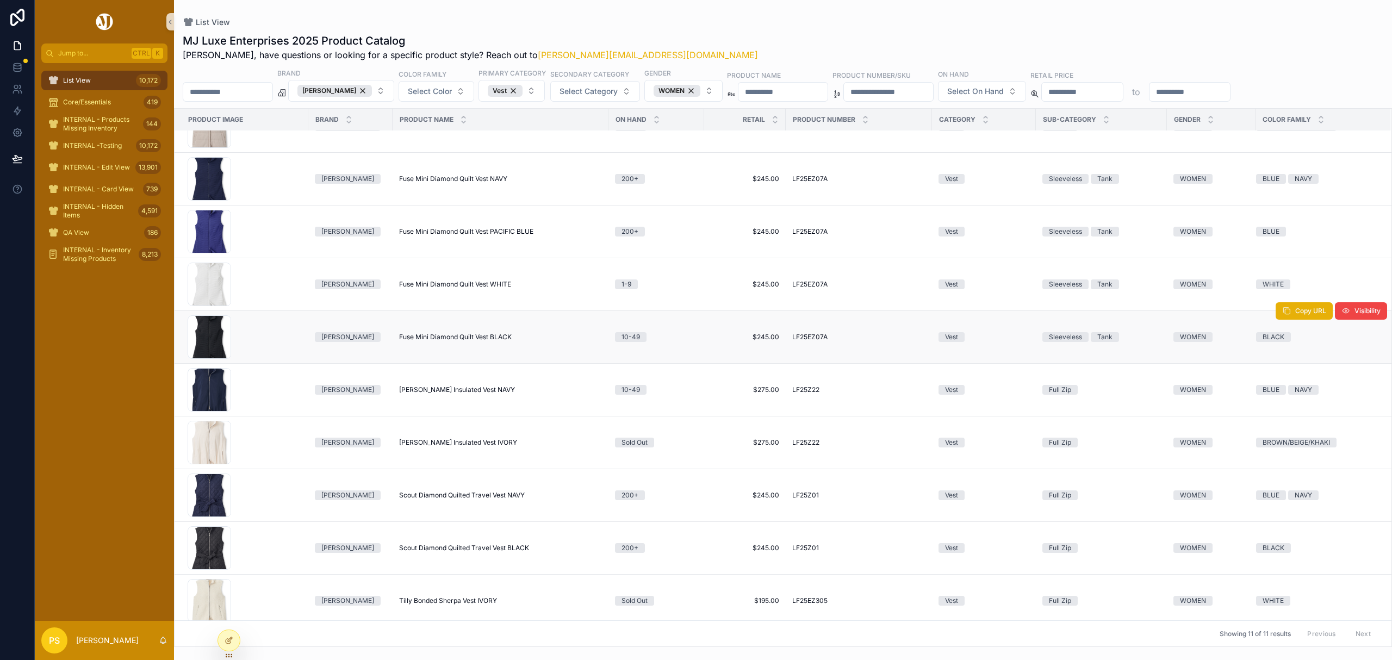
scroll to position [0, 0]
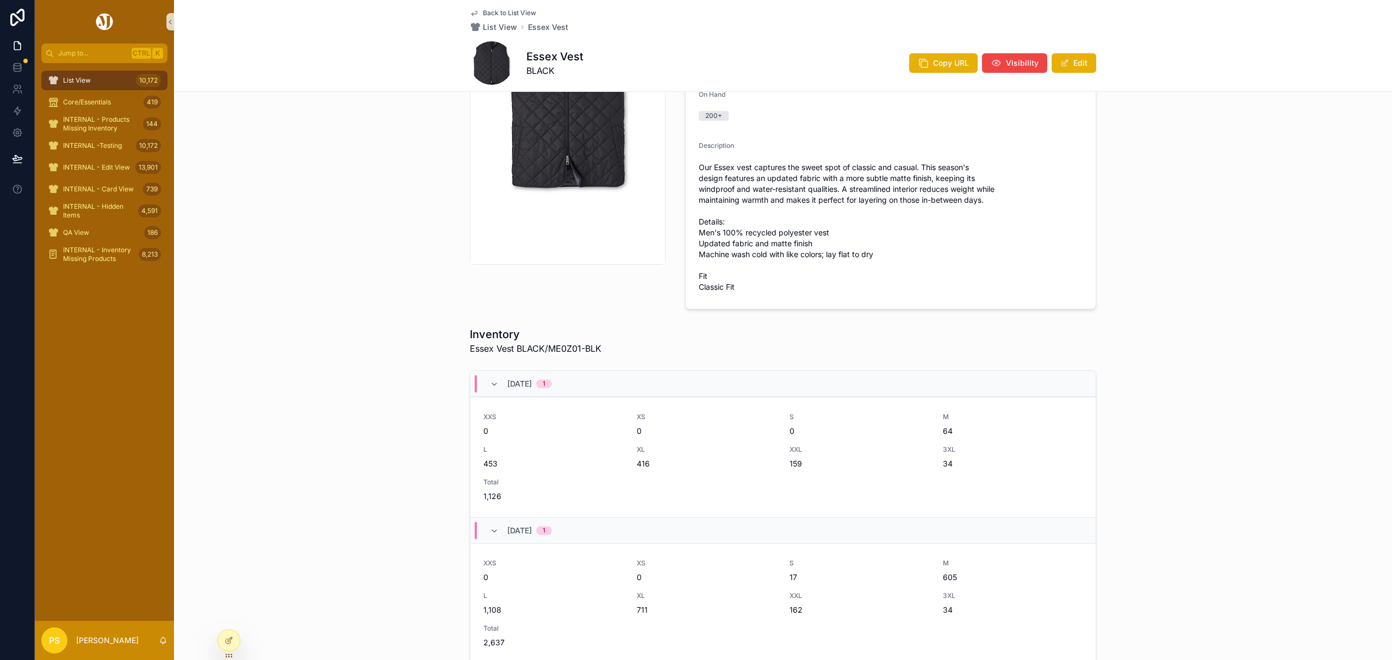
scroll to position [217, 0]
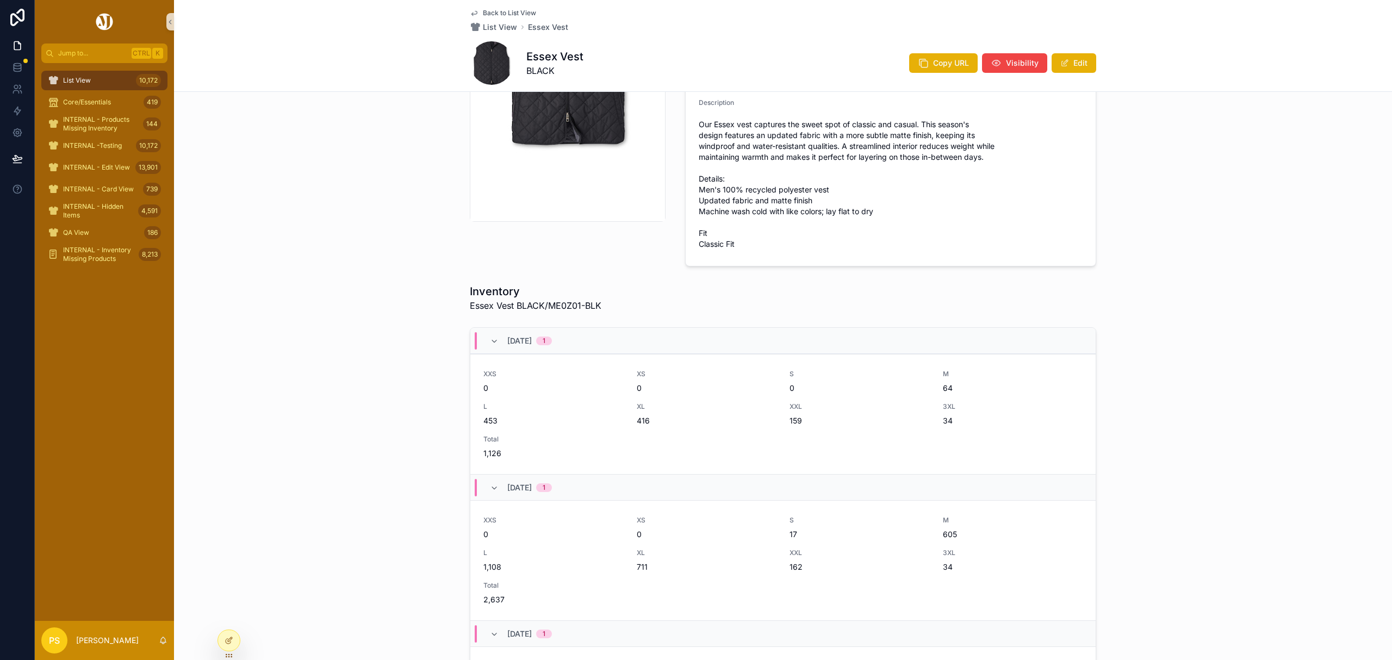
click at [125, 76] on div "List View 10,172" at bounding box center [104, 80] width 113 height 17
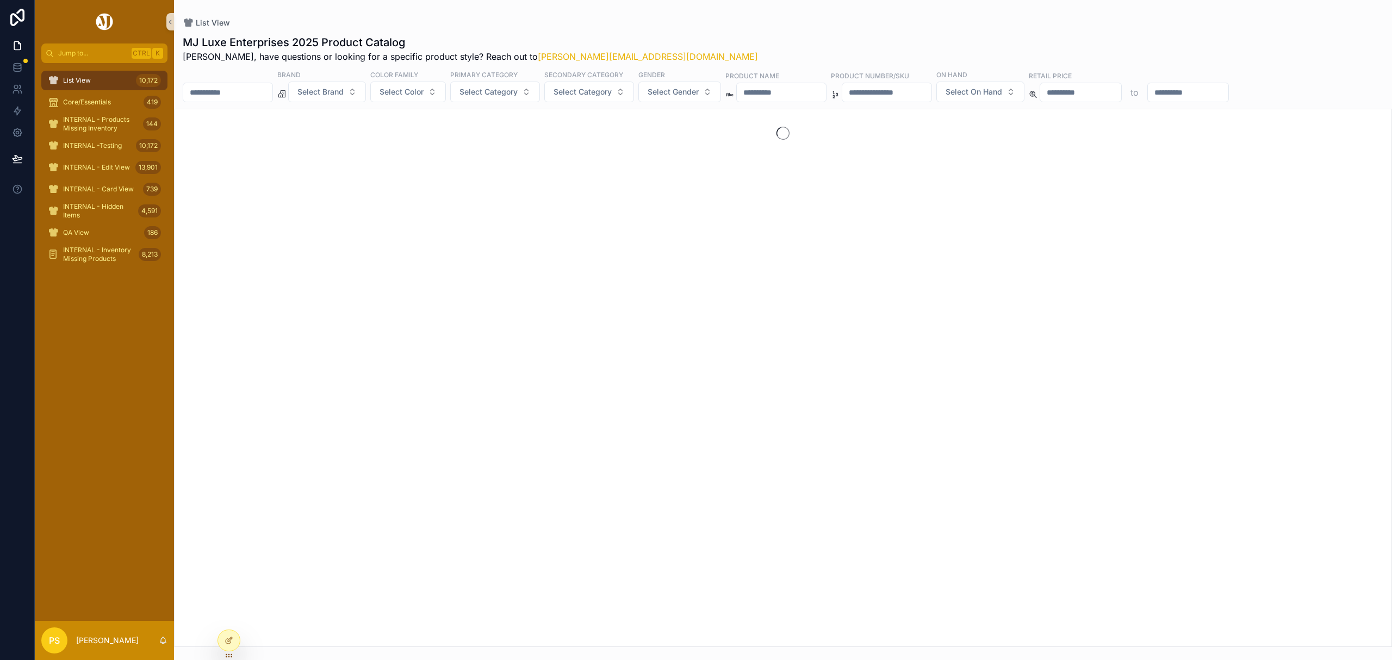
click at [236, 93] on input "scrollable content" at bounding box center [227, 92] width 89 height 15
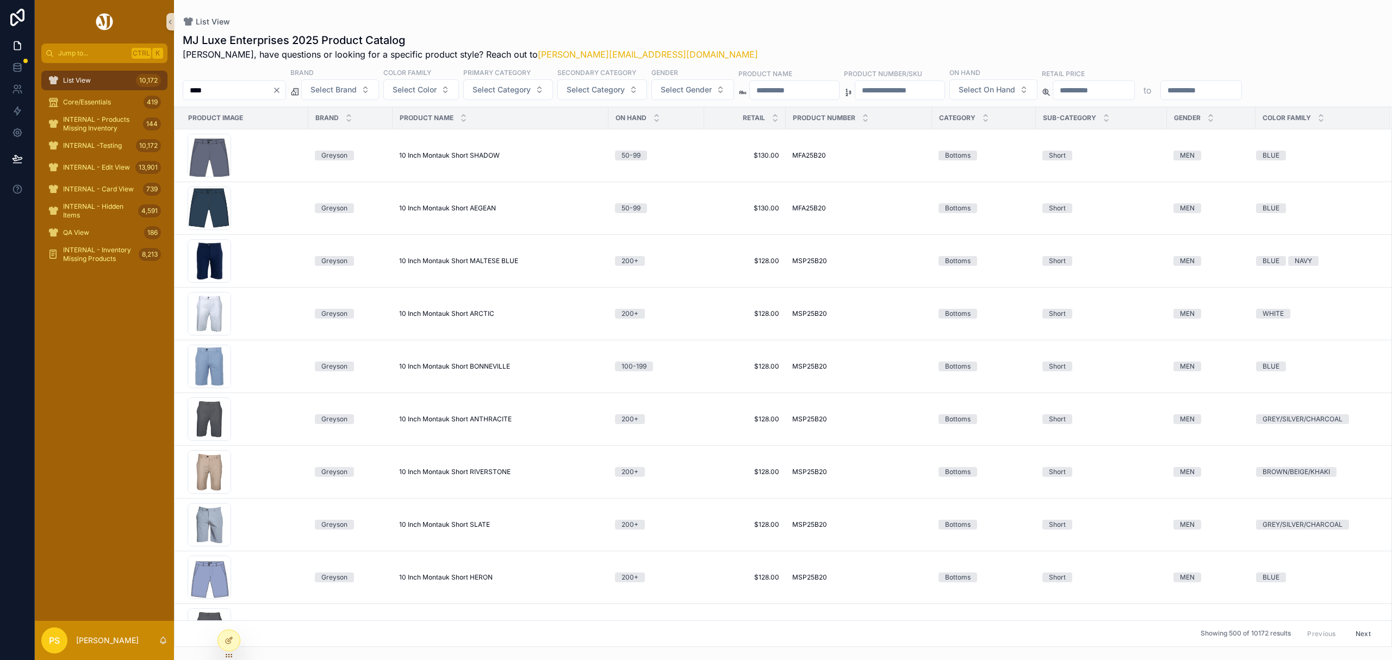
type input "****"
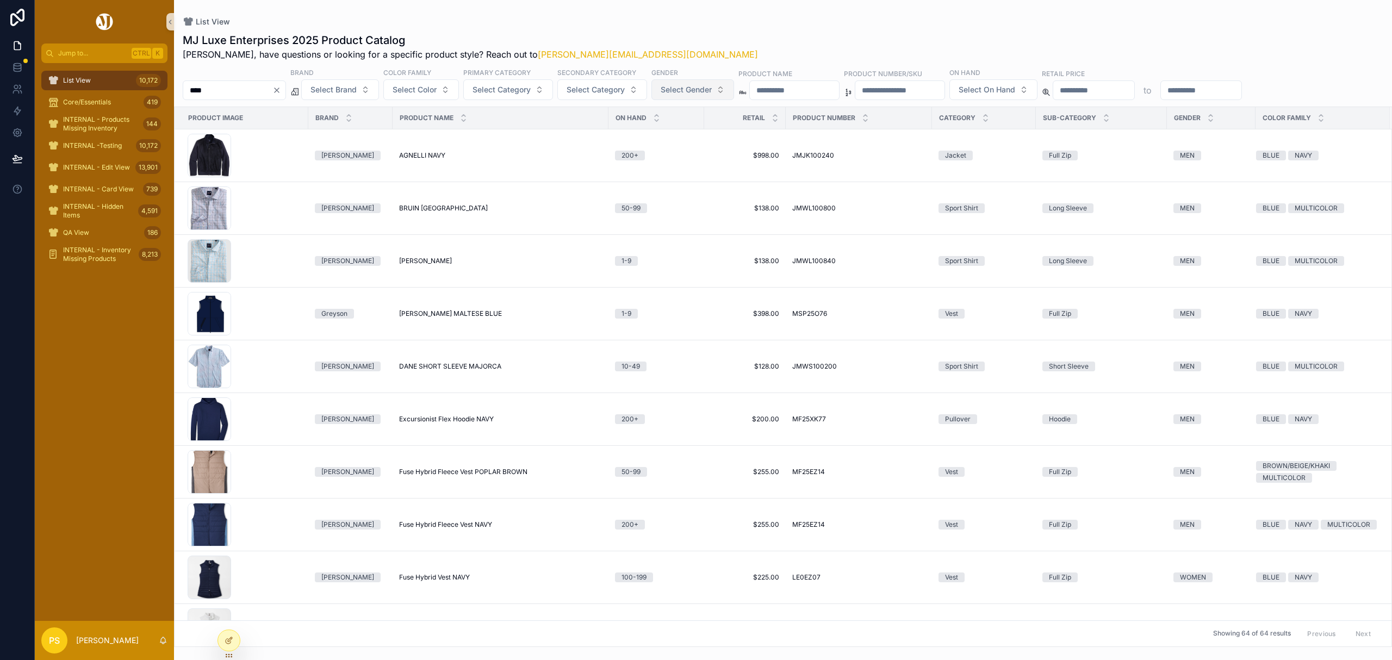
click at [712, 93] on span "Select Gender" at bounding box center [685, 89] width 51 height 11
click at [694, 152] on div "WOMEN" at bounding box center [723, 151] width 130 height 17
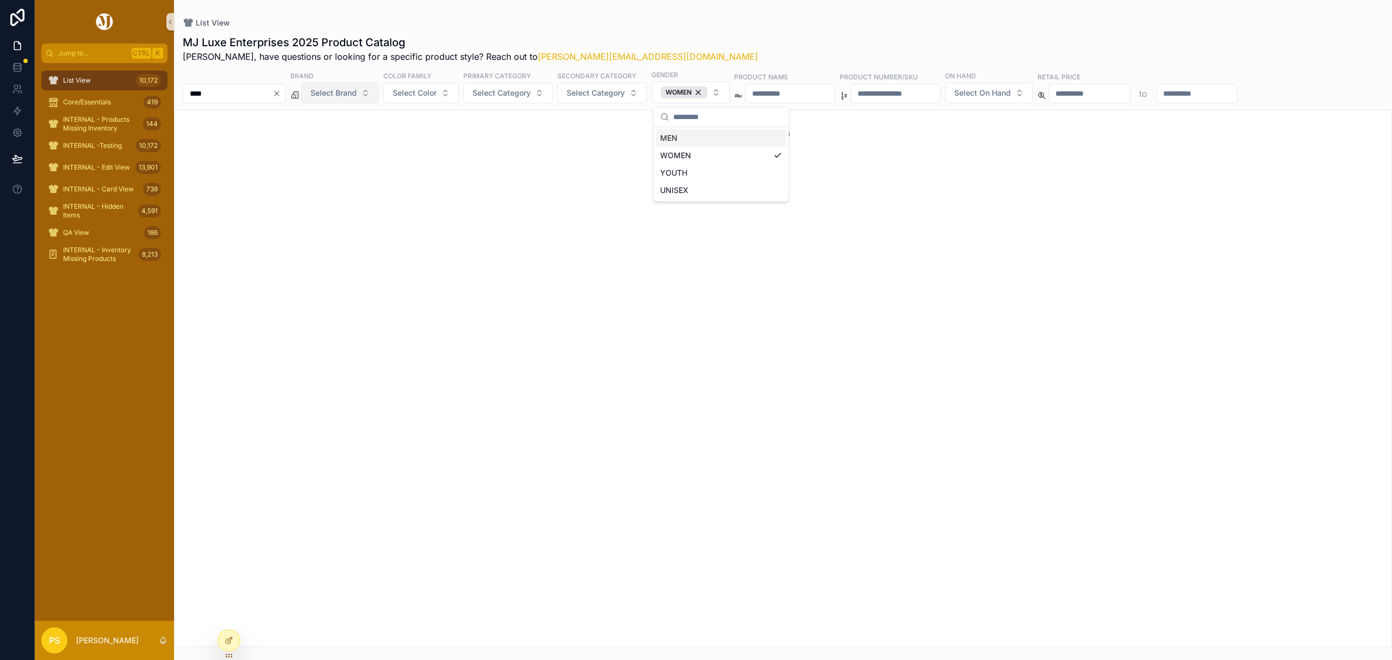
click at [379, 87] on button "Select Brand" at bounding box center [340, 93] width 78 height 21
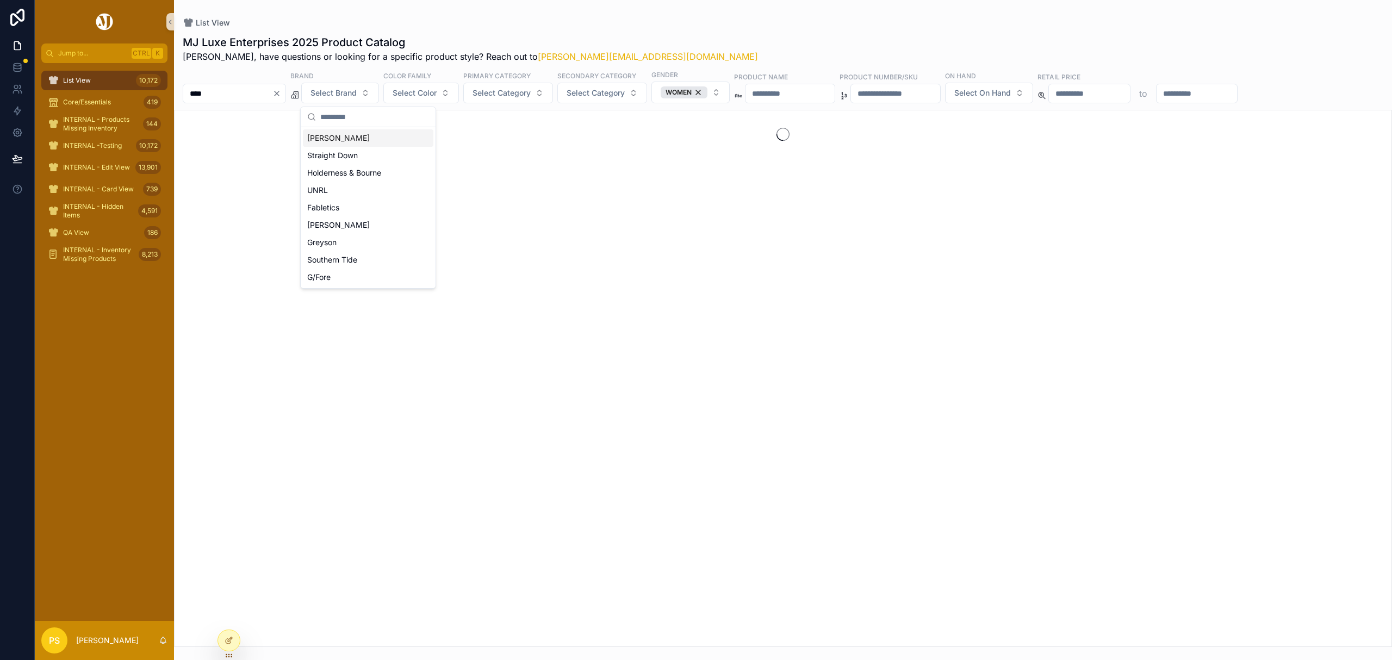
click at [338, 142] on div "[PERSON_NAME]" at bounding box center [368, 137] width 130 height 17
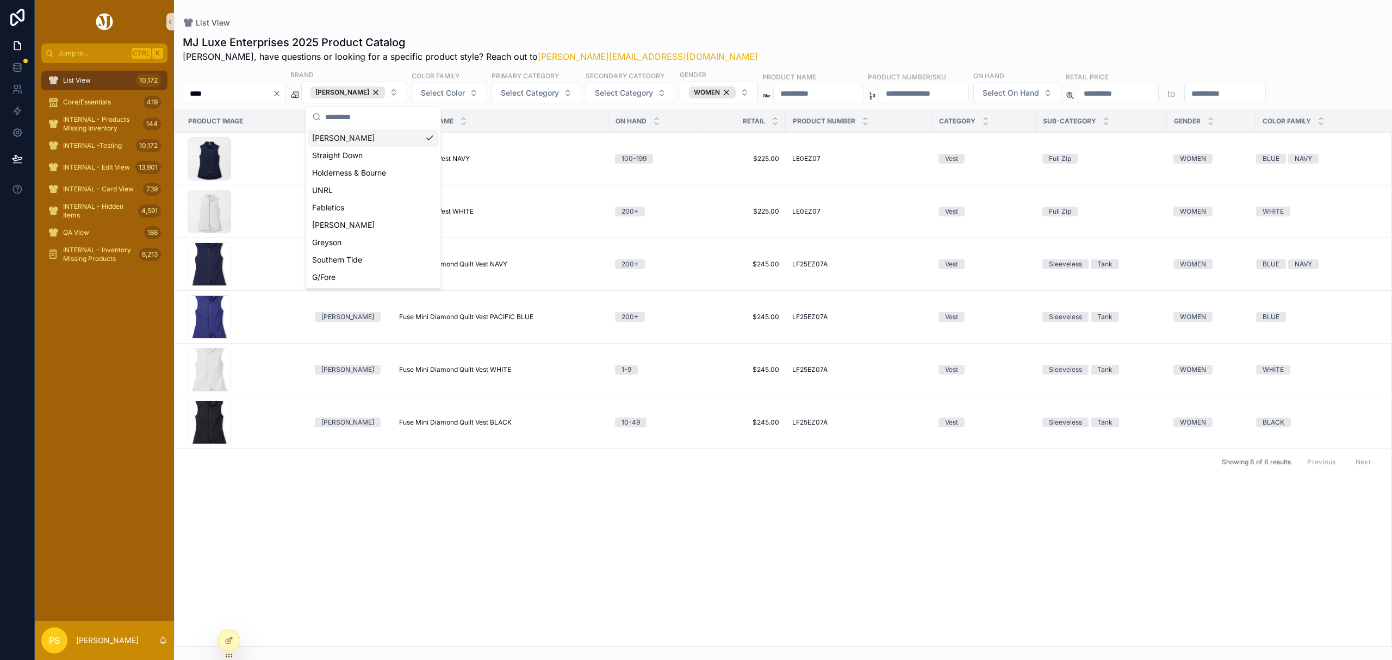
click at [703, 4] on div "List View MJ Luxe Enterprises 2025 Product Catalog [PERSON_NAME], have question…" at bounding box center [783, 323] width 1218 height 647
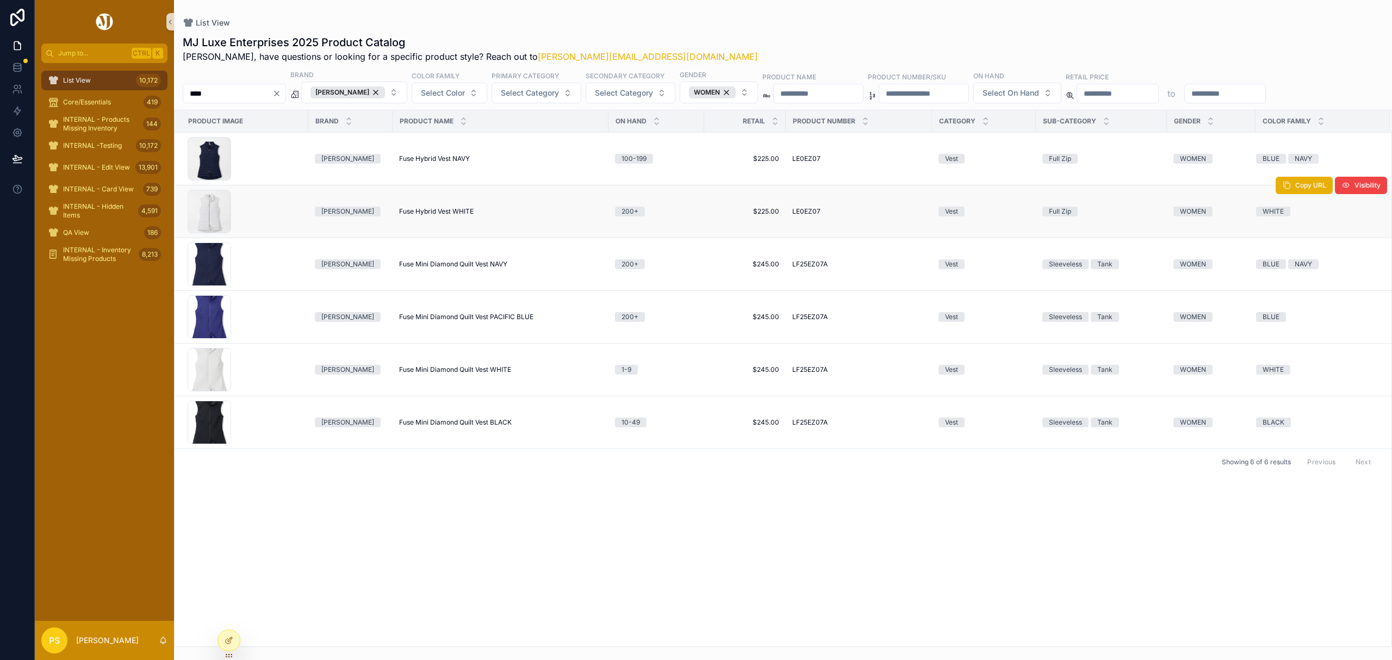
click at [418, 212] on span "Fuse Hybrid Vest WHITE" at bounding box center [436, 211] width 74 height 9
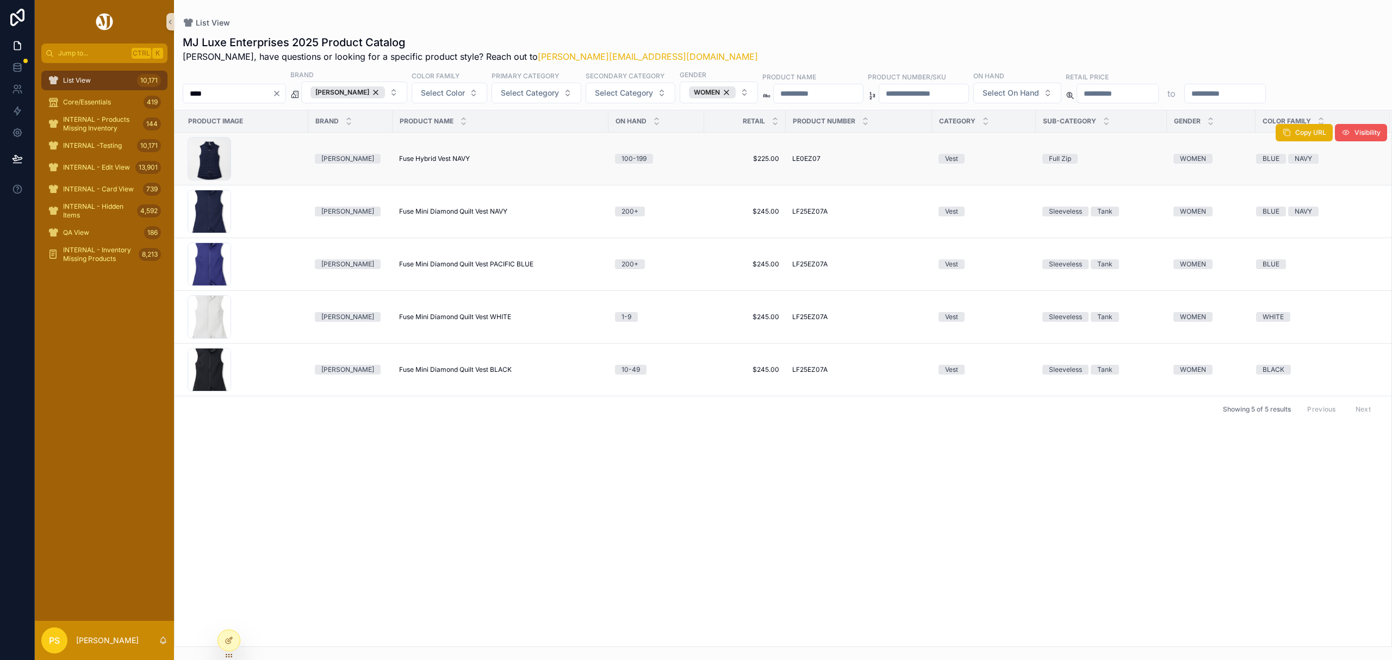
click at [1365, 134] on span "Visibility" at bounding box center [1367, 132] width 26 height 9
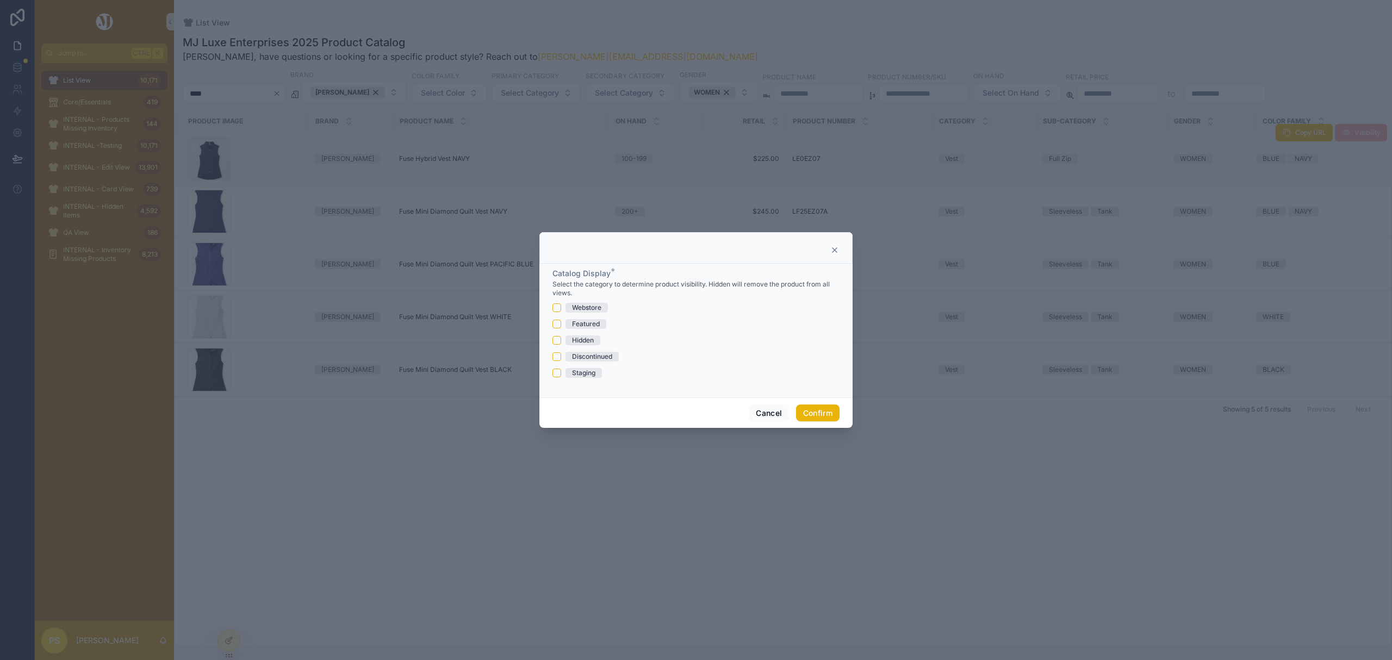
click at [573, 340] on div "Hidden" at bounding box center [583, 340] width 22 height 10
click at [561, 340] on button "Hidden" at bounding box center [556, 340] width 9 height 9
click at [815, 416] on button "Confirm" at bounding box center [817, 412] width 43 height 17
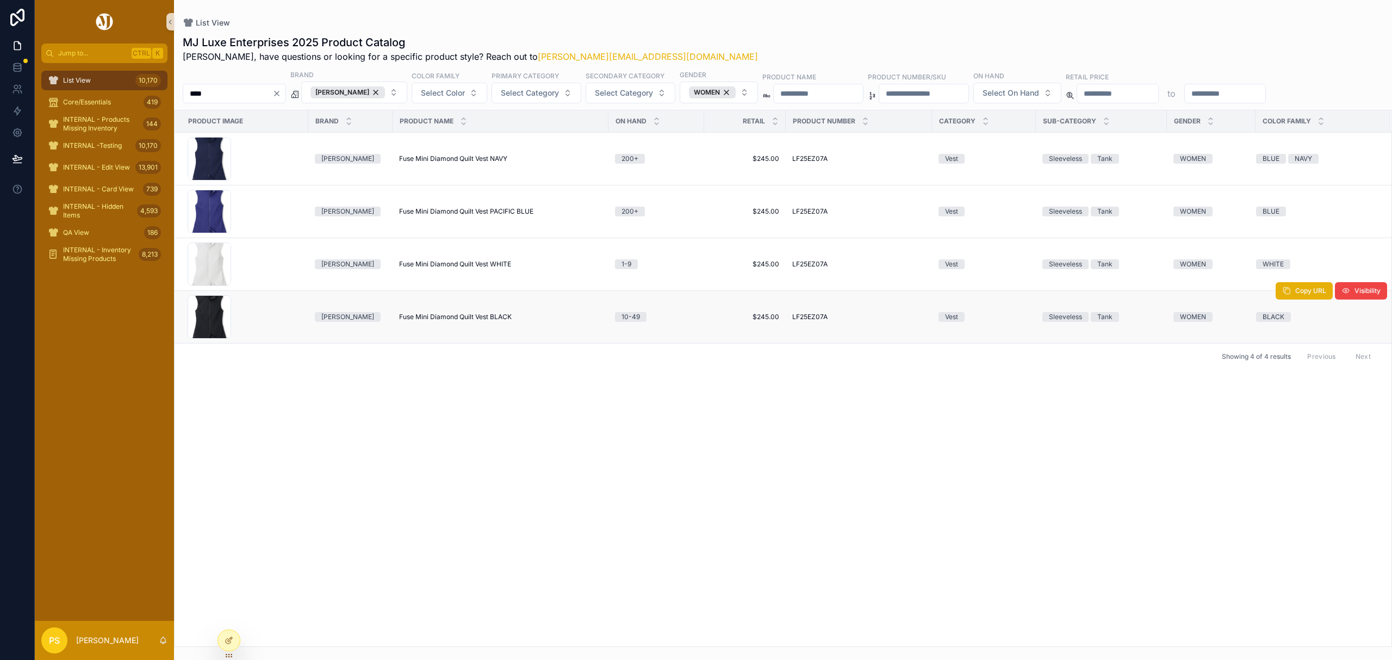
click at [431, 315] on span "Fuse Mini Diamond Quilt Vest BLACK" at bounding box center [455, 317] width 113 height 9
click at [431, 266] on span "Fuse Mini Diamond Quilt Vest WHITE" at bounding box center [455, 264] width 112 height 9
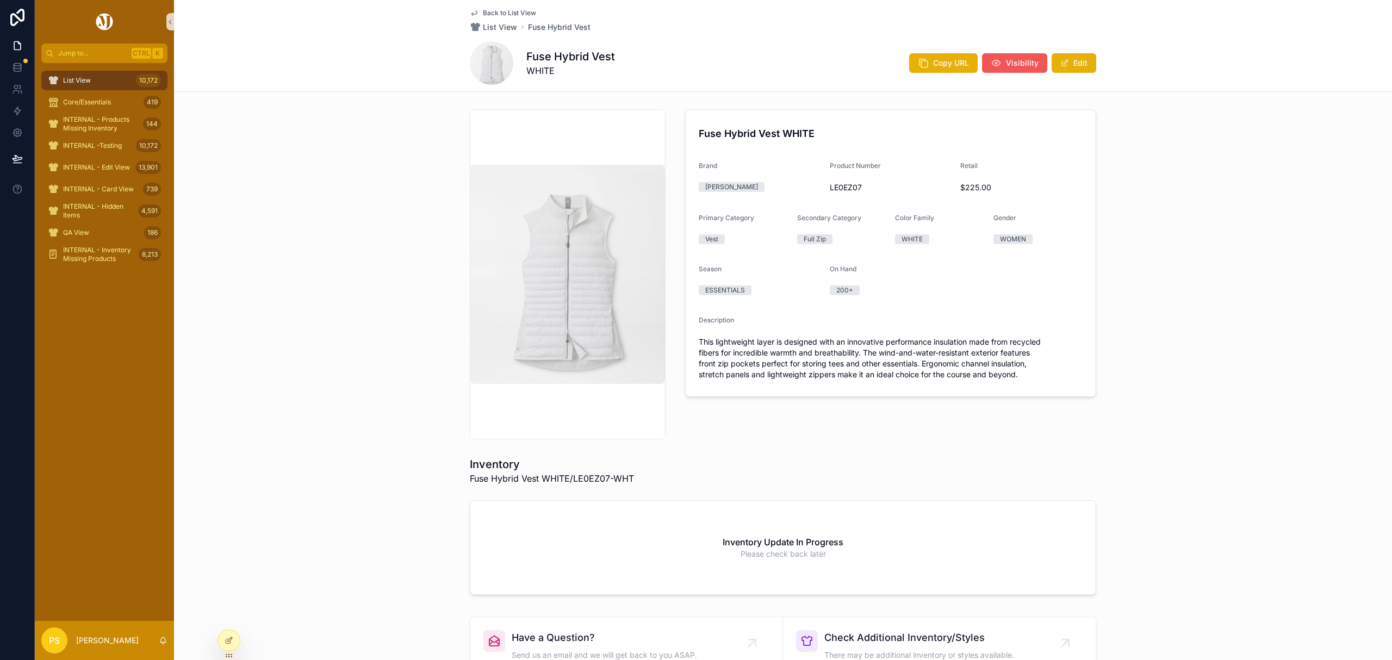
click at [1007, 62] on span "Visibility" at bounding box center [1022, 63] width 33 height 11
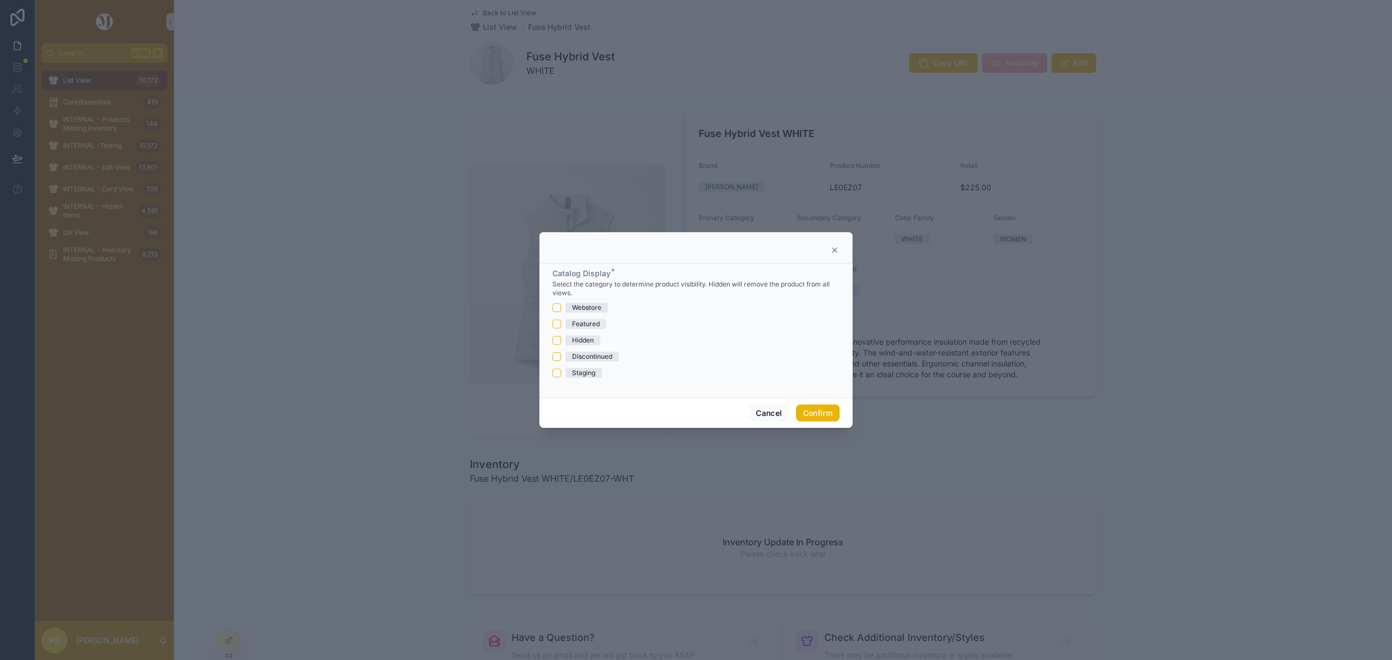
click at [579, 342] on div "Hidden" at bounding box center [583, 340] width 22 height 10
click at [561, 342] on button "Hidden" at bounding box center [556, 340] width 9 height 9
click at [818, 413] on button "Confirm" at bounding box center [817, 412] width 43 height 17
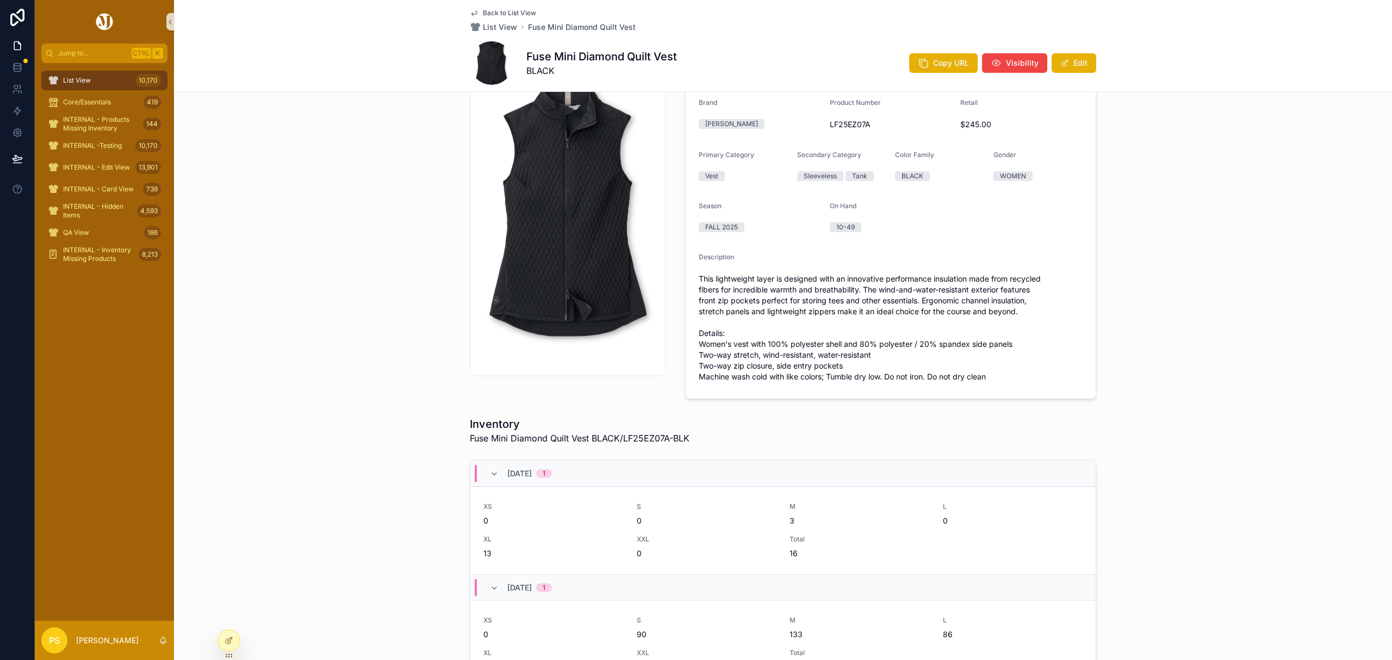
scroll to position [145, 0]
